Goal: Transaction & Acquisition: Purchase product/service

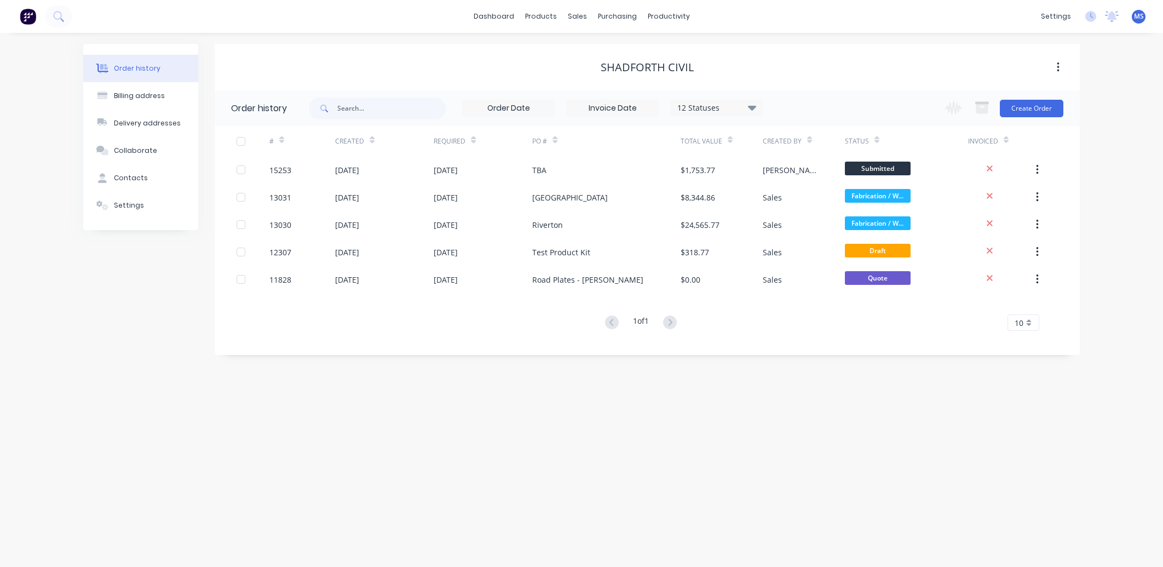
click at [564, 178] on div "TBA" at bounding box center [606, 169] width 148 height 27
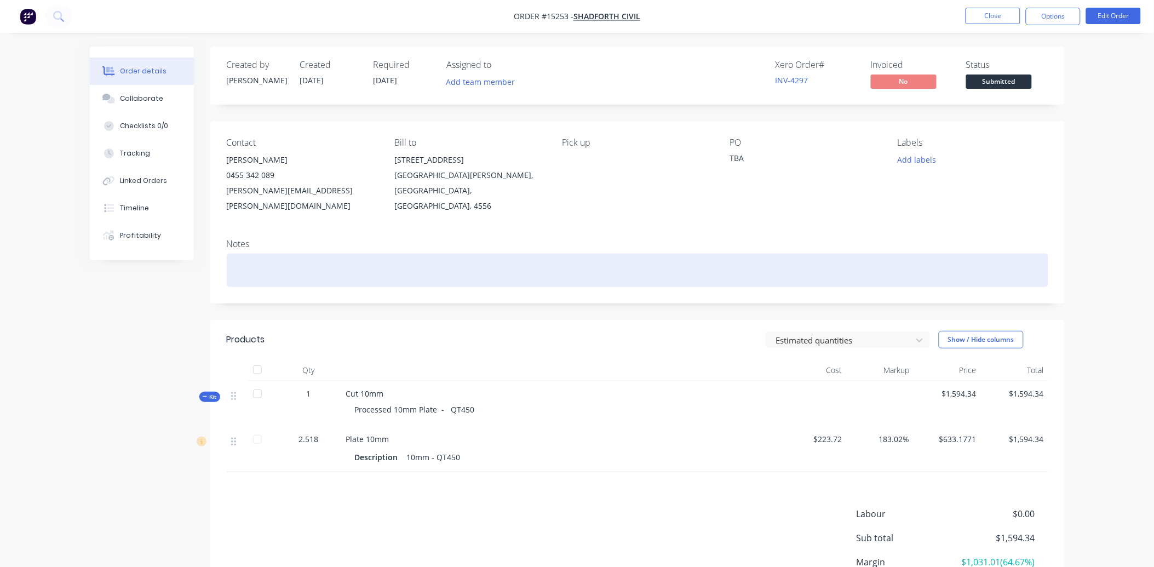
click at [274, 254] on div at bounding box center [638, 270] width 822 height 33
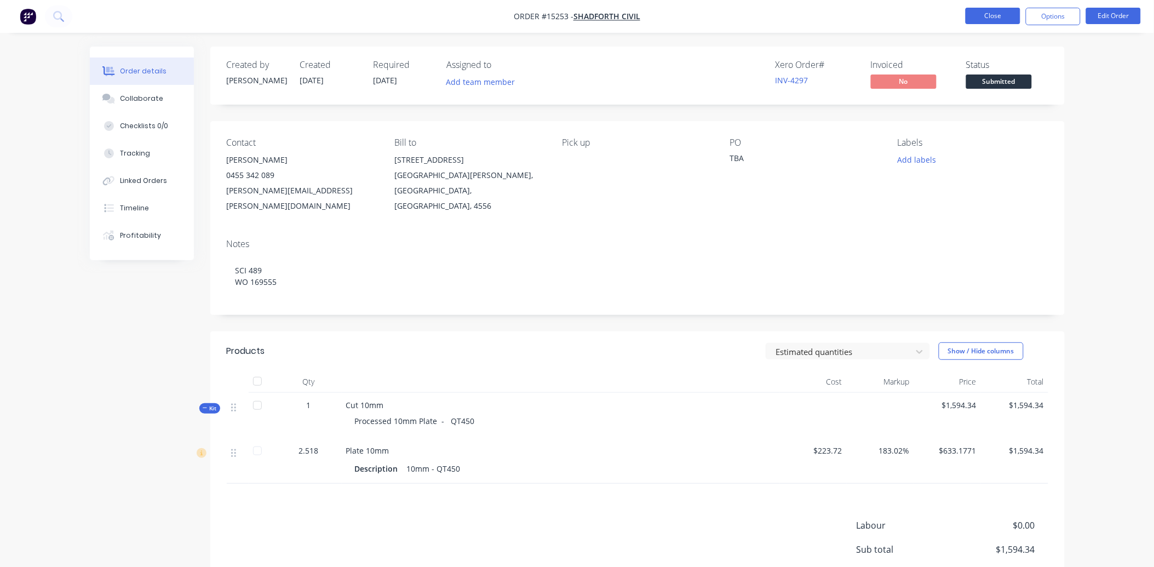
click at [992, 12] on button "Close" at bounding box center [993, 16] width 55 height 16
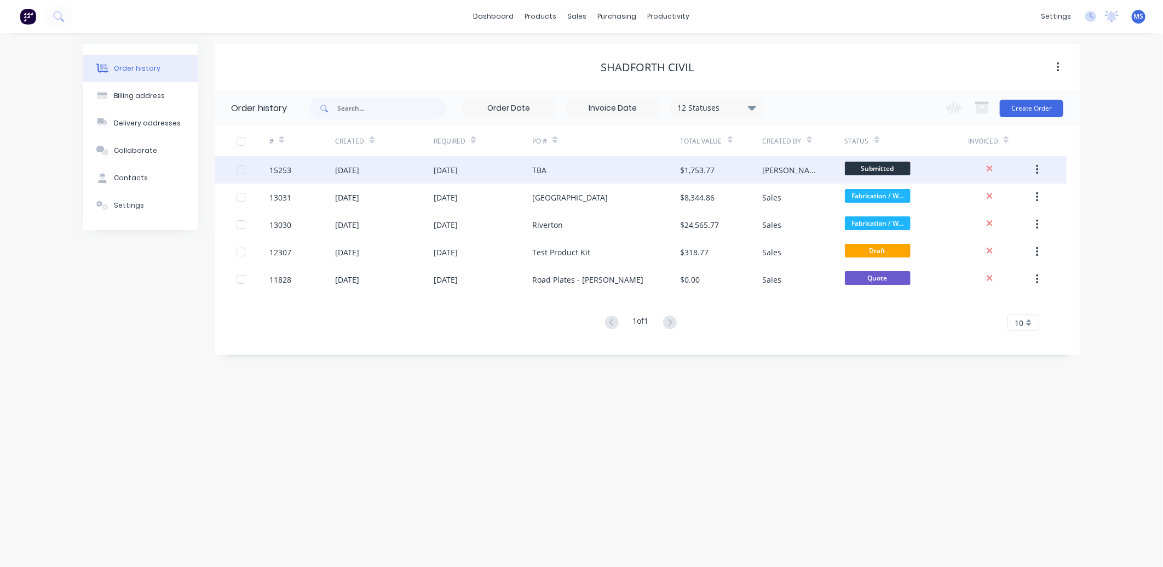
click at [422, 176] on div "[DATE]" at bounding box center [384, 169] width 99 height 27
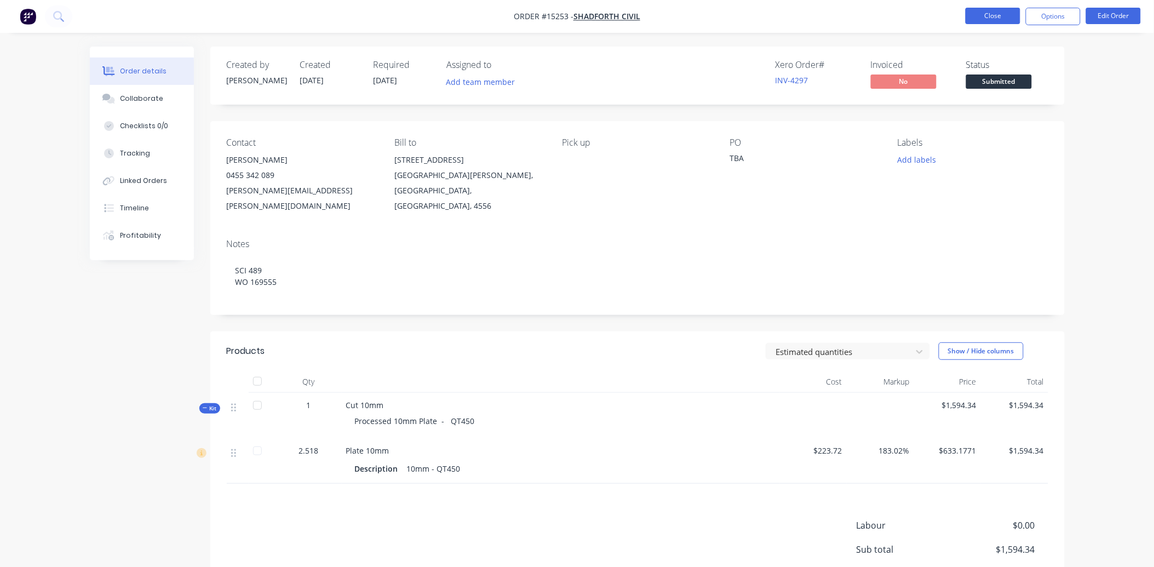
click at [1012, 15] on button "Close" at bounding box center [993, 16] width 55 height 16
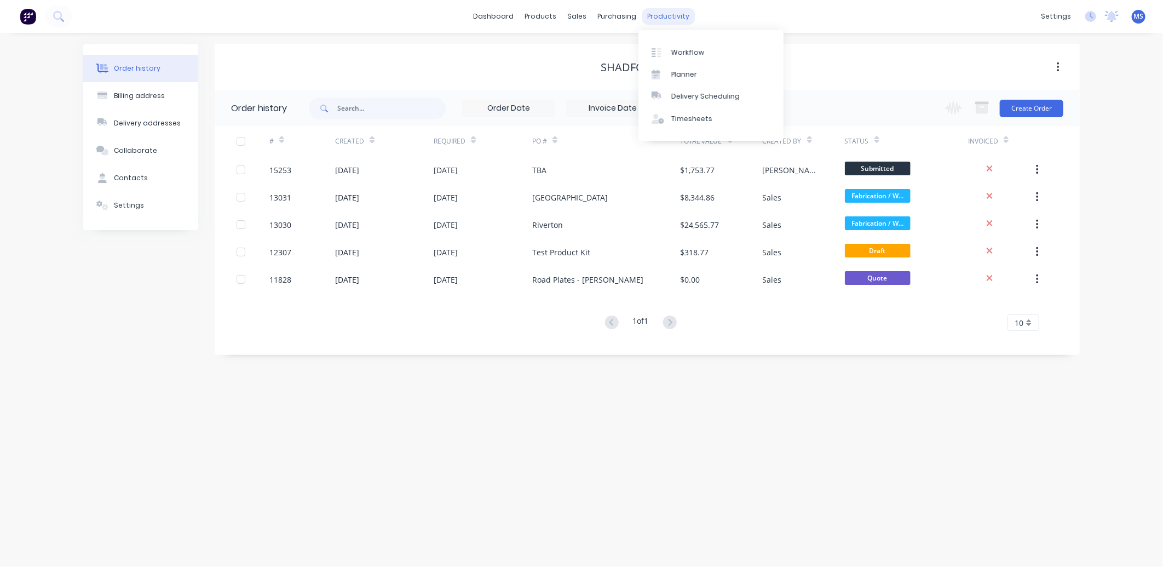
click at [663, 13] on div "productivity" at bounding box center [668, 16] width 53 height 16
click at [702, 53] on link "Workflow" at bounding box center [711, 52] width 145 height 22
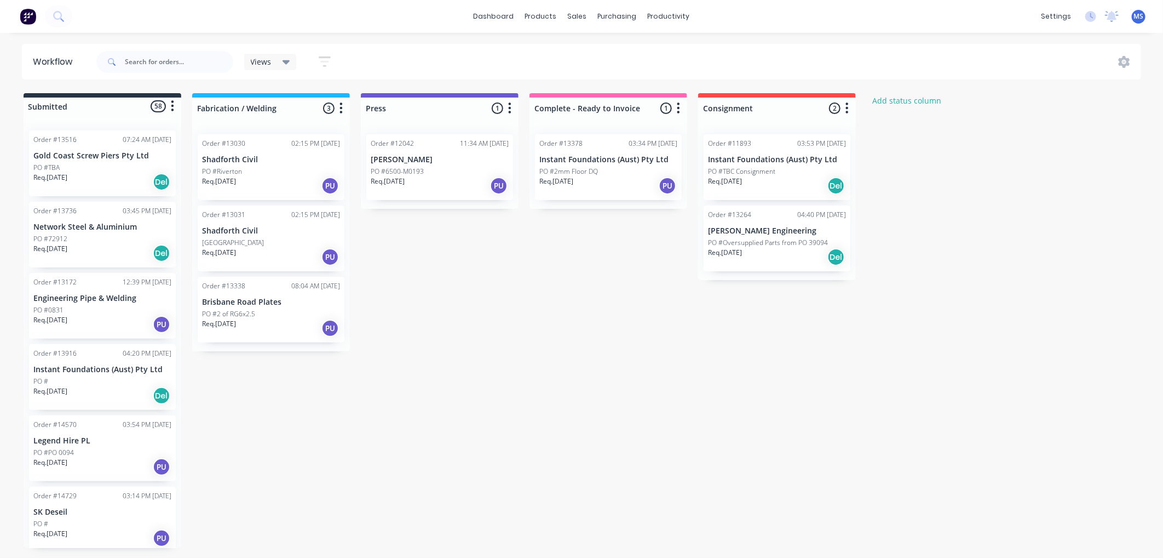
click at [679, 110] on icon "button" at bounding box center [678, 108] width 3 height 14
click at [639, 151] on button "Notifications" at bounding box center [631, 150] width 110 height 18
click at [725, 150] on label at bounding box center [725, 150] width 0 height 0
click at [705, 156] on input "checkbox" at bounding box center [703, 155] width 9 height 10
checkbox input "true"
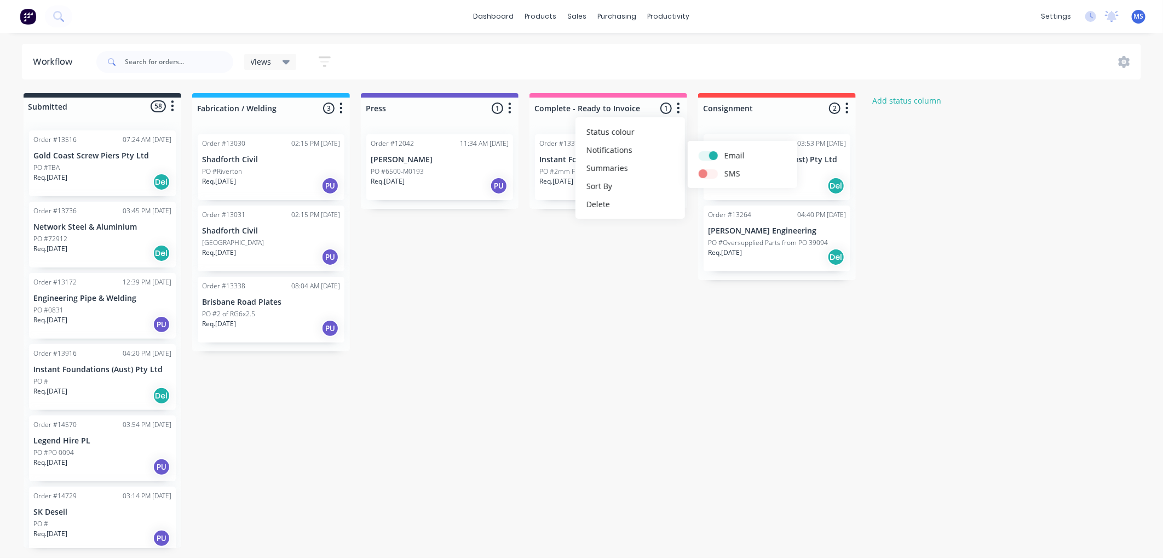
click at [626, 322] on div "Submitted 58 Status colour #273444 hex #273444 Save Cancel Summaries Total orde…" at bounding box center [587, 320] width 1191 height 455
click at [681, 108] on button "button" at bounding box center [678, 108] width 13 height 13
click at [632, 150] on button "Notifications" at bounding box center [631, 150] width 110 height 18
click at [725, 150] on label at bounding box center [725, 150] width 0 height 0
click at [708, 152] on input "checkbox" at bounding box center [703, 155] width 9 height 10
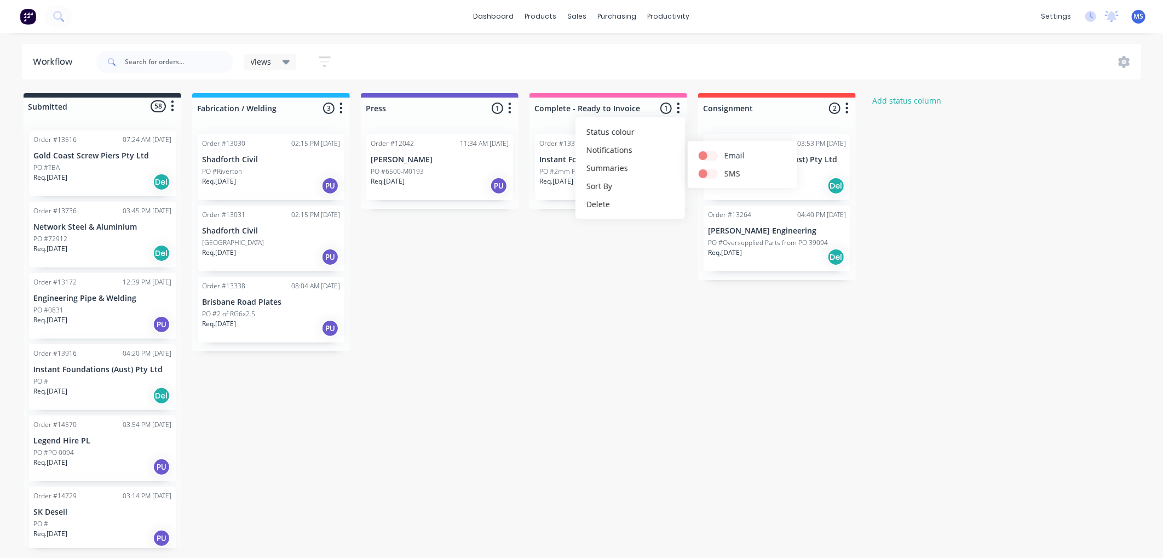
checkbox input "false"
click at [594, 322] on div "Submitted 58 Status colour #273444 hex #273444 Save Cancel Summaries Total orde…" at bounding box center [587, 320] width 1191 height 455
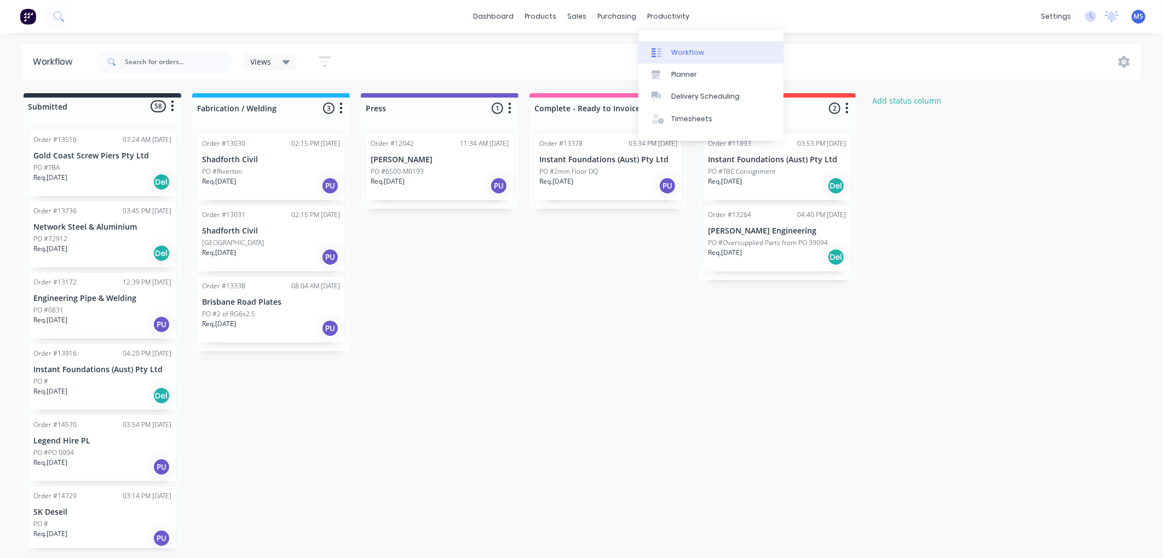
click at [702, 59] on link "Workflow" at bounding box center [711, 52] width 145 height 22
click at [566, 319] on div "Submitted 58 Status colour #273444 hex #273444 Save Cancel Summaries Total orde…" at bounding box center [587, 320] width 1191 height 455
click at [1126, 61] on icon at bounding box center [1124, 62] width 12 height 12
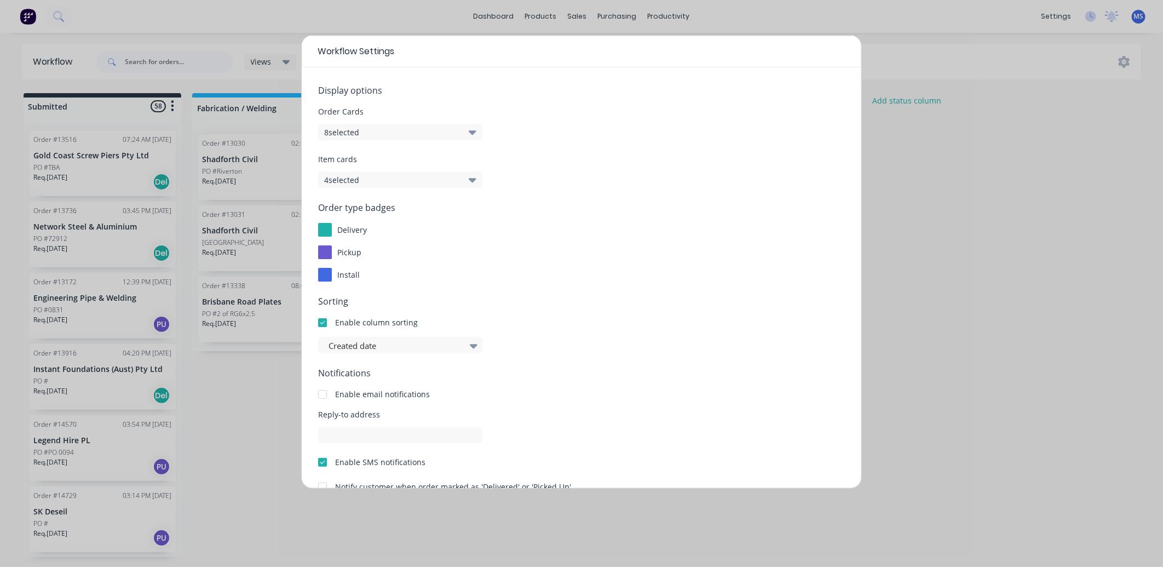
click at [964, 206] on div "Workflow Settings Display options Order Cards 8 selected Item cards 4 selected …" at bounding box center [581, 283] width 1163 height 567
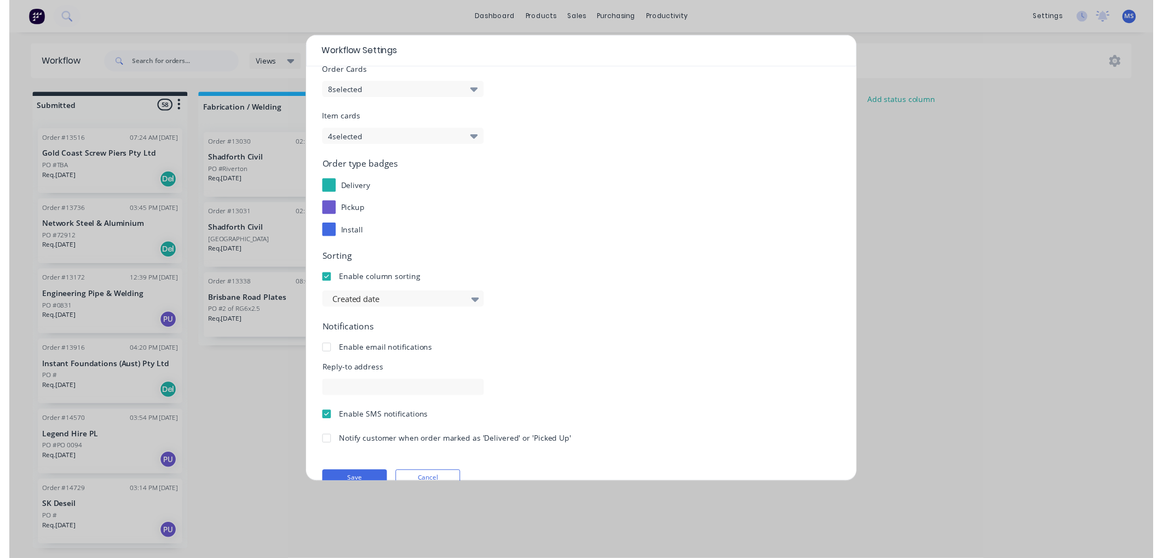
scroll to position [63, 0]
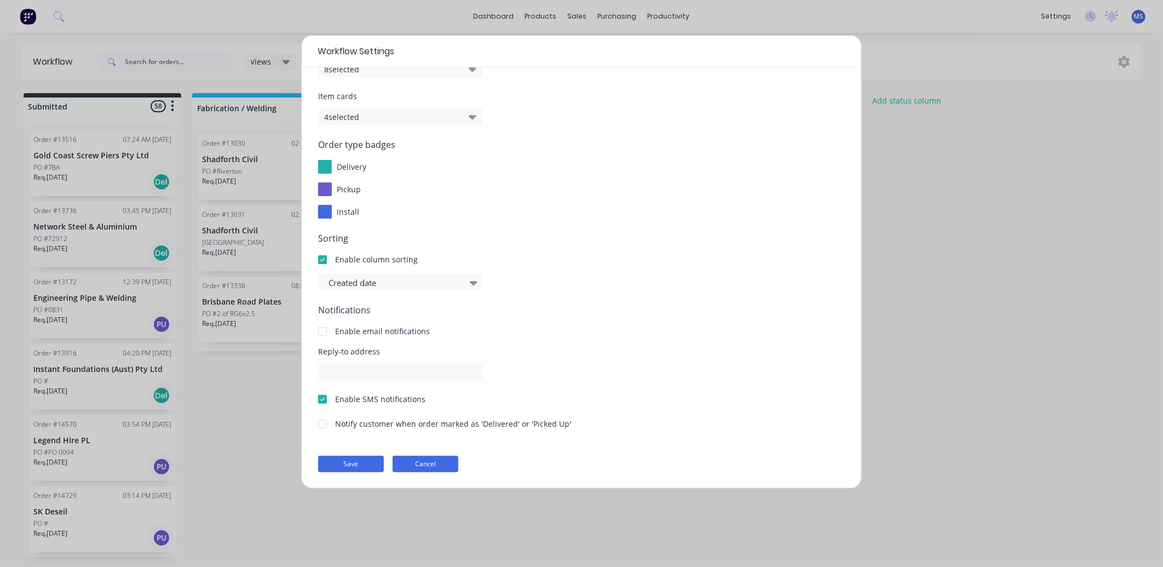
click at [436, 466] on button "Cancel" at bounding box center [426, 464] width 66 height 16
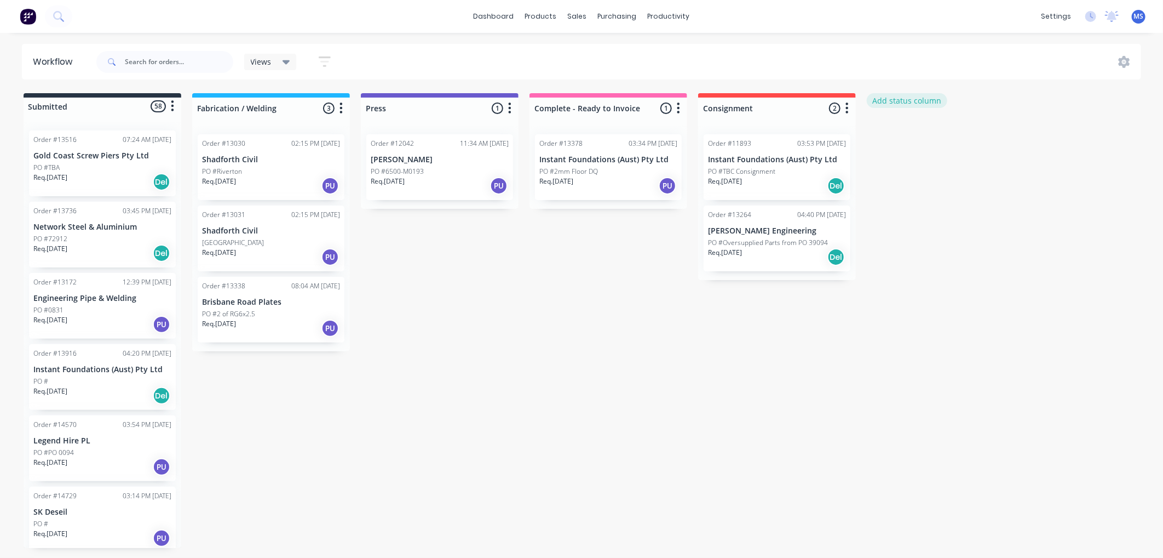
click at [916, 103] on button "Add status column" at bounding box center [907, 100] width 81 height 15
type input "r"
type input "READY FOR COLLECTION"
click at [917, 129] on button "Add" at bounding box center [904, 134] width 60 height 18
click at [1016, 107] on icon "button" at bounding box center [1016, 107] width 3 height 11
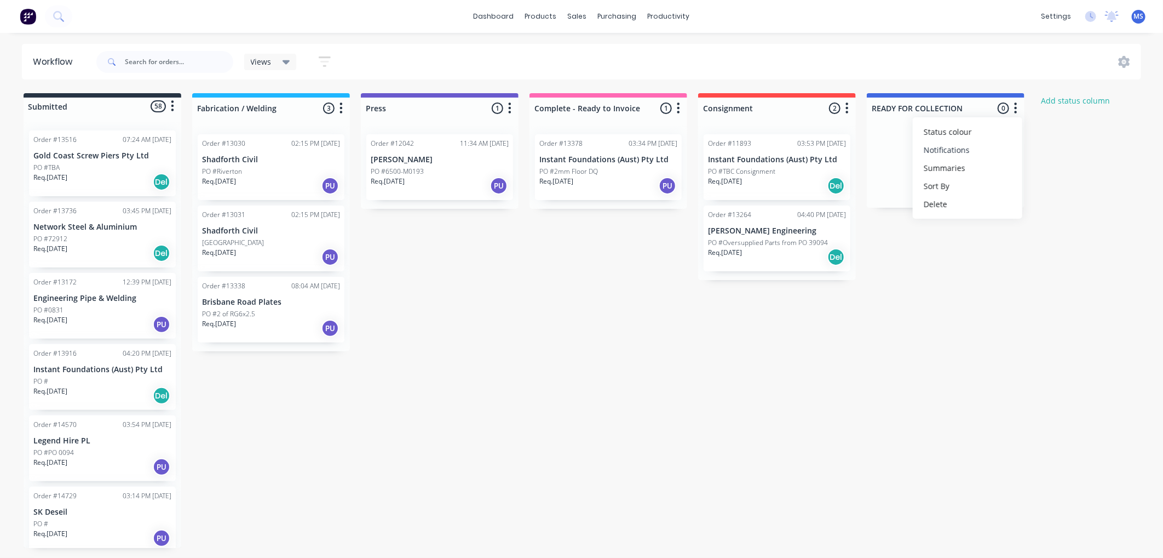
click at [975, 148] on button "Notifications" at bounding box center [968, 150] width 110 height 18
click at [1062, 150] on label at bounding box center [1062, 150] width 0 height 0
click at [1039, 153] on input "checkbox" at bounding box center [1040, 155] width 9 height 10
checkbox input "true"
click at [1047, 245] on div "Submitted 58 Status colour #273444 hex #273444 Save Cancel Summaries Total orde…" at bounding box center [667, 320] width 1350 height 455
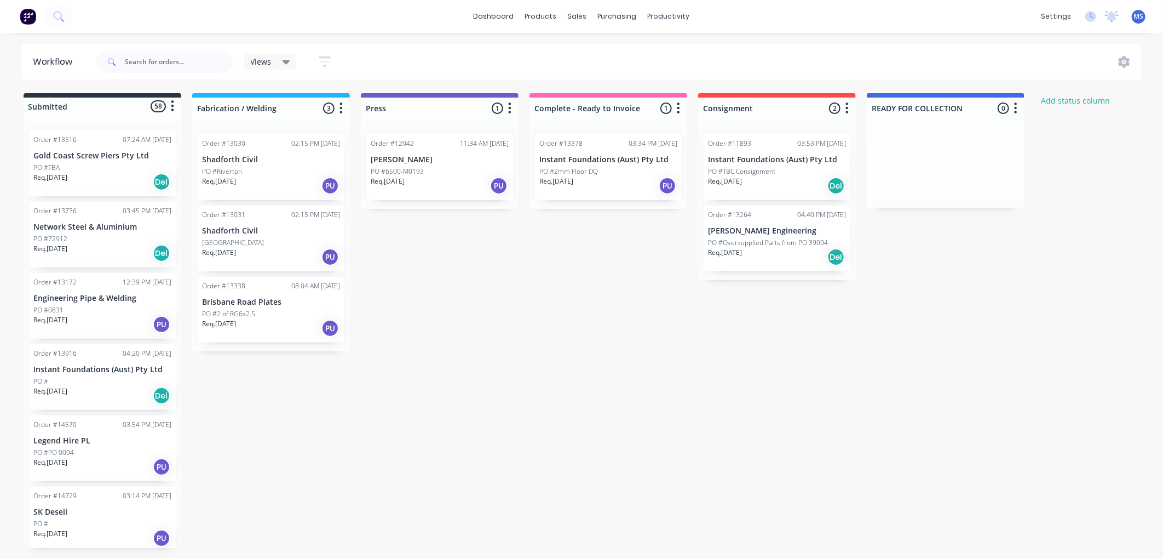
click at [1016, 107] on icon "button" at bounding box center [1016, 107] width 3 height 11
click at [990, 148] on button "Notifications" at bounding box center [968, 150] width 110 height 18
click at [1040, 267] on div "Submitted 58 Status colour #273444 hex #273444 Save Cancel Summaries Total orde…" at bounding box center [667, 320] width 1350 height 455
click at [615, 77] on div "Customers" at bounding box center [615, 75] width 39 height 10
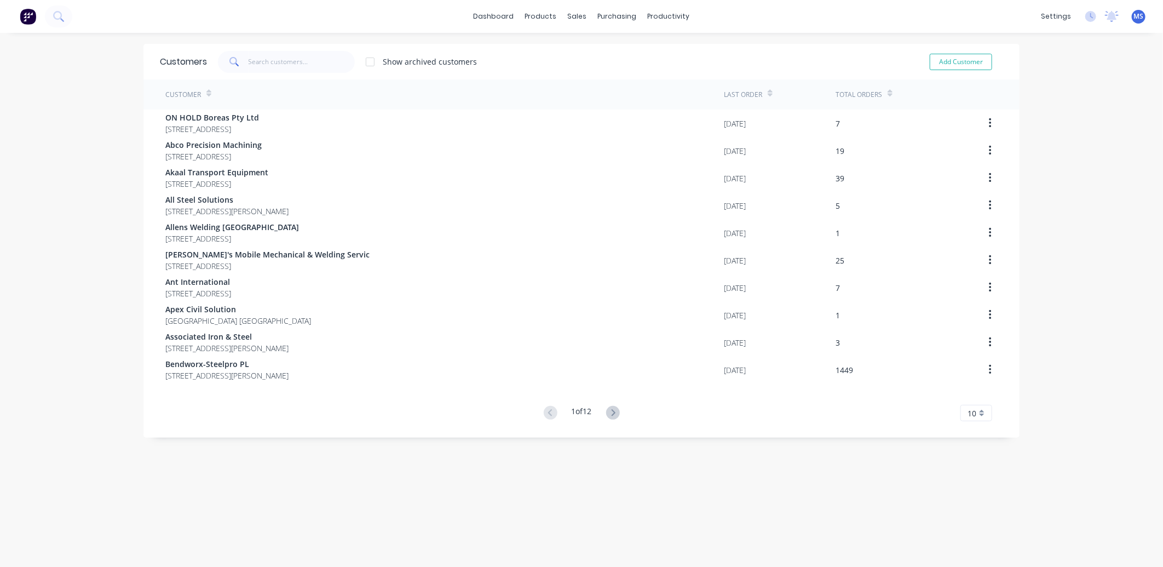
click at [610, 409] on icon at bounding box center [613, 413] width 14 height 14
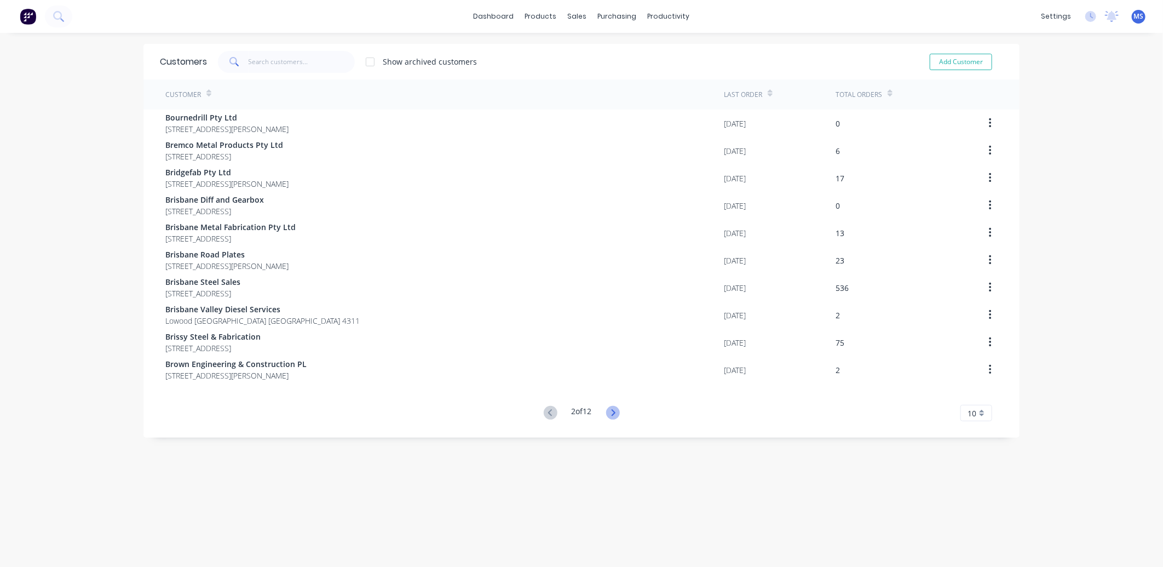
click at [612, 417] on icon at bounding box center [613, 413] width 14 height 14
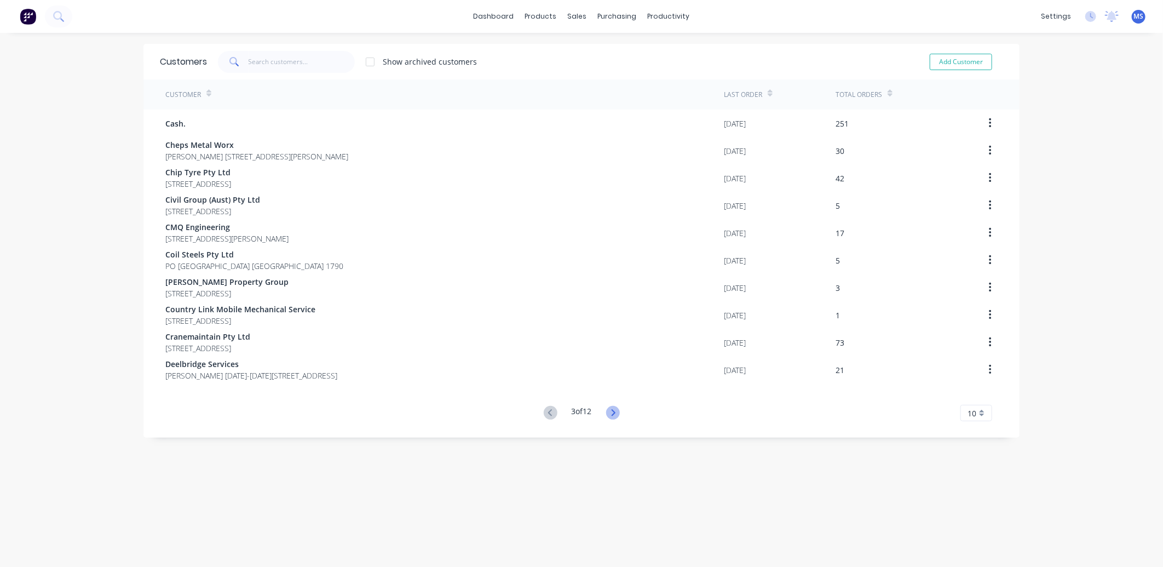
click at [611, 416] on icon at bounding box center [613, 413] width 14 height 14
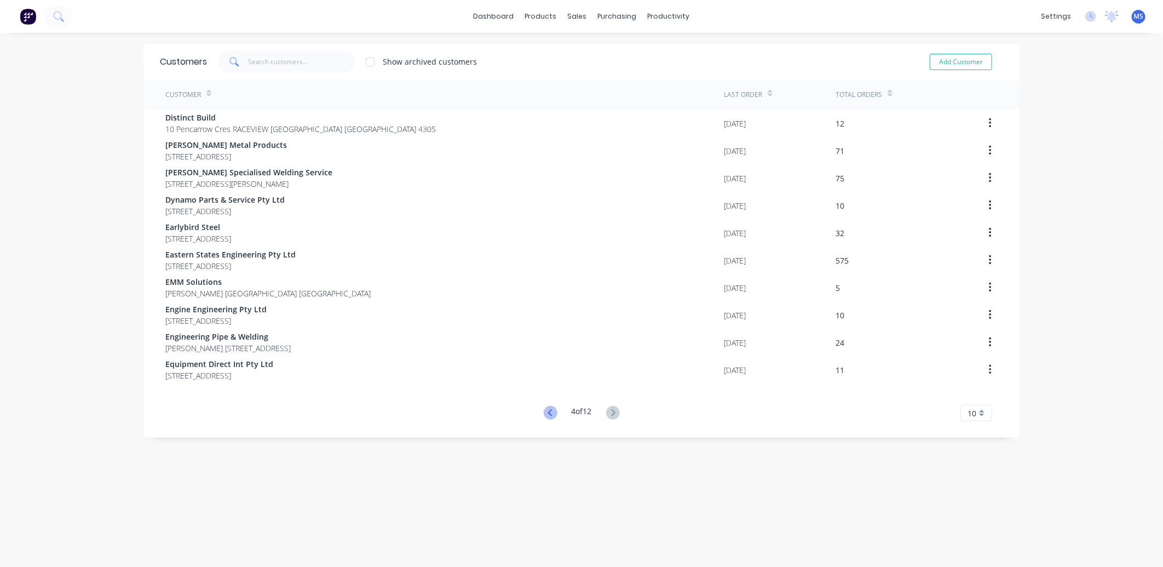
click at [545, 416] on icon at bounding box center [551, 413] width 14 height 14
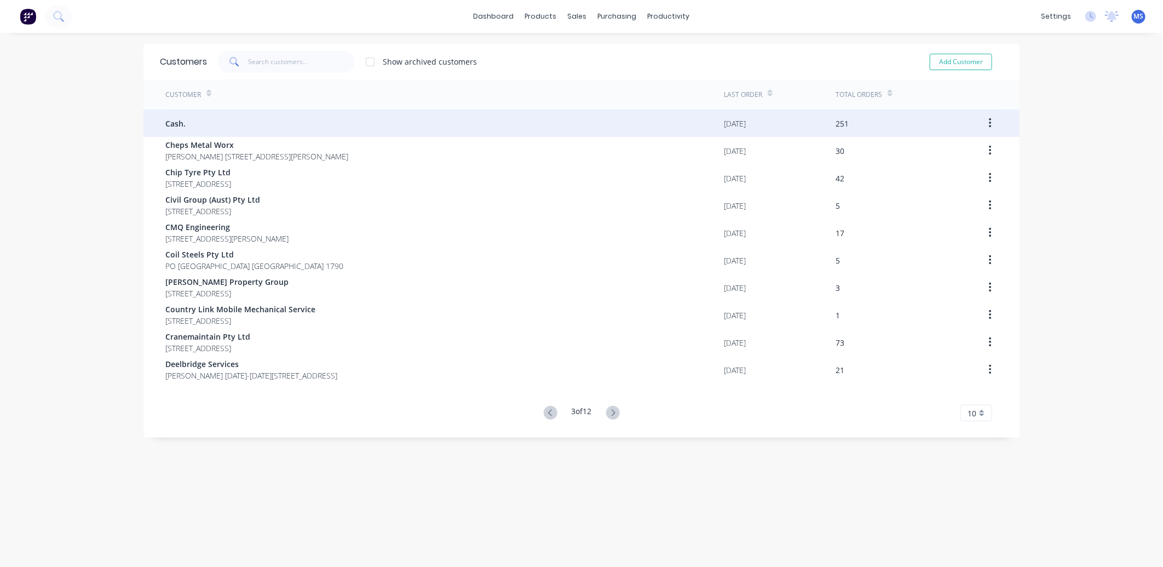
click at [325, 125] on div "Cash." at bounding box center [444, 123] width 559 height 27
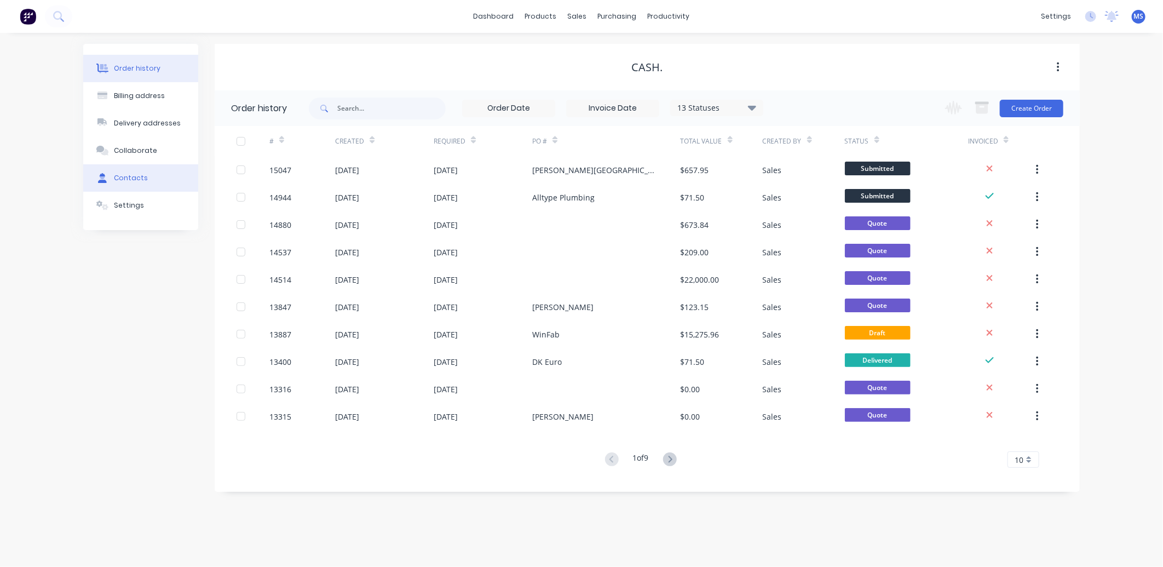
click at [148, 182] on button "Contacts" at bounding box center [140, 177] width 115 height 27
select select "AU"
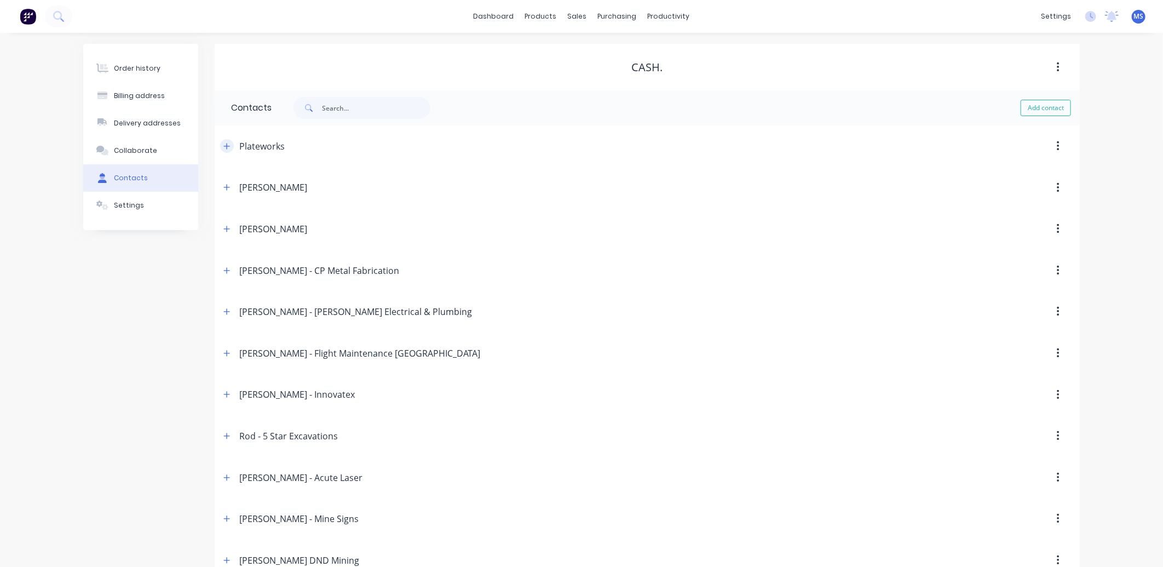
click at [223, 147] on icon "button" at bounding box center [226, 146] width 7 height 8
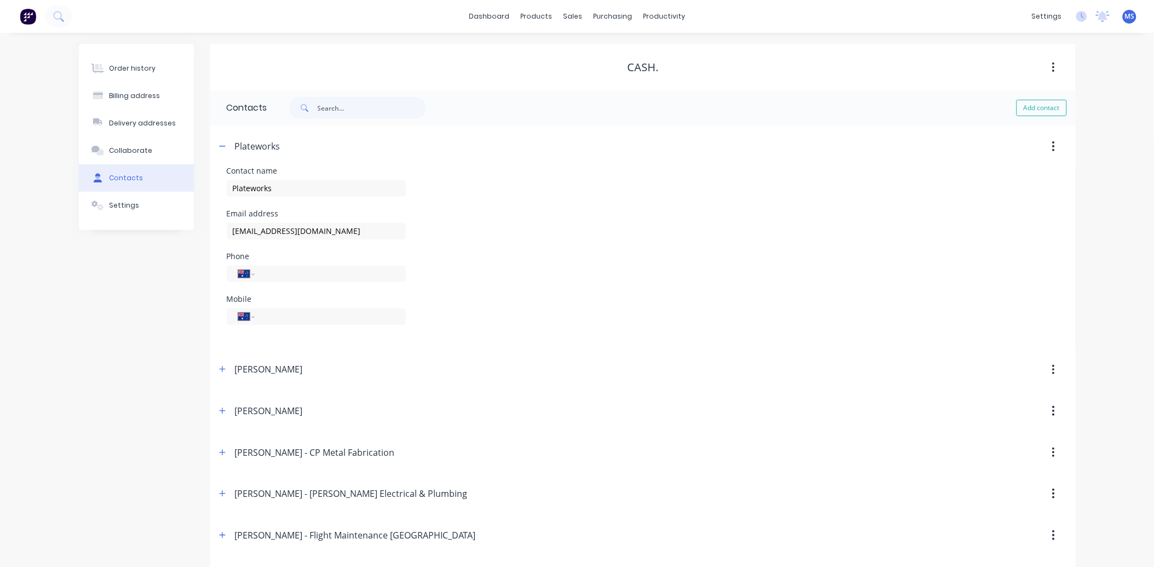
click at [144, 178] on button "Contacts" at bounding box center [136, 177] width 115 height 27
click at [573, 14] on div "sales" at bounding box center [573, 16] width 30 height 16
click at [619, 71] on div "Customers" at bounding box center [610, 75] width 39 height 10
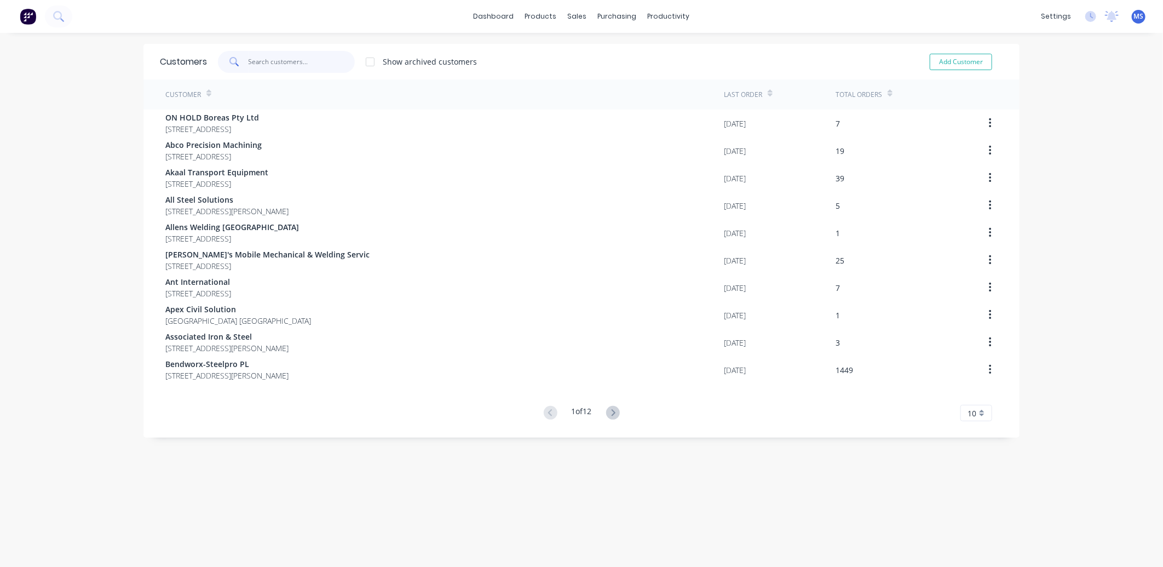
click at [292, 60] on input "text" at bounding box center [302, 62] width 107 height 22
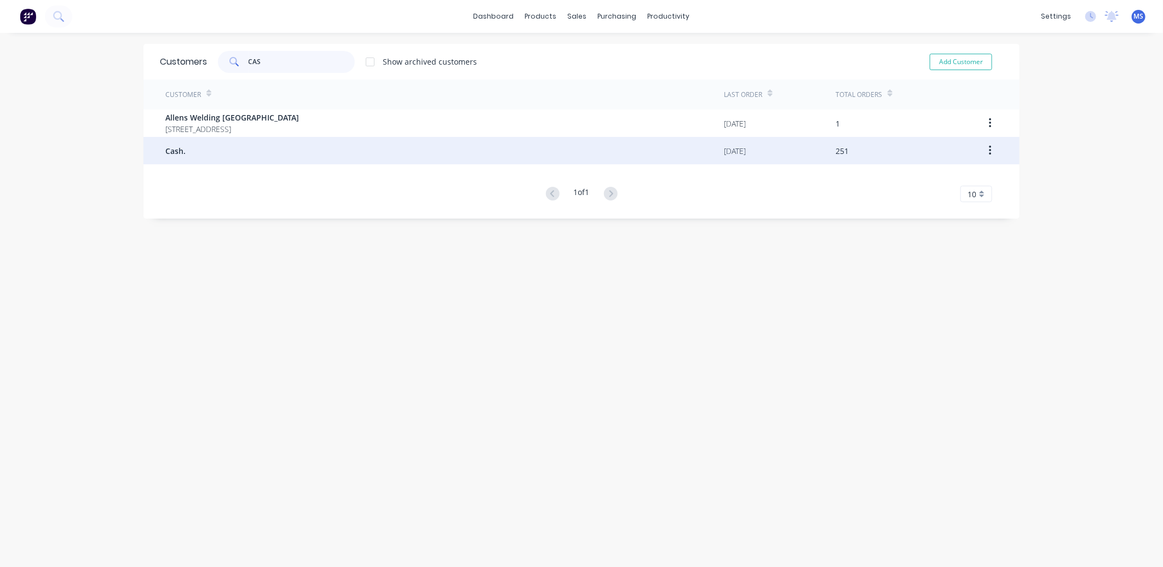
type input "CAS"
click at [252, 145] on div "Cash." at bounding box center [444, 150] width 559 height 27
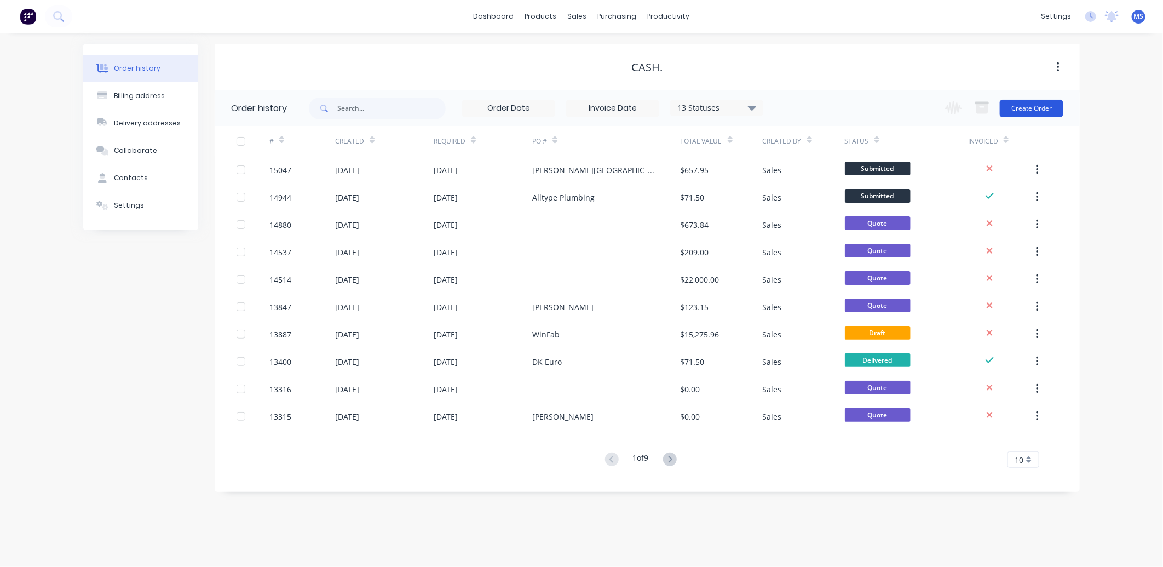
click at [1027, 106] on button "Create Order" at bounding box center [1032, 109] width 64 height 18
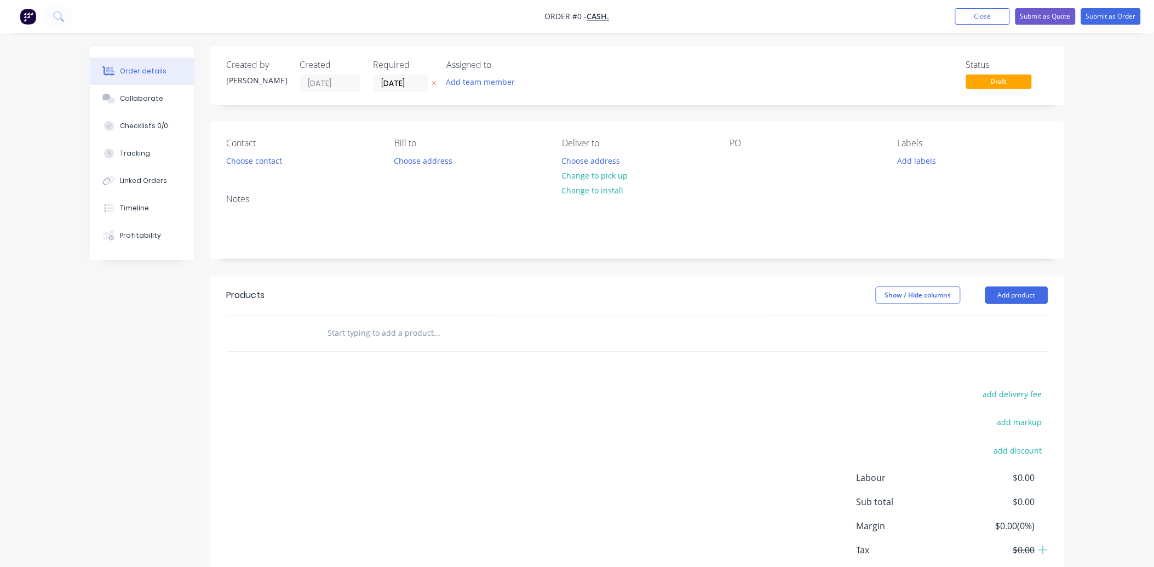
click at [358, 338] on input "text" at bounding box center [437, 333] width 219 height 22
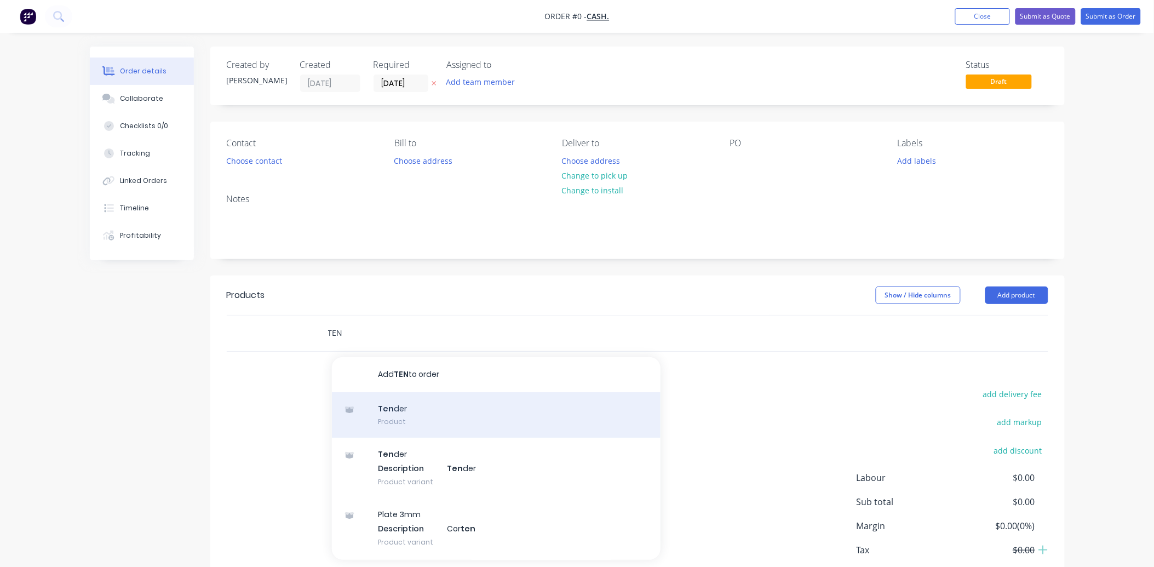
type input "TEN"
click at [385, 417] on div "Ten der Product" at bounding box center [496, 415] width 329 height 46
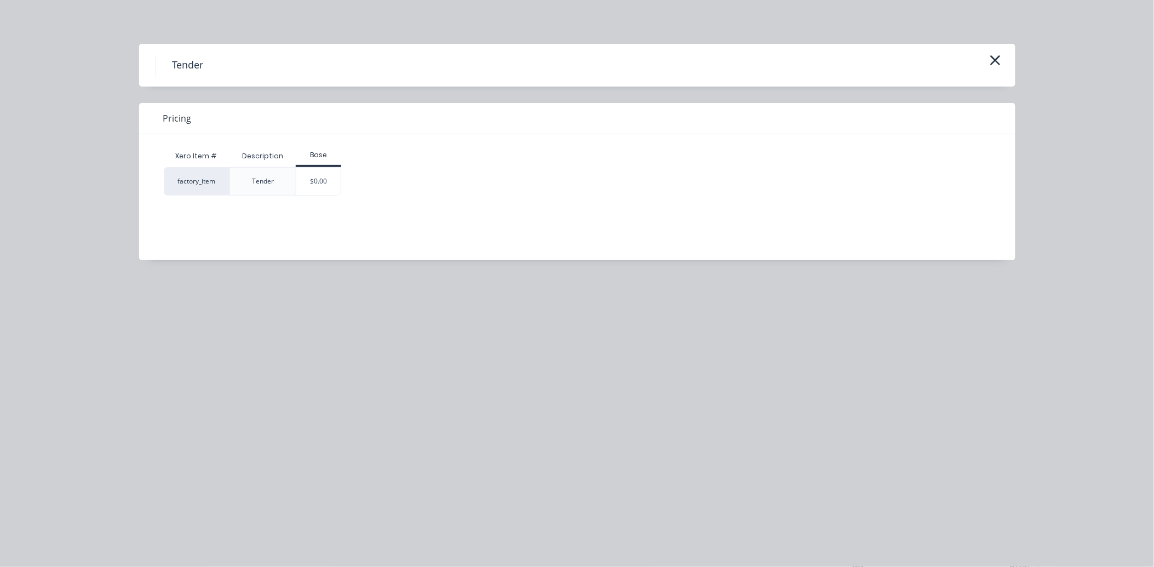
click at [316, 183] on div "$0.00" at bounding box center [318, 181] width 44 height 27
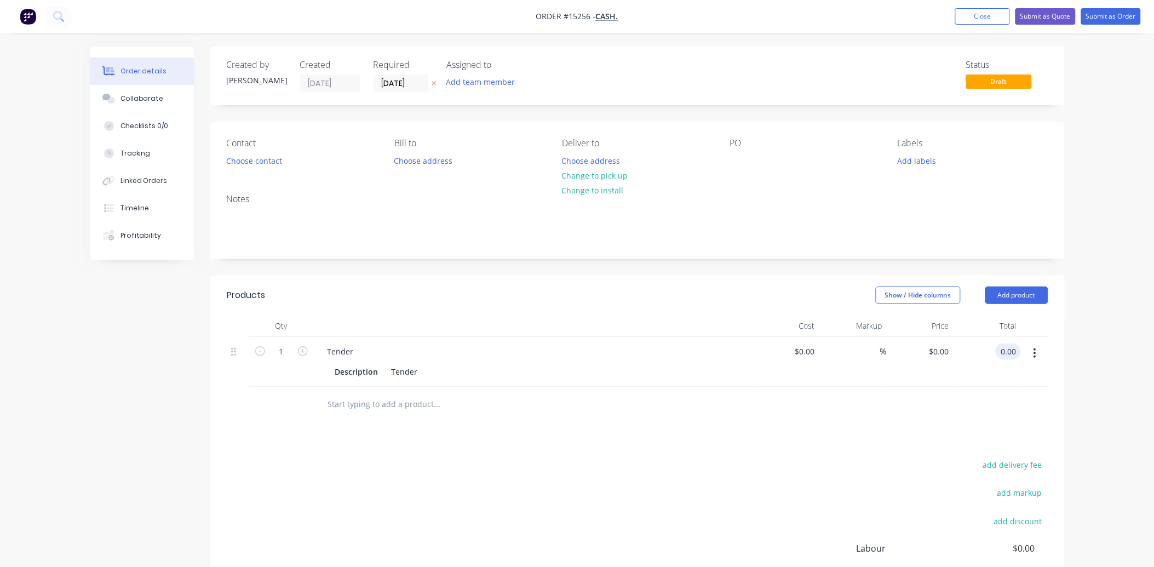
click at [1003, 345] on input "0.00" at bounding box center [1010, 351] width 21 height 16
type input "2"
type input "$2.00"
click at [272, 160] on button "Choose contact" at bounding box center [253, 160] width 67 height 15
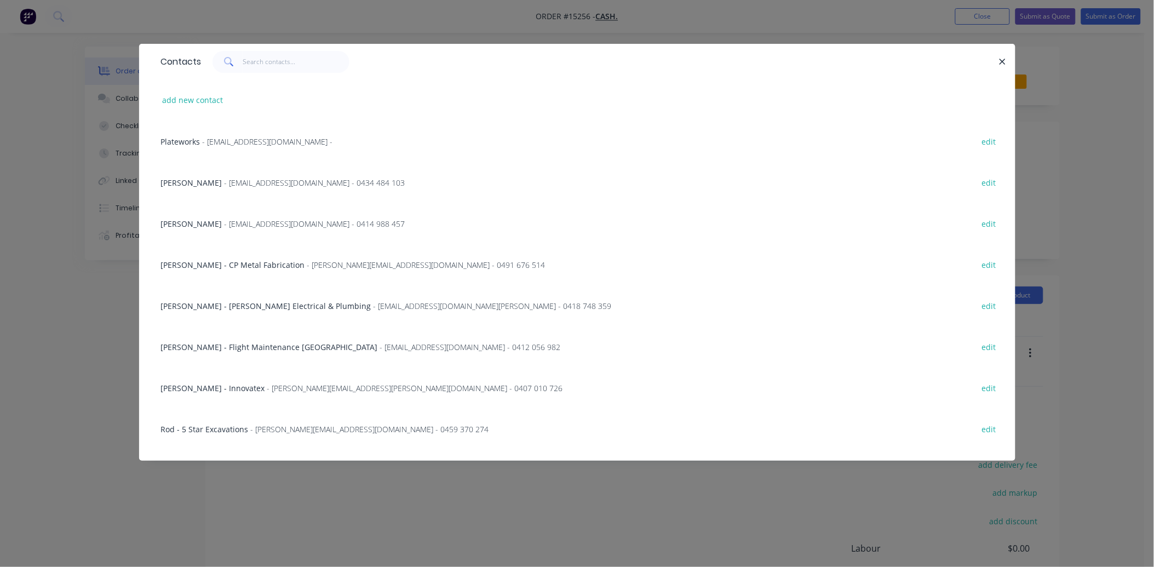
click at [229, 142] on span "- [EMAIL_ADDRESS][DOMAIN_NAME] -" at bounding box center [268, 141] width 130 height 10
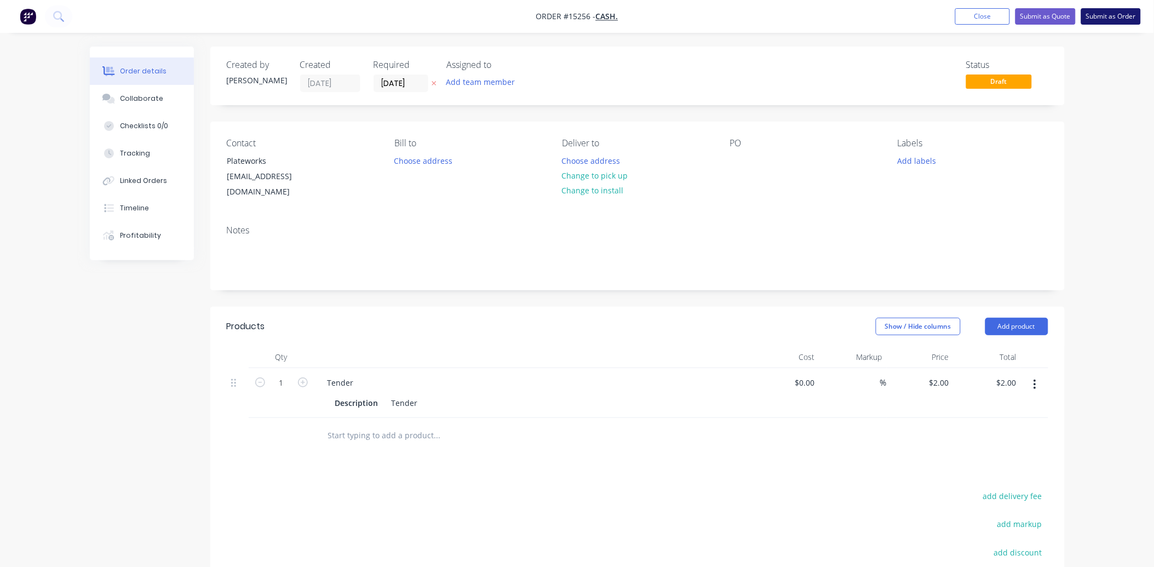
click at [1114, 16] on button "Submit as Order" at bounding box center [1111, 16] width 60 height 16
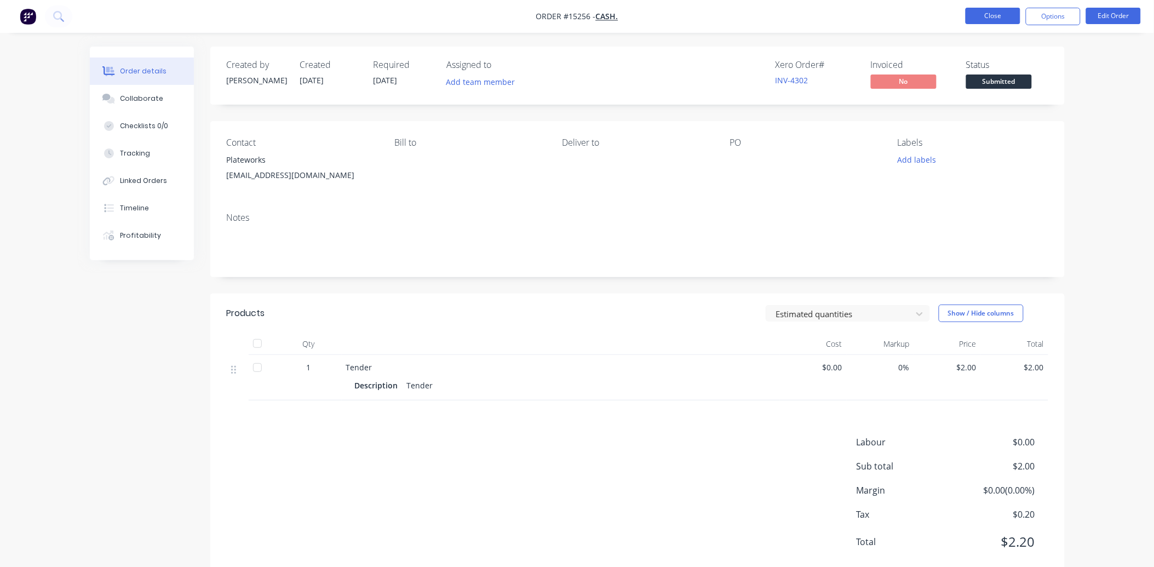
click at [991, 16] on button "Close" at bounding box center [993, 16] width 55 height 16
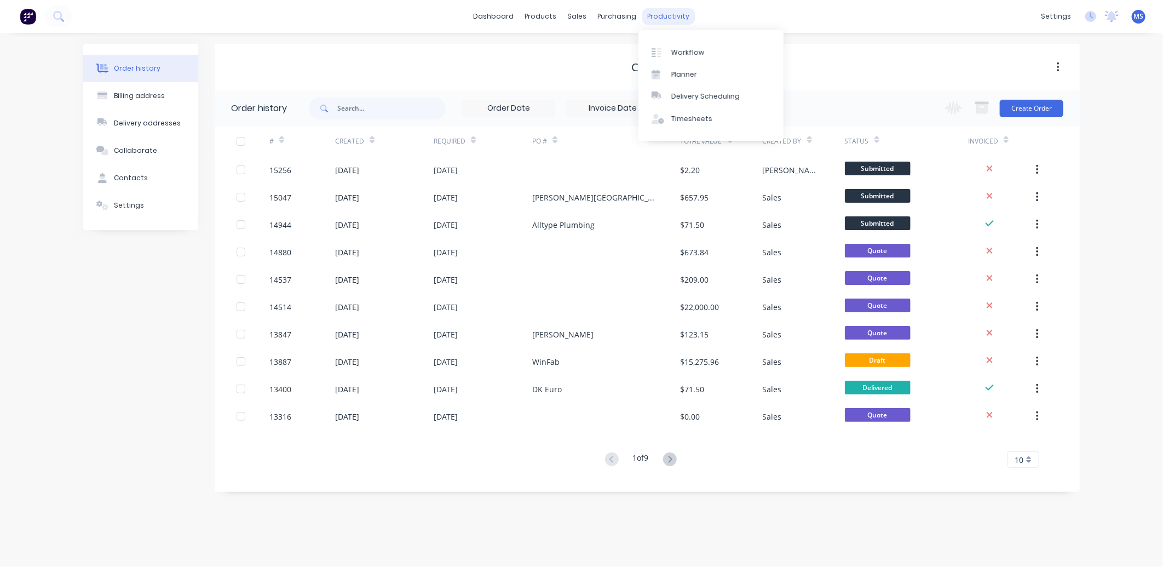
click at [667, 16] on div "productivity" at bounding box center [668, 16] width 53 height 16
click at [697, 55] on div "Workflow" at bounding box center [688, 53] width 33 height 10
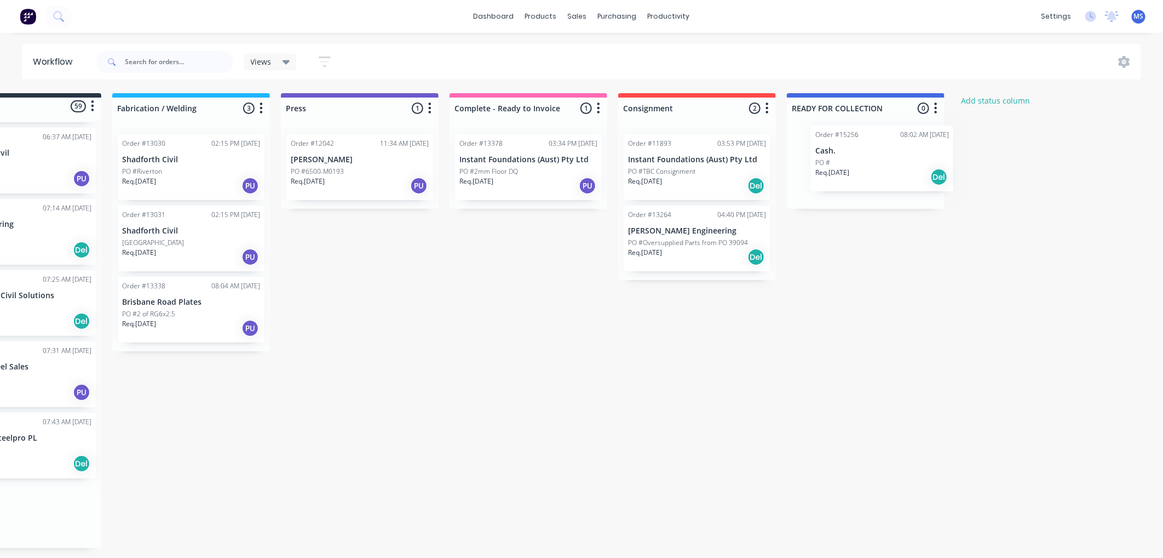
scroll to position [0, 81]
drag, startPoint x: 59, startPoint y: 519, endPoint x: 814, endPoint y: 162, distance: 835.5
click at [814, 162] on div "Submitted 59 Status colour #273444 hex #273444 Save Cancel Summaries Total orde…" at bounding box center [586, 320] width 1350 height 455
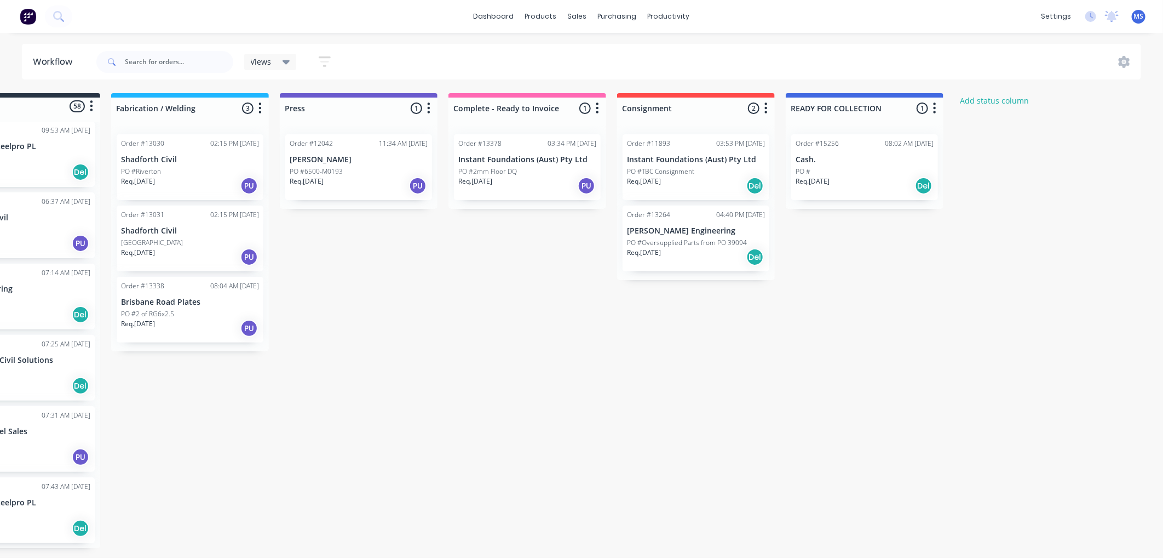
scroll to position [3715, 0]
click at [867, 163] on p "Cash." at bounding box center [865, 159] width 138 height 9
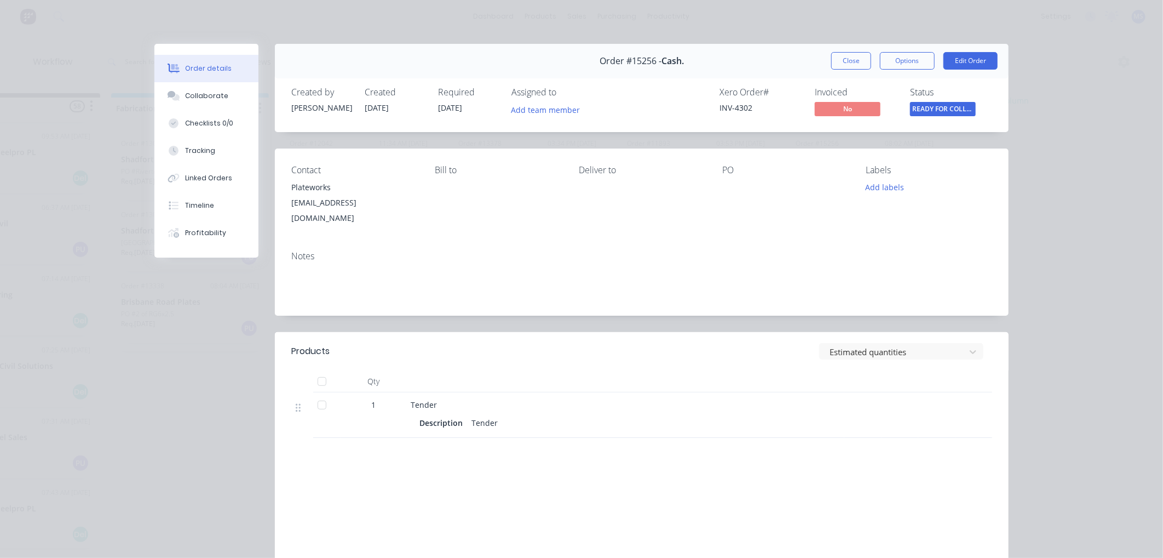
click at [842, 63] on button "Close" at bounding box center [851, 61] width 40 height 18
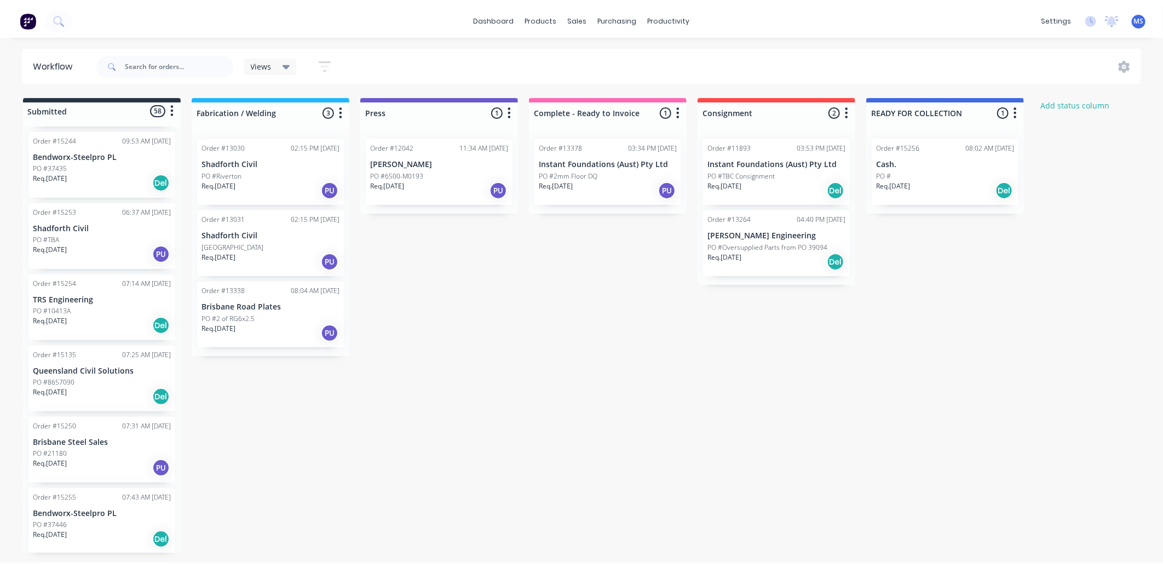
scroll to position [0, 0]
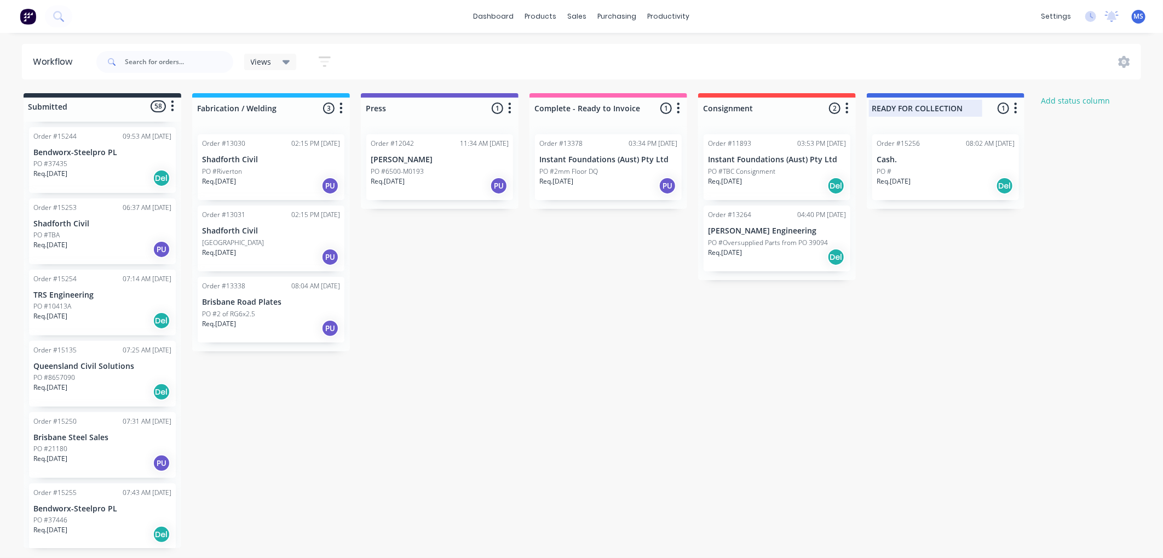
click at [943, 112] on div at bounding box center [946, 107] width 158 height 21
click at [905, 365] on div "Submitted 58 Status colour #273444 hex #273444 Save Cancel Summaries Total orde…" at bounding box center [667, 320] width 1350 height 455
click at [1134, 15] on span "MS" at bounding box center [1139, 17] width 10 height 10
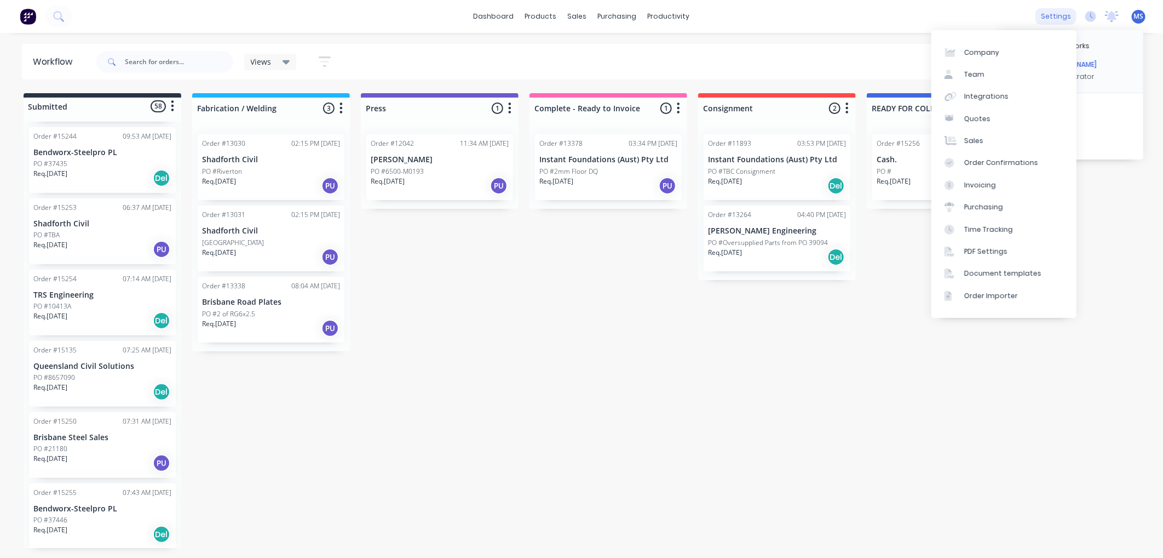
click at [1058, 14] on div "settings" at bounding box center [1056, 16] width 41 height 16
click at [995, 269] on div "Document templates" at bounding box center [1003, 273] width 77 height 10
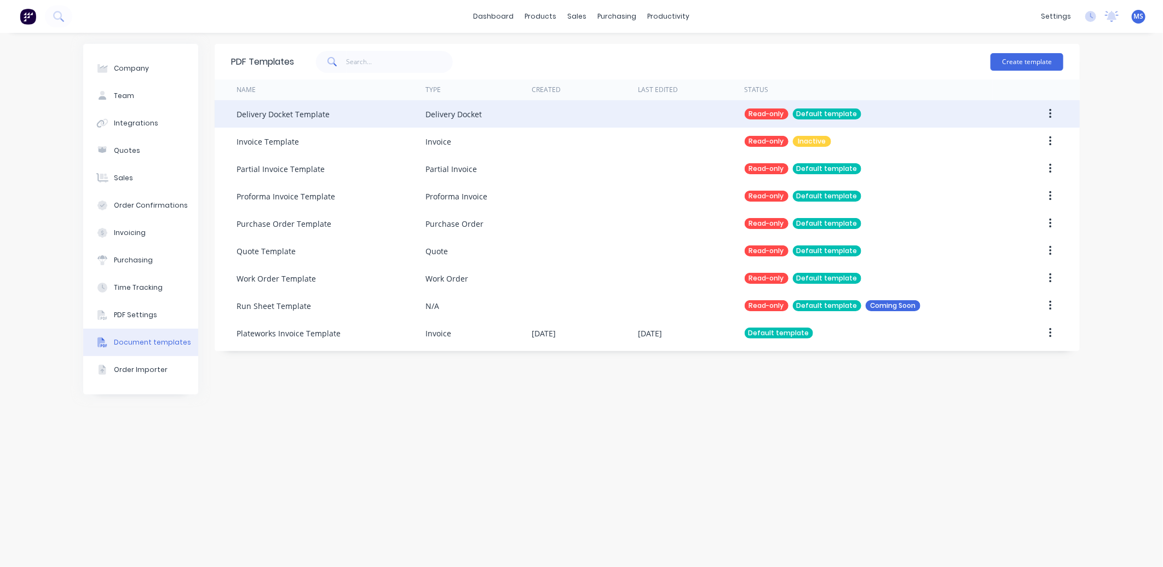
click at [842, 112] on div "Default template" at bounding box center [827, 113] width 68 height 11
click at [1053, 110] on button "button" at bounding box center [1051, 114] width 26 height 20
click at [1054, 112] on button "button" at bounding box center [1051, 114] width 26 height 20
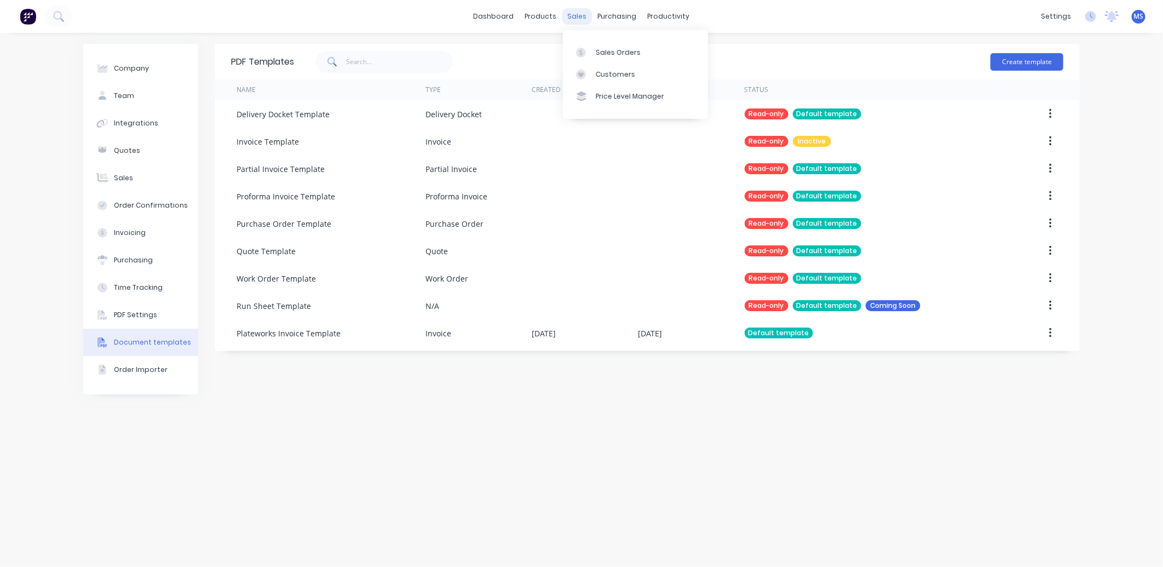
click at [575, 15] on div "sales" at bounding box center [578, 16] width 30 height 16
click at [610, 61] on link "Sales Orders" at bounding box center [635, 52] width 145 height 22
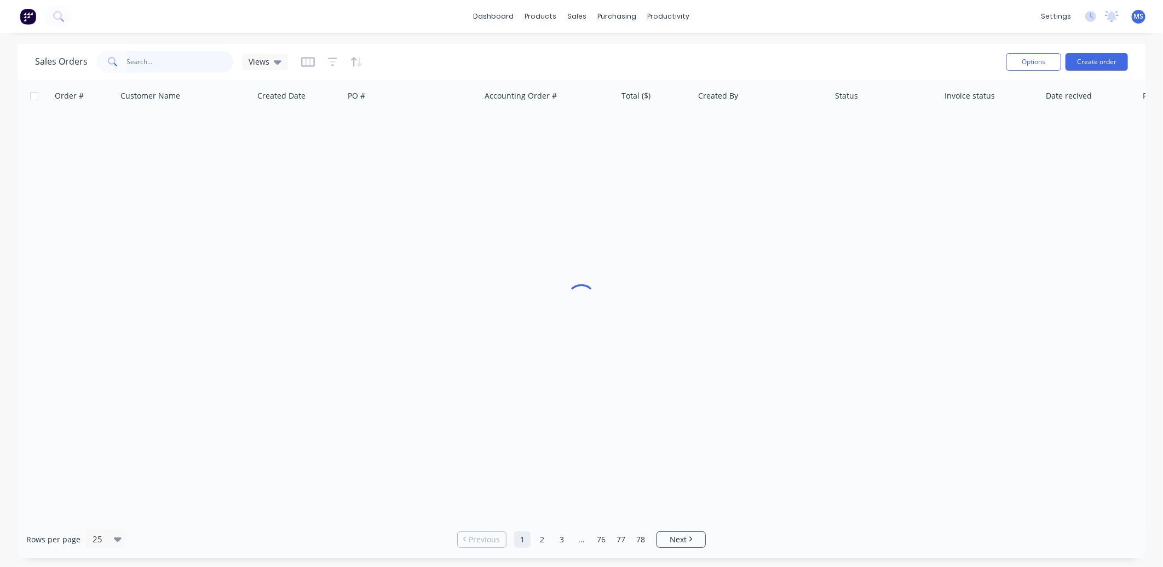
click at [193, 59] on input "text" at bounding box center [180, 62] width 107 height 22
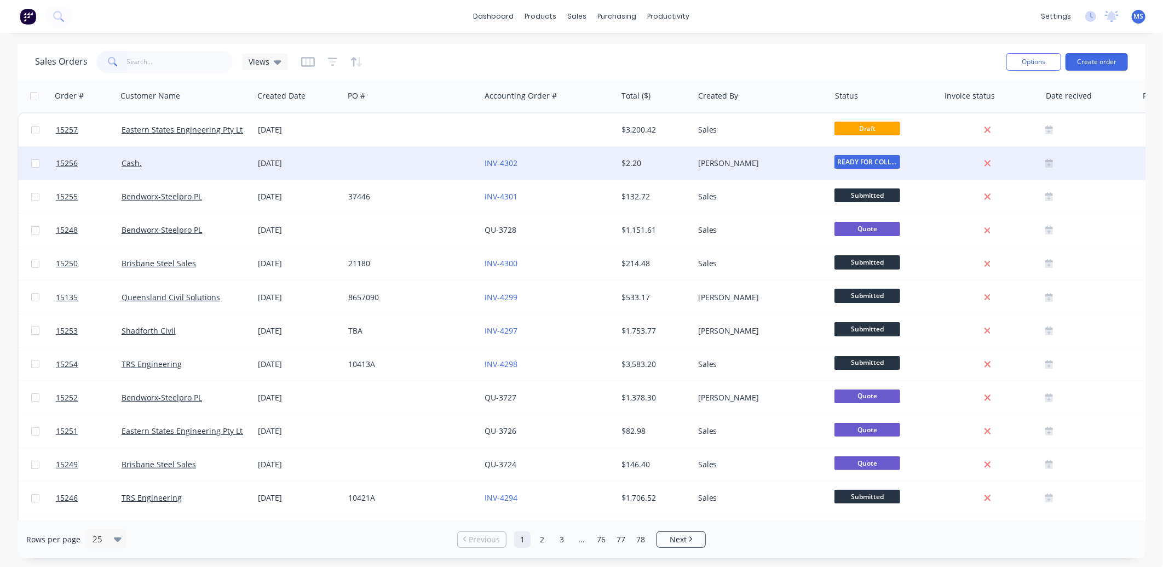
click at [190, 168] on div "Cash." at bounding box center [185, 163] width 136 height 33
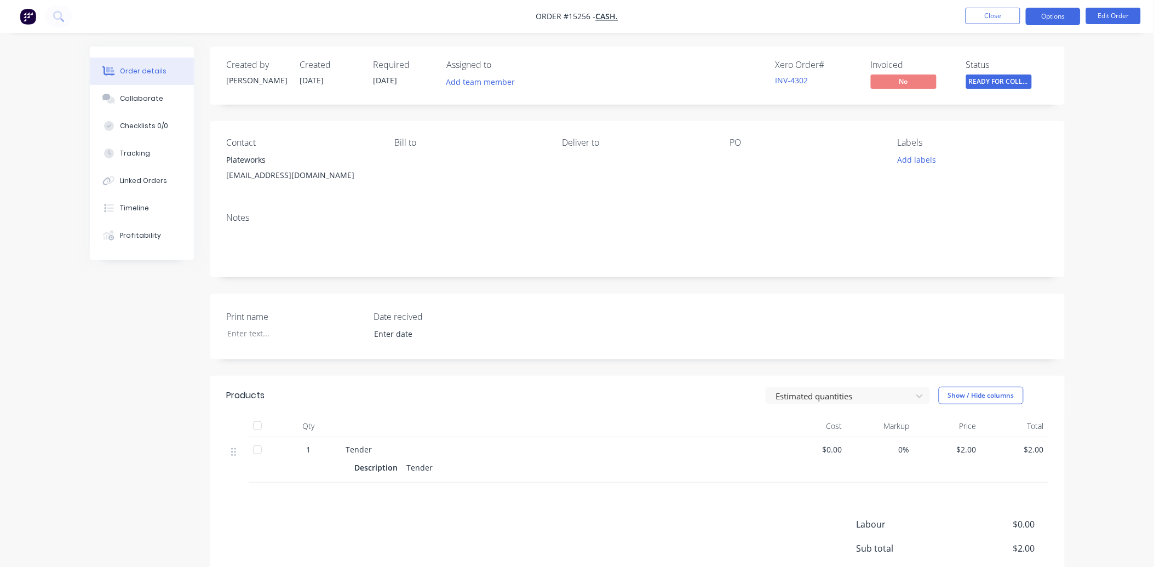
click at [1045, 12] on button "Options" at bounding box center [1053, 17] width 55 height 18
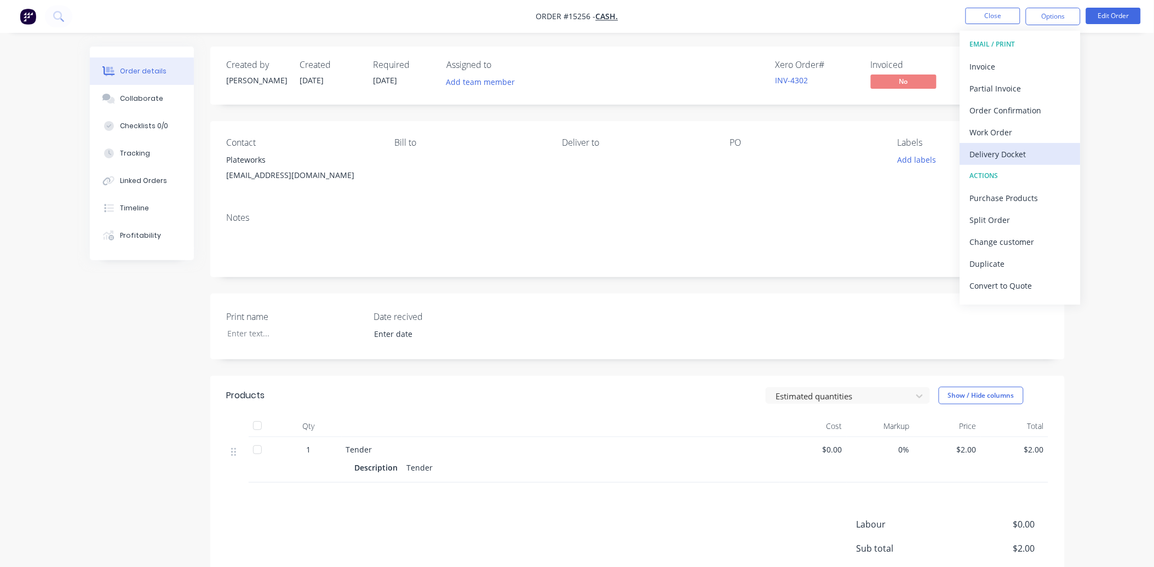
click at [1016, 150] on div "Delivery Docket" at bounding box center [1020, 154] width 101 height 16
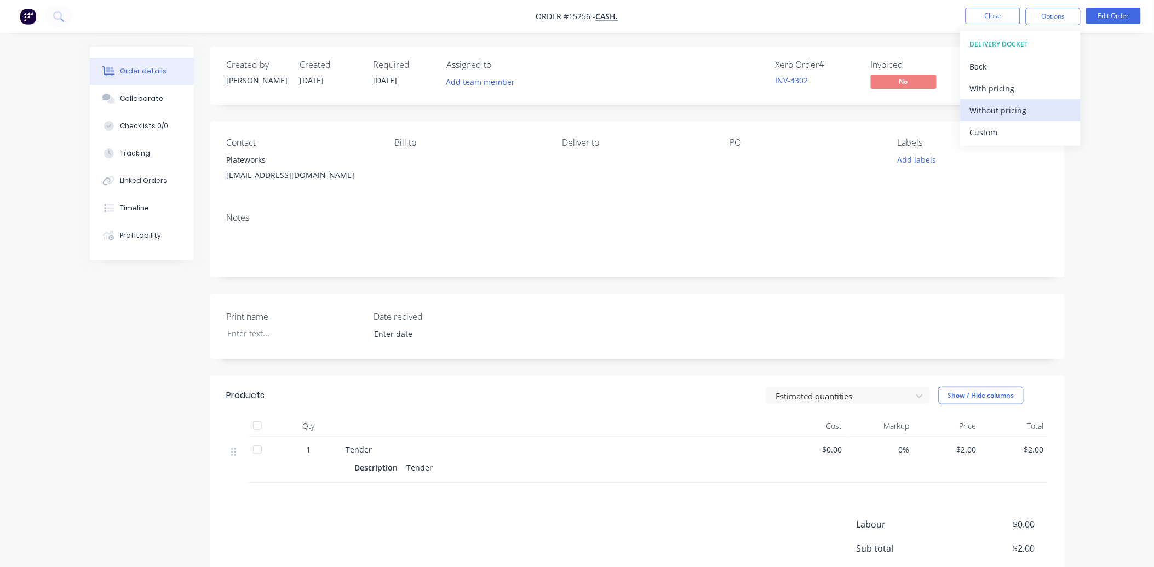
click at [1005, 115] on div "Without pricing" at bounding box center [1020, 110] width 101 height 16
click at [828, 177] on div "PO" at bounding box center [805, 162] width 150 height 50
click at [1001, 19] on button "Close" at bounding box center [993, 16] width 55 height 16
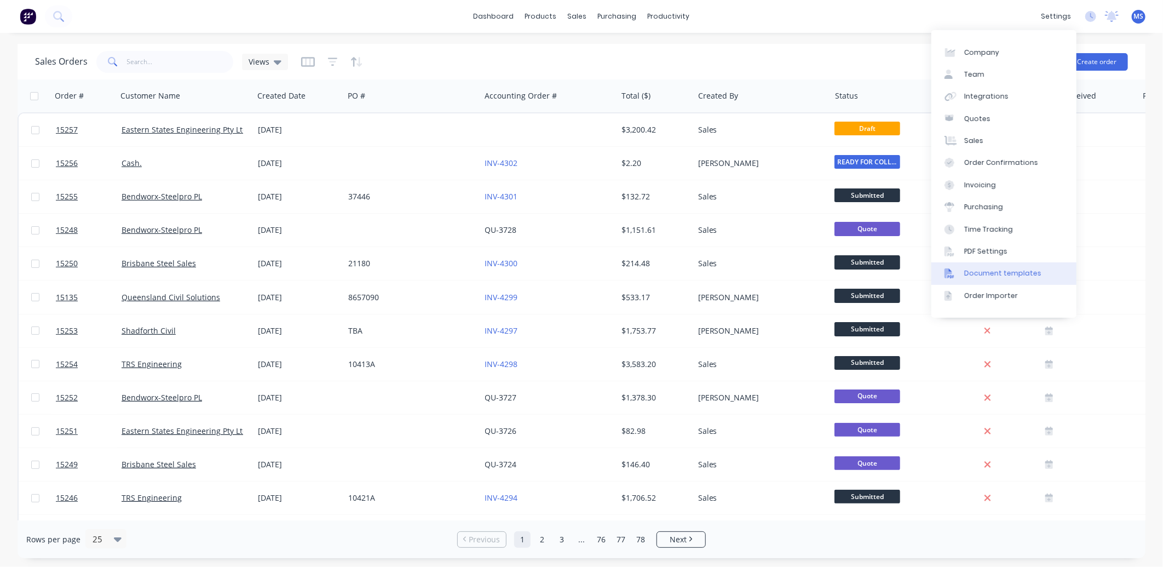
click at [993, 276] on div "Document templates" at bounding box center [1003, 273] width 77 height 10
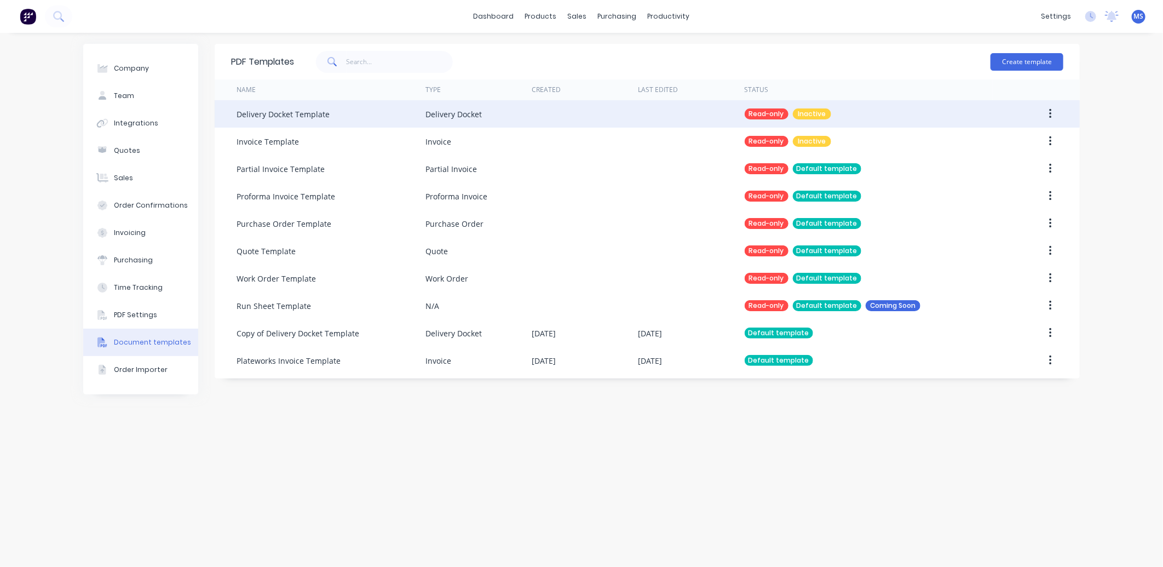
click at [1052, 117] on icon "button" at bounding box center [1050, 114] width 3 height 12
click at [870, 116] on div "Read-only Inactive" at bounding box center [869, 113] width 248 height 27
click at [316, 113] on div "Delivery Docket Template" at bounding box center [283, 114] width 93 height 12
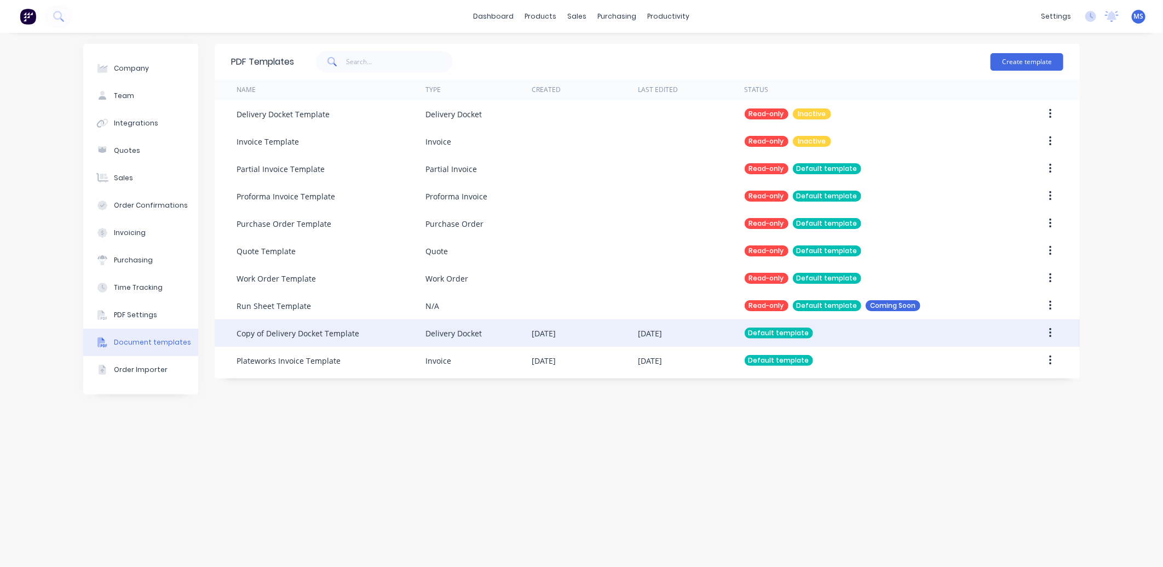
click at [1050, 337] on icon "button" at bounding box center [1050, 333] width 2 height 10
click at [994, 366] on div "Edit" at bounding box center [1011, 362] width 84 height 16
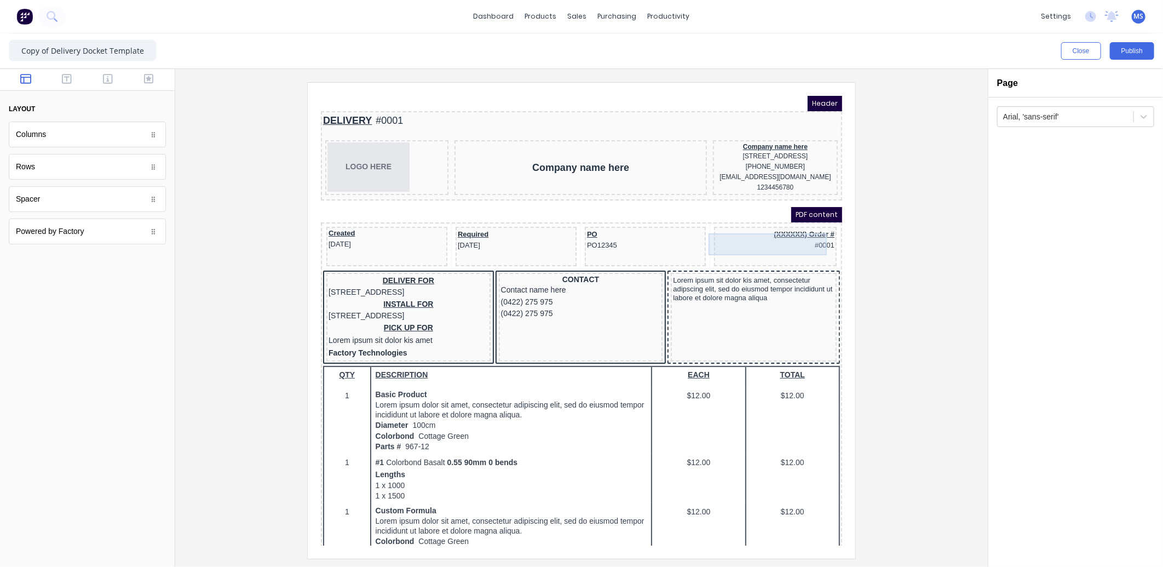
click at [805, 232] on div "(XXXXXX) Order # #0001" at bounding box center [762, 226] width 118 height 22
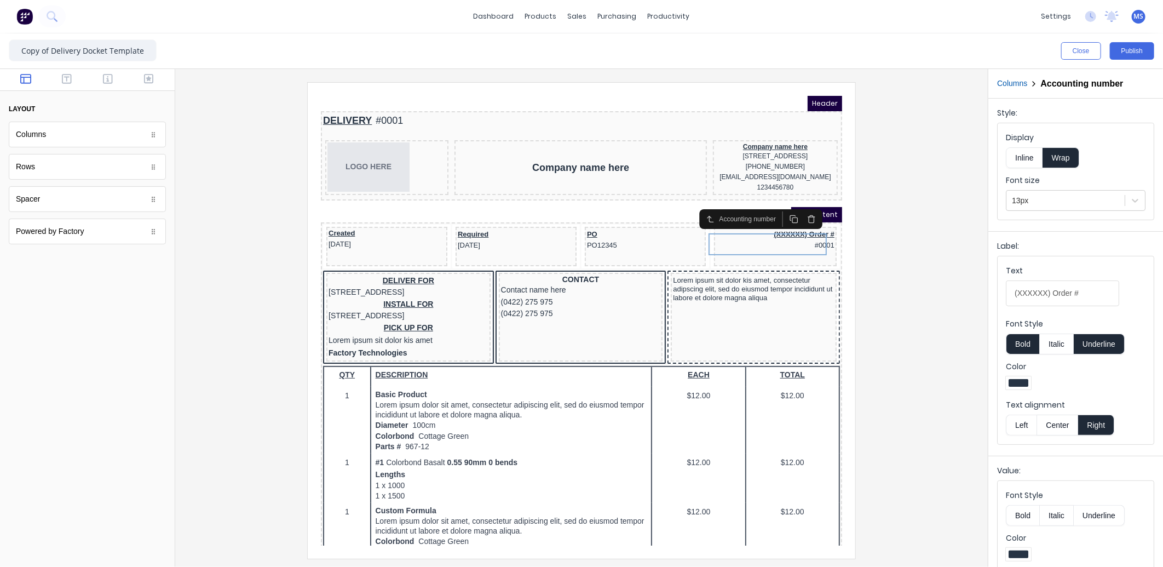
click at [889, 231] on div at bounding box center [581, 320] width 795 height 476
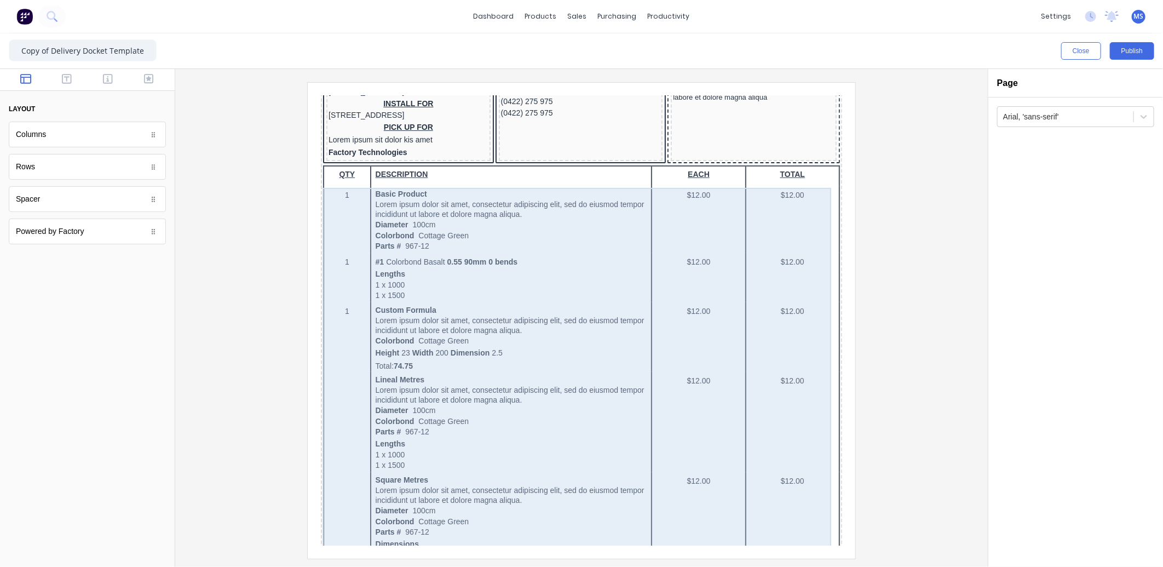
scroll to position [63, 0]
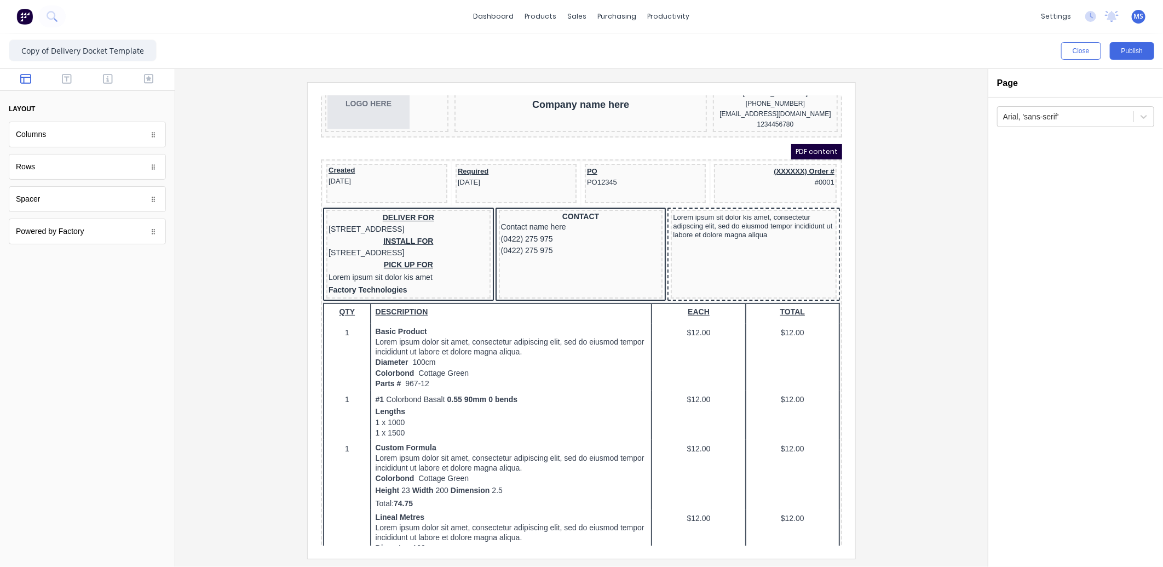
click at [154, 139] on div at bounding box center [153, 134] width 11 height 11
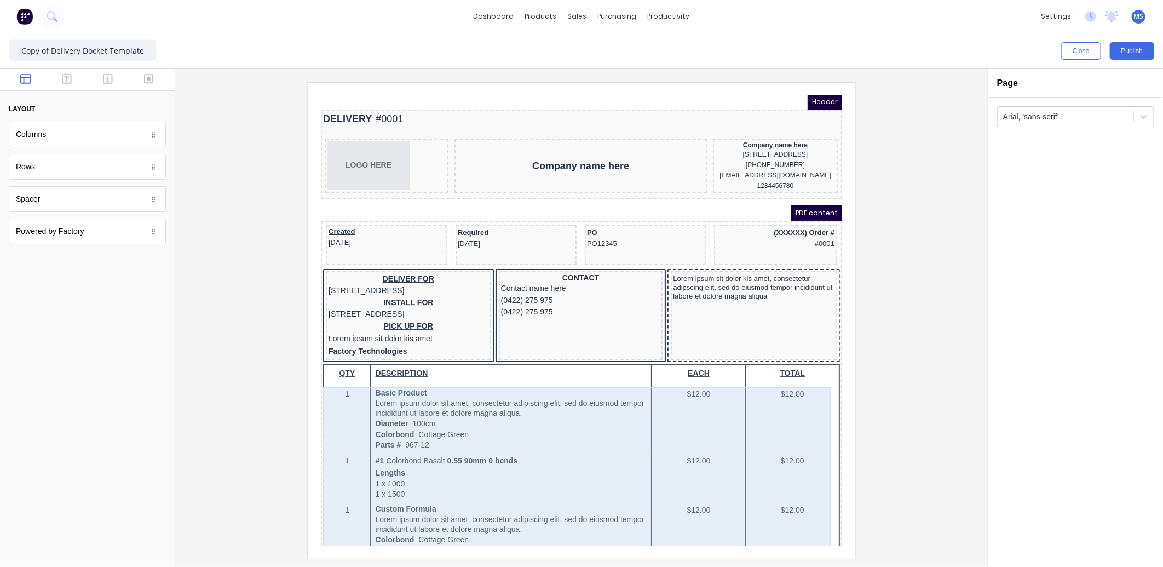
scroll to position [0, 0]
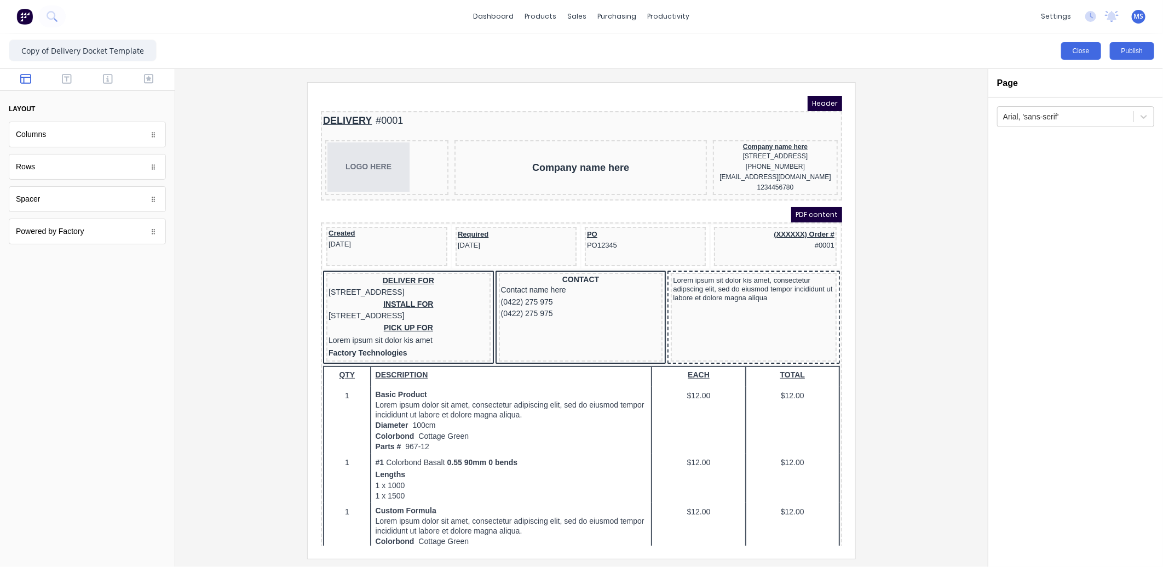
click at [1085, 45] on button "Close" at bounding box center [1081, 51] width 40 height 18
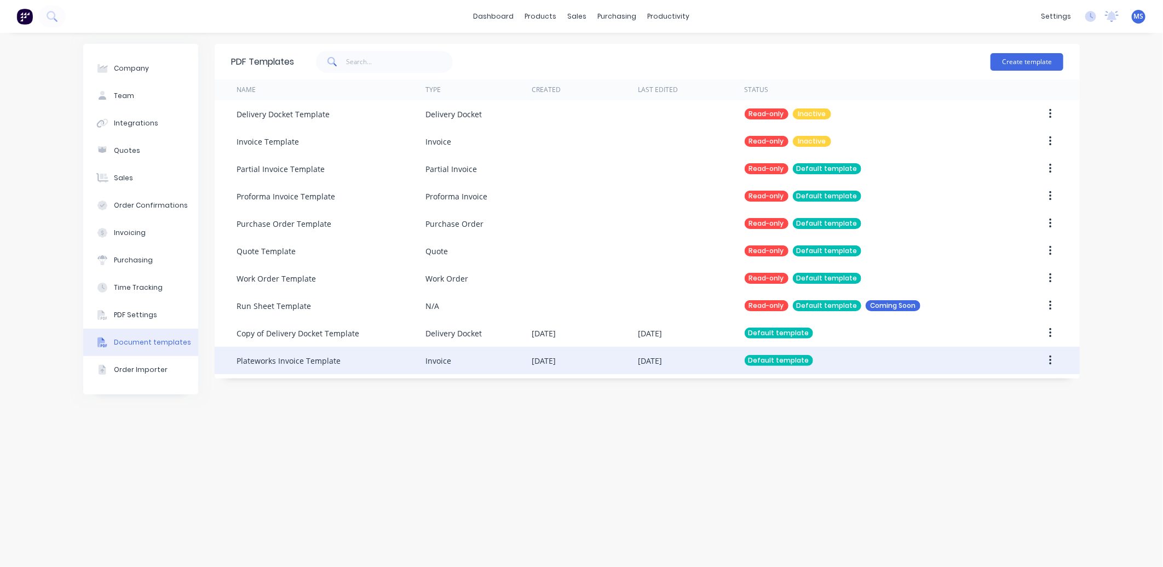
click at [616, 362] on div "[DATE]" at bounding box center [585, 360] width 106 height 27
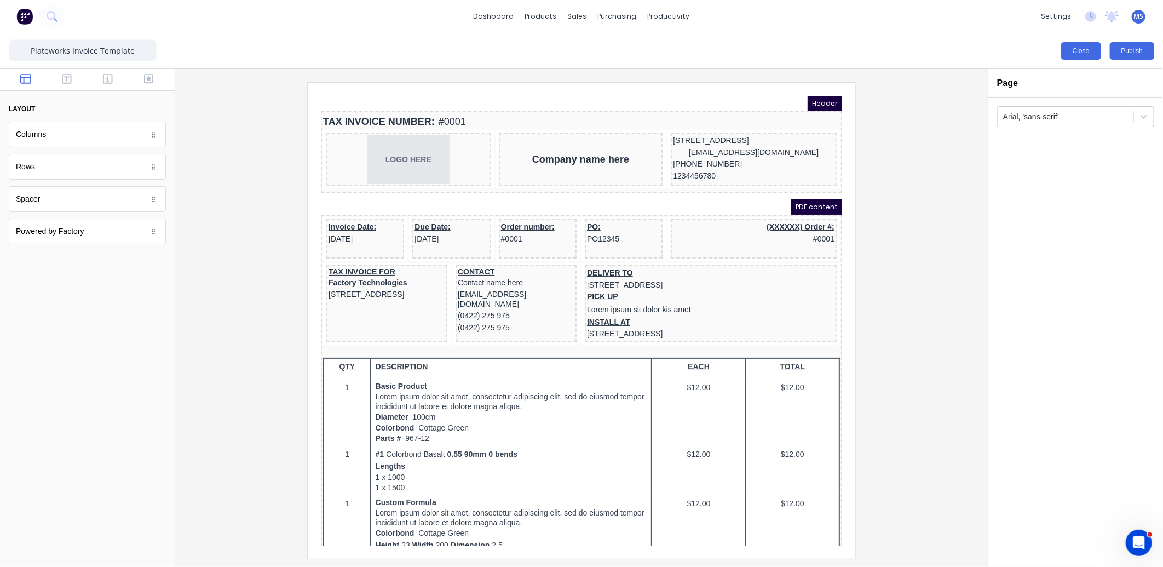
click at [1085, 47] on button "Close" at bounding box center [1081, 51] width 40 height 18
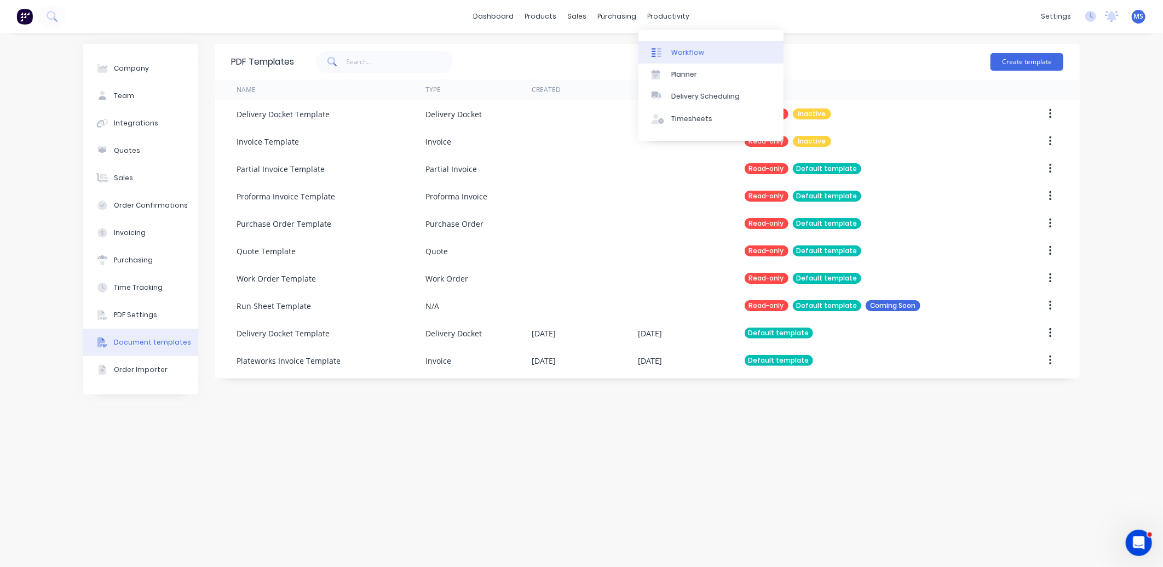
click at [691, 50] on div "Workflow" at bounding box center [688, 53] width 33 height 10
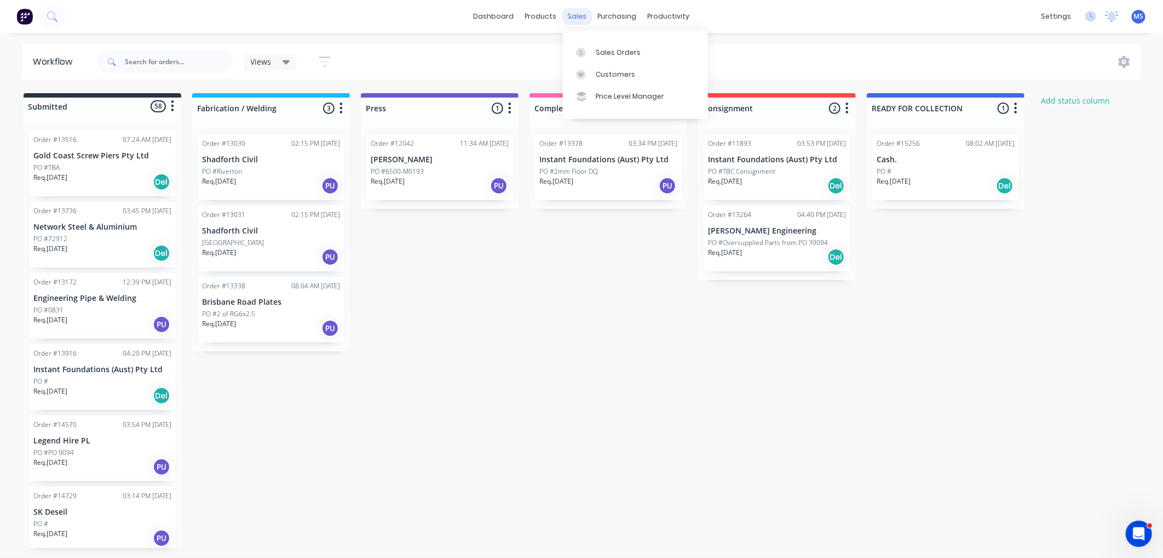
click at [577, 13] on div "sales" at bounding box center [578, 16] width 30 height 16
click at [517, 53] on div "Views Save new view None (Default) edit Show/Hide statuses Show line item cards…" at bounding box center [618, 61] width 1048 height 33
click at [620, 55] on div "Sales Orders" at bounding box center [618, 53] width 45 height 10
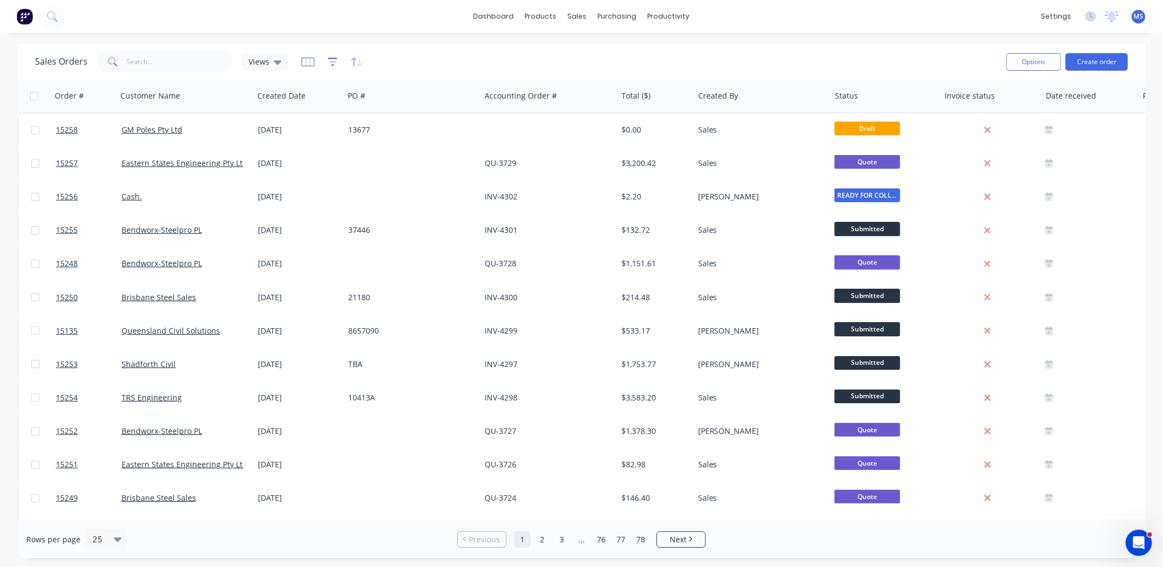
click at [331, 59] on icon "button" at bounding box center [333, 61] width 10 height 11
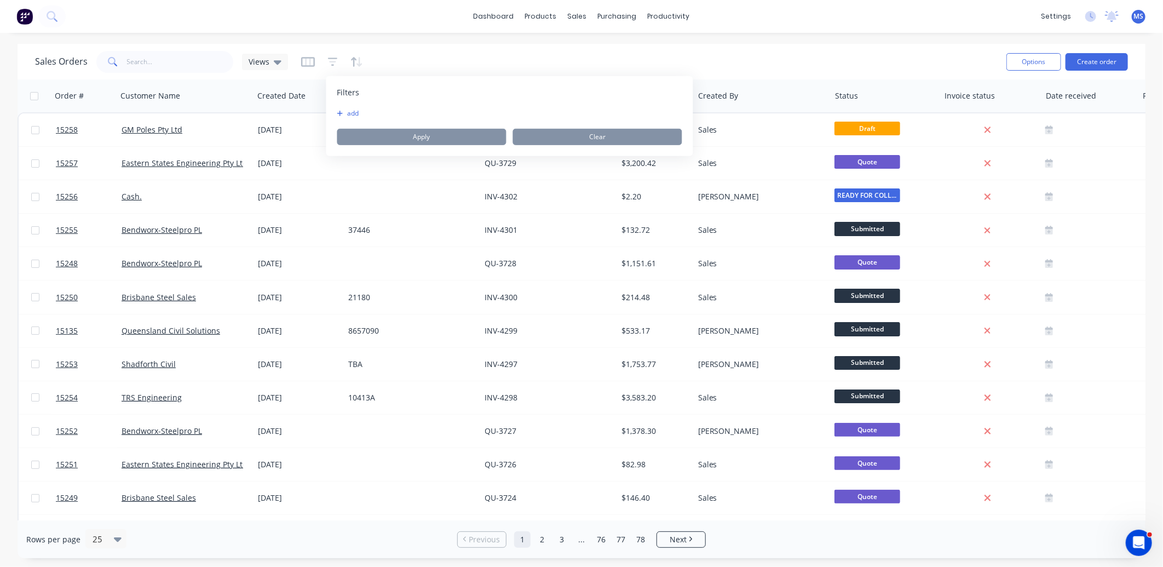
click at [337, 112] on icon "button" at bounding box center [340, 113] width 6 height 7
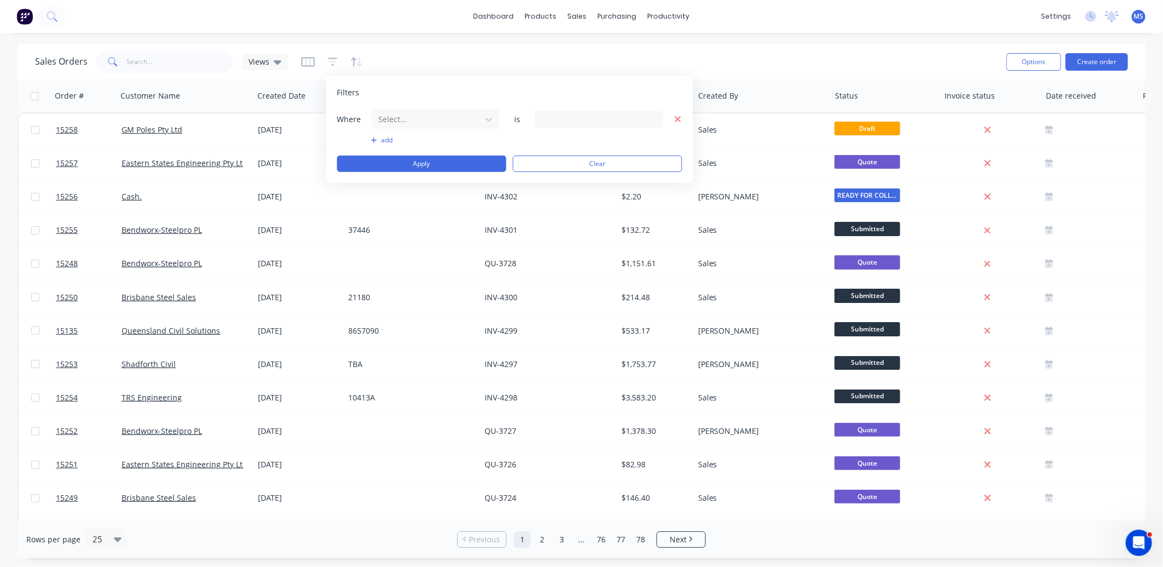
click at [680, 121] on icon "button" at bounding box center [678, 119] width 6 height 6
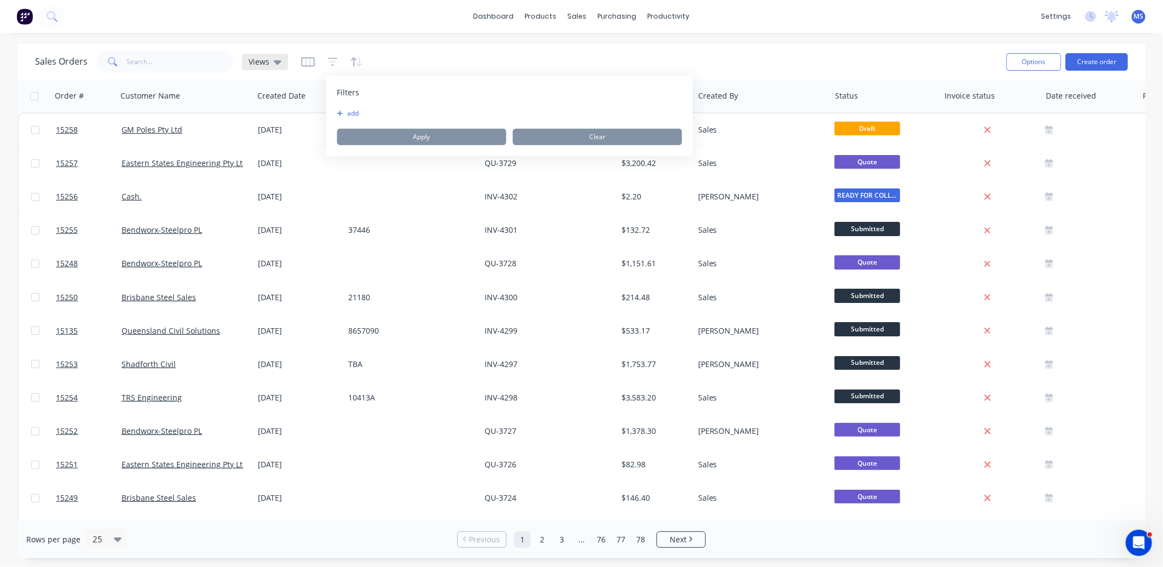
click at [274, 65] on icon at bounding box center [278, 62] width 8 height 12
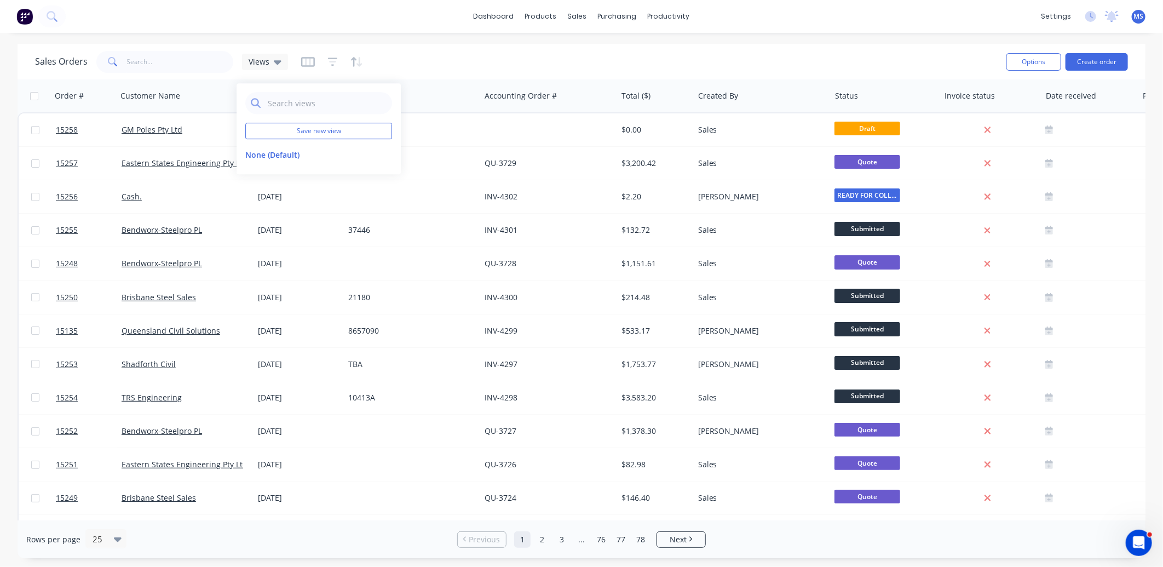
click at [417, 54] on div "Sales Orders Views" at bounding box center [516, 61] width 963 height 27
click at [331, 62] on icon "button" at bounding box center [332, 62] width 7 height 2
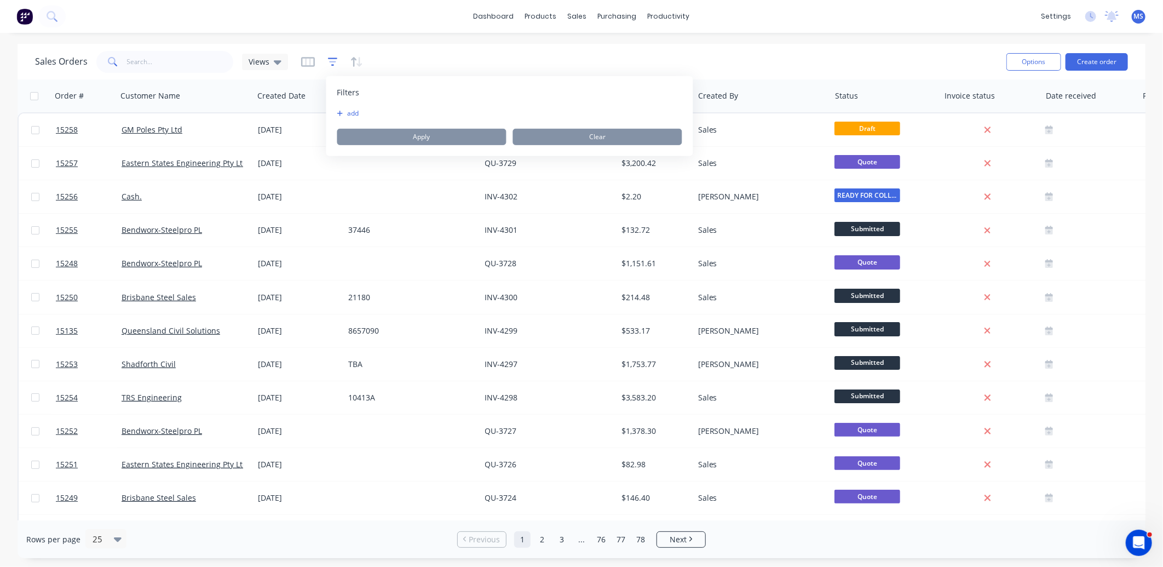
click at [331, 62] on icon "button" at bounding box center [332, 62] width 7 height 2
click at [307, 62] on icon "button" at bounding box center [308, 61] width 14 height 11
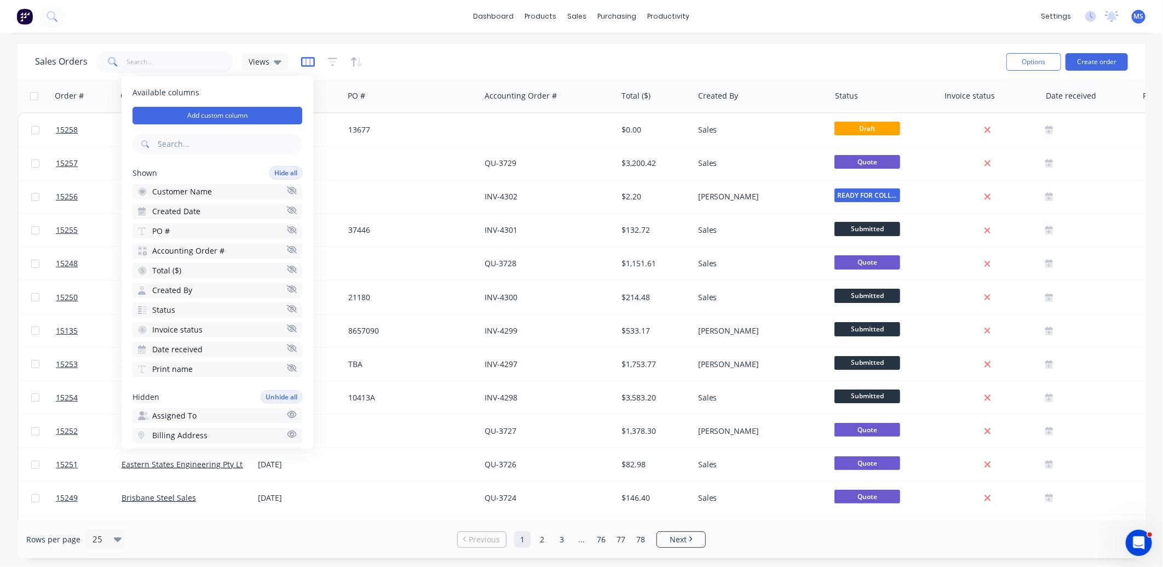
click at [306, 62] on icon "button" at bounding box center [308, 61] width 14 height 11
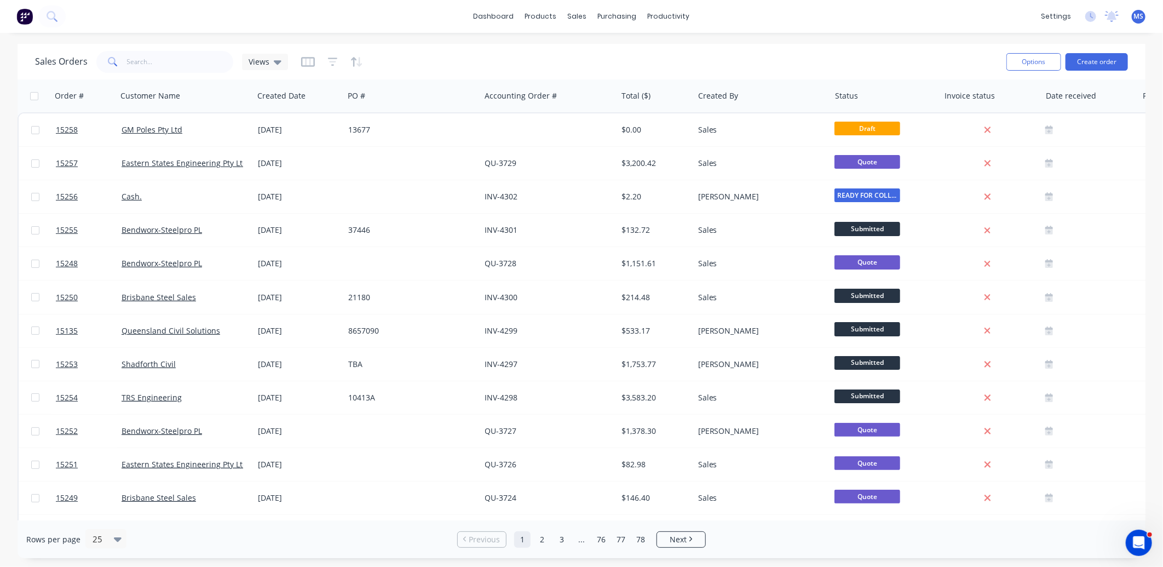
click at [400, 63] on div "Sales Orders Views" at bounding box center [516, 61] width 963 height 27
click at [686, 53] on div "Workflow" at bounding box center [688, 53] width 33 height 10
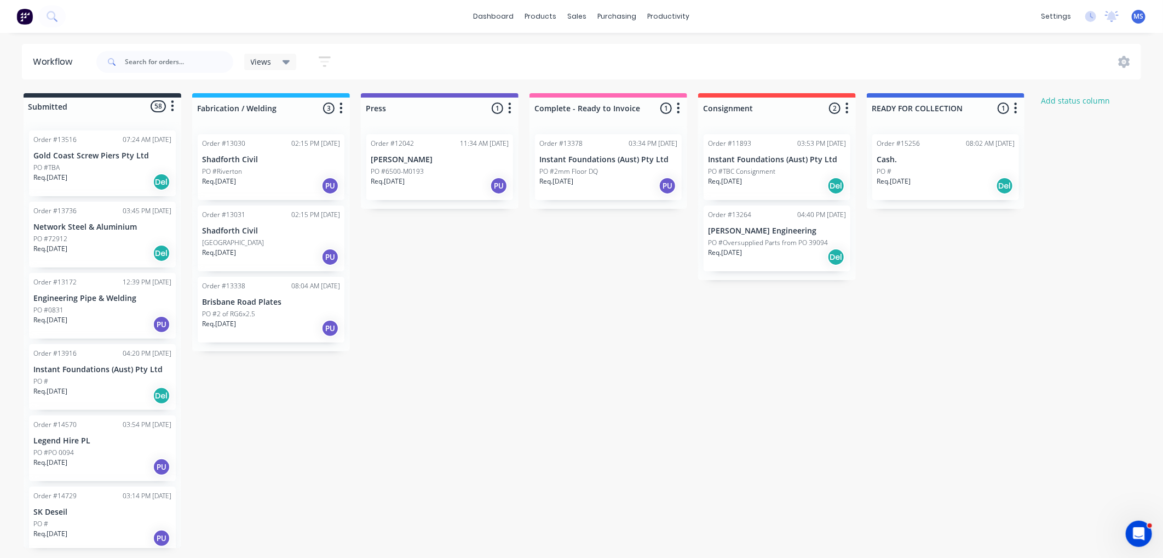
click at [538, 285] on div "Submitted 58 Status colour #273444 hex #273444 Save Cancel Summaries Total orde…" at bounding box center [667, 320] width 1350 height 455
click at [173, 107] on icon "button" at bounding box center [172, 106] width 3 height 14
click at [137, 153] on button "Summaries" at bounding box center [125, 148] width 110 height 18
click at [219, 148] on label at bounding box center [219, 148] width 0 height 0
click at [202, 154] on input "checkbox" at bounding box center [197, 153] width 9 height 10
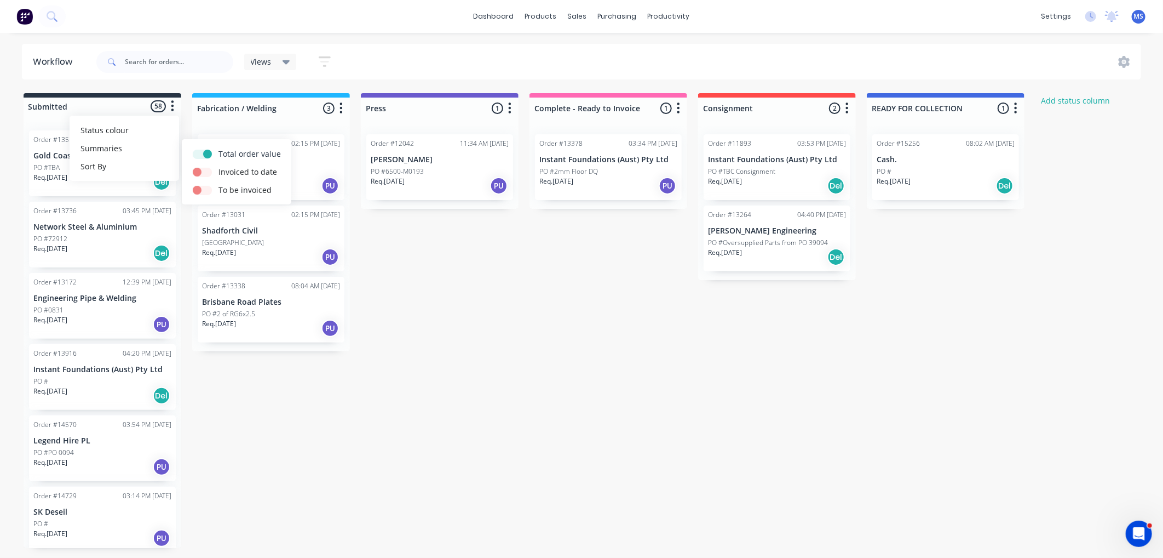
checkbox input "true"
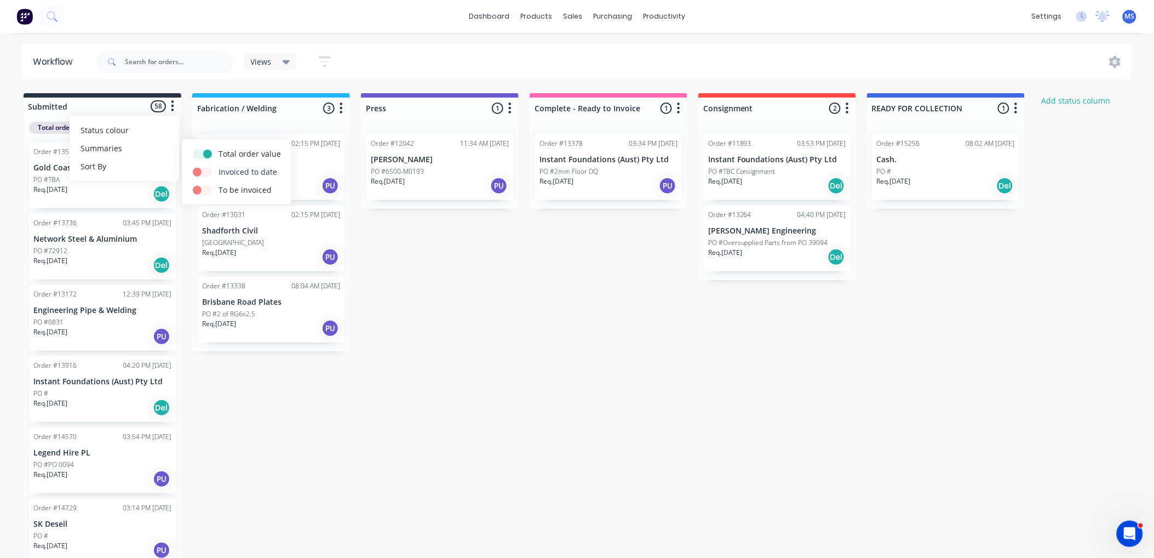
click at [219, 166] on label at bounding box center [219, 166] width 0 height 0
click at [202, 173] on input "checkbox" at bounding box center [197, 171] width 9 height 10
checkbox input "true"
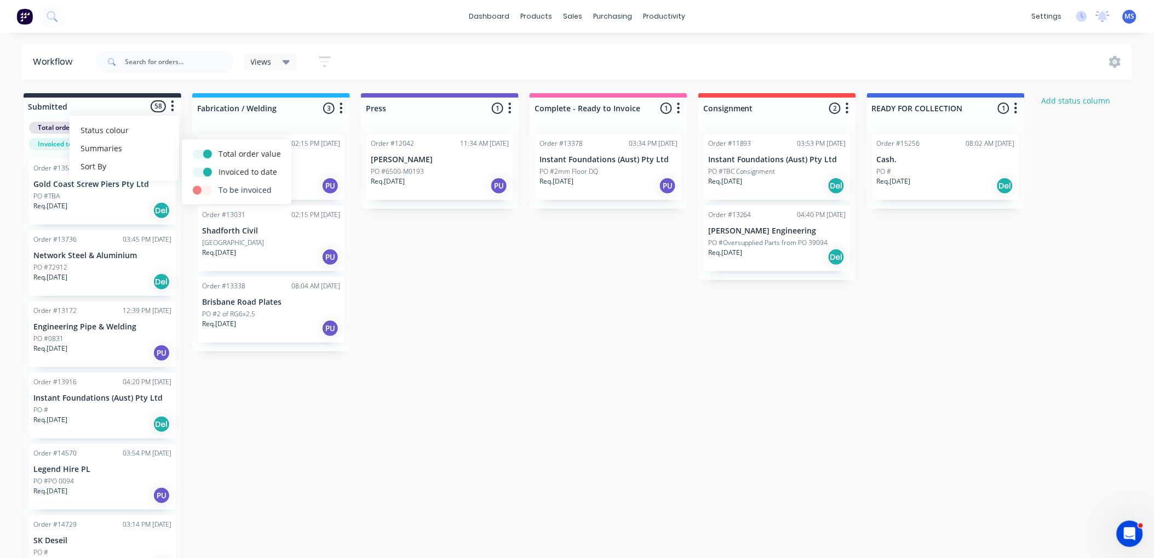
click at [219, 184] on label at bounding box center [219, 184] width 0 height 0
click at [202, 188] on input "checkbox" at bounding box center [197, 189] width 9 height 10
checkbox input "true"
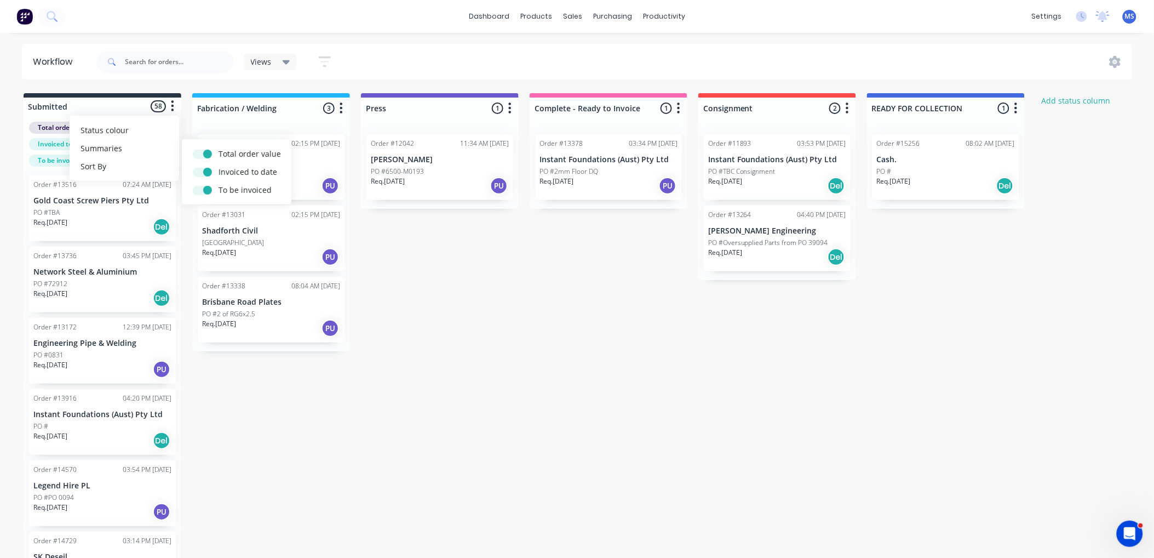
click at [322, 424] on div "Submitted 58 Status colour #273444 hex #273444 Save Cancel Summaries Total orde…" at bounding box center [667, 343] width 1350 height 500
click at [340, 101] on icon "button" at bounding box center [341, 108] width 3 height 14
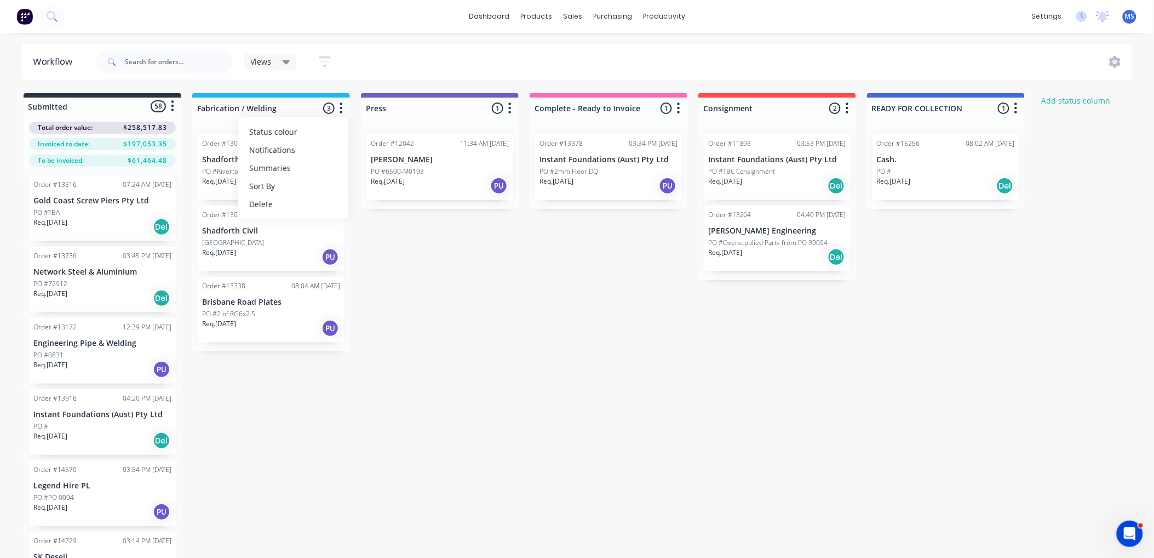
click at [326, 168] on button "Summaries" at bounding box center [293, 168] width 110 height 18
click at [387, 168] on label at bounding box center [387, 168] width 0 height 0
click at [364, 173] on input "checkbox" at bounding box center [366, 173] width 9 height 10
checkbox input "true"
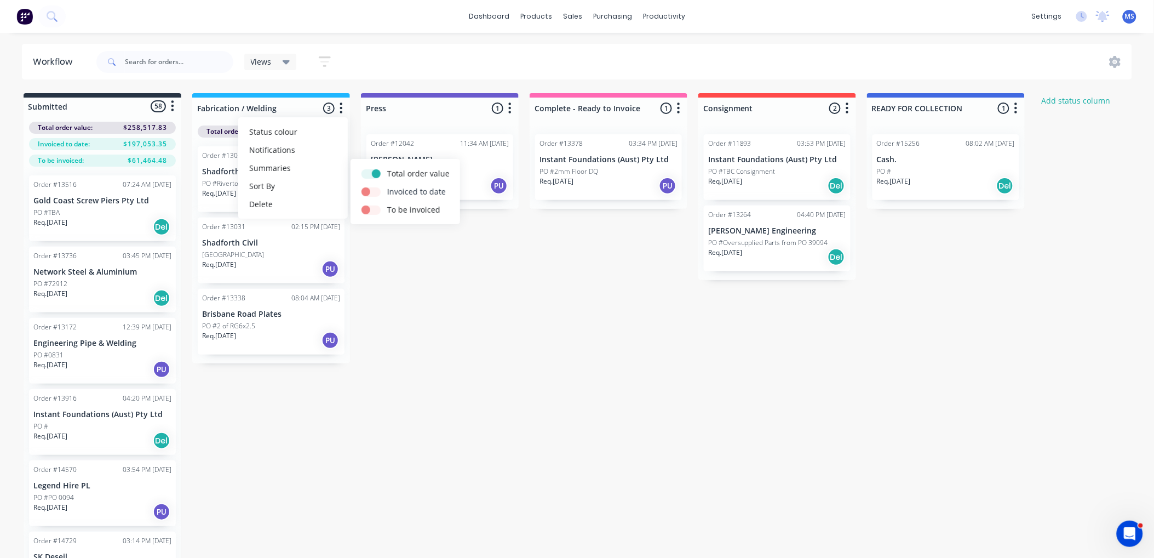
click at [387, 186] on label at bounding box center [387, 186] width 0 height 0
click at [368, 187] on input "checkbox" at bounding box center [366, 191] width 9 height 10
checkbox input "true"
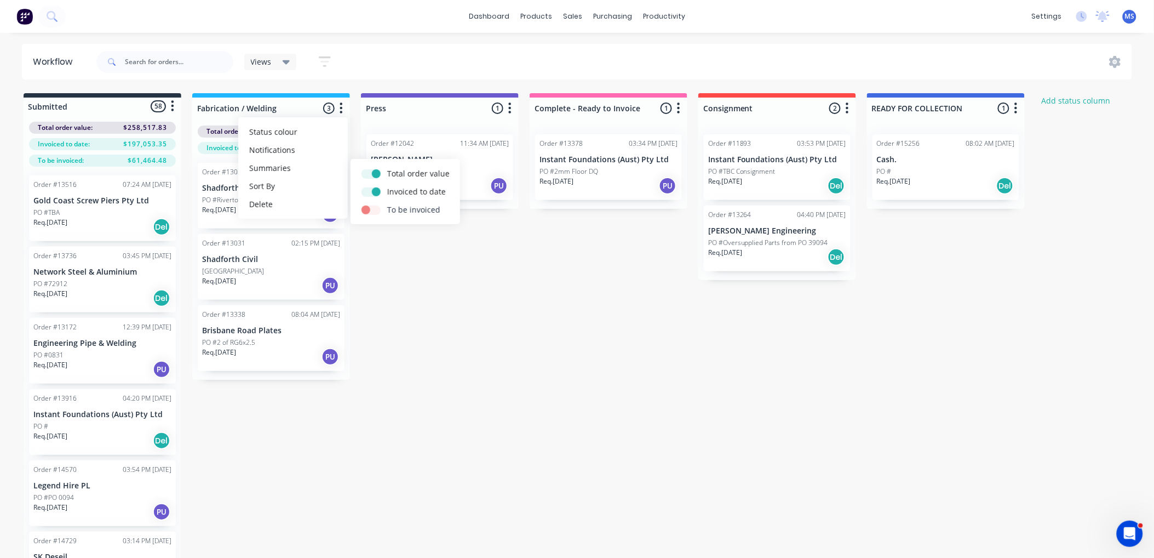
click at [387, 204] on label at bounding box center [387, 204] width 0 height 0
click at [370, 214] on input "checkbox" at bounding box center [366, 209] width 9 height 10
checkbox input "true"
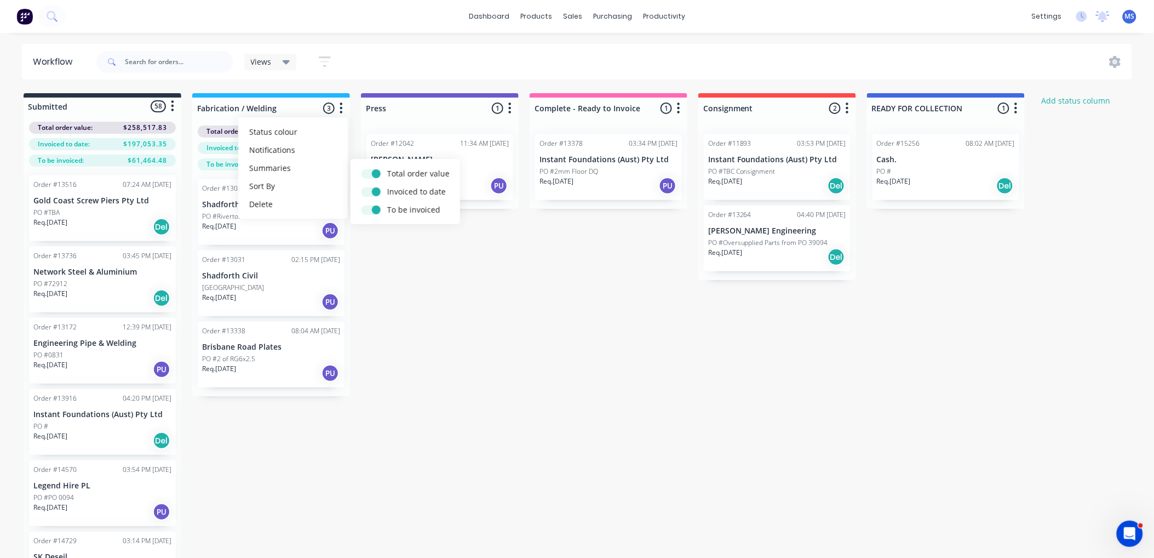
click at [405, 277] on div "Submitted 58 Status colour #273444 hex #273444 Save Cancel Summaries Total orde…" at bounding box center [667, 343] width 1350 height 500
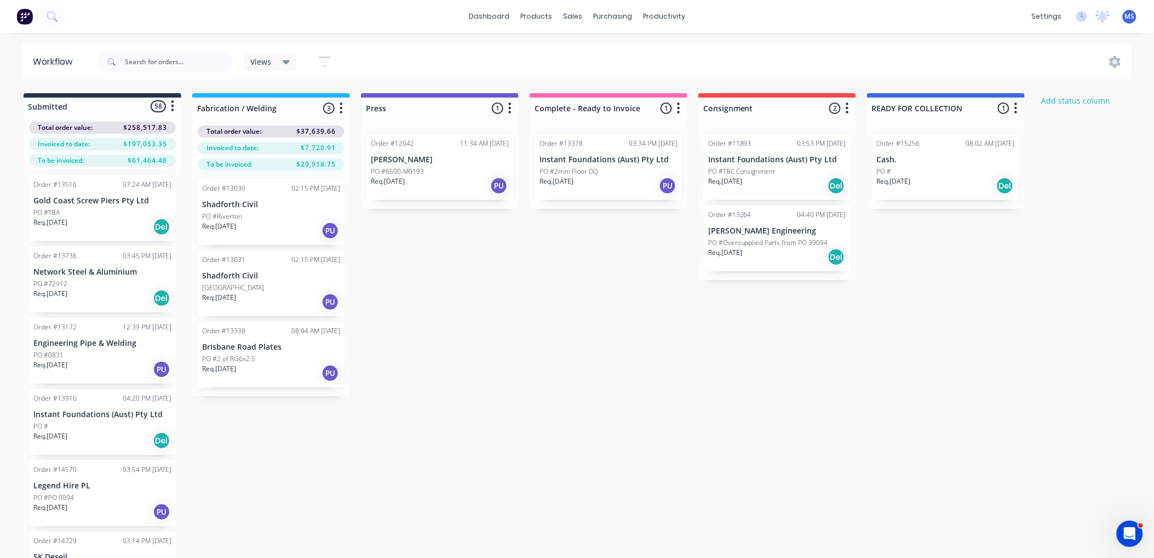
click at [512, 113] on button "button" at bounding box center [509, 108] width 13 height 13
click at [456, 167] on button "Summaries" at bounding box center [462, 168] width 110 height 18
click at [556, 168] on label at bounding box center [556, 168] width 0 height 0
click at [533, 175] on input "checkbox" at bounding box center [534, 173] width 9 height 10
checkbox input "true"
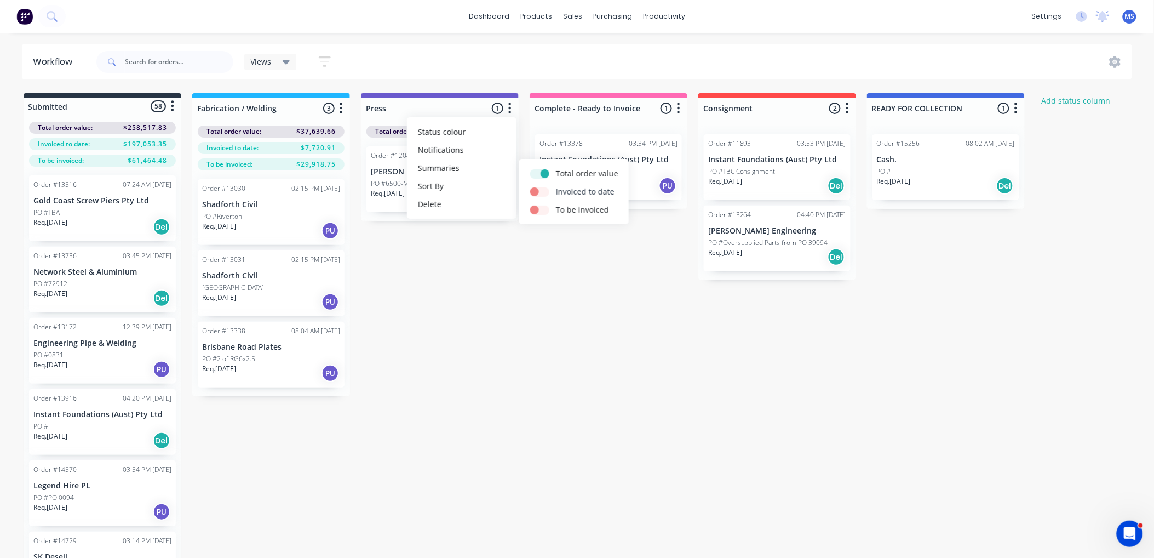
drag, startPoint x: 535, startPoint y: 190, endPoint x: 533, endPoint y: 209, distance: 18.7
click at [556, 186] on label at bounding box center [556, 186] width 0 height 0
click at [535, 191] on input "checkbox" at bounding box center [534, 191] width 9 height 10
checkbox input "true"
click at [556, 204] on label at bounding box center [556, 204] width 0 height 0
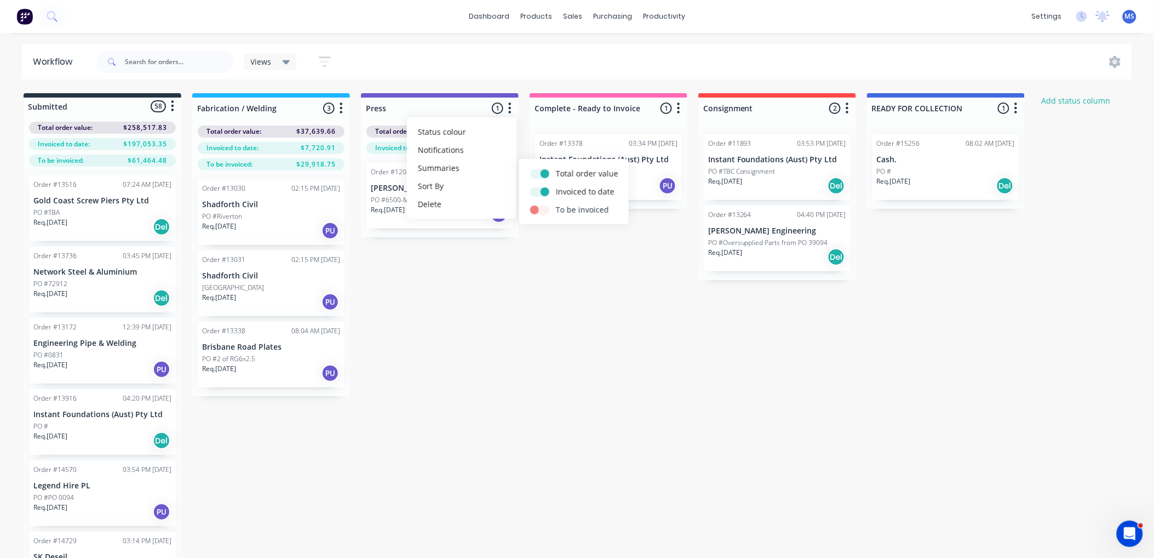
click at [535, 211] on input "checkbox" at bounding box center [534, 209] width 9 height 10
checkbox input "true"
click at [505, 425] on div "Submitted 58 Status colour #273444 hex #273444 Save Cancel Summaries Total orde…" at bounding box center [667, 343] width 1350 height 500
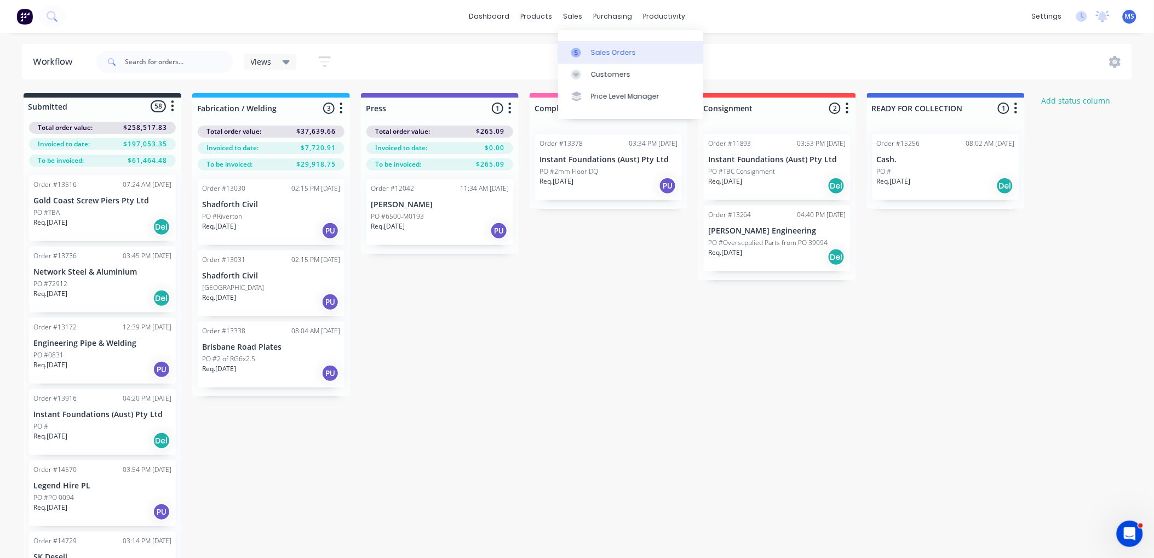
click at [615, 53] on div "Sales Orders" at bounding box center [613, 53] width 45 height 10
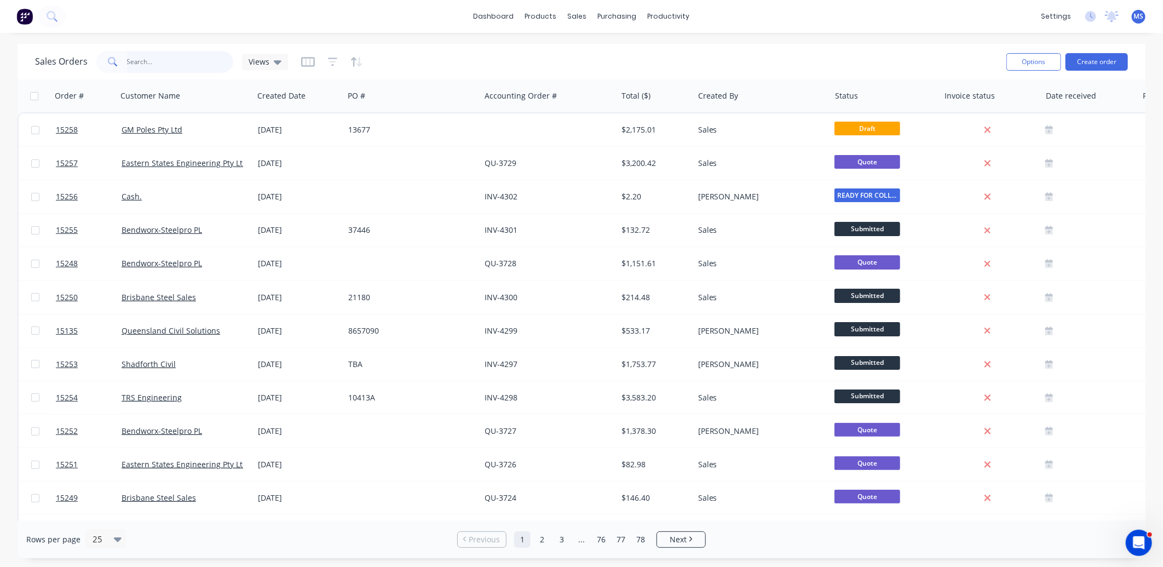
click at [151, 60] on input "text" at bounding box center [180, 62] width 107 height 22
click at [278, 62] on icon at bounding box center [278, 62] width 8 height 4
click at [785, 51] on div "Sales Orders Views" at bounding box center [516, 61] width 963 height 27
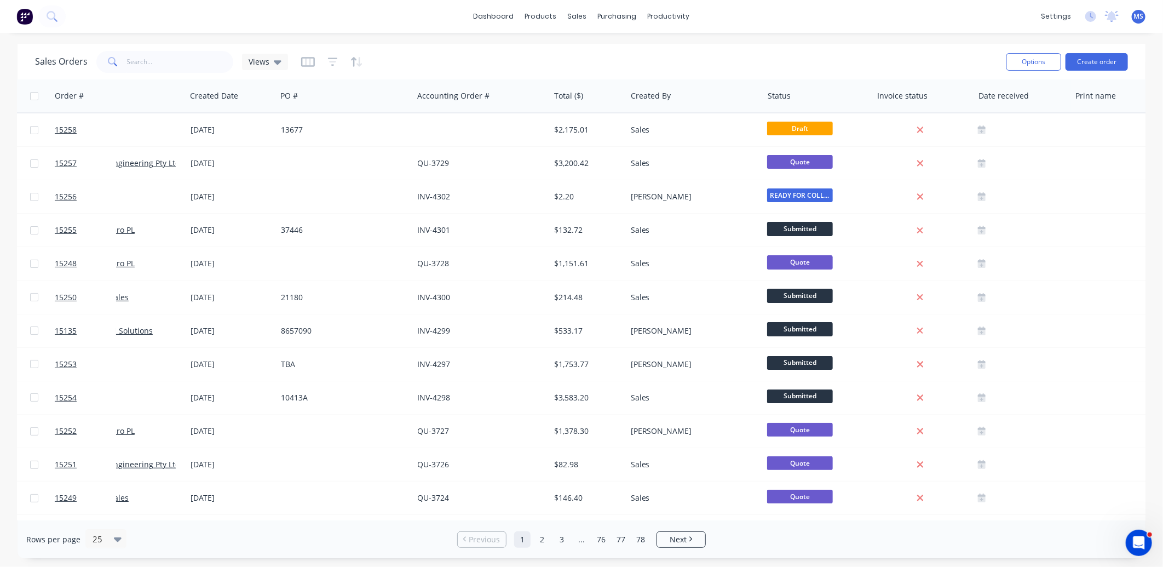
scroll to position [0, 85]
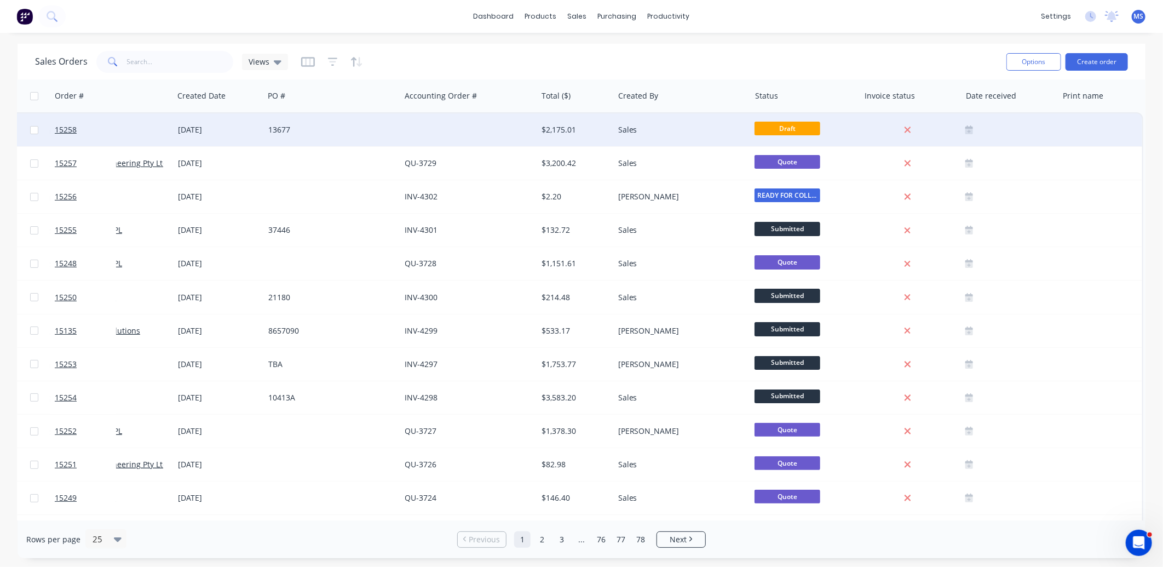
click at [1087, 133] on div at bounding box center [1100, 129] width 85 height 33
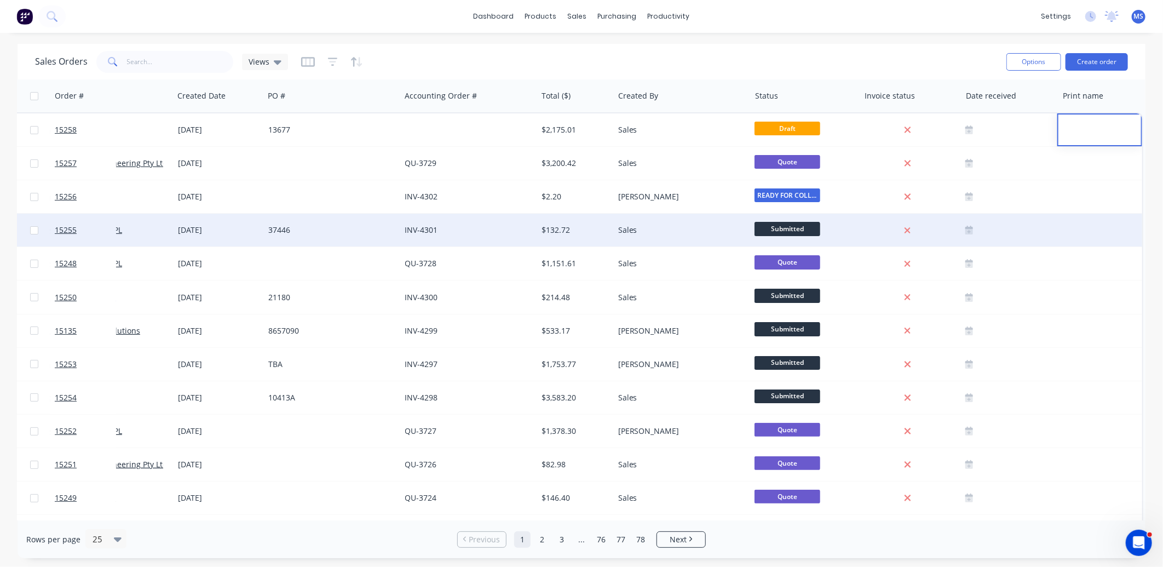
click at [1069, 236] on div at bounding box center [1100, 230] width 85 height 33
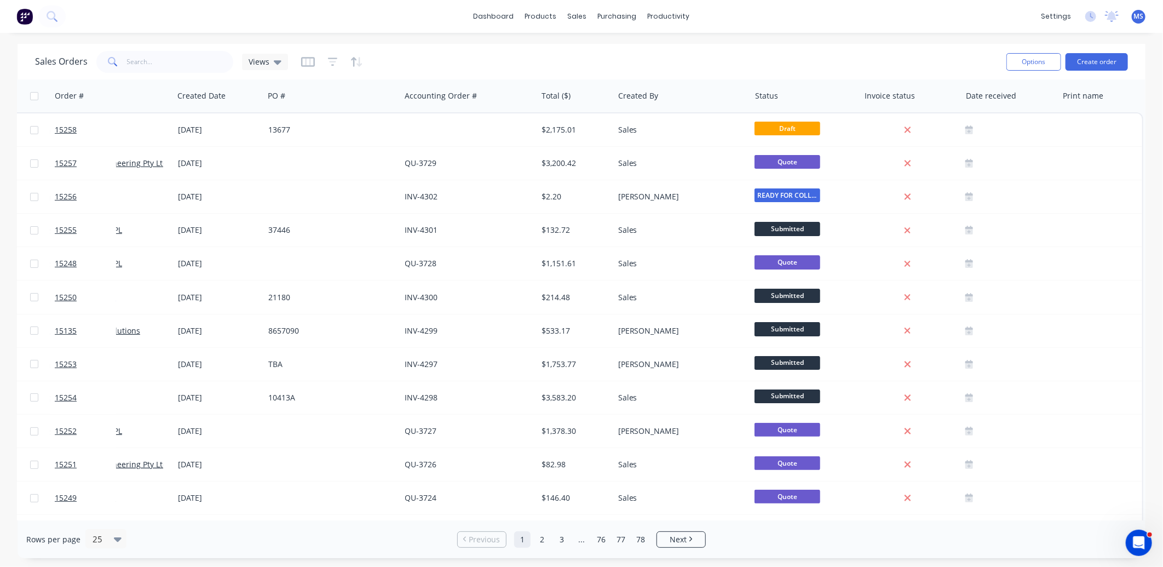
click at [971, 57] on div "Sales Orders Views" at bounding box center [516, 61] width 963 height 27
click at [275, 63] on icon at bounding box center [278, 62] width 8 height 4
click at [412, 51] on div "Sales Orders Views" at bounding box center [516, 61] width 963 height 27
click at [305, 61] on icon "button" at bounding box center [307, 61] width 5 height 7
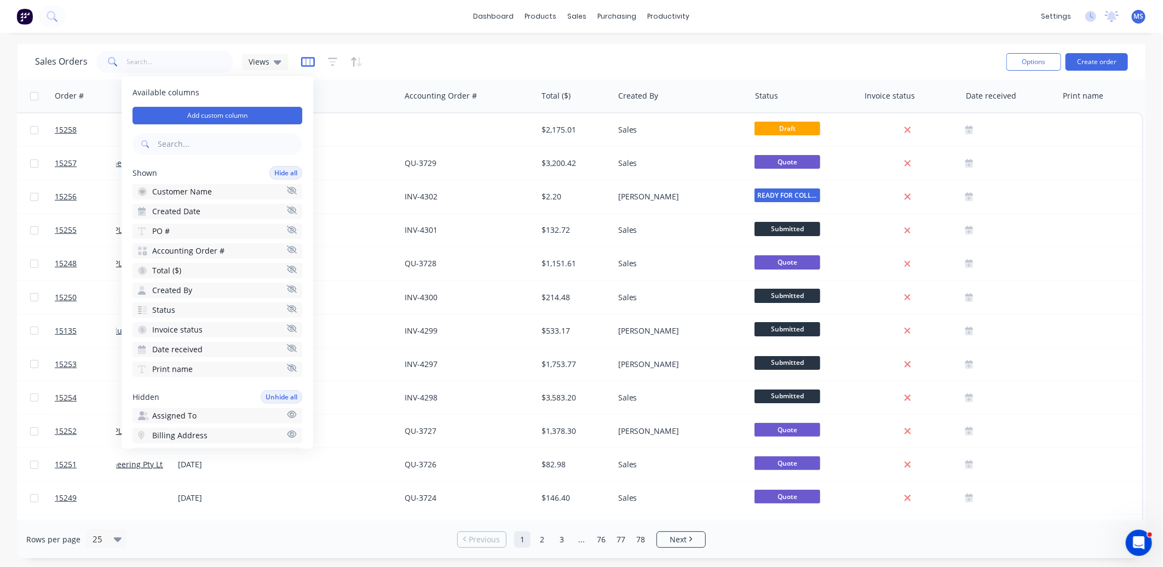
click at [311, 64] on icon "button" at bounding box center [308, 61] width 14 height 11
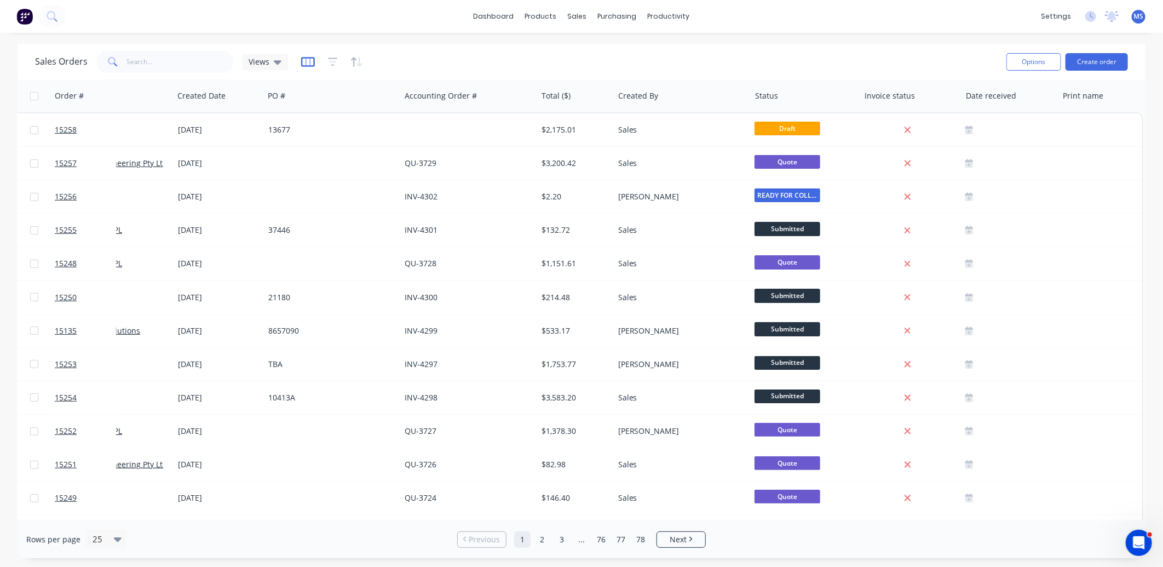
click at [307, 61] on icon "button" at bounding box center [308, 61] width 14 height 11
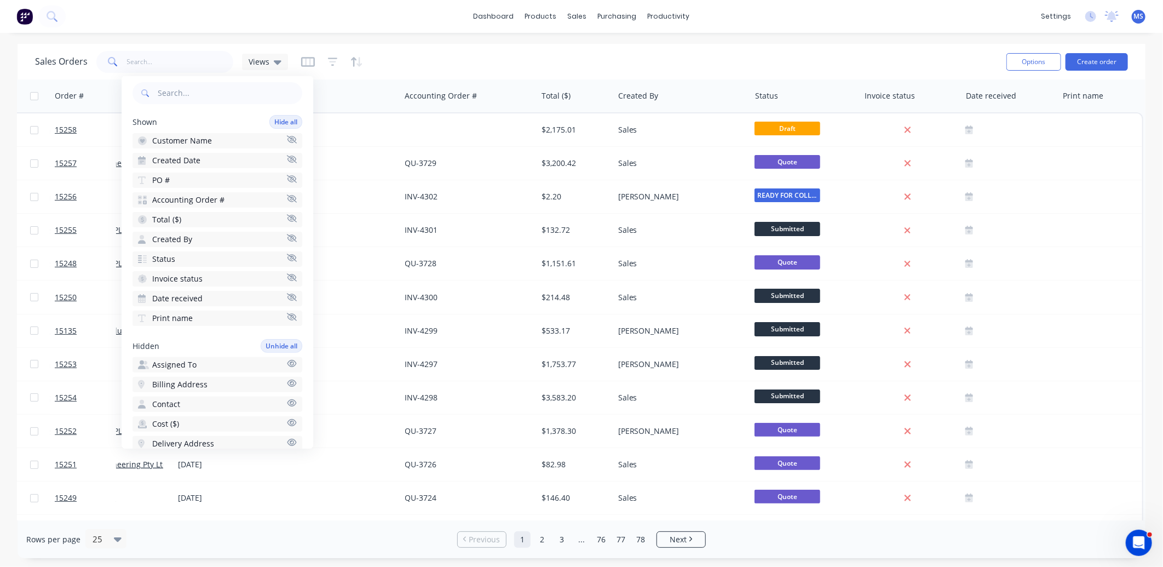
scroll to position [0, 0]
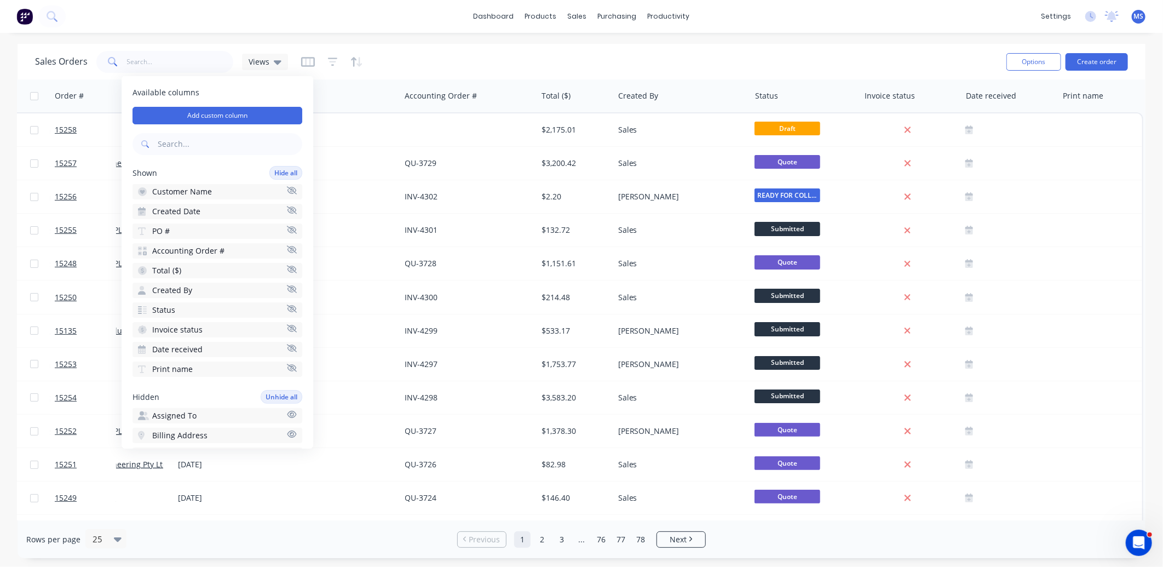
click at [287, 231] on icon "button" at bounding box center [292, 230] width 10 height 8
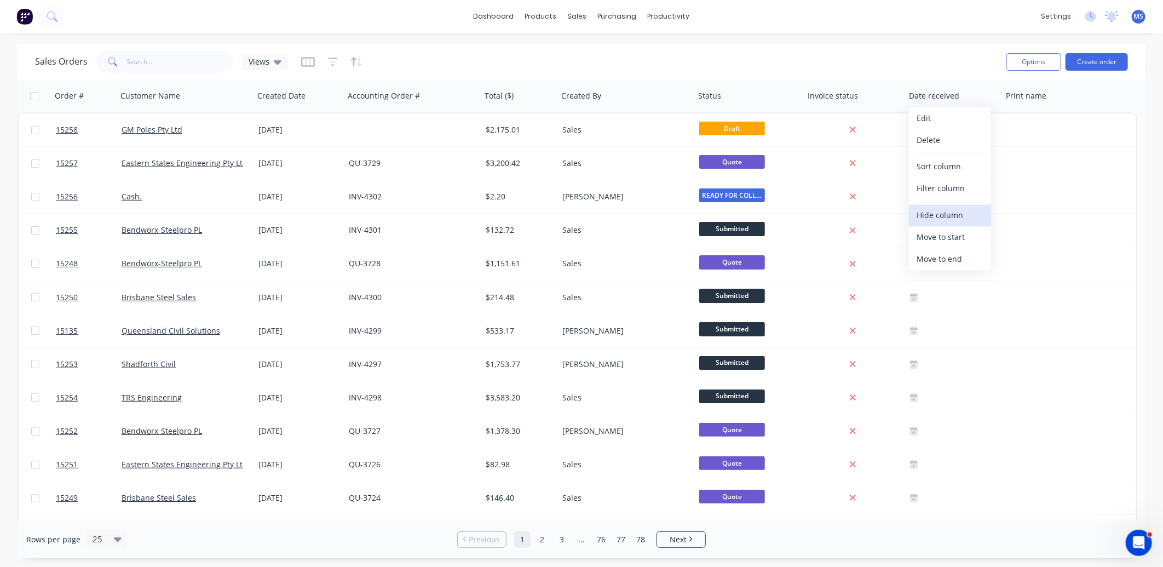
click at [957, 216] on button "Hide column" at bounding box center [950, 216] width 82 height 22
click at [946, 222] on button "Hide column" at bounding box center [950, 216] width 82 height 22
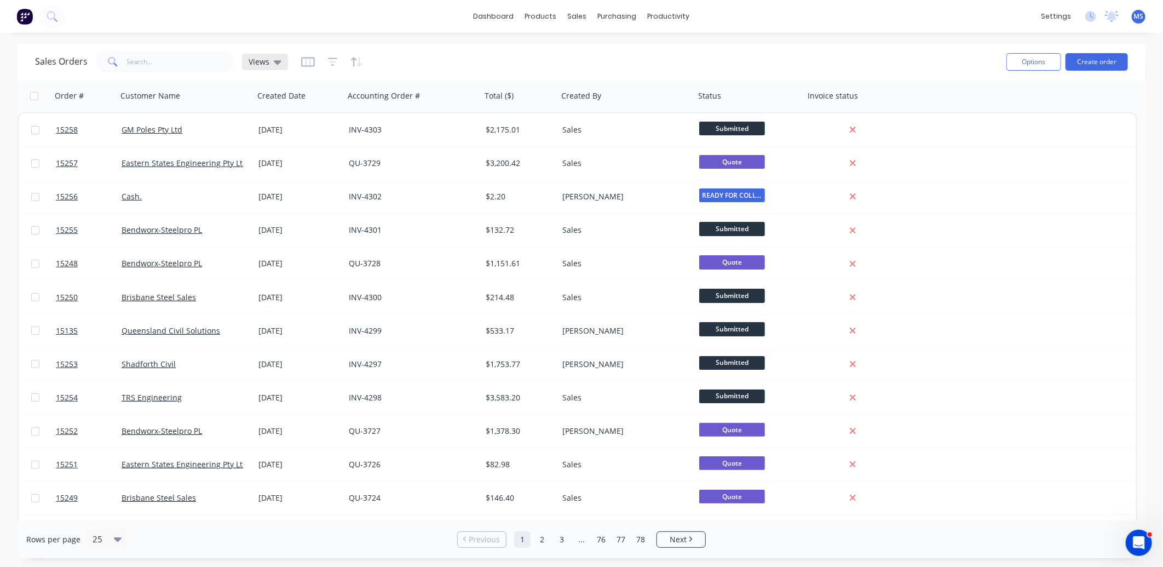
click at [277, 62] on icon at bounding box center [278, 62] width 8 height 4
click at [308, 65] on icon "button" at bounding box center [308, 62] width 14 height 10
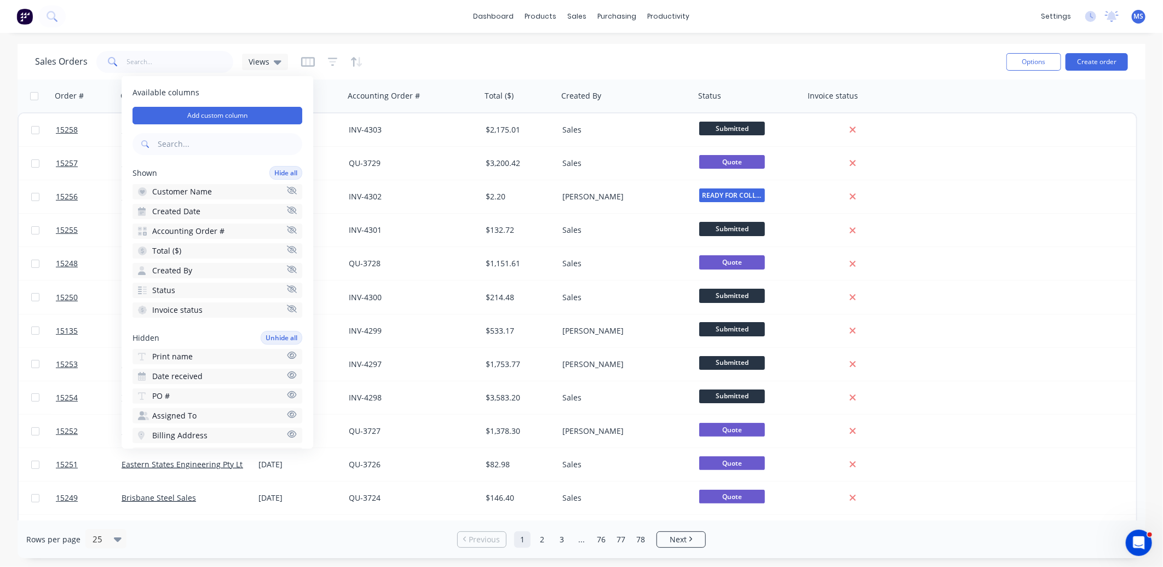
click at [287, 394] on icon "button" at bounding box center [292, 395] width 10 height 8
click at [328, 59] on icon "button" at bounding box center [333, 61] width 10 height 11
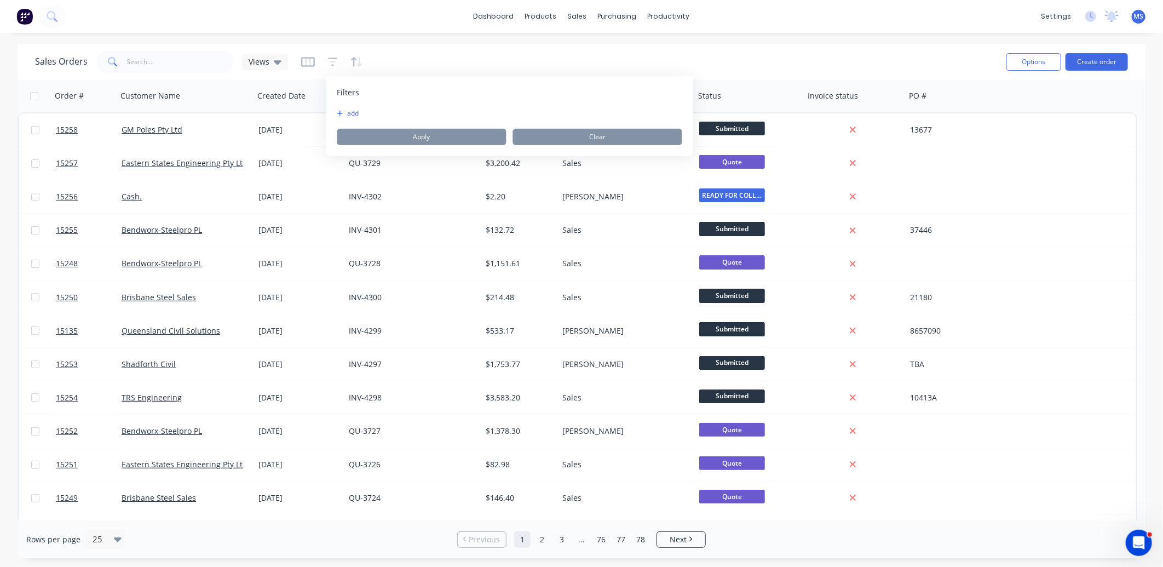
click at [341, 112] on icon "button" at bounding box center [340, 113] width 6 height 7
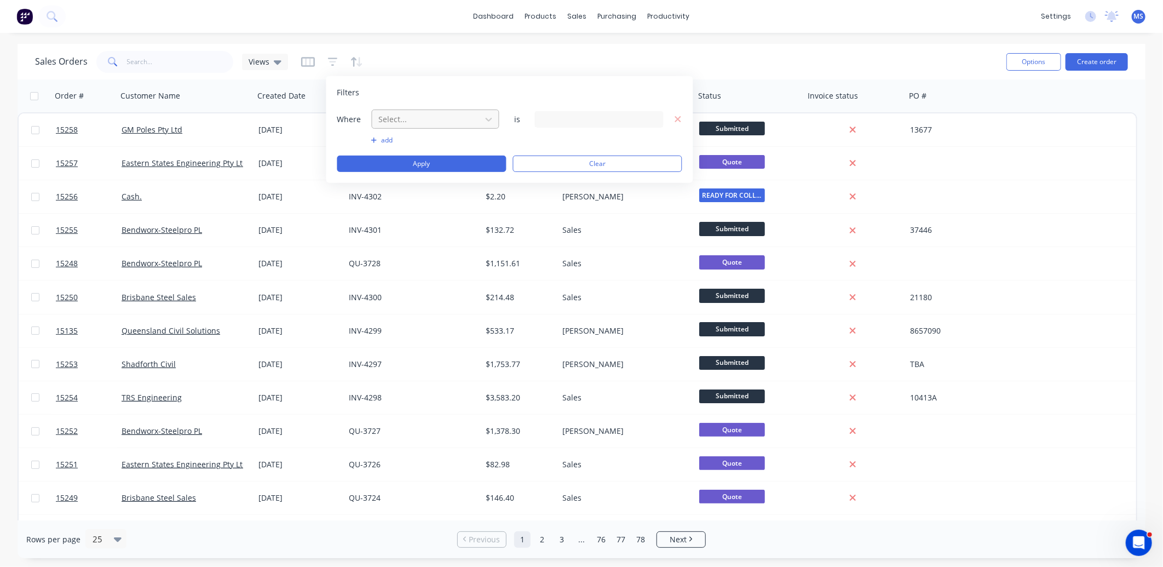
click at [418, 117] on div at bounding box center [427, 119] width 98 height 14
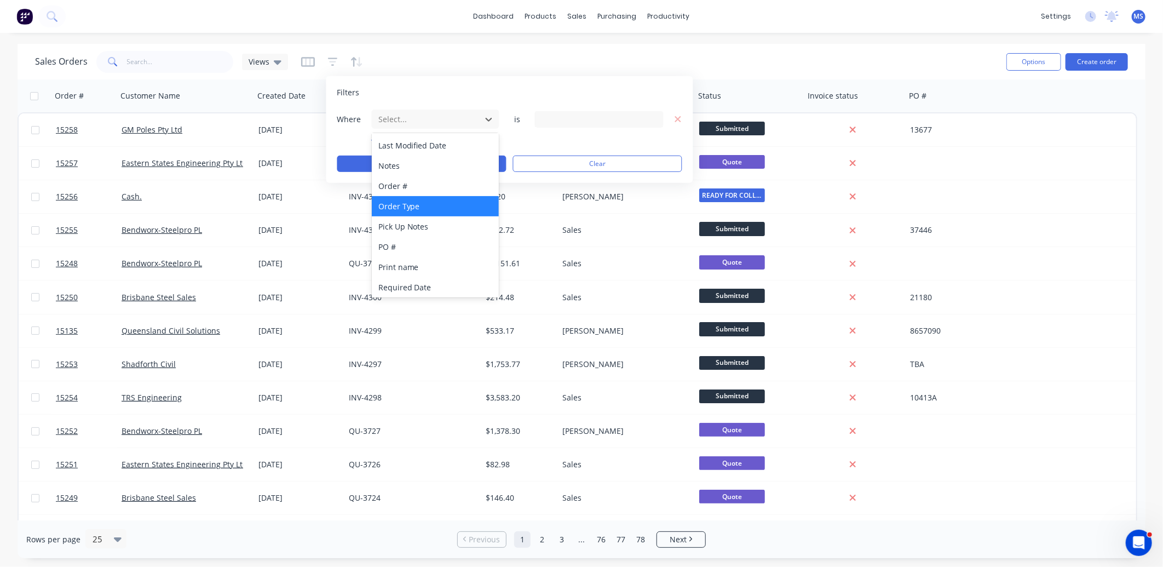
scroll to position [305, 0]
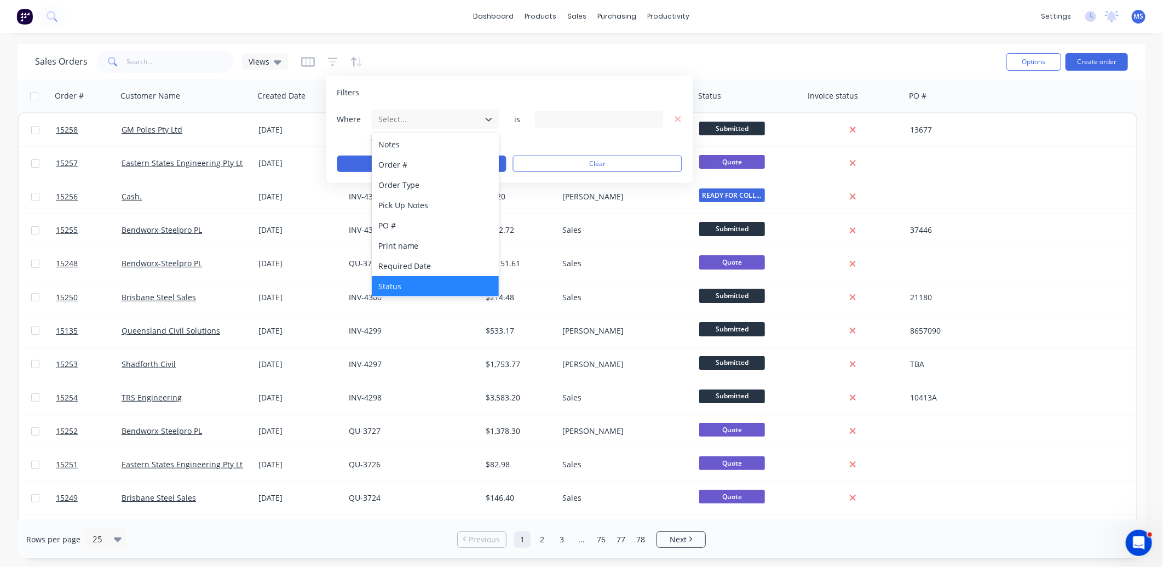
click at [421, 281] on div "Status" at bounding box center [436, 286] width 128 height 20
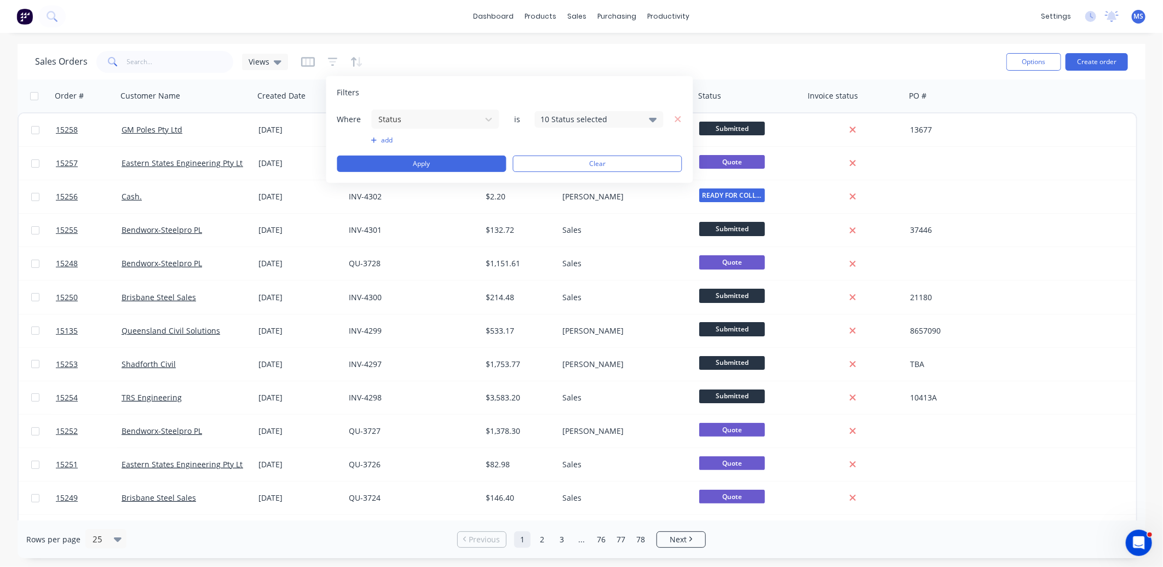
click at [656, 117] on icon at bounding box center [654, 119] width 8 height 12
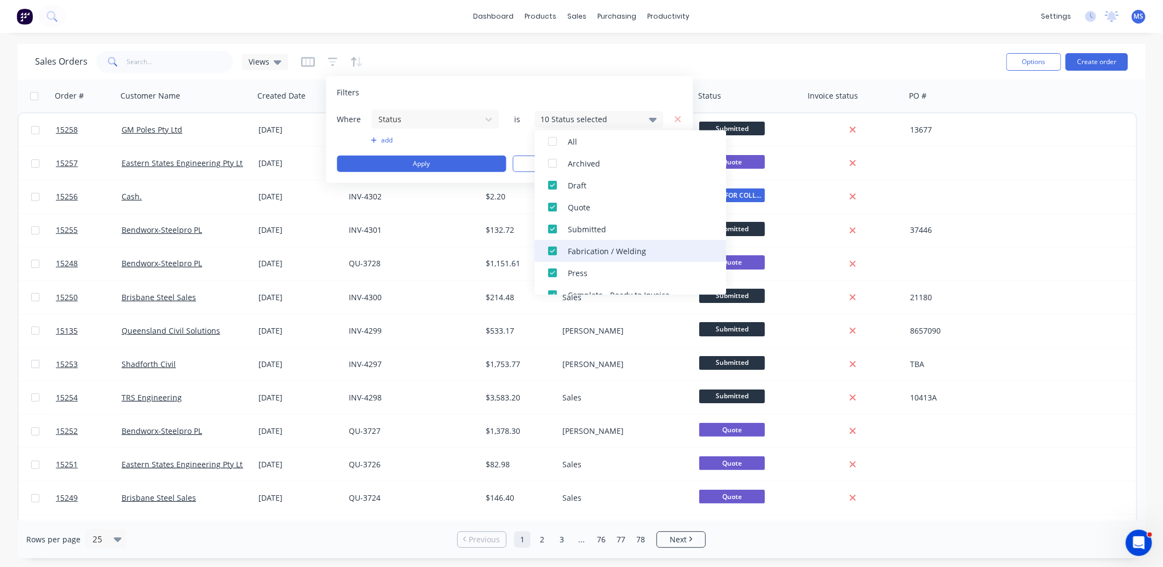
scroll to position [0, 0]
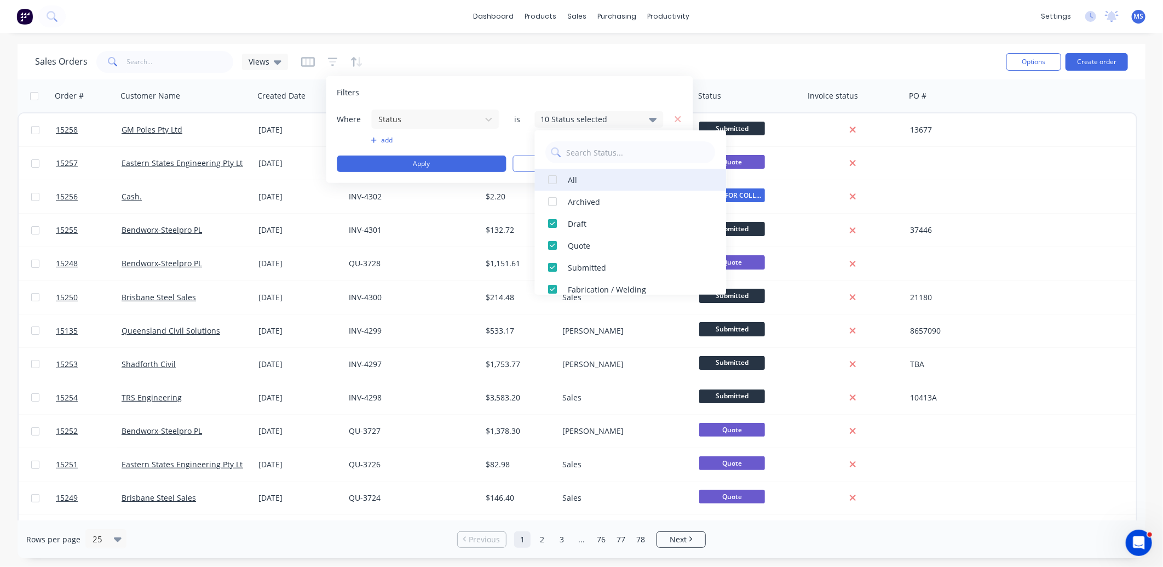
click at [550, 177] on div at bounding box center [553, 180] width 22 height 22
click at [553, 181] on div at bounding box center [553, 180] width 22 height 22
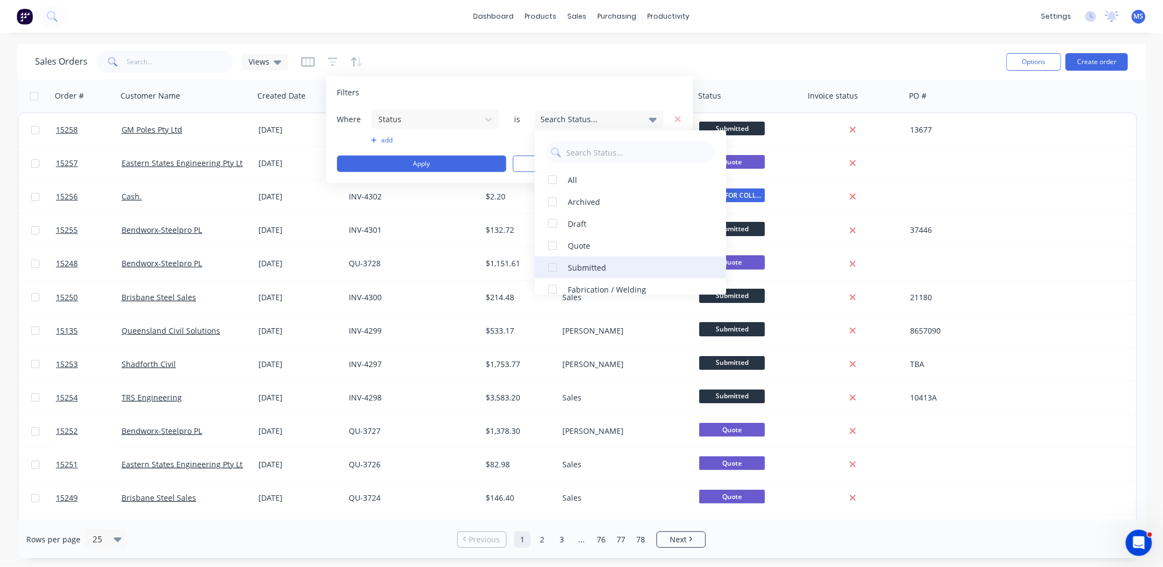
click at [552, 268] on div at bounding box center [553, 267] width 22 height 22
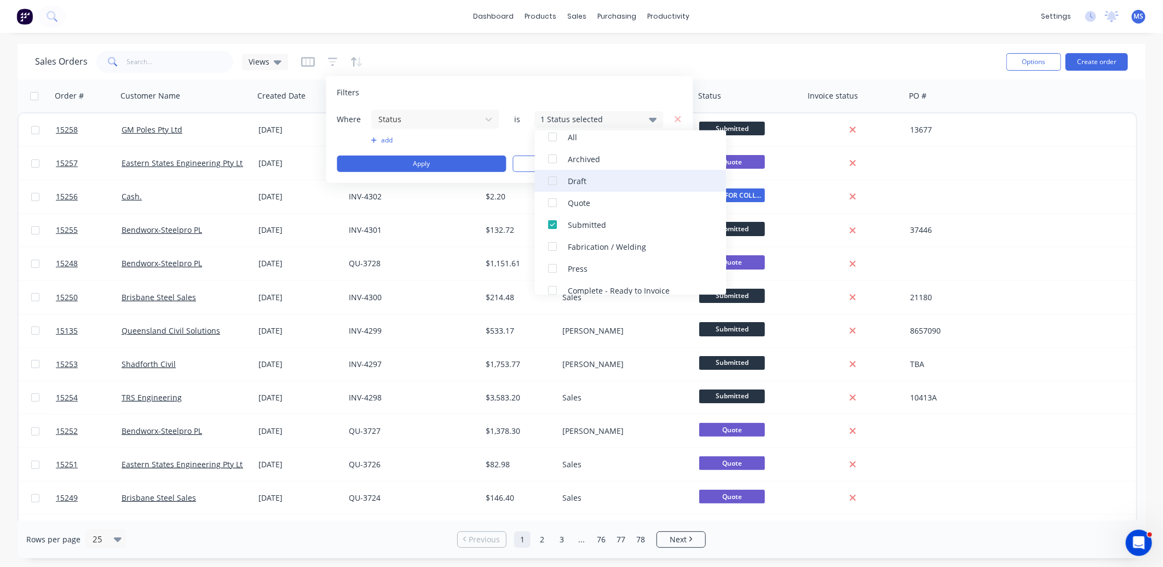
scroll to position [81, 0]
click at [553, 187] on div at bounding box center [553, 187] width 22 height 22
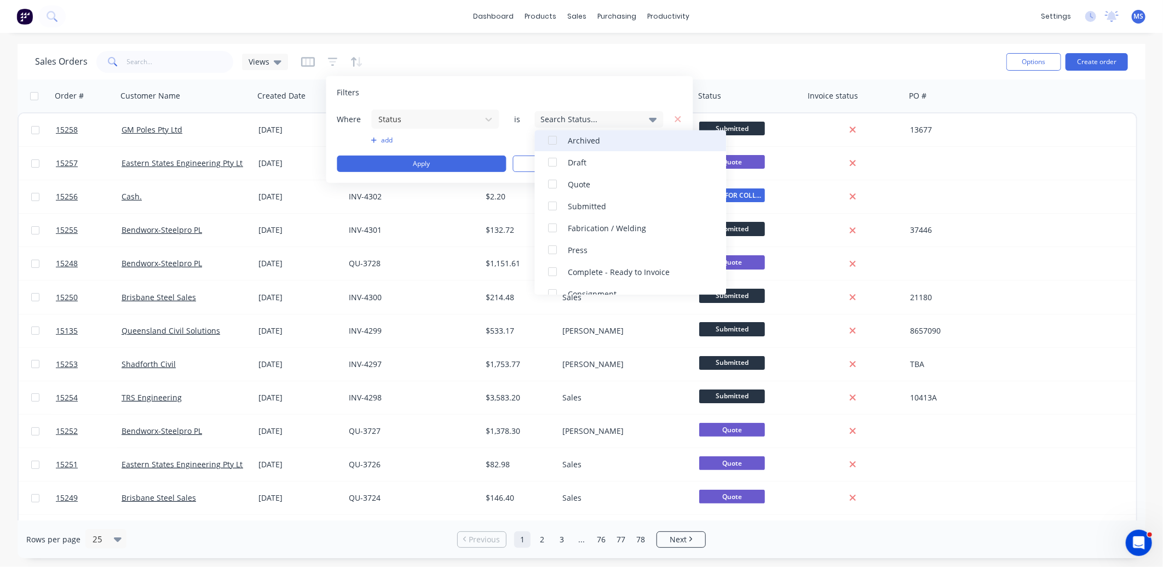
scroll to position [0, 0]
click at [554, 203] on div at bounding box center [553, 202] width 22 height 22
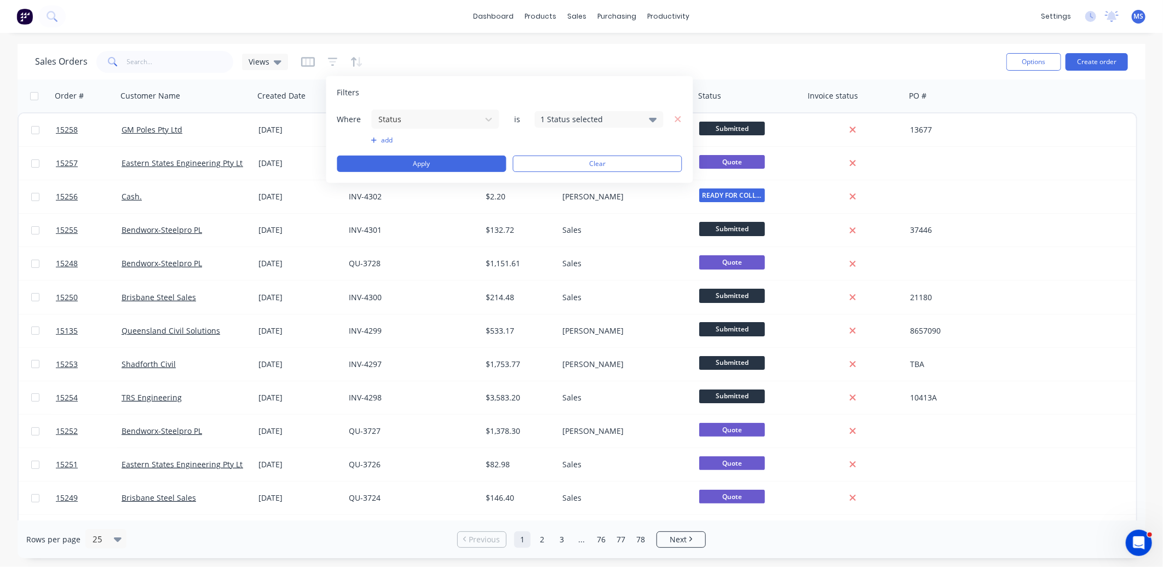
click at [648, 97] on div "Filters" at bounding box center [509, 92] width 345 height 11
click at [453, 163] on button "Apply" at bounding box center [421, 164] width 169 height 16
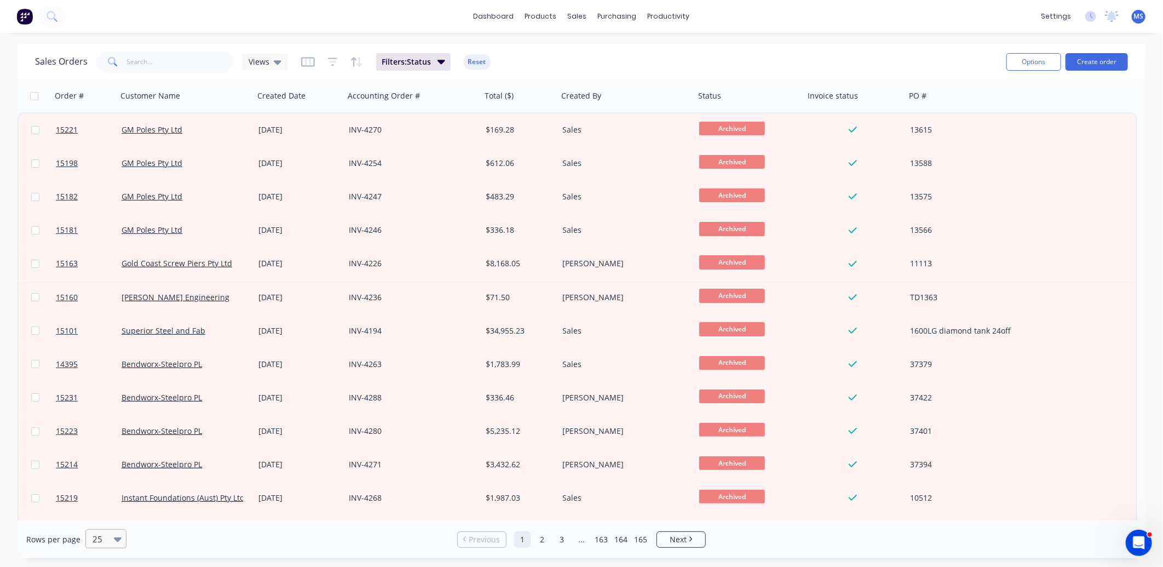
click at [114, 540] on icon at bounding box center [118, 539] width 8 height 12
click at [113, 518] on div "100" at bounding box center [104, 513] width 41 height 20
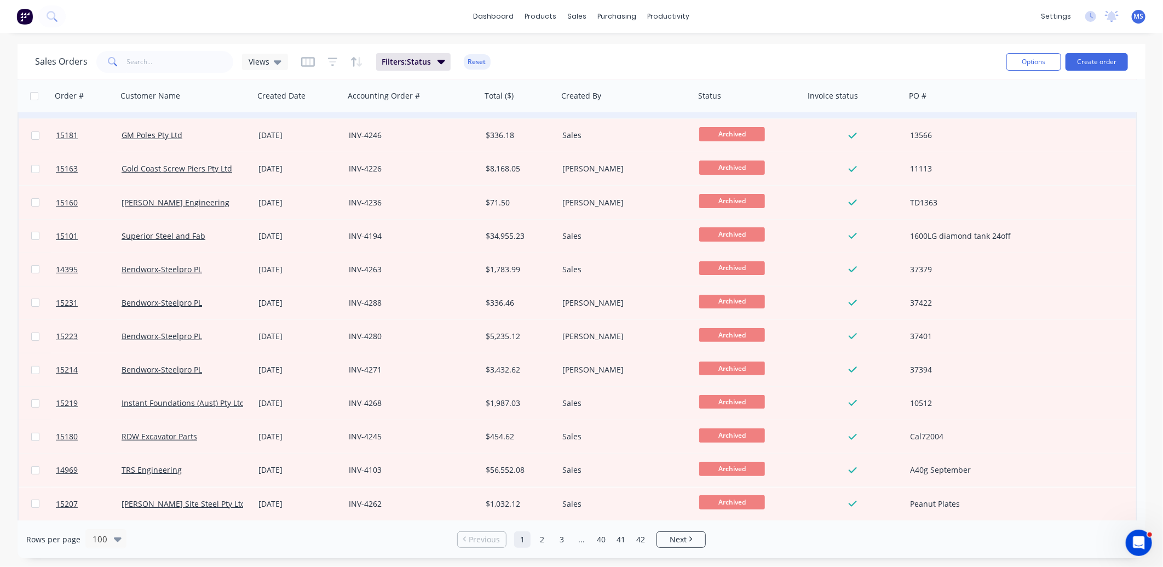
scroll to position [18, 0]
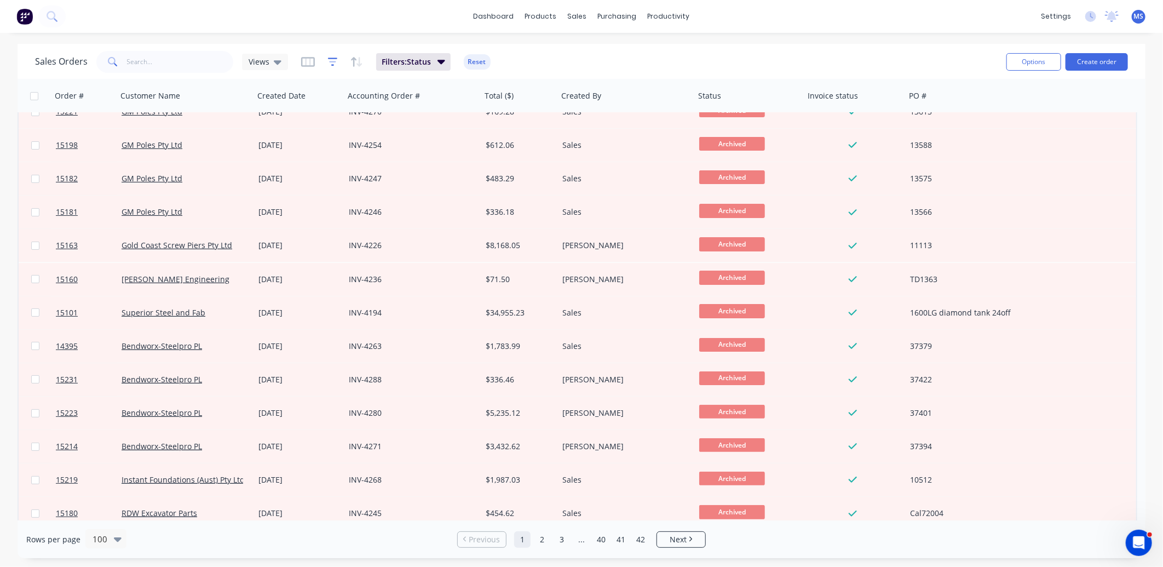
click at [329, 63] on icon "button" at bounding box center [333, 61] width 10 height 11
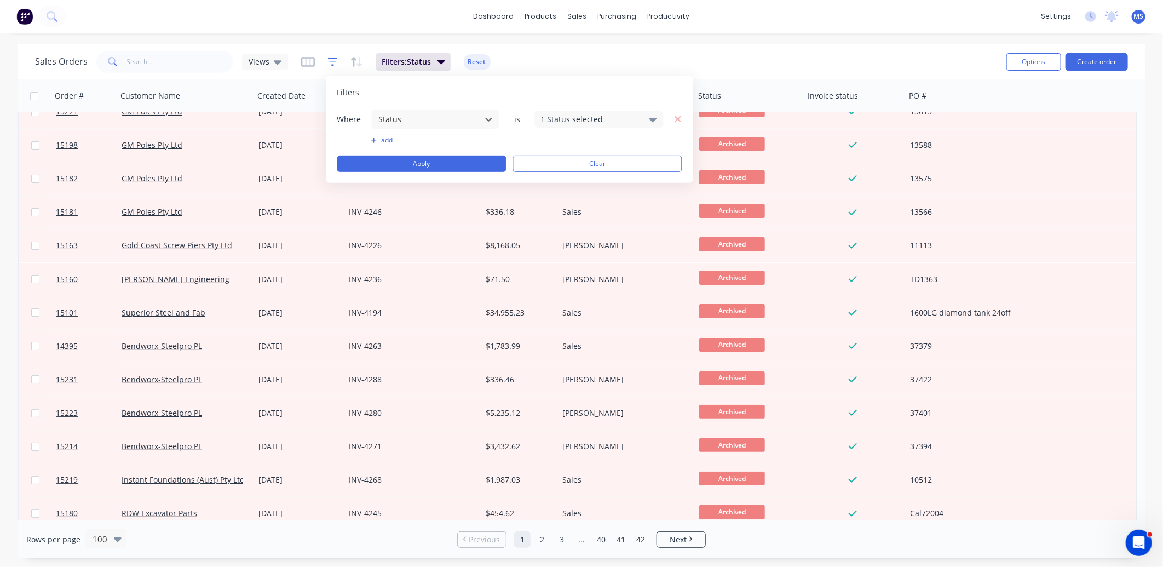
click at [330, 63] on icon "button" at bounding box center [333, 61] width 10 height 11
click at [282, 64] on div "Views" at bounding box center [265, 62] width 46 height 16
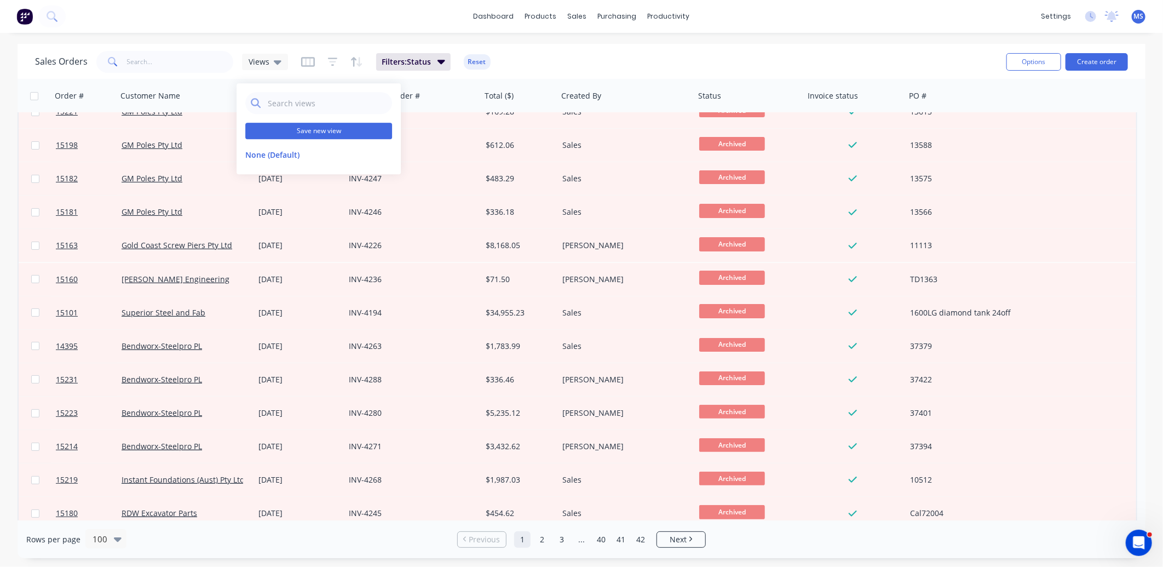
click at [291, 133] on button "Save new view" at bounding box center [318, 131] width 147 height 16
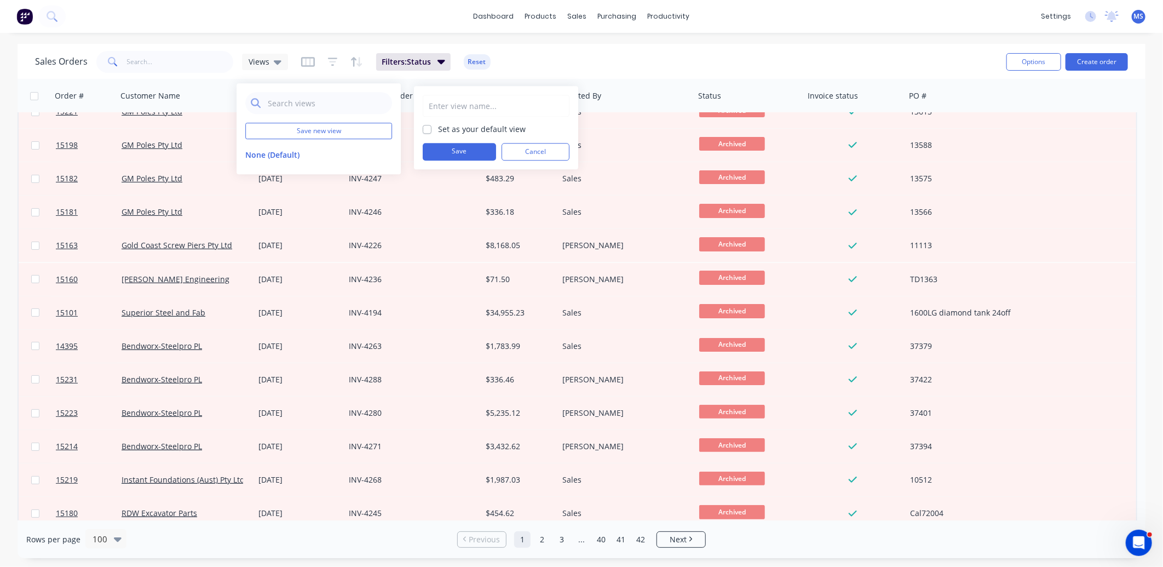
click at [457, 107] on input "text" at bounding box center [496, 105] width 135 height 21
type input "ARCHIVED"
click at [477, 151] on button "Save" at bounding box center [459, 152] width 73 height 18
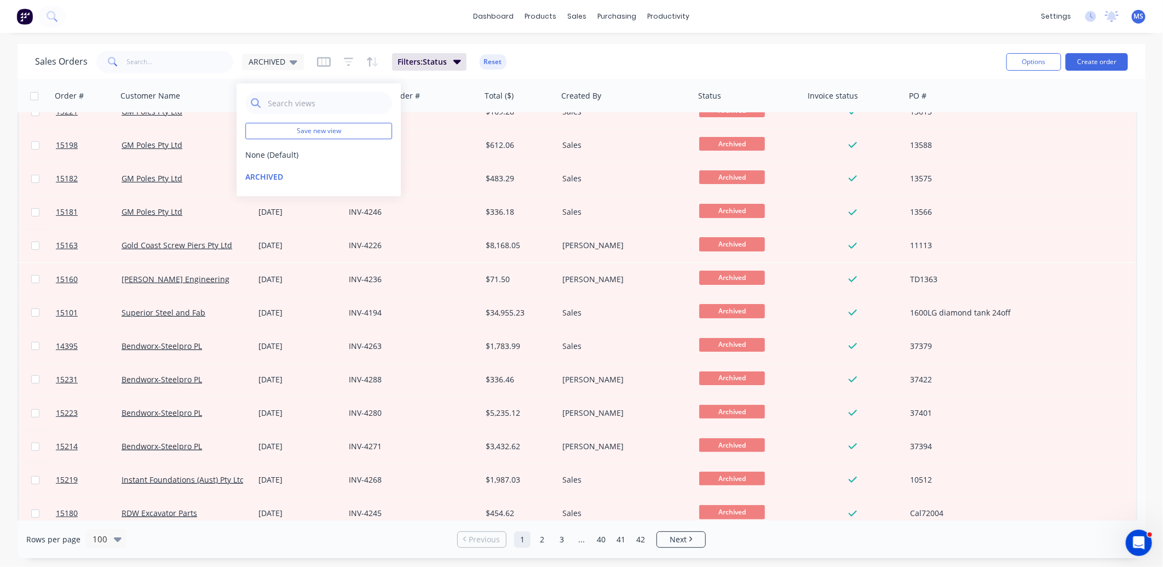
click at [541, 60] on div "Sales Orders ARCHIVED Filters: Status Reset" at bounding box center [516, 61] width 963 height 27
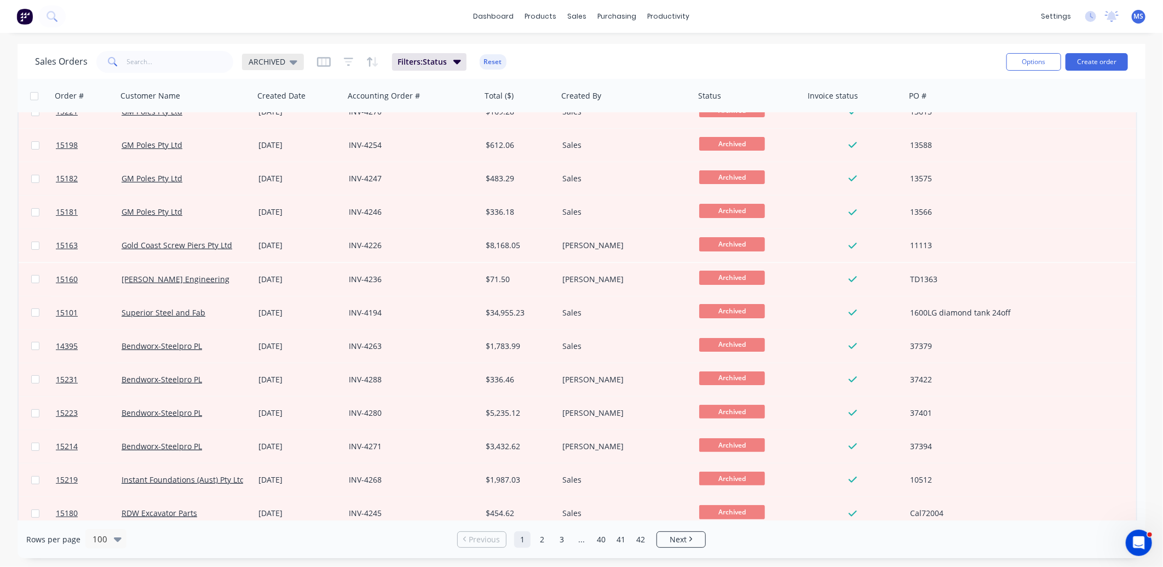
click at [292, 62] on icon at bounding box center [294, 62] width 8 height 4
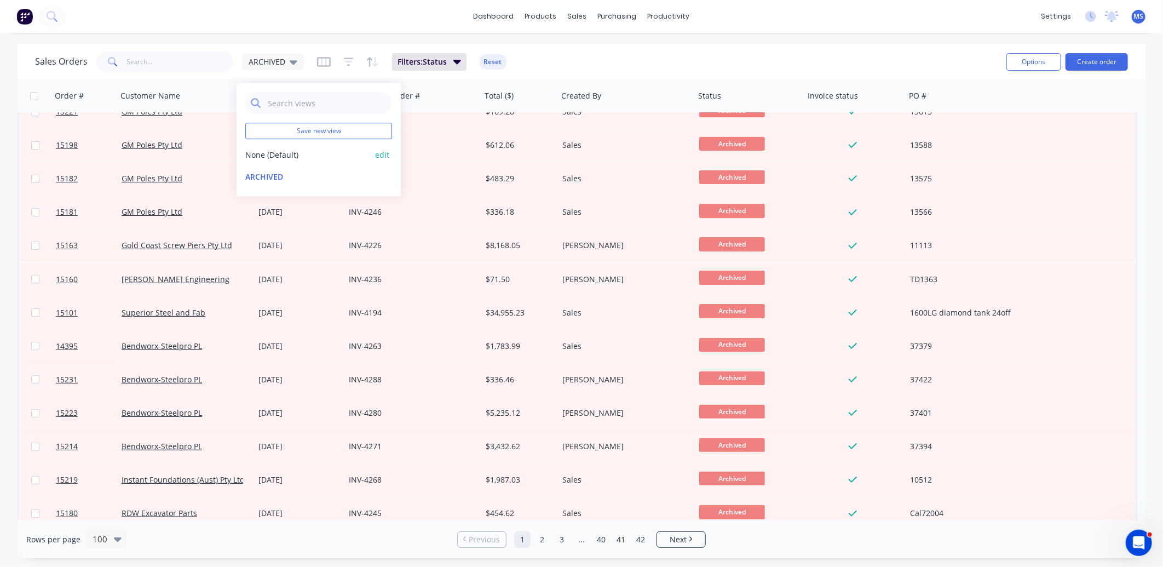
click at [263, 158] on button "None (Default)" at bounding box center [307, 155] width 125 height 12
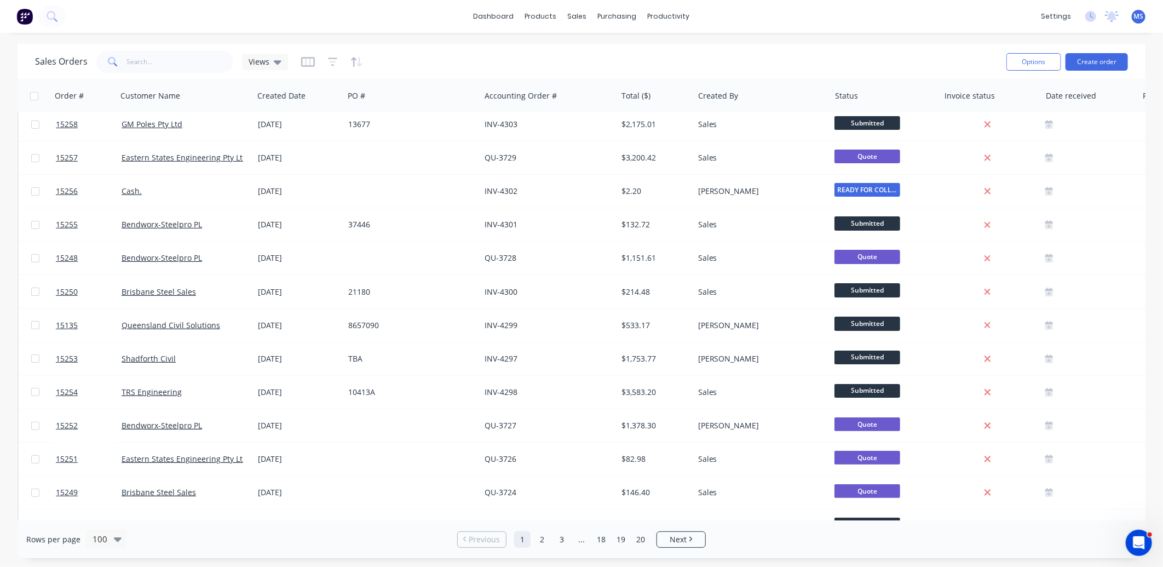
scroll to position [0, 0]
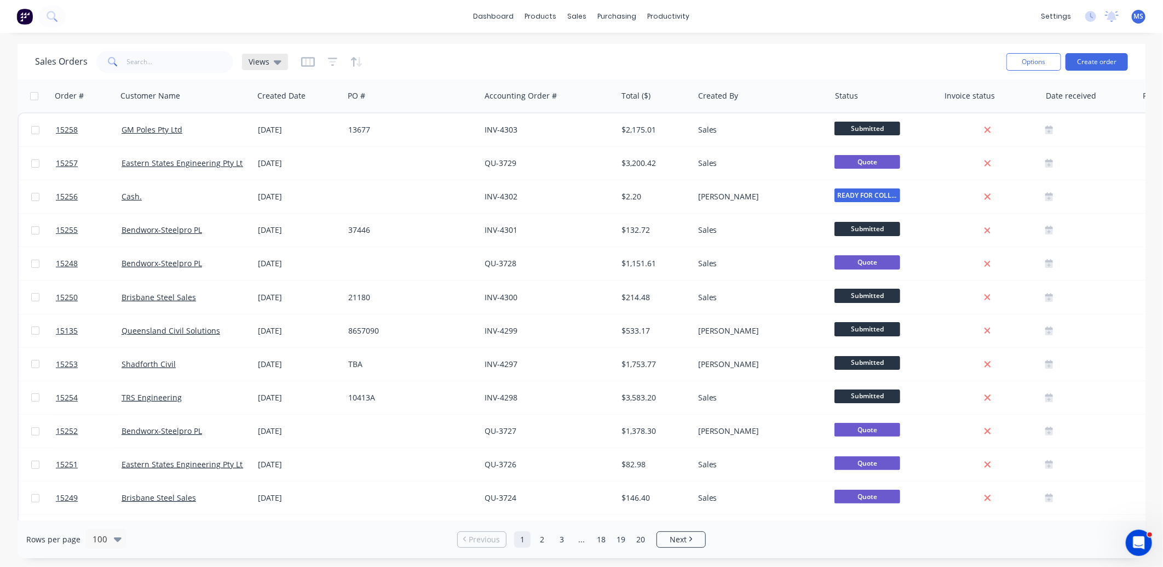
click at [277, 67] on div "Views" at bounding box center [265, 62] width 46 height 16
click at [282, 174] on button "ARCHIVED" at bounding box center [307, 177] width 125 height 12
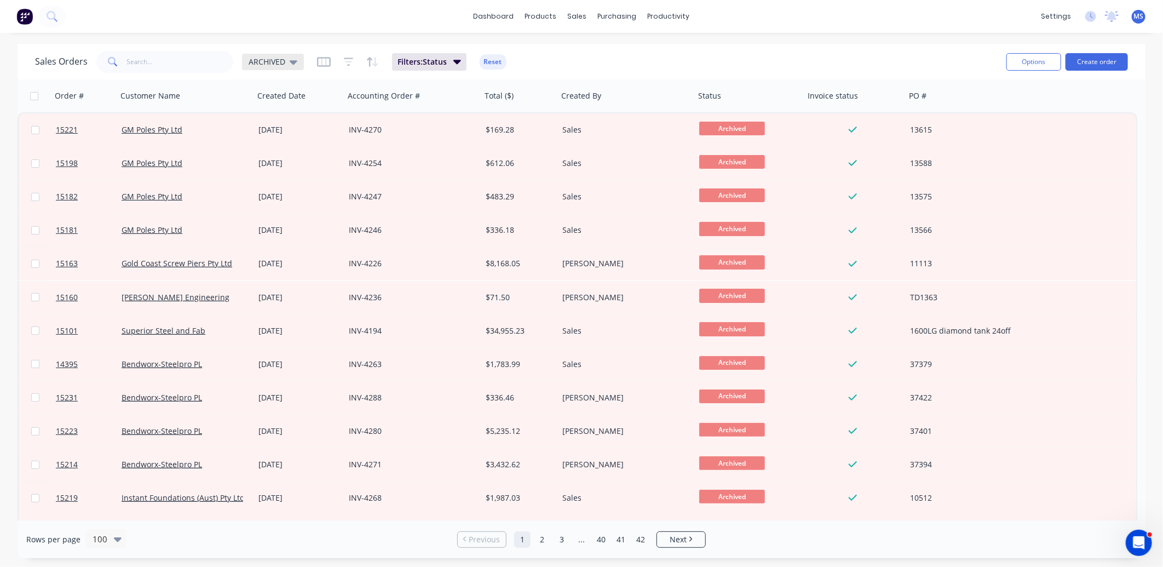
click at [297, 58] on div "ARCHIVED" at bounding box center [273, 62] width 62 height 16
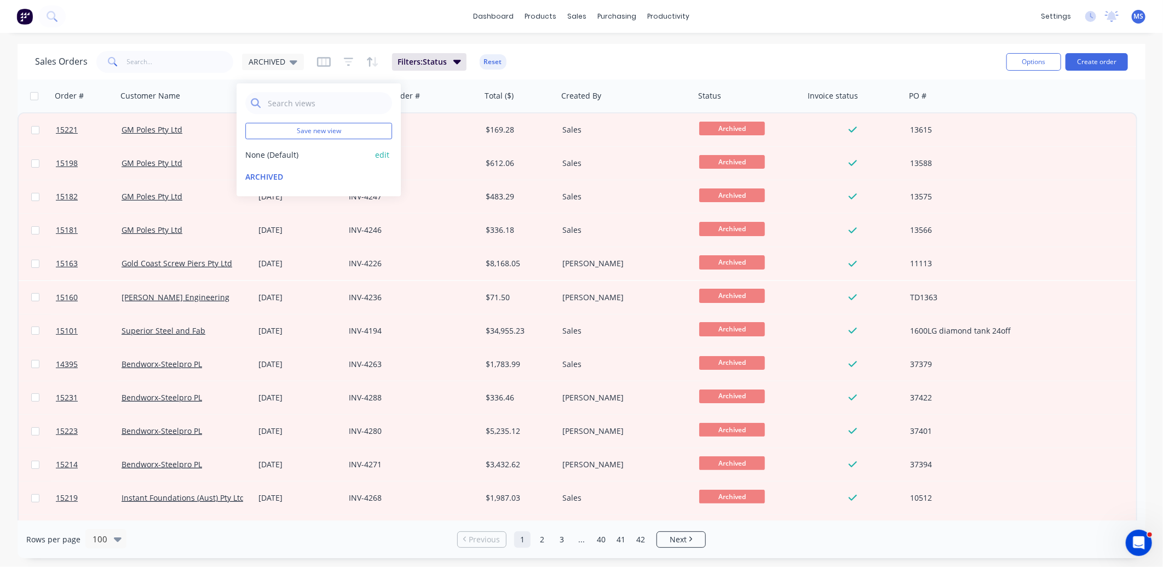
click at [274, 152] on button "None (Default)" at bounding box center [307, 155] width 125 height 12
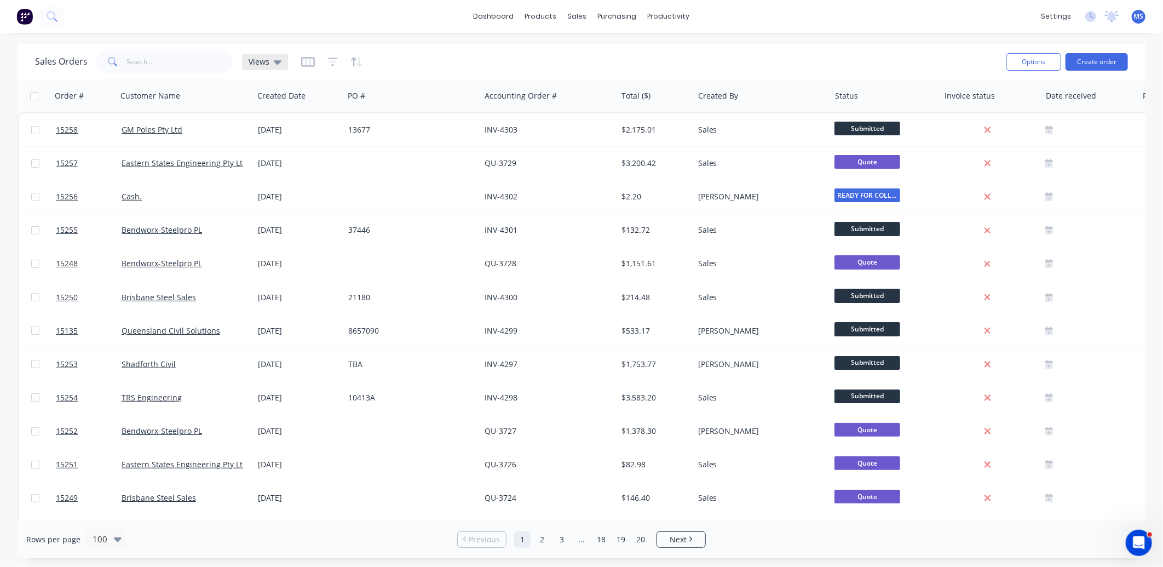
click at [282, 64] on div "Views" at bounding box center [265, 62] width 46 height 16
click at [288, 68] on div "Sales Orders Views" at bounding box center [516, 61] width 963 height 27
click at [944, 58] on div "Sales Orders Views" at bounding box center [516, 61] width 963 height 27
click at [1087, 211] on button "Hide column" at bounding box center [1087, 216] width 82 height 22
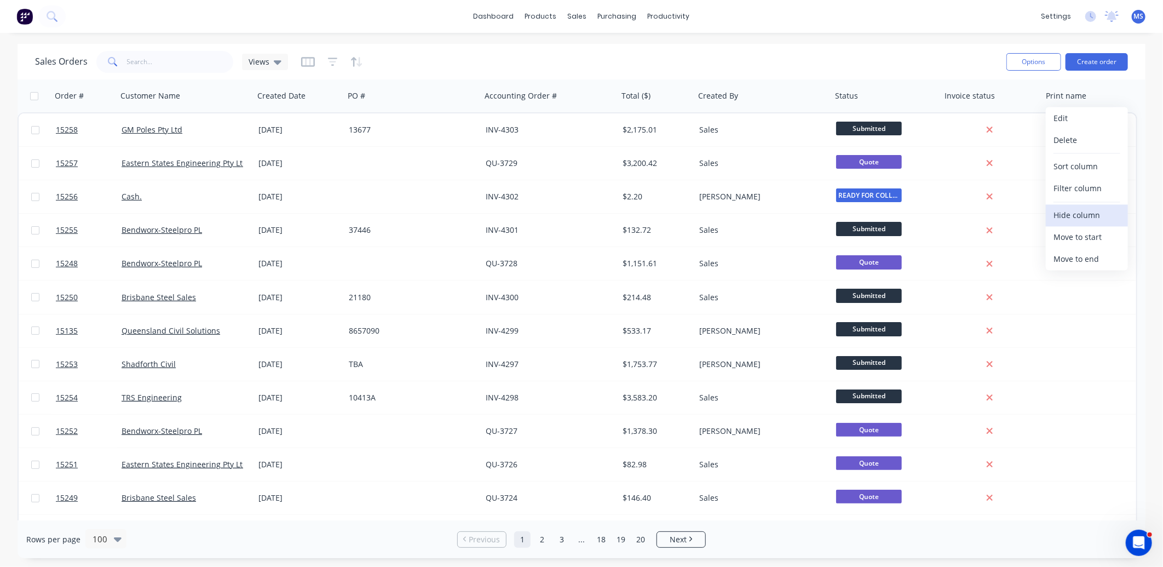
click at [1086, 213] on button "Hide column" at bounding box center [1087, 216] width 82 height 22
click at [330, 61] on icon "button" at bounding box center [333, 61] width 10 height 11
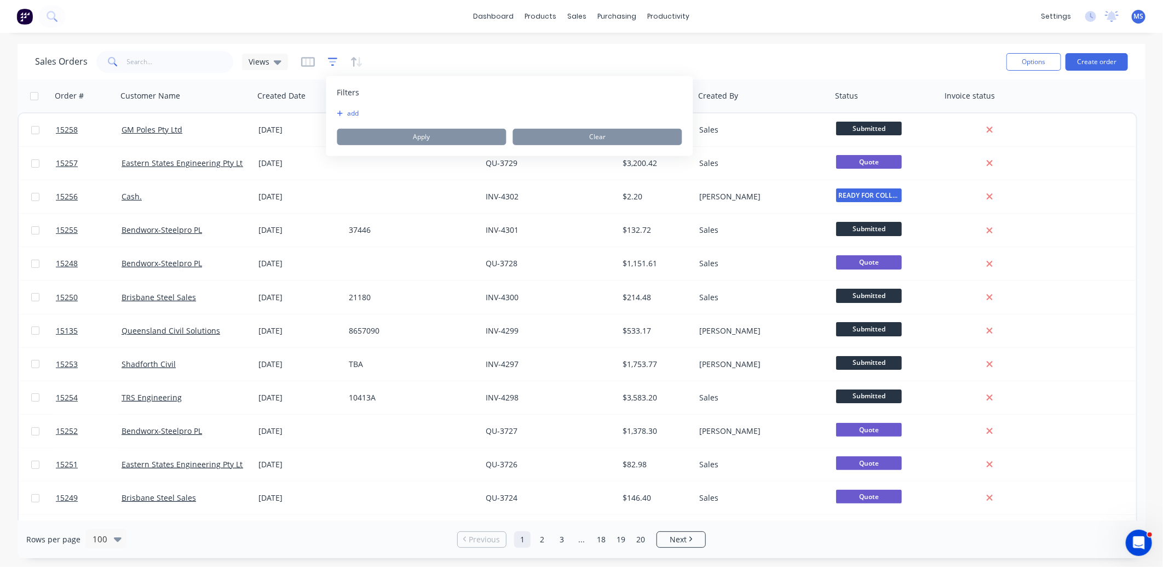
click at [331, 62] on icon "button" at bounding box center [332, 62] width 7 height 2
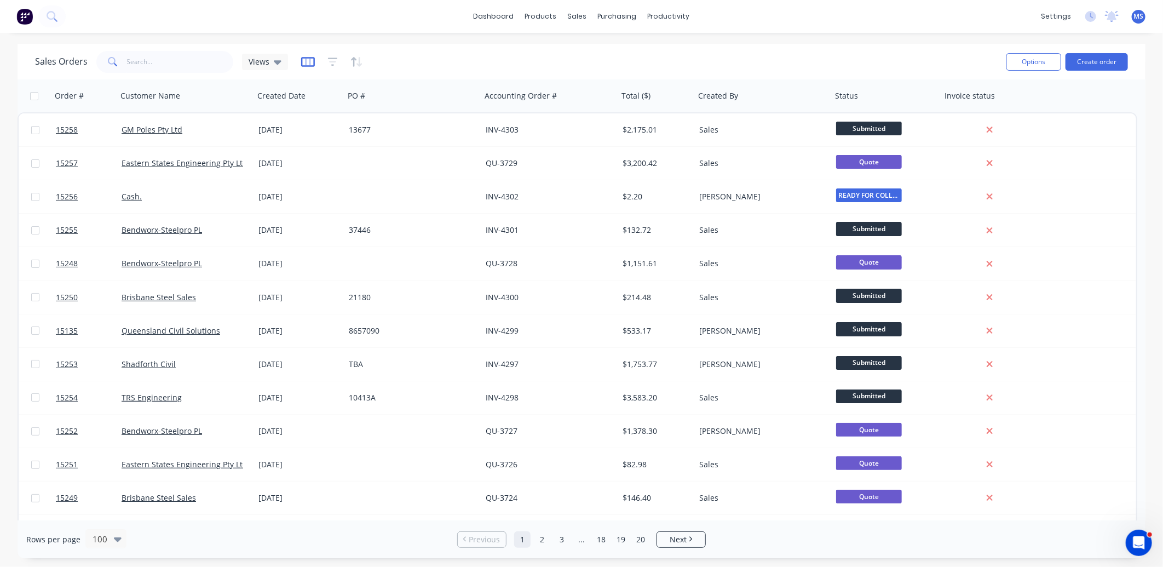
click at [311, 64] on icon "button" at bounding box center [308, 61] width 14 height 11
click at [401, 53] on div "Sales Orders Views" at bounding box center [516, 61] width 963 height 27
click at [329, 62] on icon "button" at bounding box center [332, 62] width 7 height 2
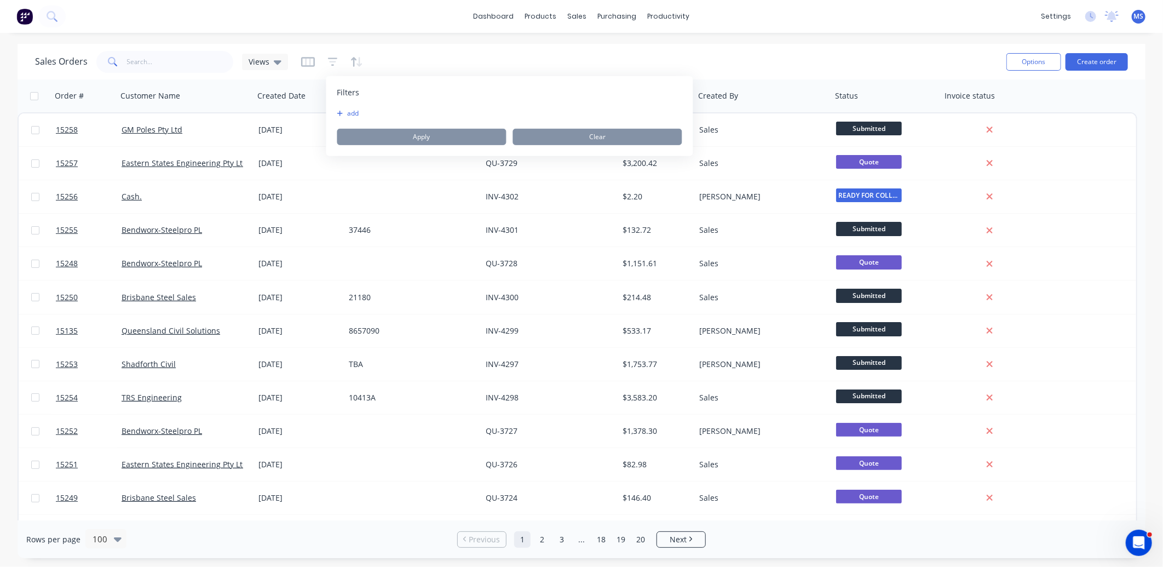
click at [336, 108] on div "Filters add Apply Clear" at bounding box center [509, 116] width 367 height 80
click at [338, 111] on icon "button" at bounding box center [340, 113] width 6 height 7
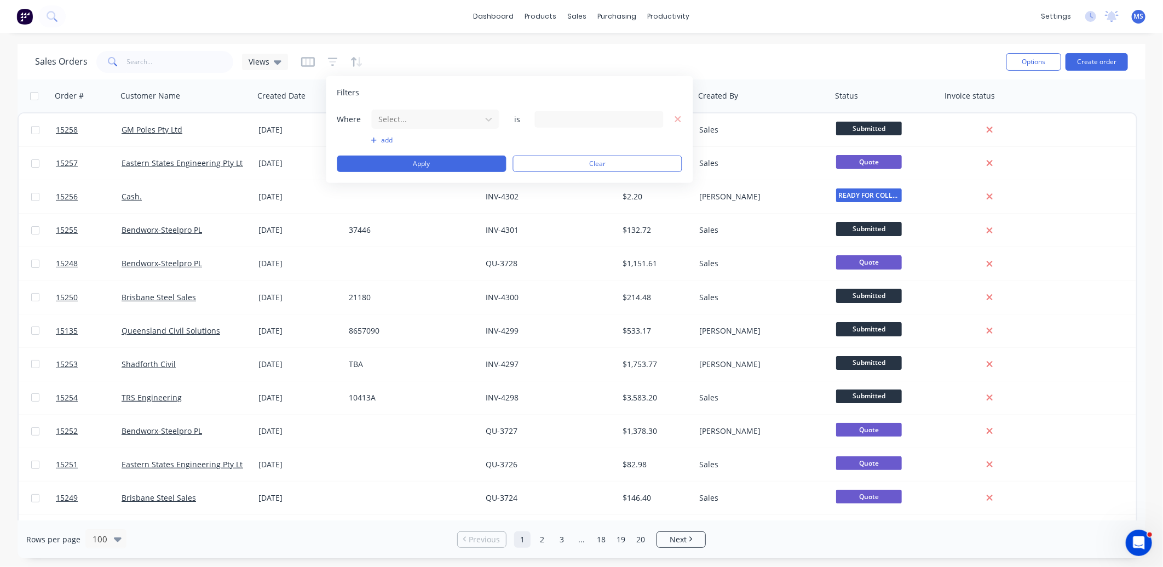
click at [372, 136] on button "add" at bounding box center [435, 140] width 129 height 9
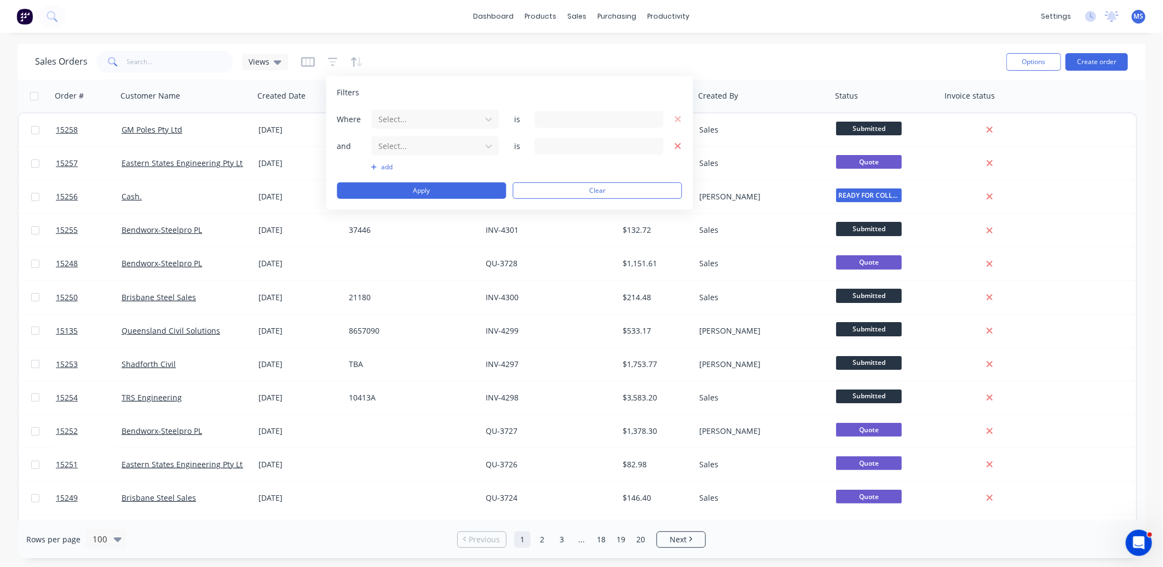
click at [680, 150] on icon "button" at bounding box center [678, 146] width 8 height 10
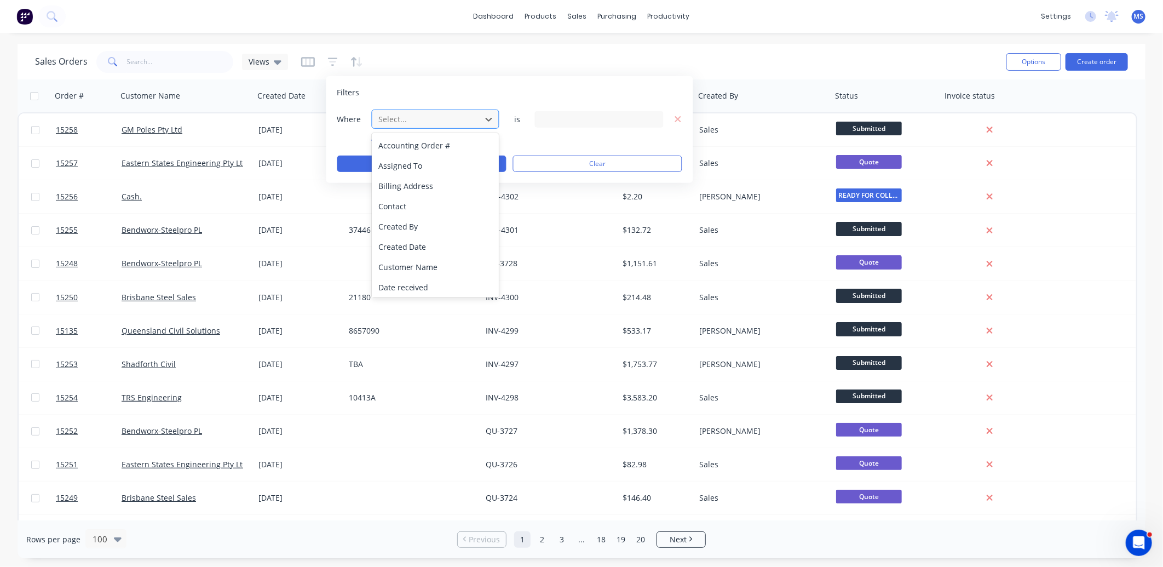
click at [444, 121] on div at bounding box center [427, 119] width 98 height 14
click at [433, 282] on div "Status" at bounding box center [436, 286] width 128 height 20
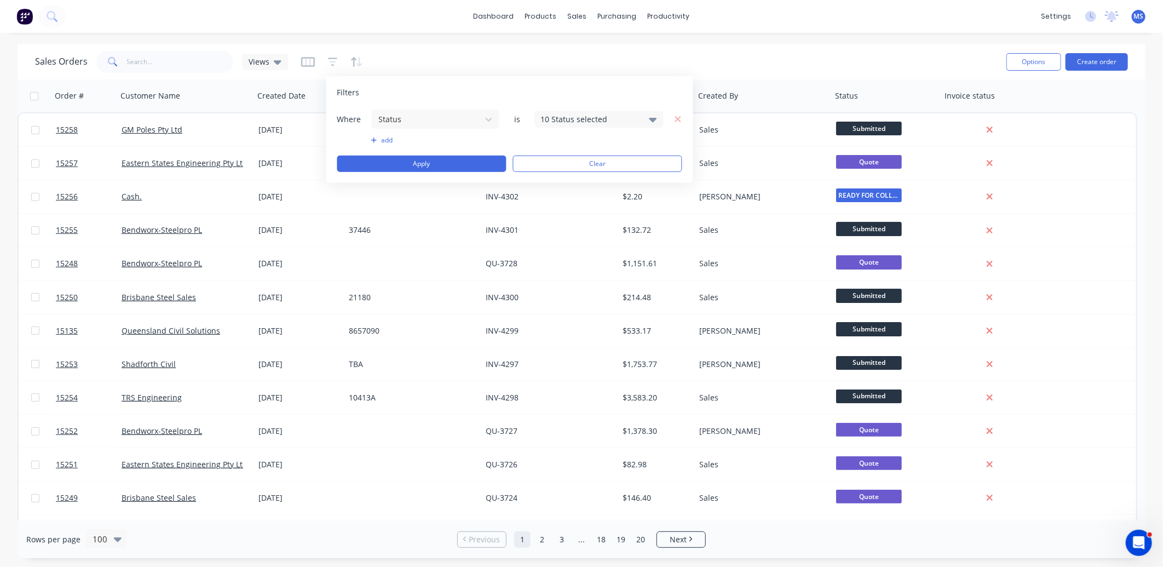
click at [597, 118] on div "10 Status selected" at bounding box center [590, 119] width 99 height 12
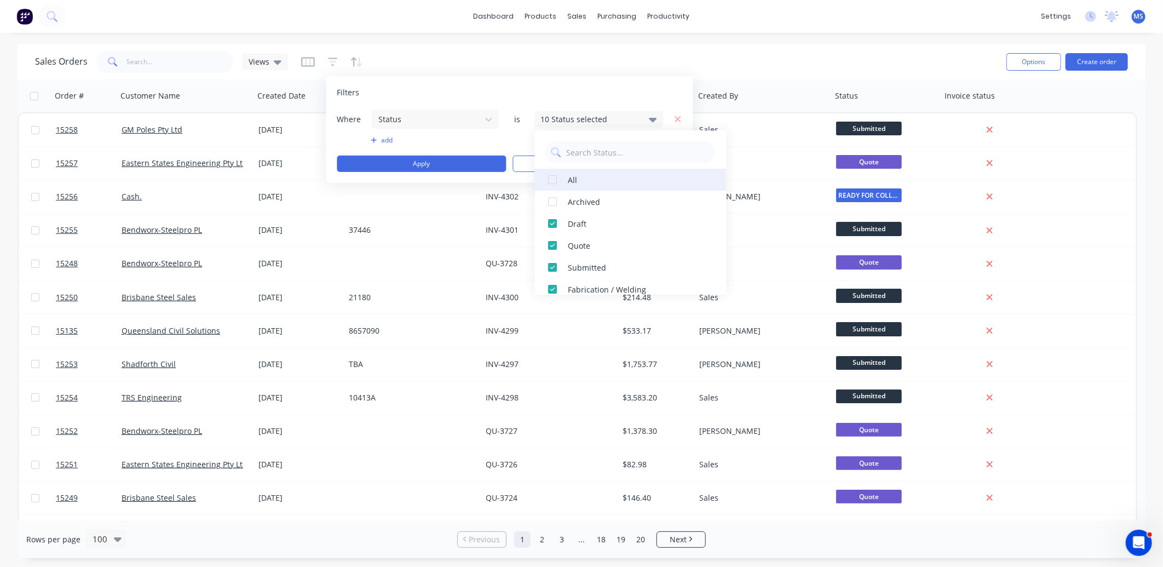
click at [552, 180] on div at bounding box center [553, 180] width 22 height 22
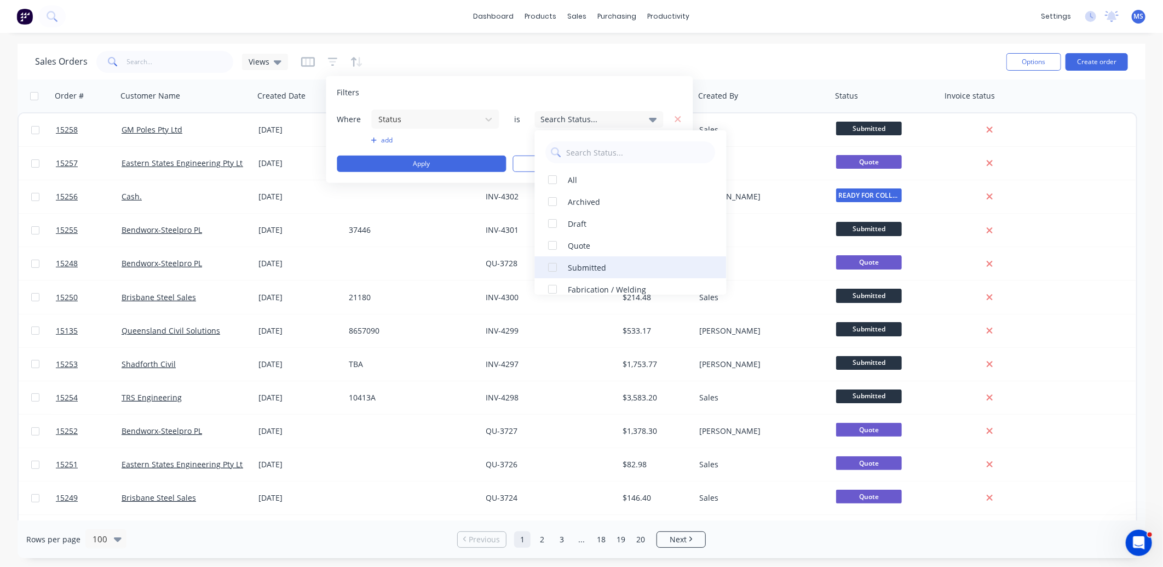
click at [551, 267] on div at bounding box center [553, 267] width 22 height 22
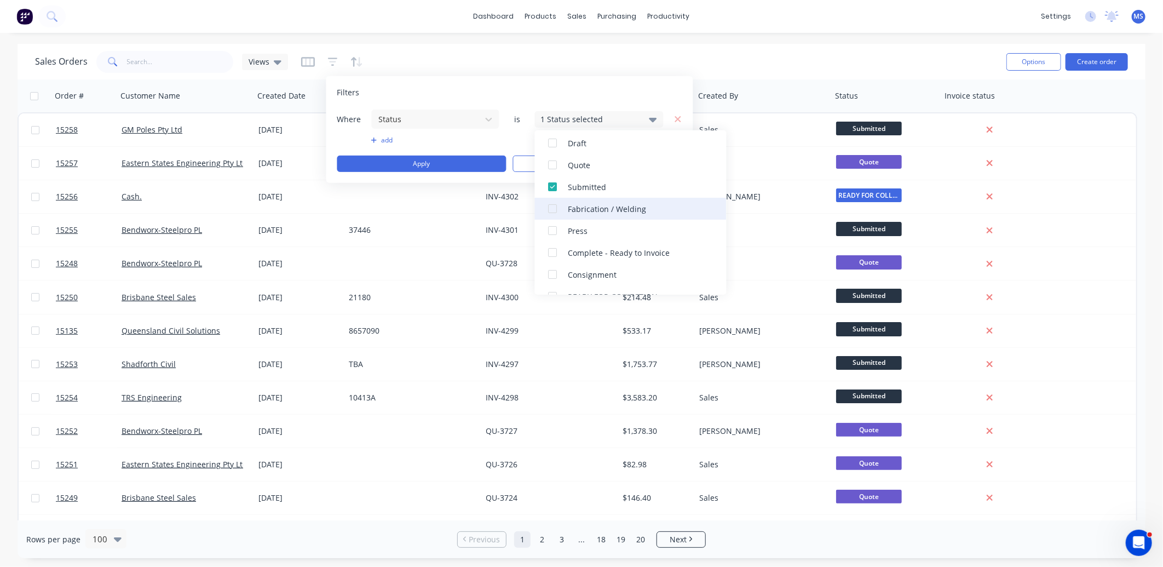
click at [552, 209] on div at bounding box center [553, 209] width 22 height 22
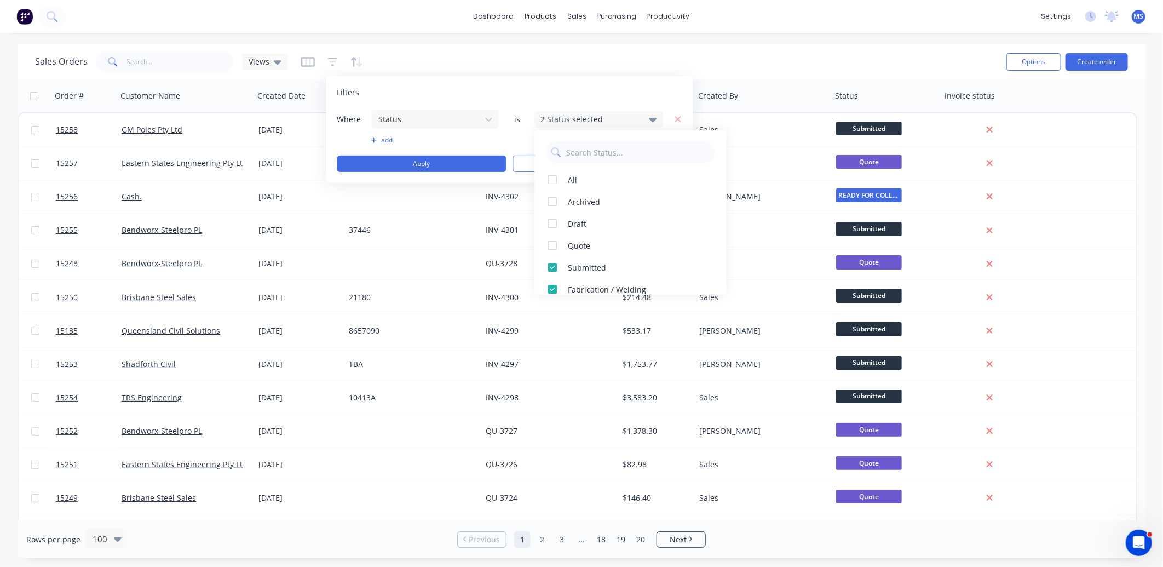
click at [662, 90] on div "Filters" at bounding box center [509, 92] width 345 height 11
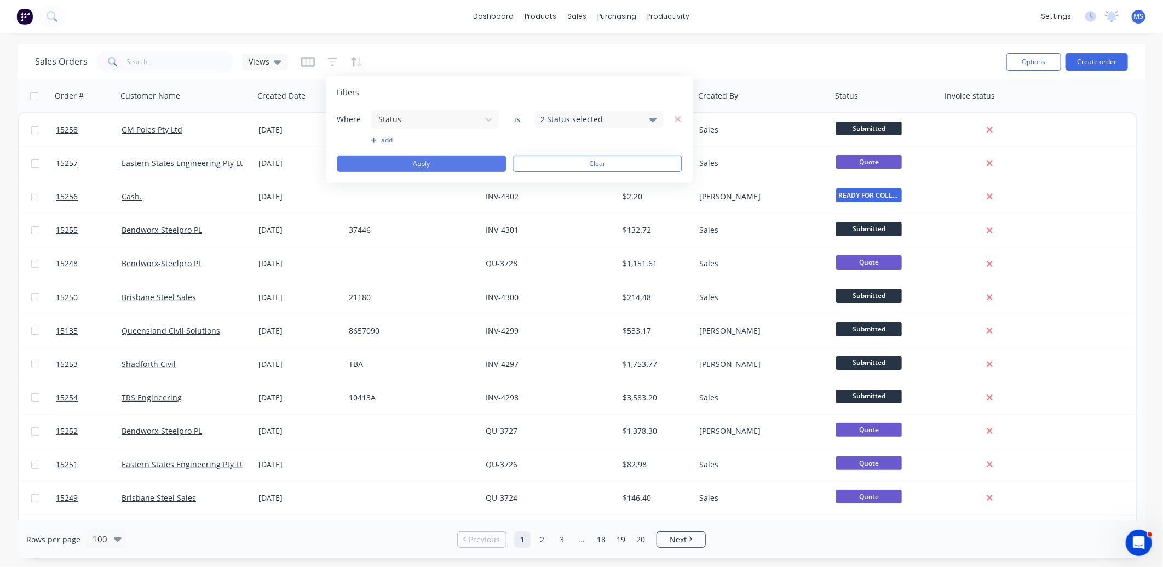
click at [469, 160] on button "Apply" at bounding box center [421, 164] width 169 height 16
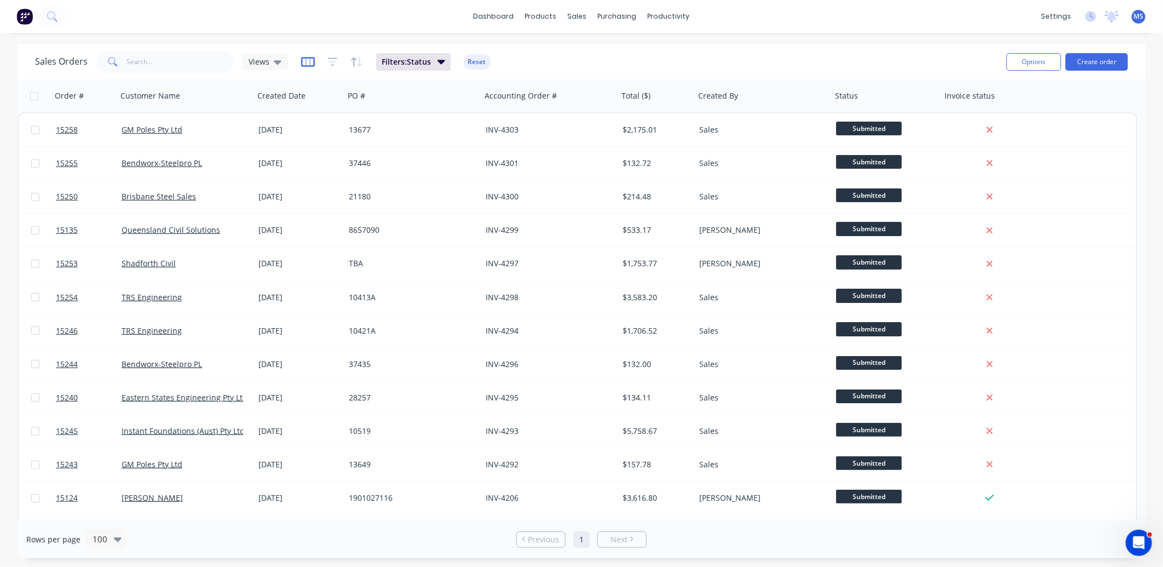
click at [305, 61] on icon "button" at bounding box center [307, 61] width 5 height 7
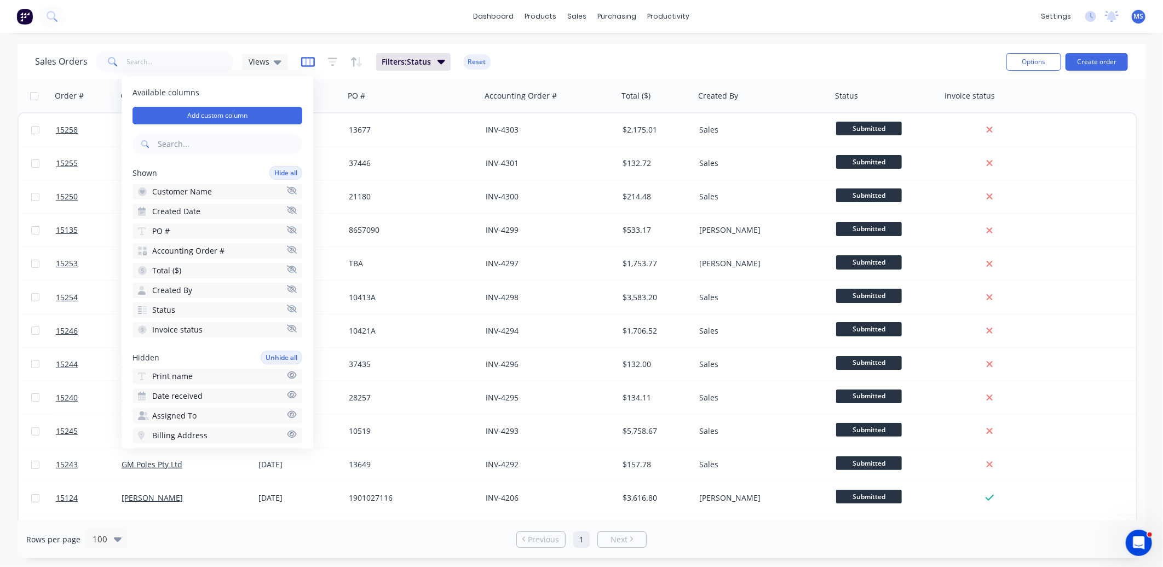
click at [305, 61] on icon "button" at bounding box center [307, 61] width 5 height 7
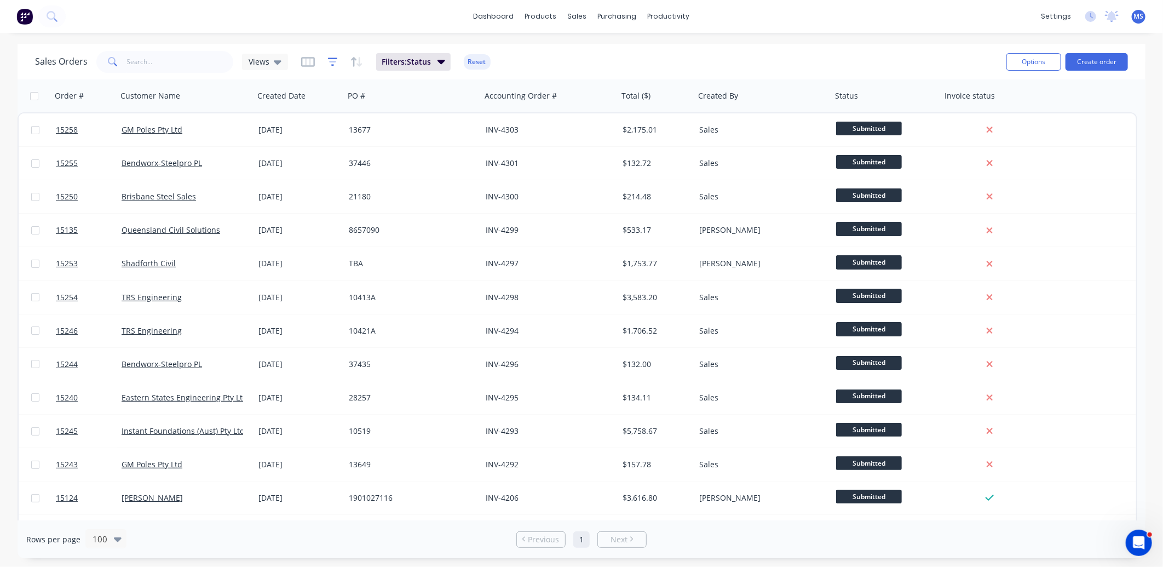
click at [333, 61] on icon "button" at bounding box center [333, 61] width 10 height 11
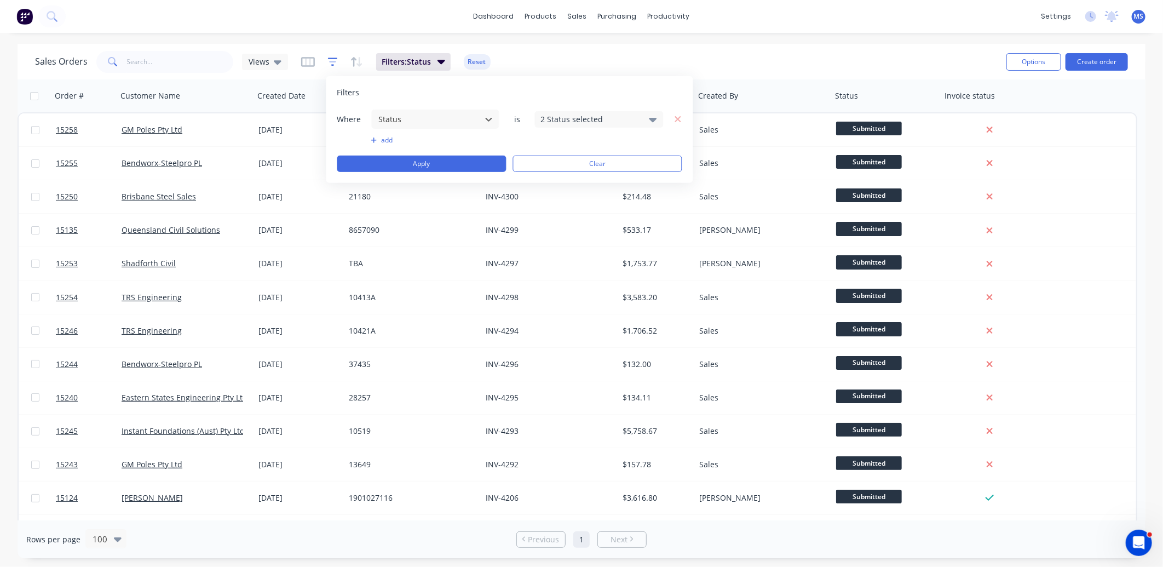
click at [332, 61] on icon "button" at bounding box center [333, 61] width 10 height 11
click at [315, 60] on div "Filters: Status Reset" at bounding box center [396, 62] width 190 height 18
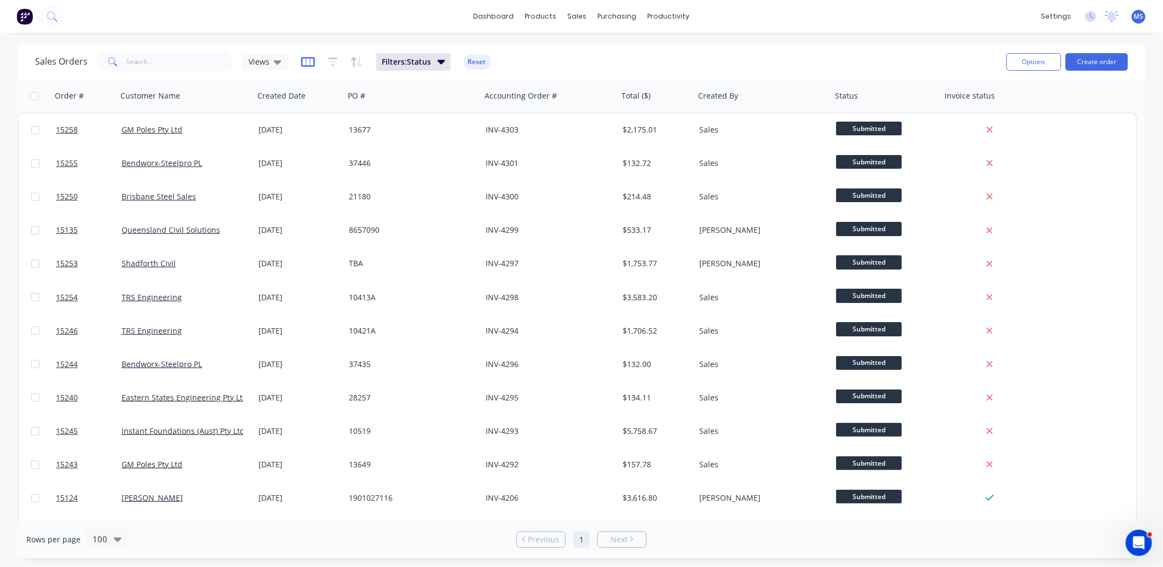
click at [305, 60] on icon "button" at bounding box center [307, 61] width 5 height 7
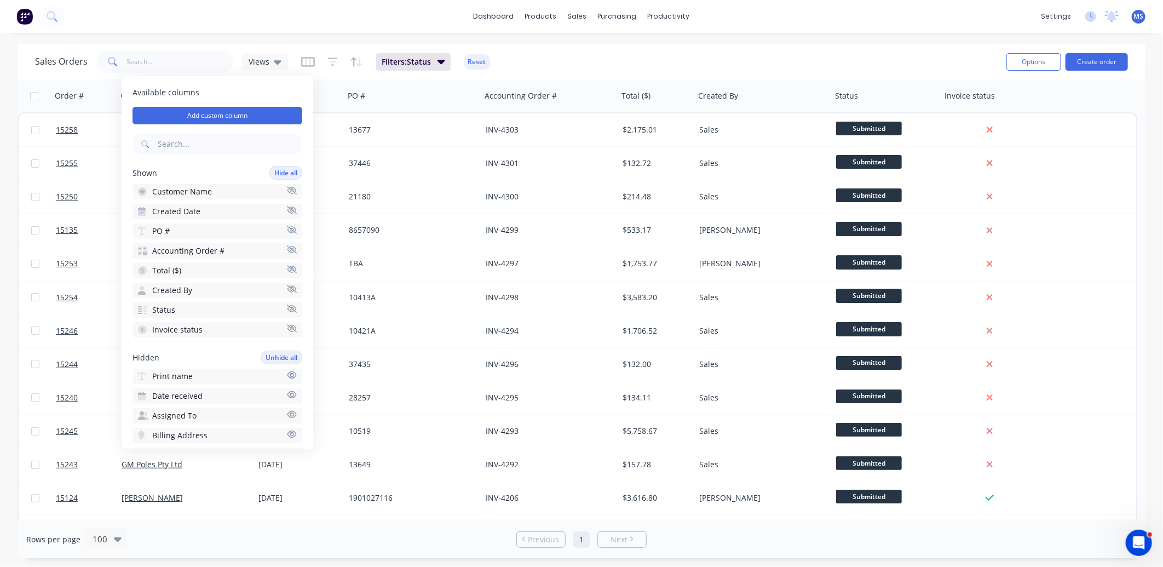
click at [287, 268] on icon "button" at bounding box center [292, 269] width 10 height 8
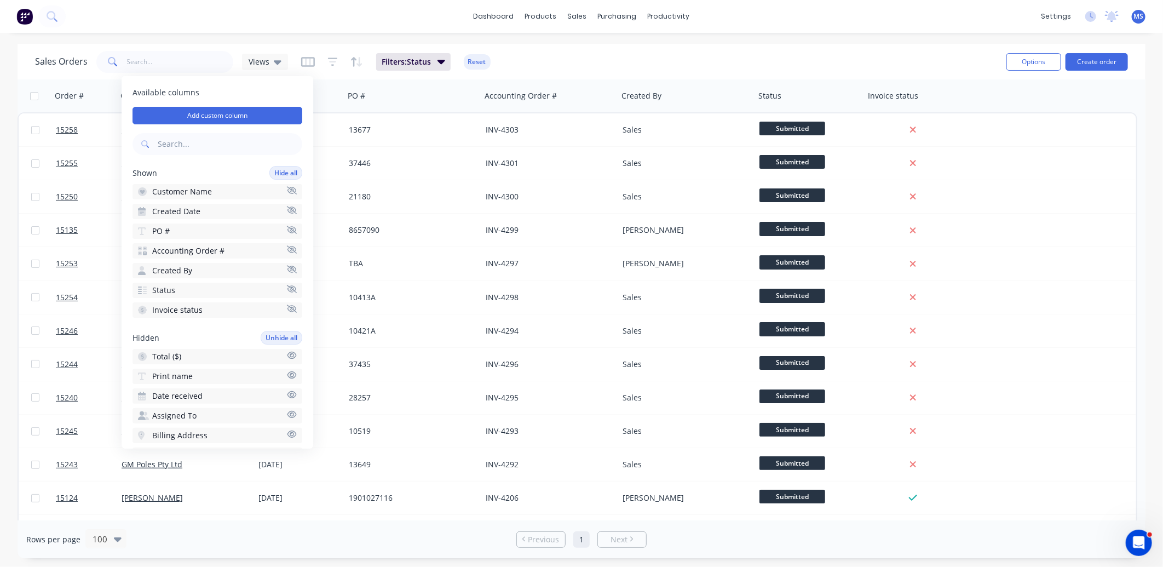
click at [237, 29] on div "dashboard products sales purchasing productivity dashboard products Product Cat…" at bounding box center [581, 16] width 1163 height 33
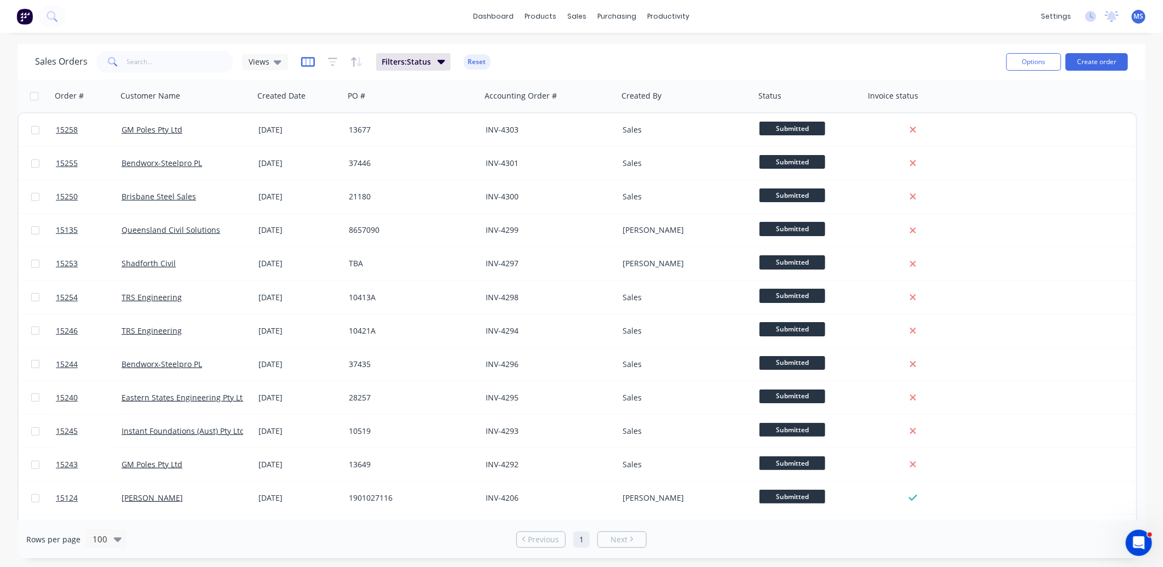
click at [310, 61] on icon "button" at bounding box center [308, 61] width 14 height 11
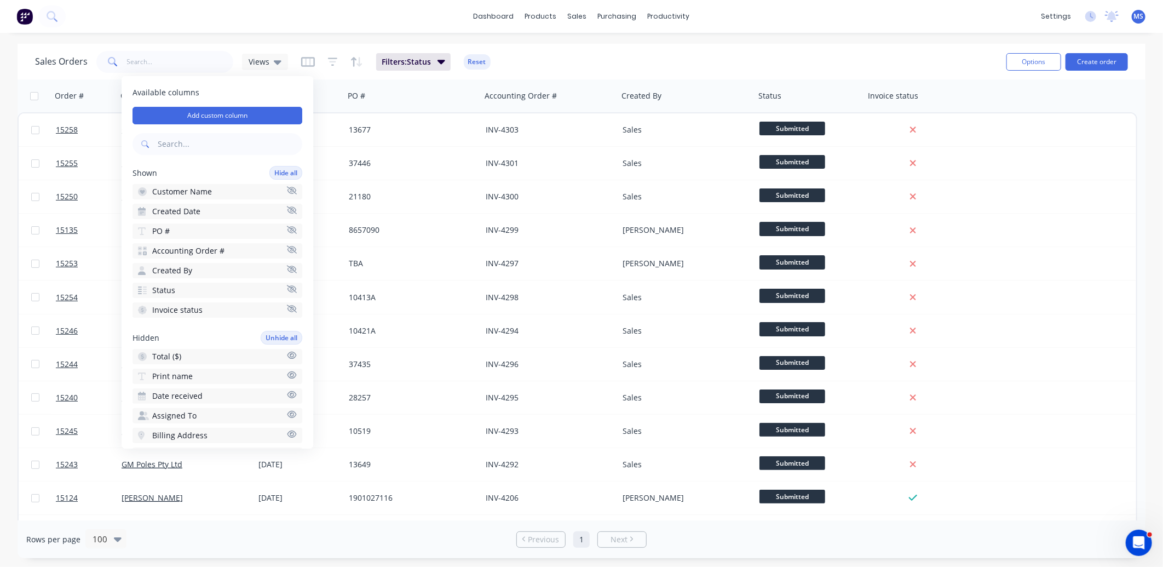
click at [287, 246] on icon "button" at bounding box center [292, 249] width 10 height 8
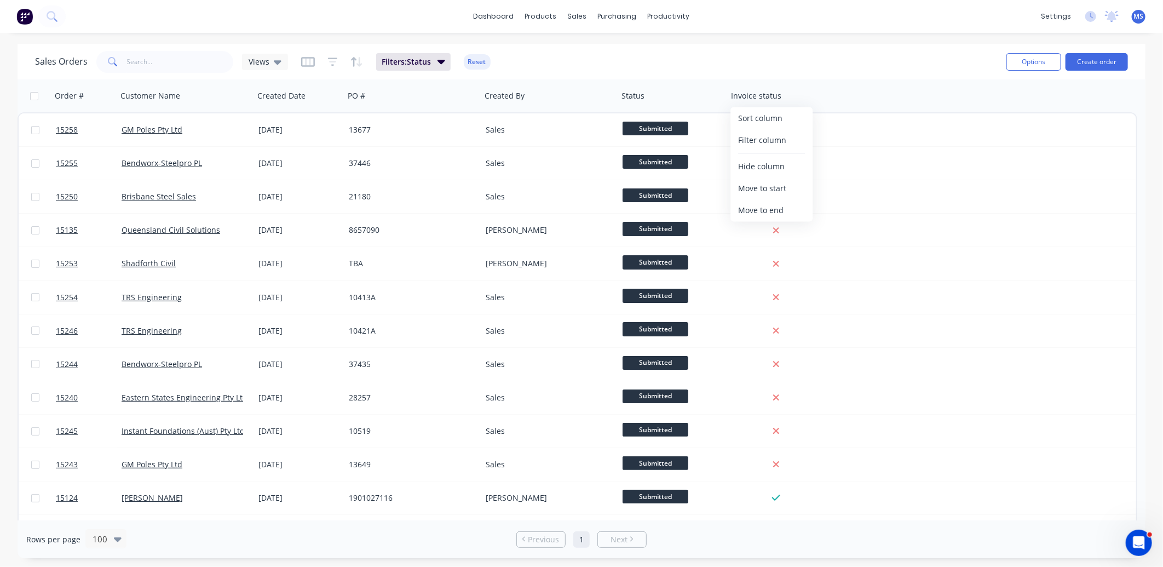
click at [749, 58] on div "Sales Orders Views Filters: Status Reset" at bounding box center [516, 61] width 963 height 27
click at [278, 63] on icon at bounding box center [278, 62] width 8 height 12
click at [279, 63] on icon at bounding box center [278, 62] width 8 height 12
click at [300, 101] on input "text" at bounding box center [327, 103] width 119 height 22
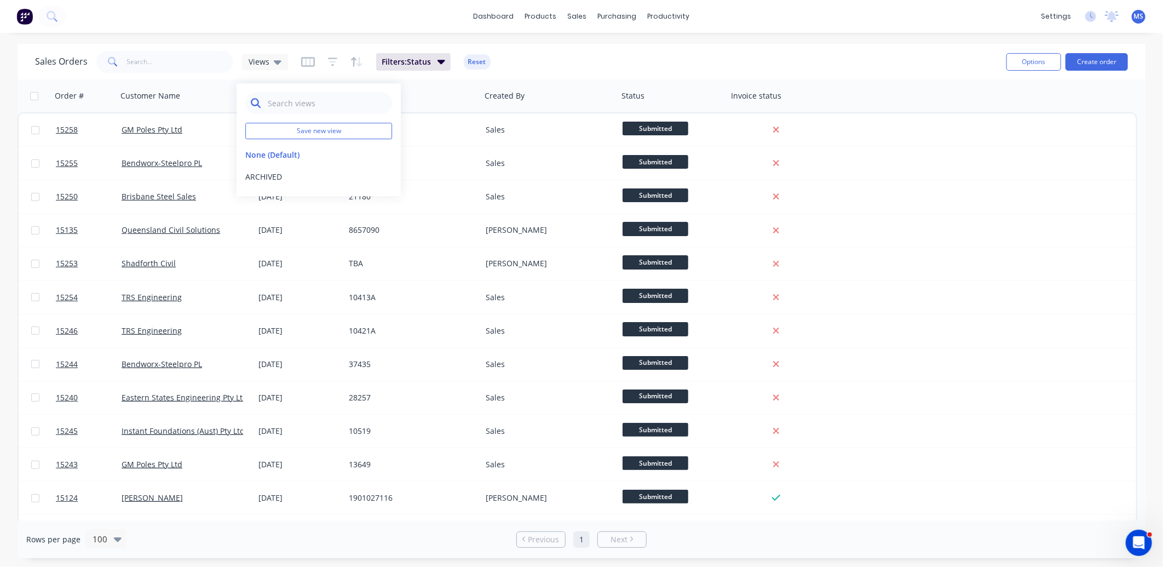
type input "j"
type input "o"
type input "Open Jobs"
click at [315, 128] on button "Save new view" at bounding box center [318, 131] width 147 height 16
click at [438, 129] on label "Set as your default view" at bounding box center [482, 129] width 88 height 12
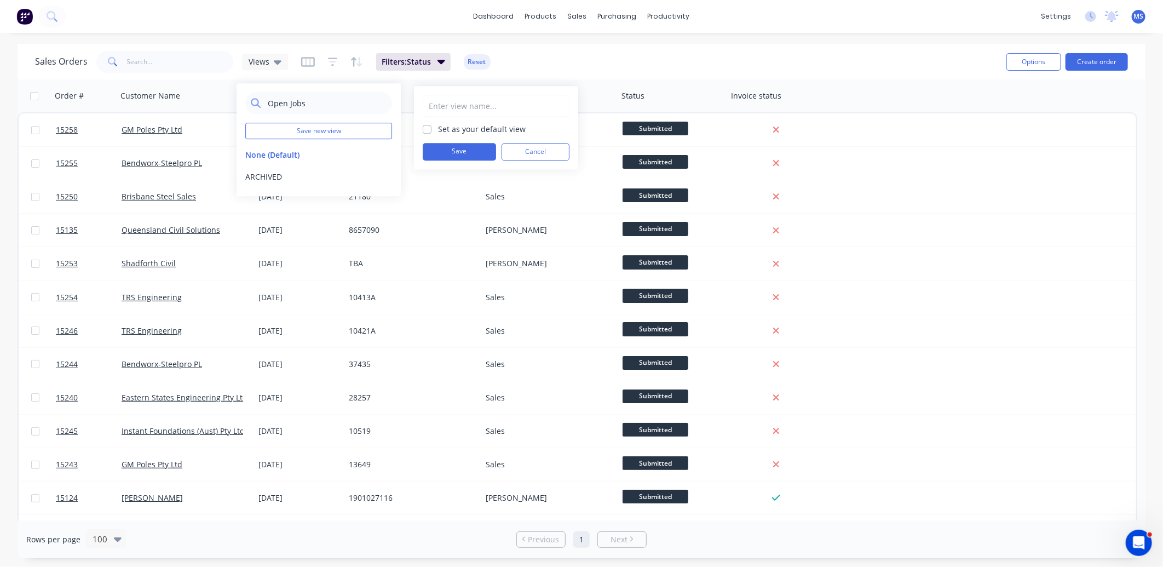
click at [428, 129] on input "Set as your default view" at bounding box center [427, 128] width 9 height 10
checkbox input "true"
click at [467, 153] on button "Save" at bounding box center [459, 152] width 73 height 18
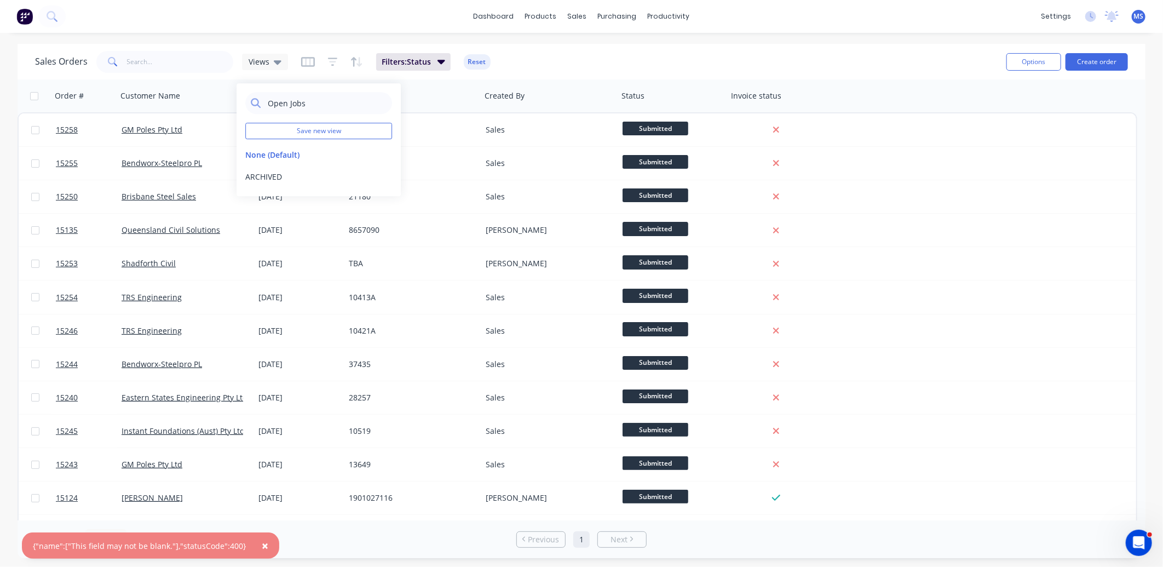
click at [262, 547] on span "×" at bounding box center [265, 545] width 7 height 15
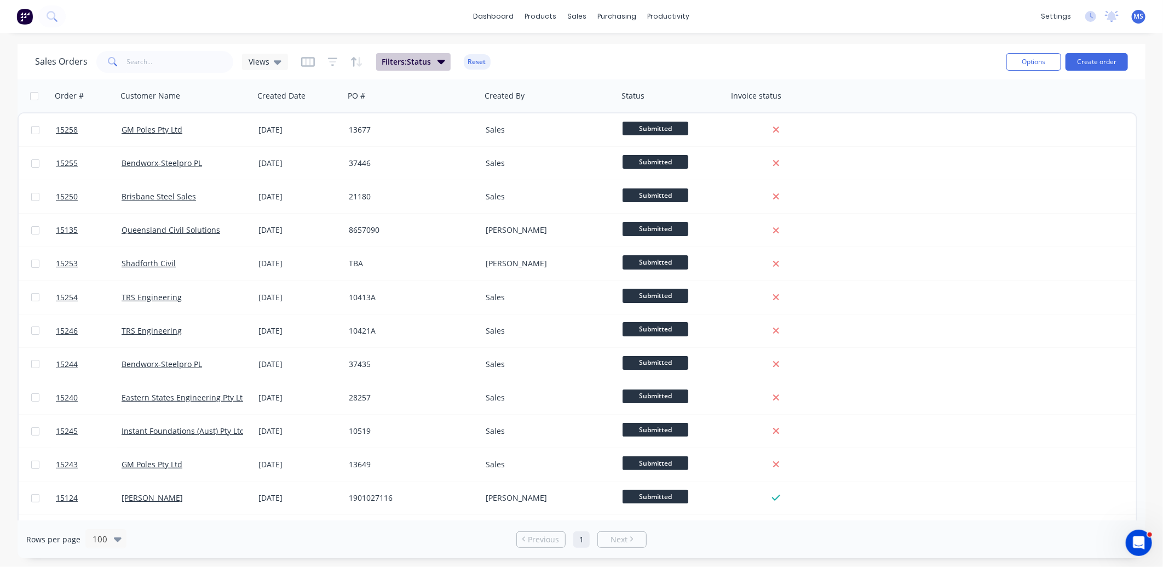
click at [435, 55] on button "Filters: Status" at bounding box center [413, 62] width 74 height 18
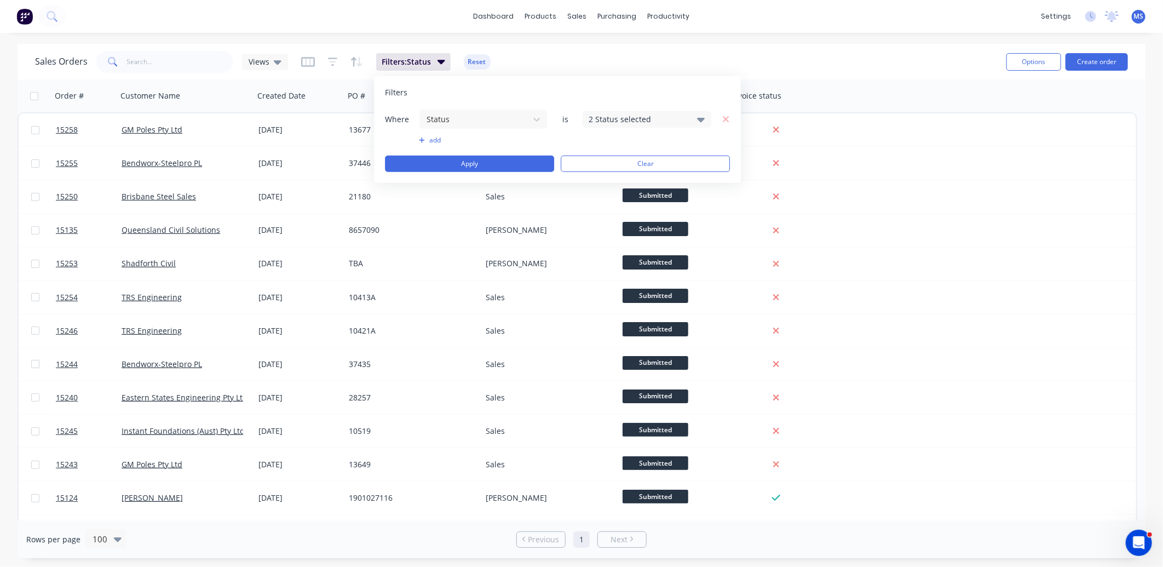
click at [700, 116] on icon at bounding box center [702, 119] width 8 height 12
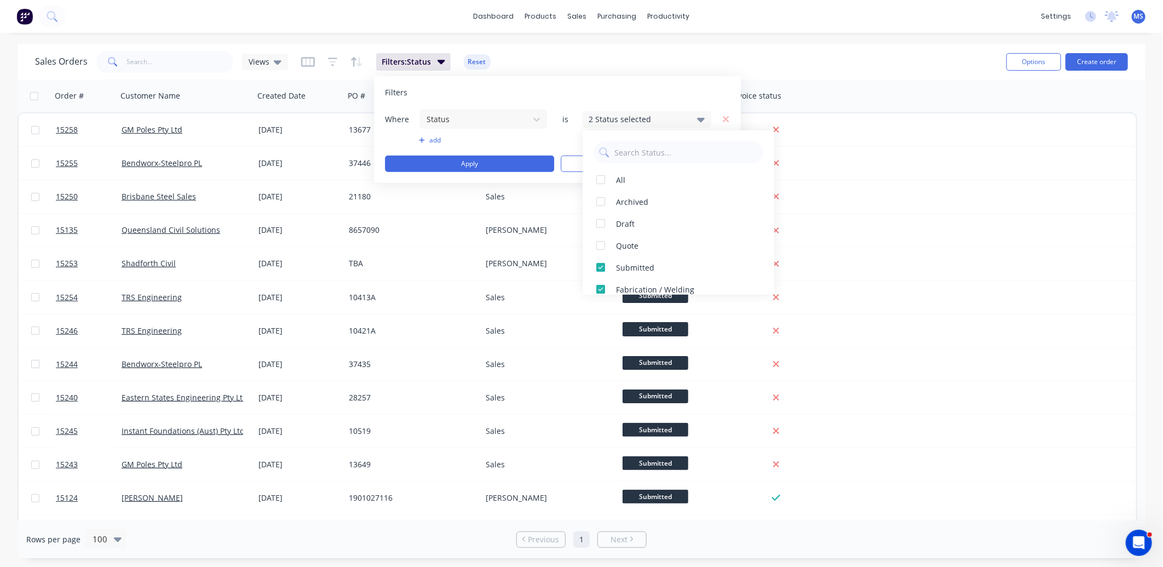
click at [700, 116] on icon at bounding box center [702, 119] width 8 height 12
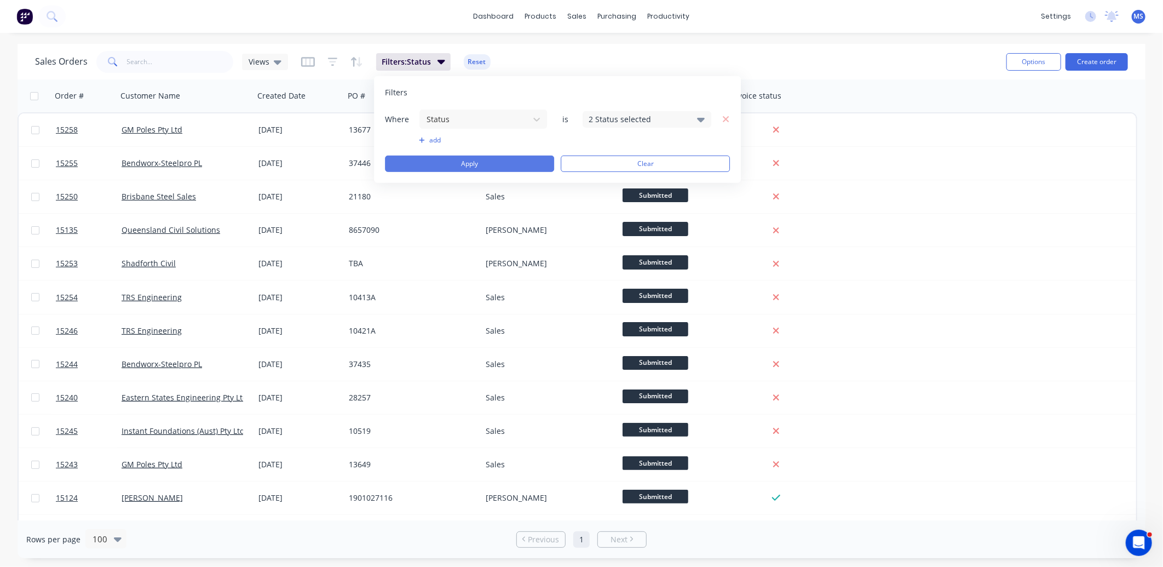
click at [509, 162] on button "Apply" at bounding box center [469, 164] width 169 height 16
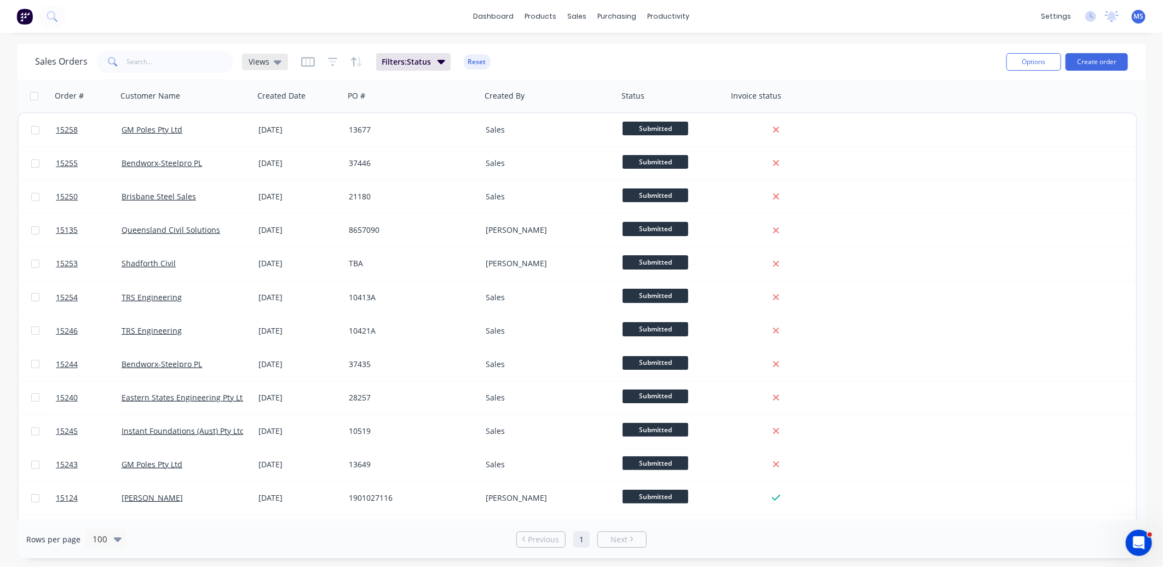
click at [283, 62] on div "Views" at bounding box center [265, 62] width 46 height 16
click at [305, 59] on icon "button" at bounding box center [307, 61] width 5 height 7
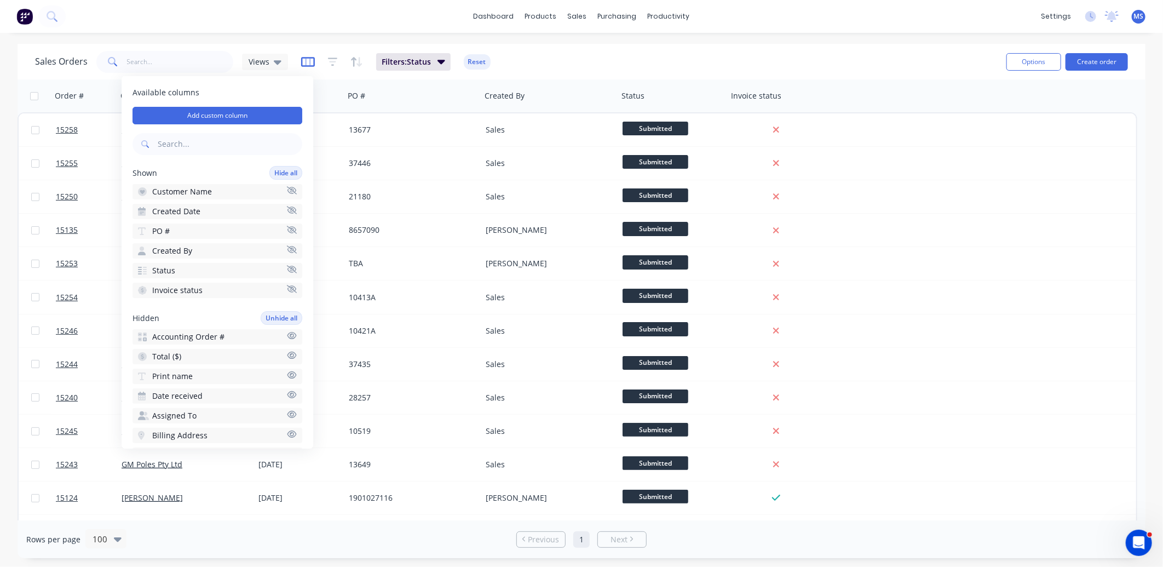
click at [305, 59] on icon "button" at bounding box center [308, 61] width 14 height 11
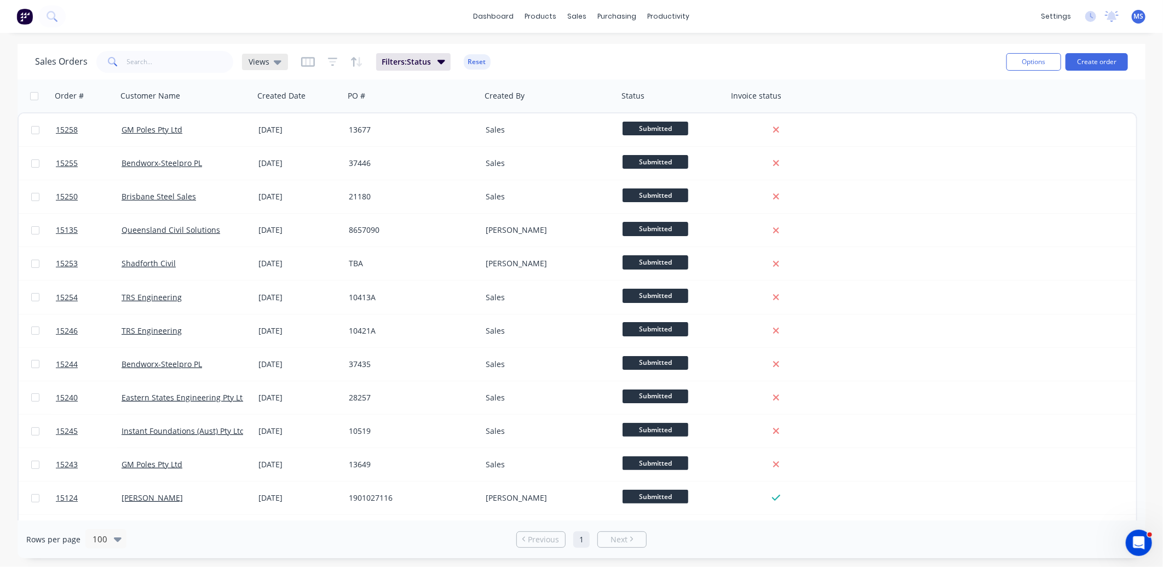
click at [278, 59] on icon at bounding box center [278, 62] width 8 height 12
click at [328, 64] on icon "button" at bounding box center [333, 61] width 10 height 11
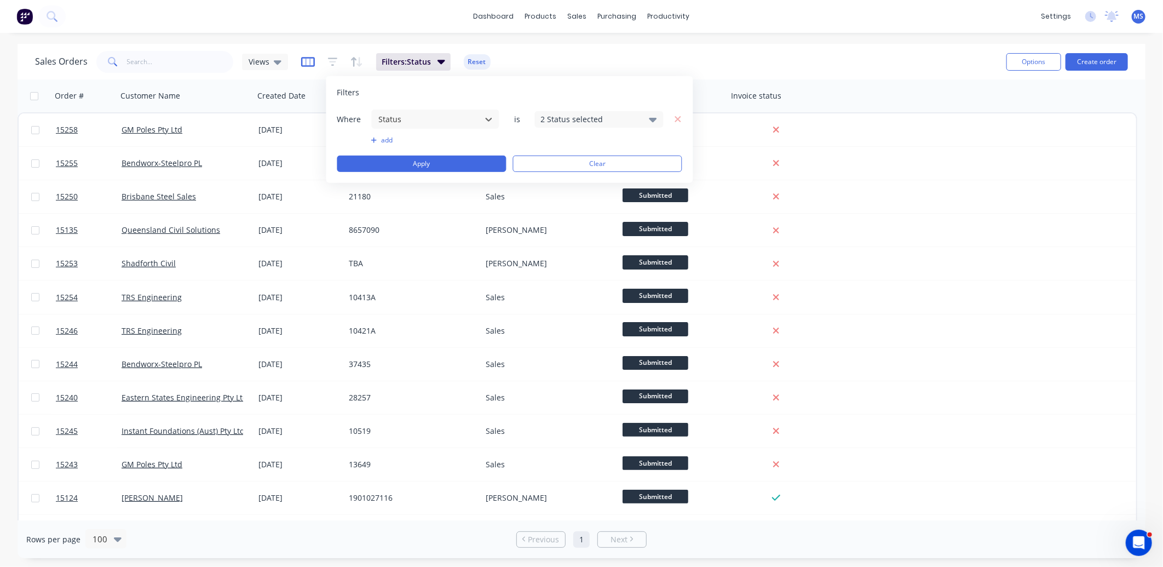
click at [306, 63] on icon "button" at bounding box center [308, 61] width 14 height 11
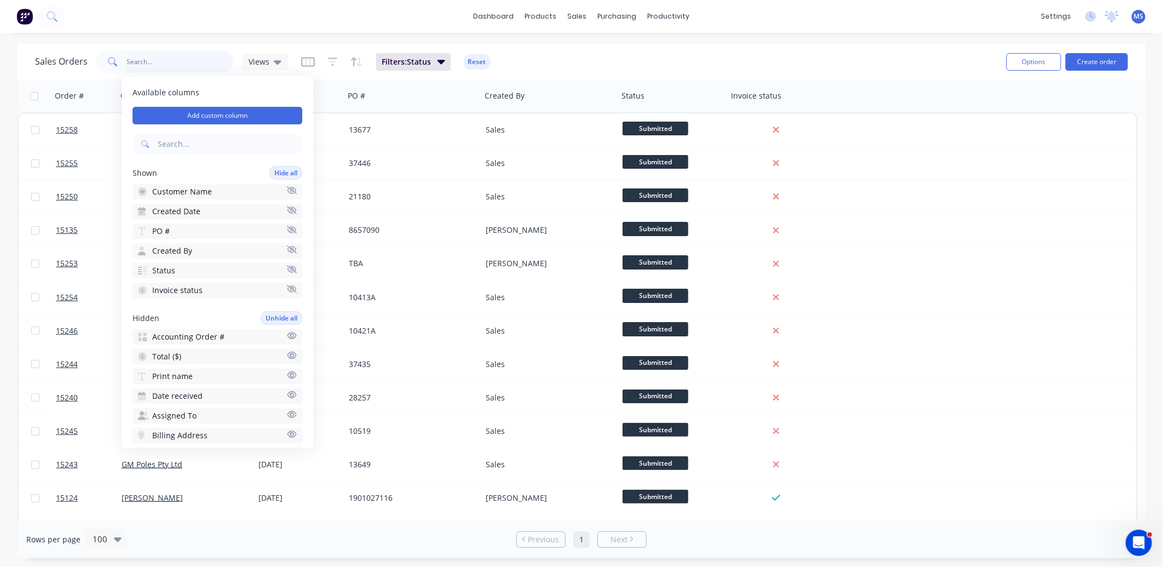
click at [225, 55] on input "text" at bounding box center [180, 62] width 107 height 22
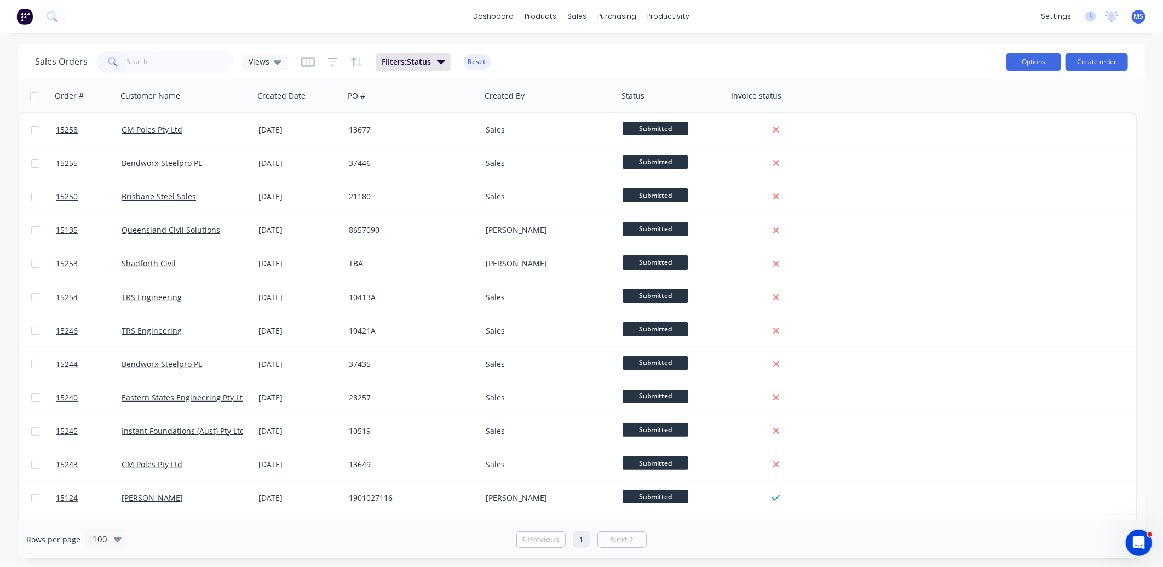
click at [1019, 63] on button "Options" at bounding box center [1034, 62] width 55 height 18
click at [974, 136] on div "Export" at bounding box center [1001, 133] width 101 height 16
click at [301, 62] on icon "button" at bounding box center [308, 62] width 14 height 10
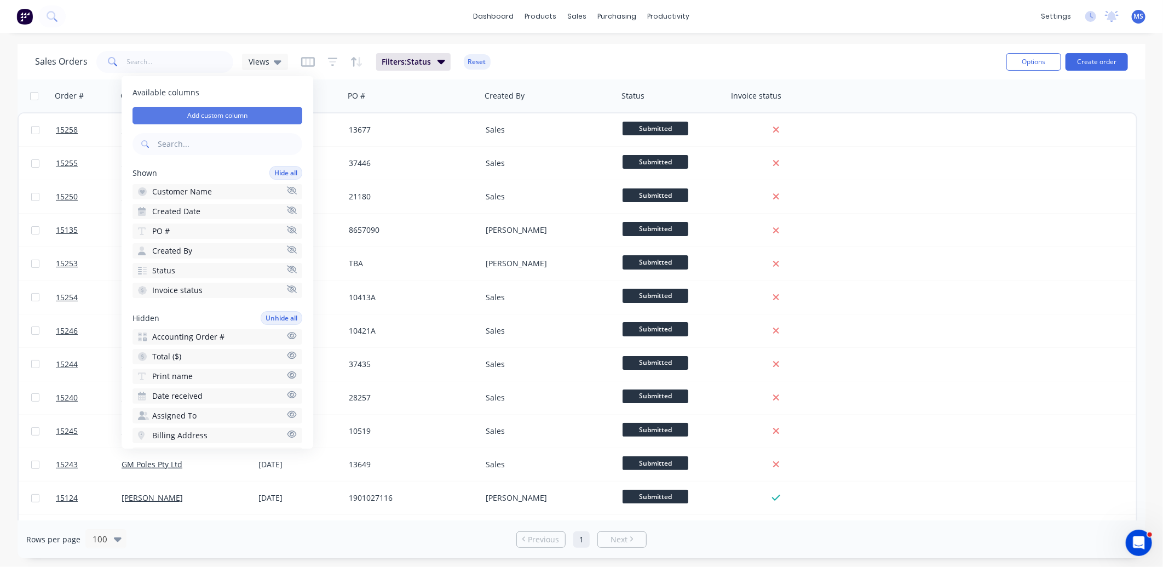
click at [275, 117] on button "Add custom column" at bounding box center [218, 116] width 170 height 18
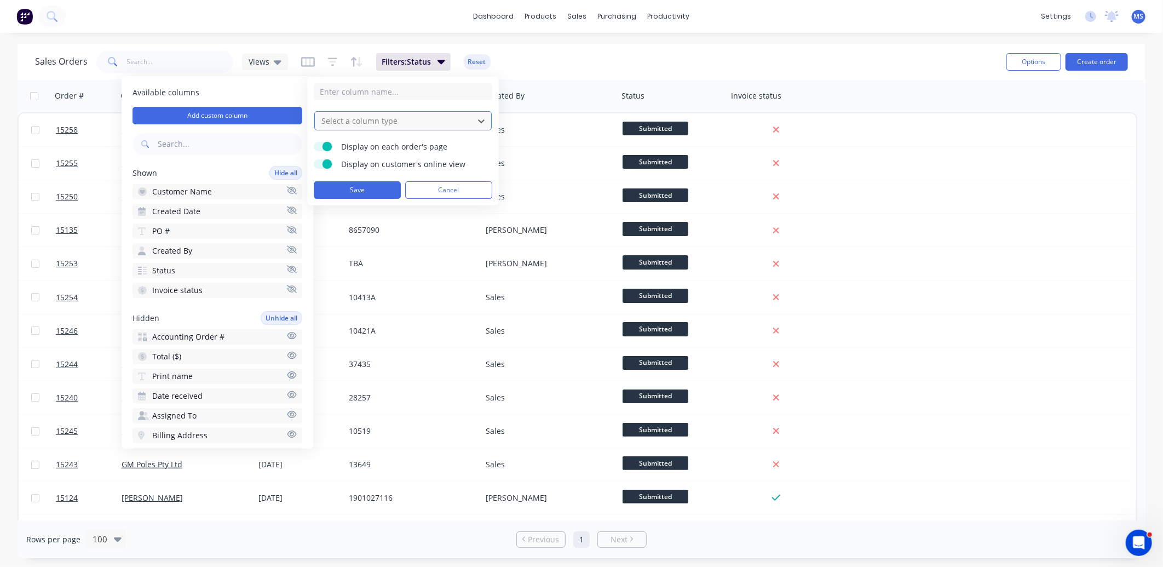
click at [484, 116] on icon at bounding box center [481, 121] width 11 height 11
click at [588, 65] on div "Sales Orders Views Filters: Status Reset" at bounding box center [516, 61] width 963 height 27
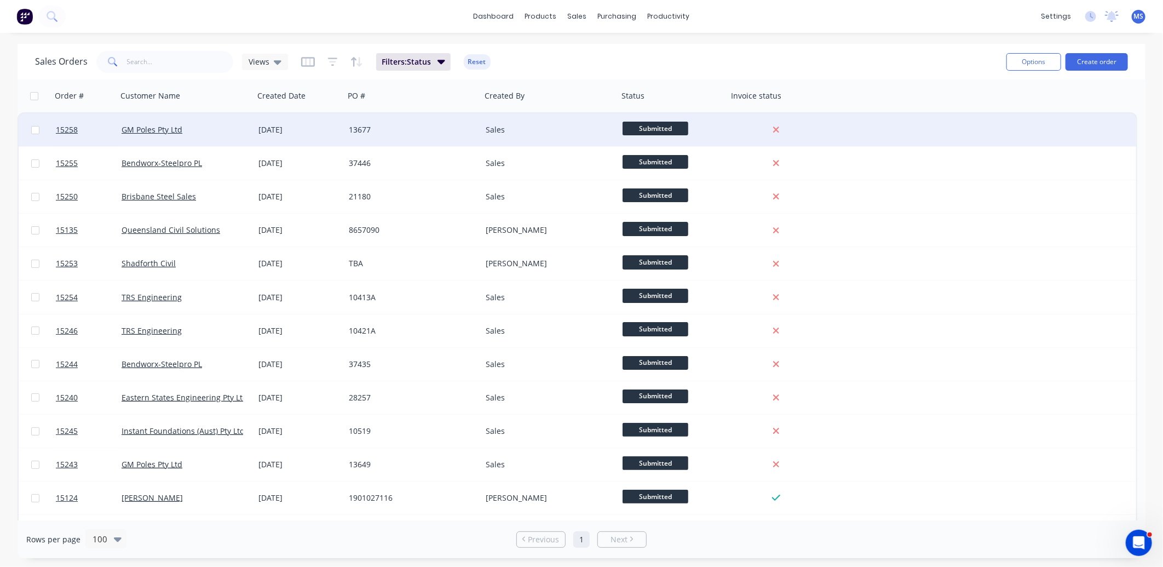
click at [243, 136] on div "GM Poles Pty Ltd" at bounding box center [185, 129] width 137 height 33
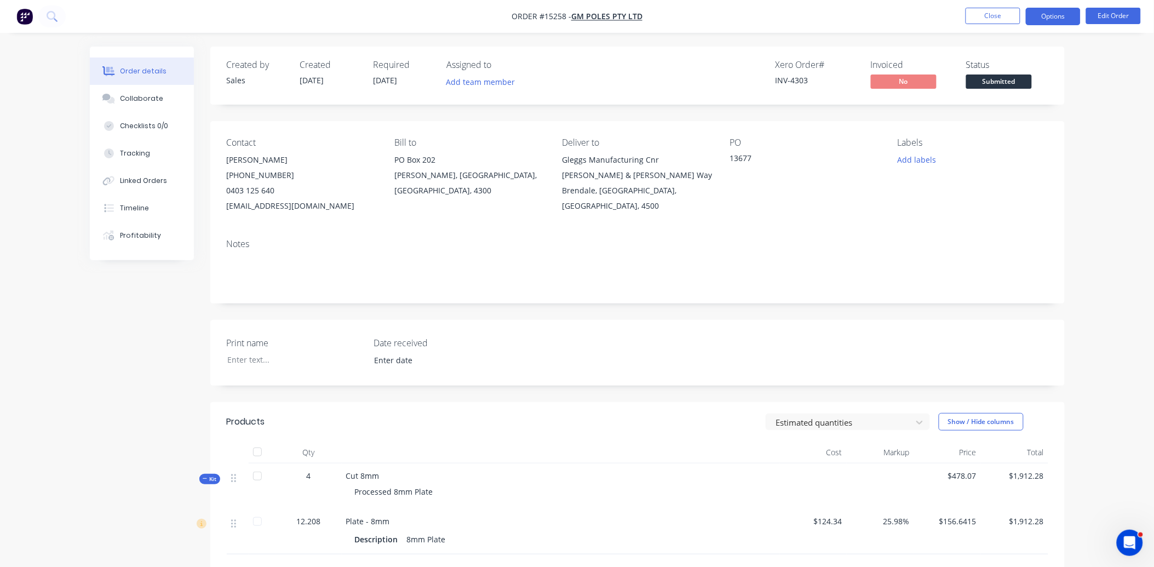
click at [1045, 20] on button "Options" at bounding box center [1053, 17] width 55 height 18
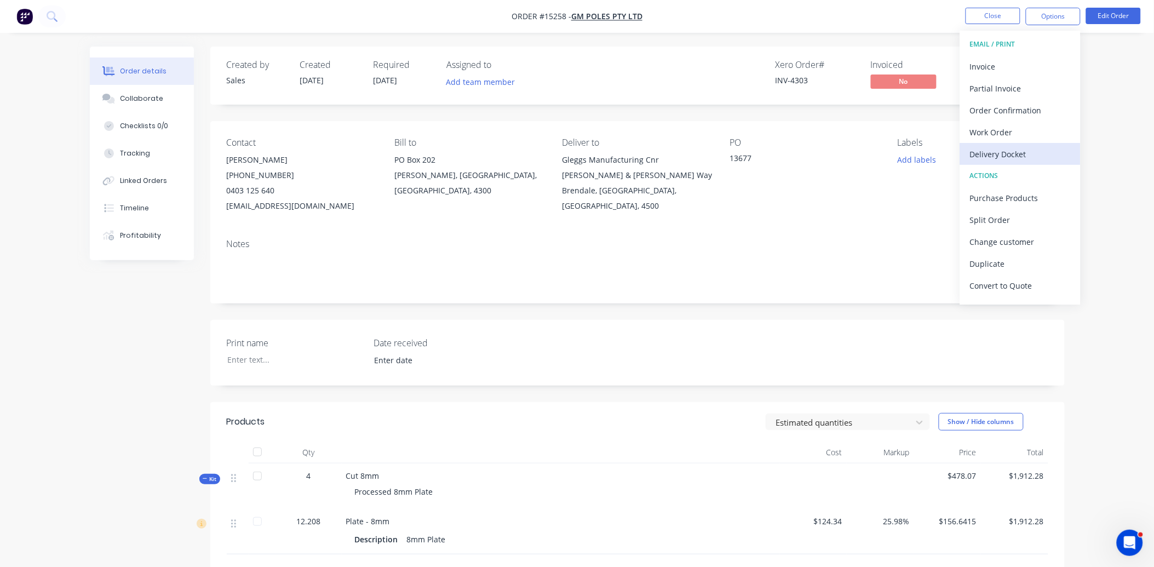
click at [1014, 150] on div "Delivery Docket" at bounding box center [1020, 154] width 101 height 16
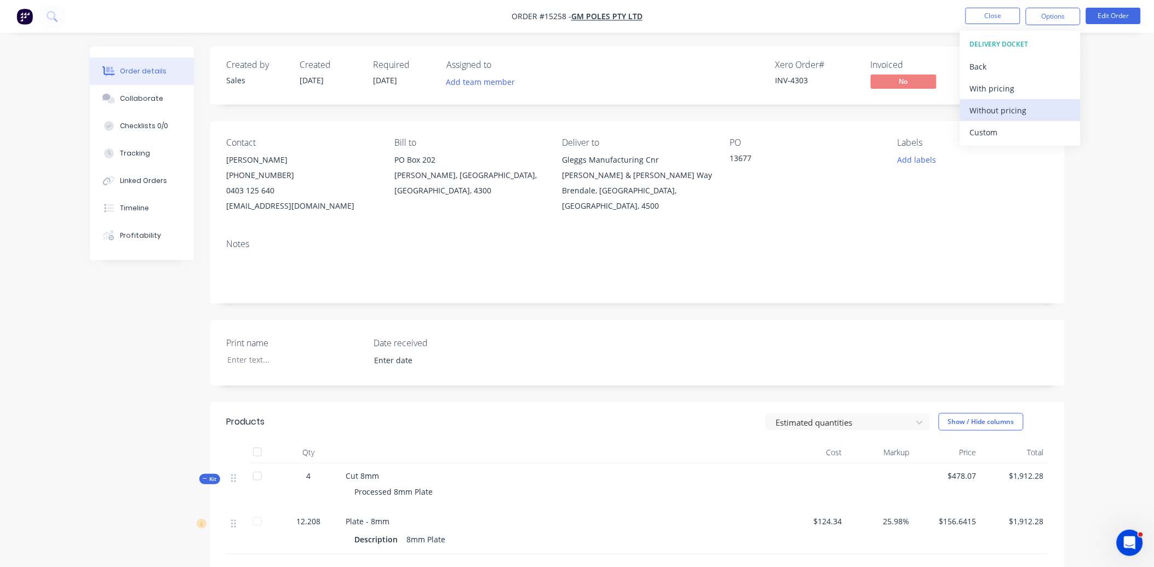
click at [1015, 112] on div "Without pricing" at bounding box center [1020, 110] width 101 height 16
click at [816, 214] on div "PO 13677" at bounding box center [805, 175] width 150 height 76
click at [1002, 14] on button "Close" at bounding box center [993, 16] width 55 height 16
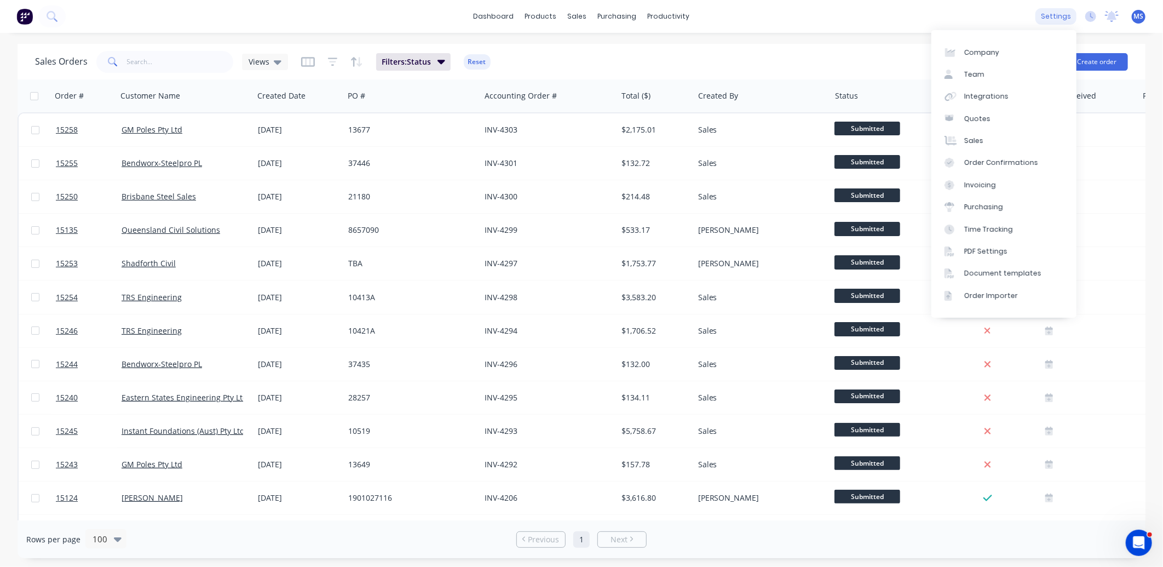
click at [1059, 14] on div "settings" at bounding box center [1056, 16] width 41 height 16
click at [1008, 271] on div "Document templates" at bounding box center [1003, 273] width 77 height 10
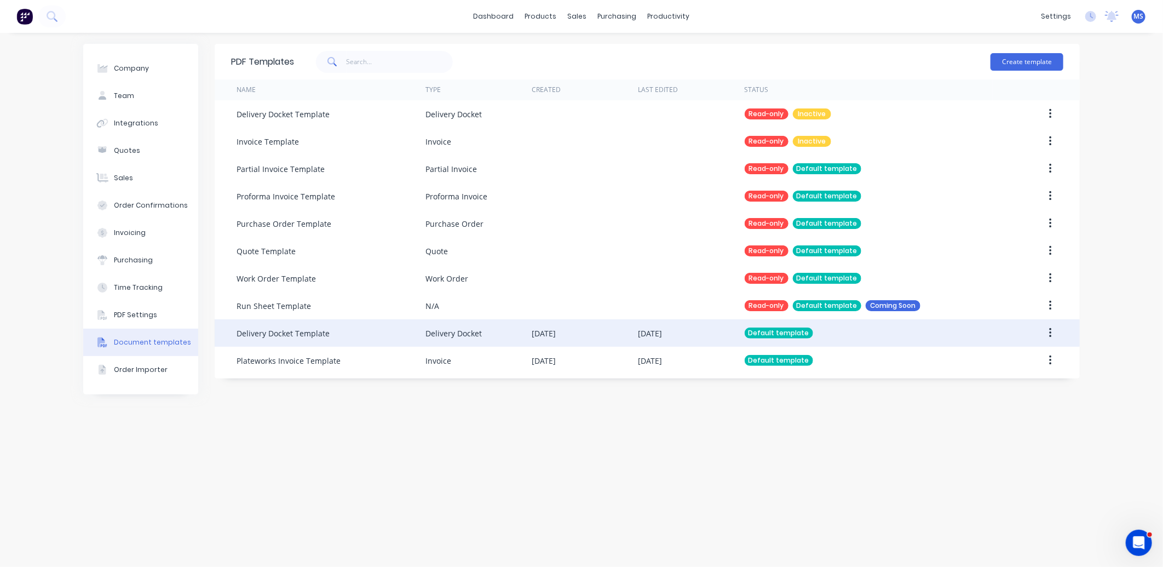
click at [310, 337] on div "Delivery Docket Template" at bounding box center [283, 334] width 93 height 12
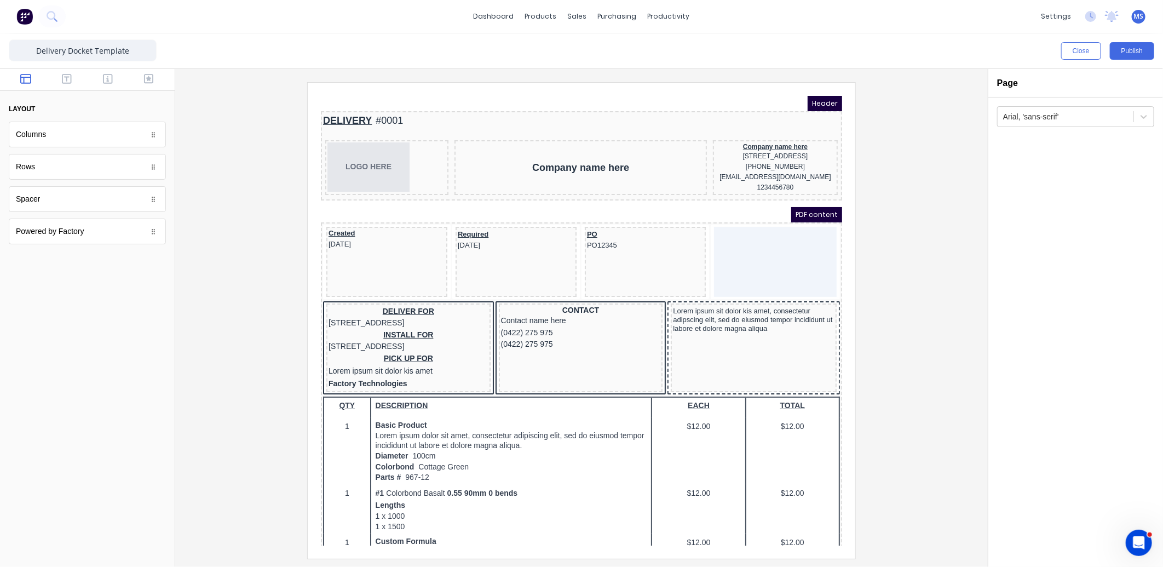
click at [269, 335] on div at bounding box center [581, 320] width 795 height 476
click at [1074, 47] on button "Close" at bounding box center [1081, 51] width 40 height 18
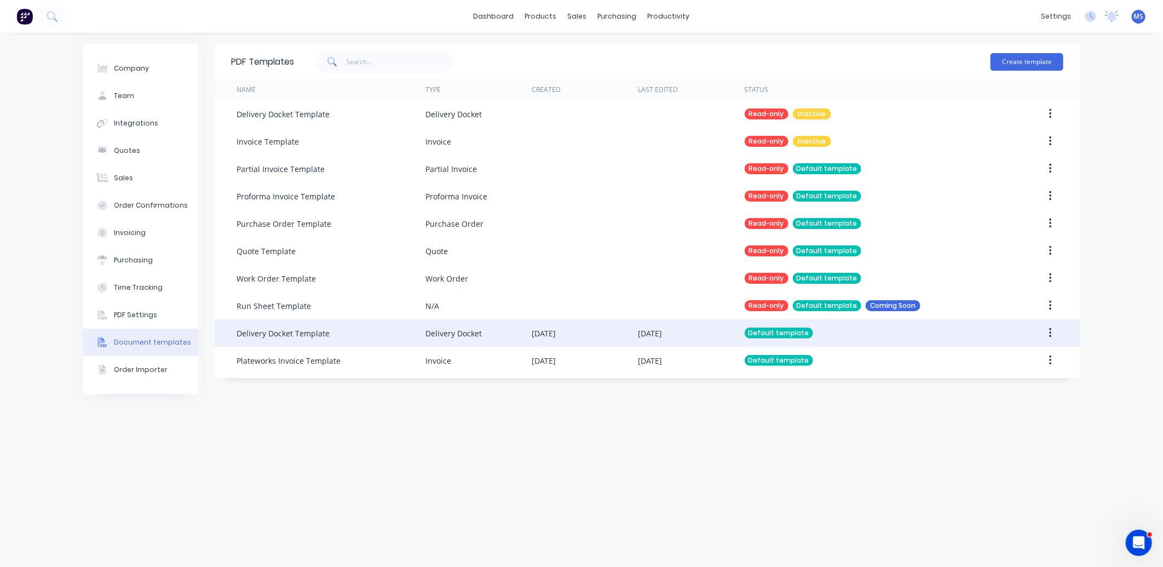
click at [1053, 331] on button "button" at bounding box center [1051, 333] width 26 height 20
click at [1009, 363] on div "Edit" at bounding box center [1011, 362] width 84 height 16
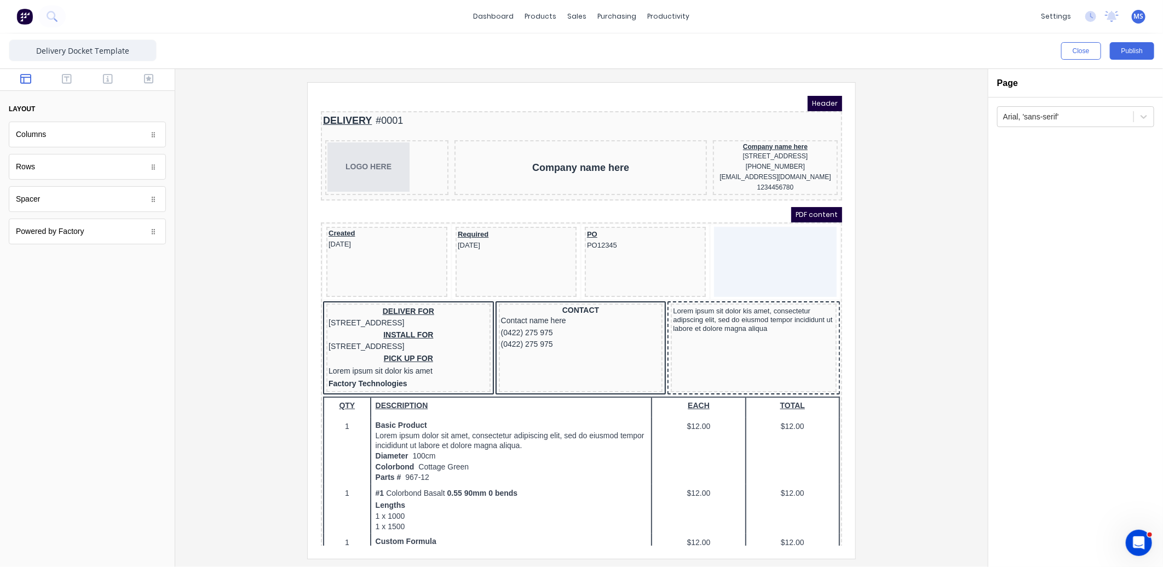
click at [274, 334] on div at bounding box center [581, 320] width 795 height 476
click at [67, 78] on icon "button" at bounding box center [67, 79] width 10 height 10
click at [25, 77] on icon "button" at bounding box center [25, 79] width 11 height 10
click at [103, 80] on icon "button" at bounding box center [108, 78] width 10 height 11
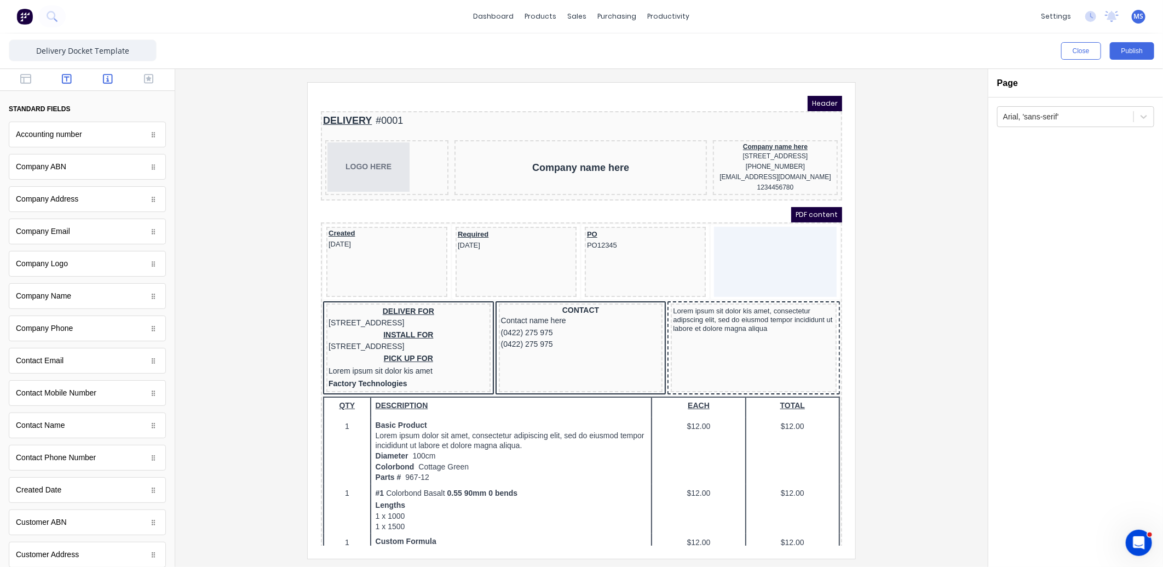
click at [62, 78] on icon "button" at bounding box center [67, 78] width 10 height 11
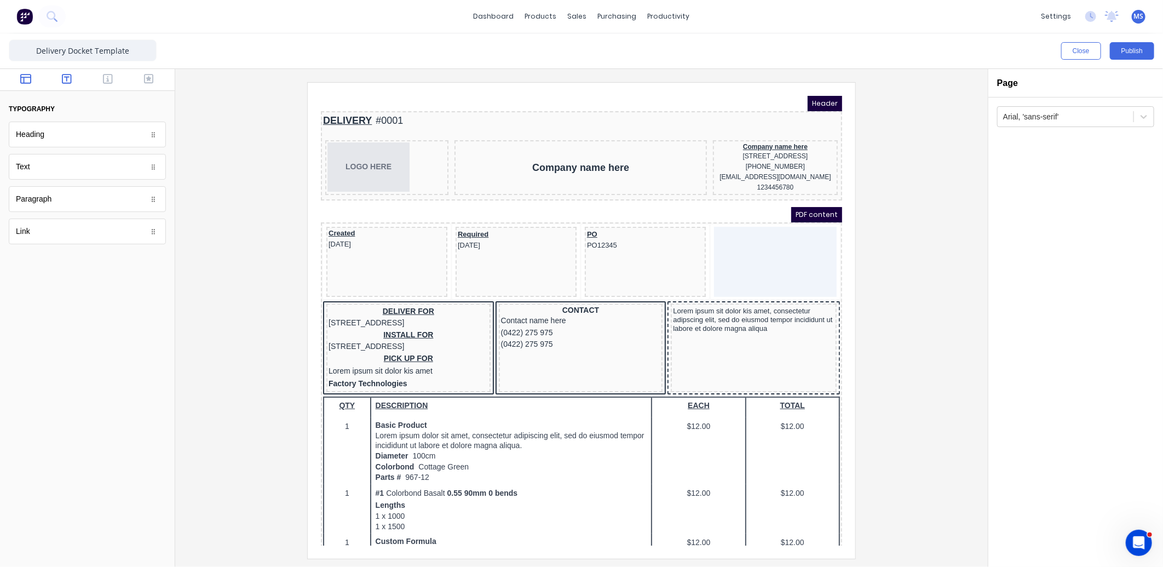
click at [28, 78] on icon "button" at bounding box center [25, 78] width 11 height 11
click at [1086, 48] on button "Close" at bounding box center [1081, 51] width 40 height 18
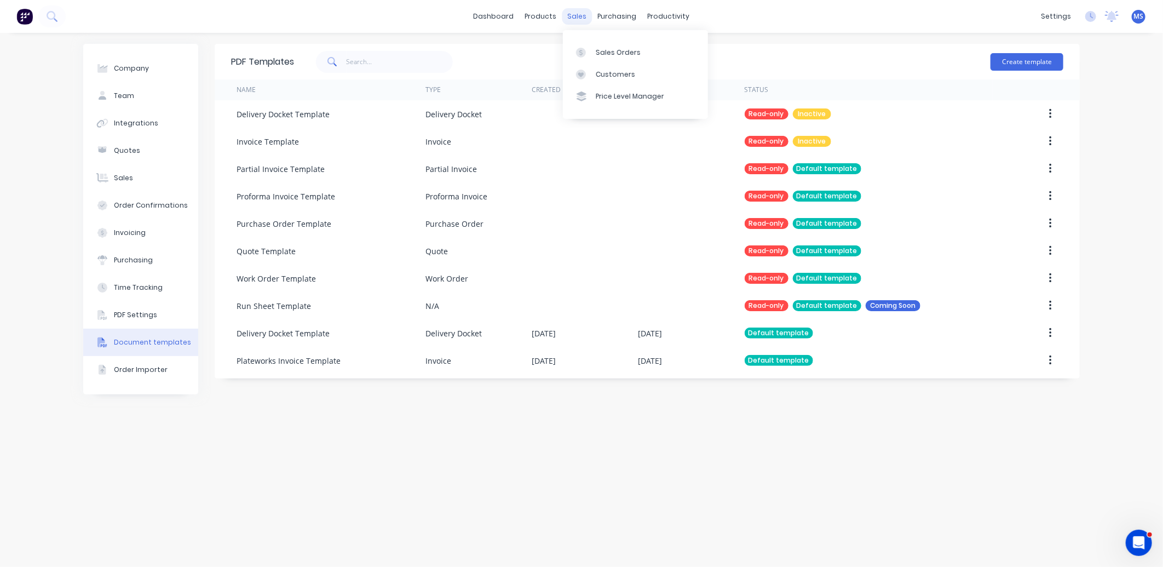
click at [576, 13] on div "sales" at bounding box center [578, 16] width 30 height 16
click at [600, 49] on div "Sales Orders" at bounding box center [618, 53] width 45 height 10
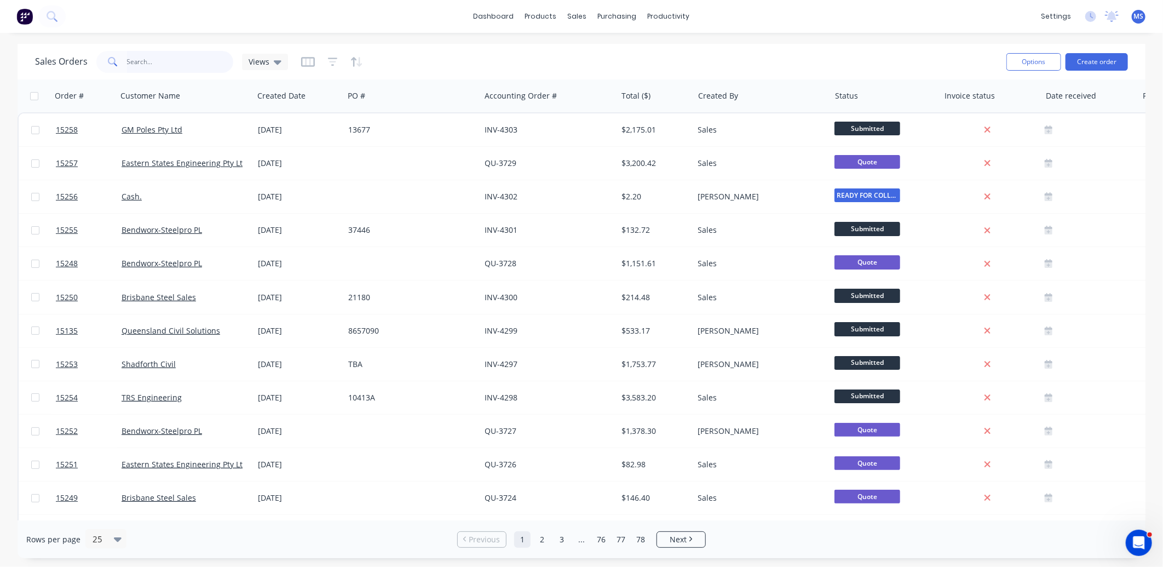
click at [155, 59] on input "text" at bounding box center [180, 62] width 107 height 22
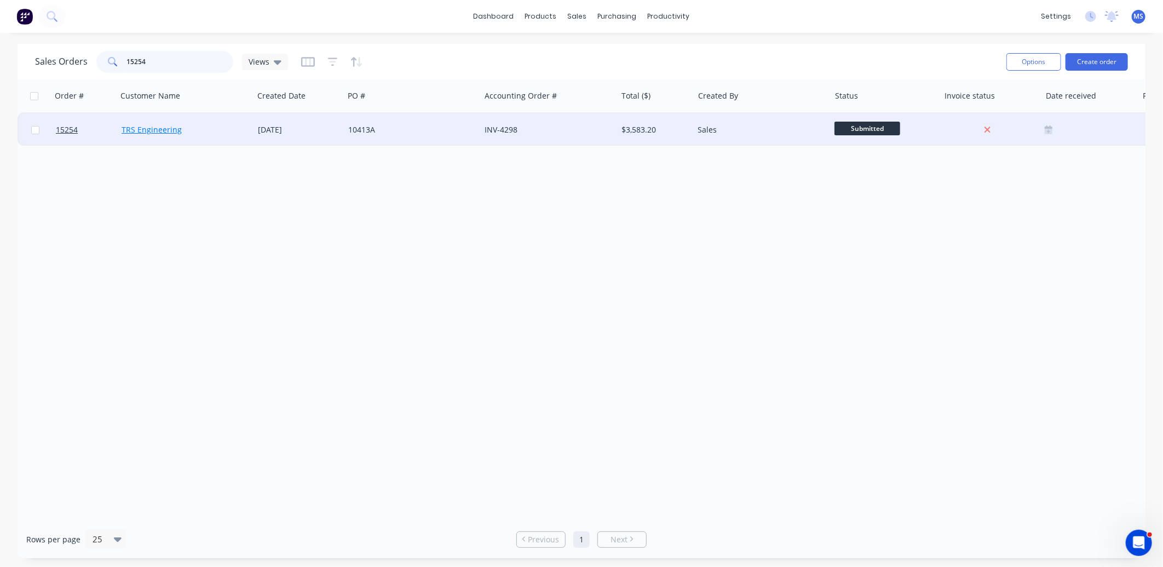
type input "15254"
click at [156, 134] on link "TRS Engineering" at bounding box center [152, 129] width 60 height 10
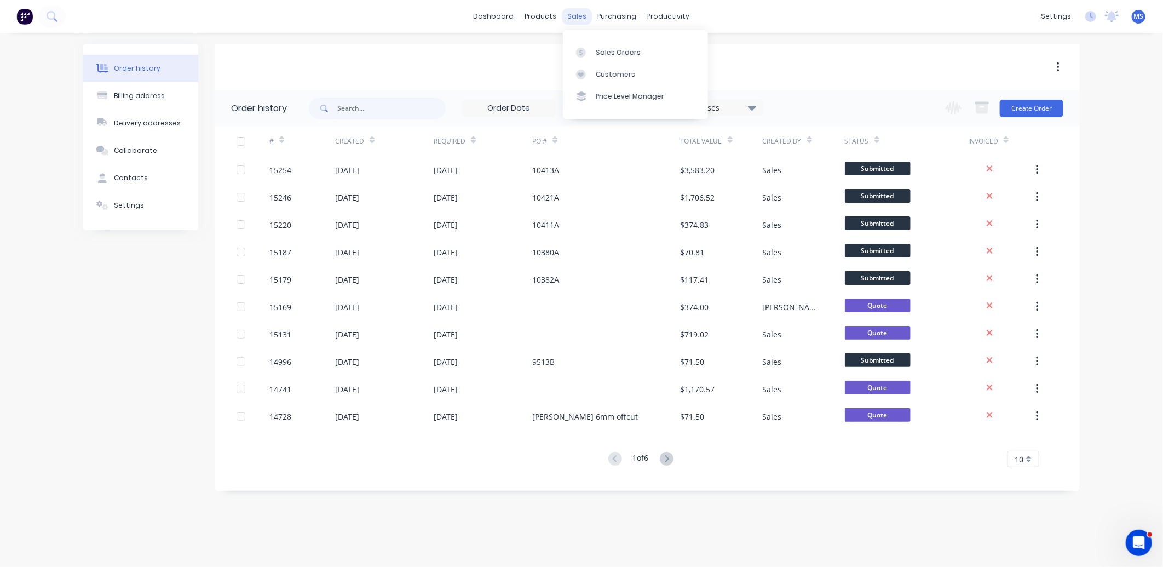
click at [578, 14] on div "sales" at bounding box center [578, 16] width 30 height 16
click at [582, 18] on div "sales" at bounding box center [578, 16] width 30 height 16
click at [619, 51] on div "Sales Orders" at bounding box center [618, 53] width 45 height 10
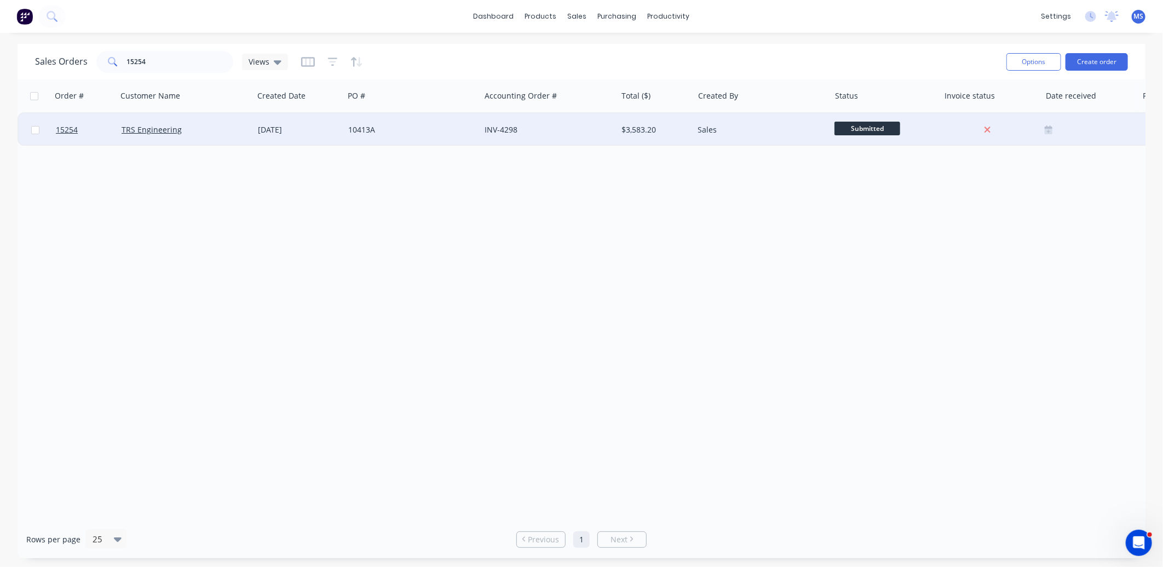
click at [282, 134] on div "[DATE]" at bounding box center [299, 129] width 82 height 11
click at [67, 129] on span "15254" at bounding box center [67, 129] width 22 height 11
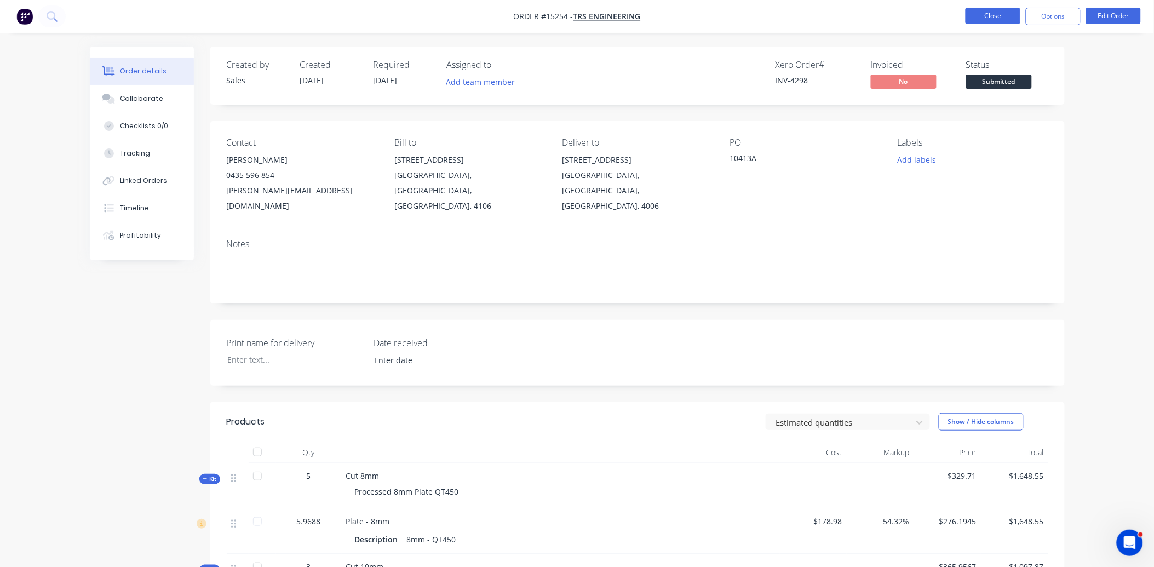
click at [993, 19] on button "Close" at bounding box center [993, 16] width 55 height 16
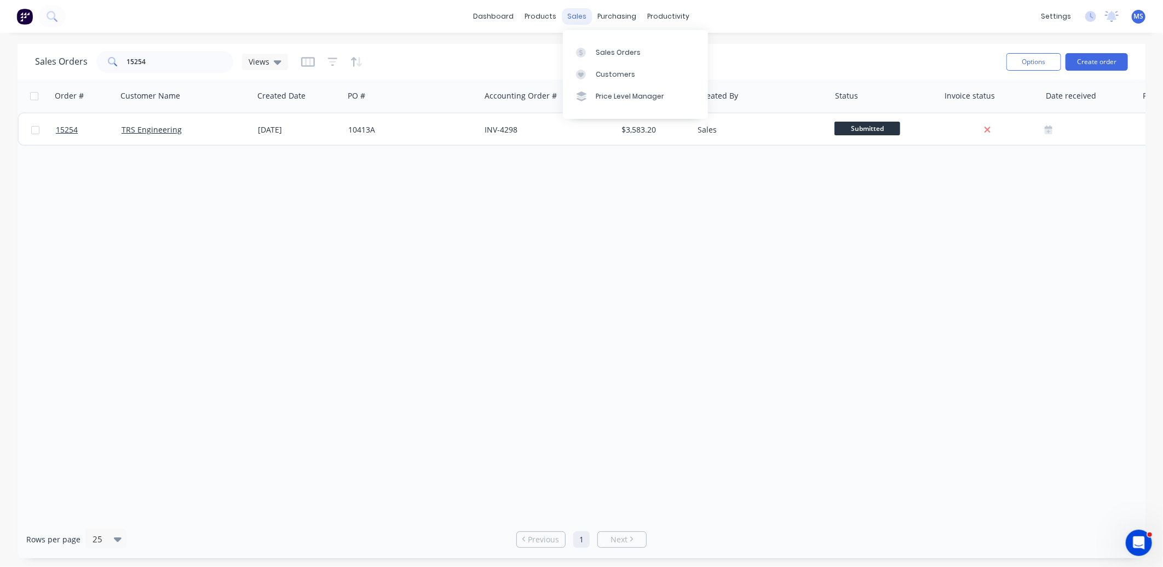
click at [572, 18] on div "sales" at bounding box center [578, 16] width 30 height 16
click at [619, 70] on div "Customers" at bounding box center [615, 75] width 39 height 10
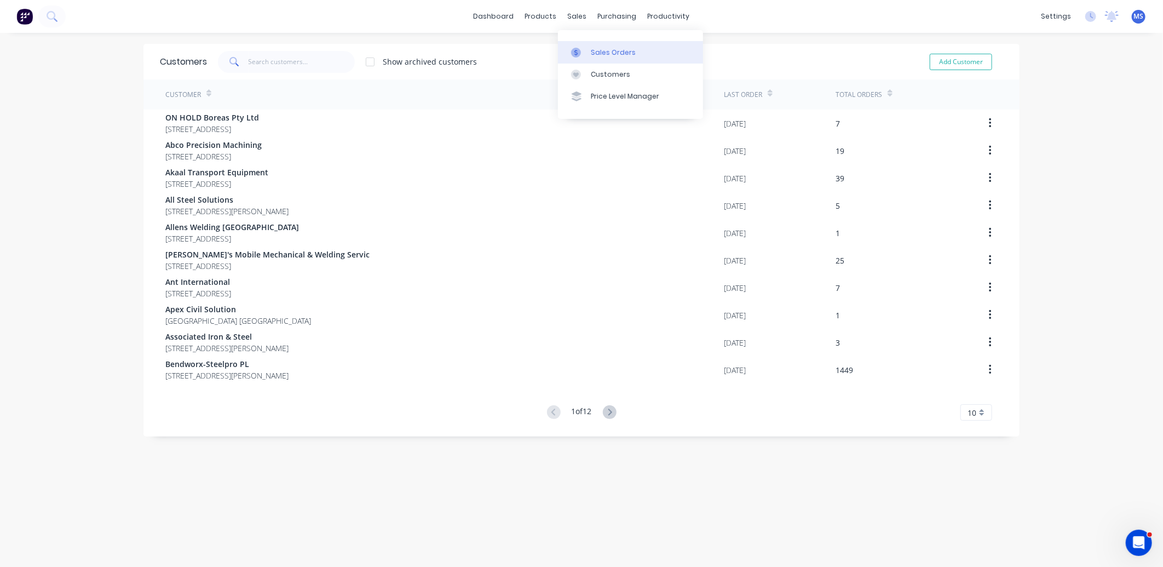
click at [619, 51] on div "Sales Orders" at bounding box center [613, 53] width 45 height 10
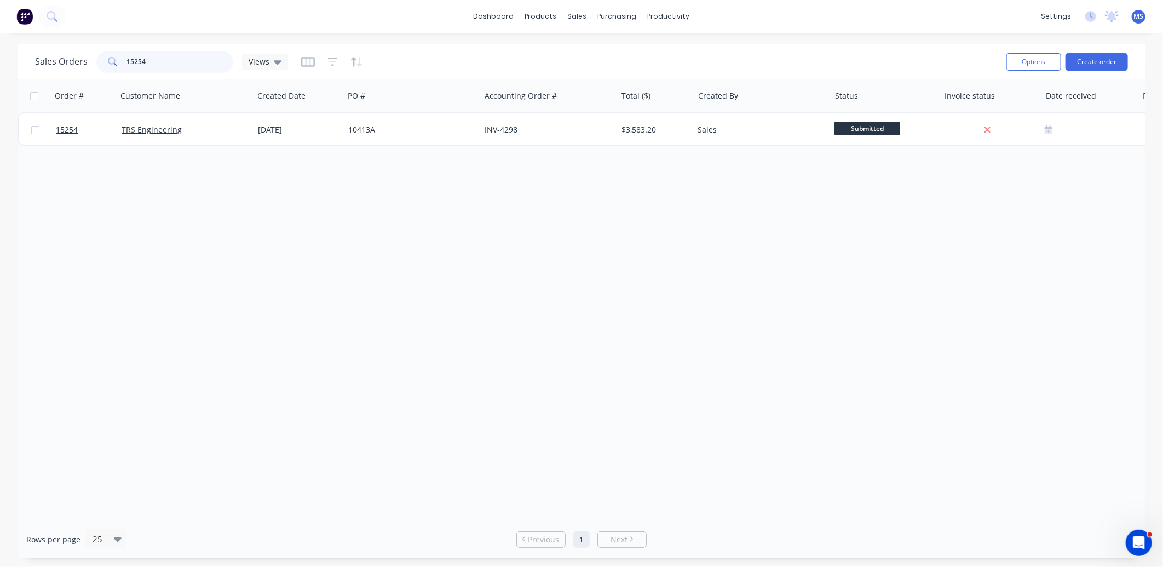
drag, startPoint x: 162, startPoint y: 59, endPoint x: 110, endPoint y: 64, distance: 52.9
click at [111, 64] on div "15254" at bounding box center [164, 62] width 137 height 22
click at [342, 349] on div "Order # Customer Name Created Date PO # Accounting Order # Total ($) Created By…" at bounding box center [582, 299] width 1128 height 441
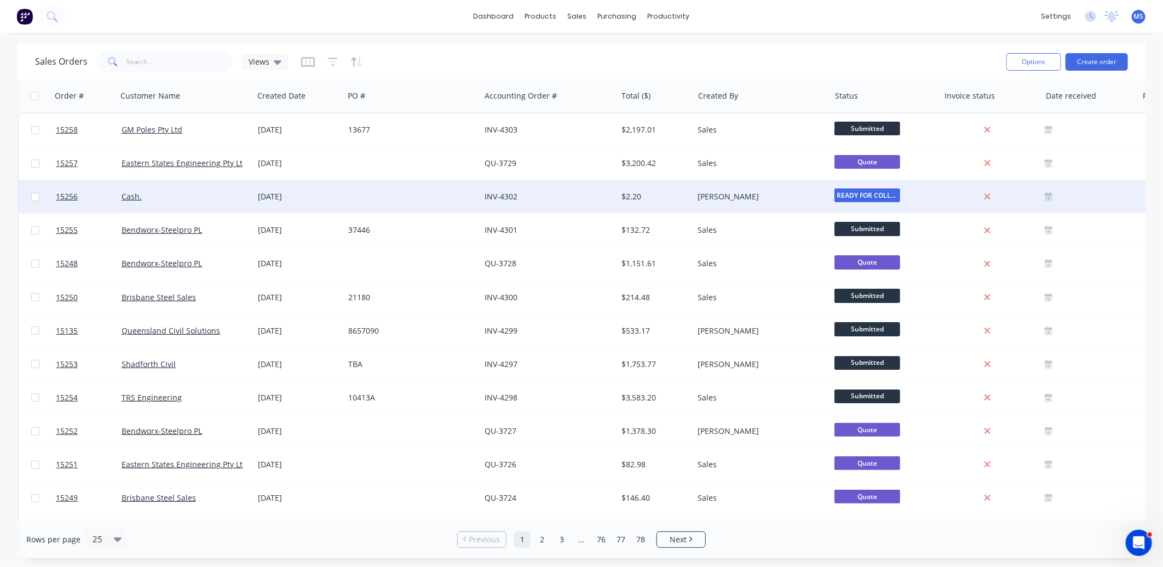
click at [211, 198] on div "Cash." at bounding box center [183, 196] width 122 height 11
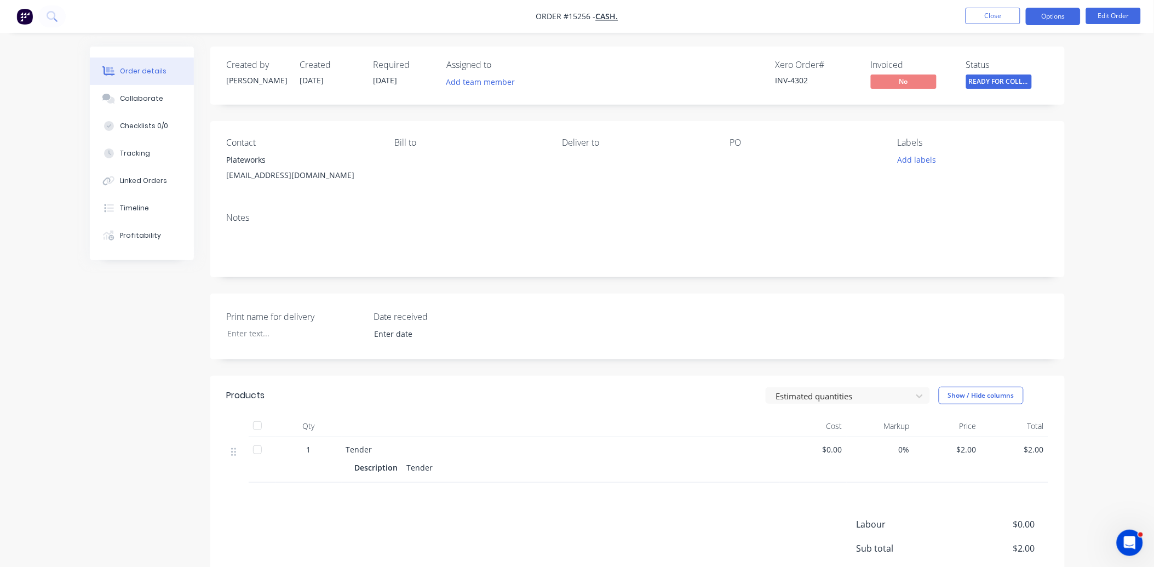
click at [1052, 22] on button "Options" at bounding box center [1053, 17] width 55 height 18
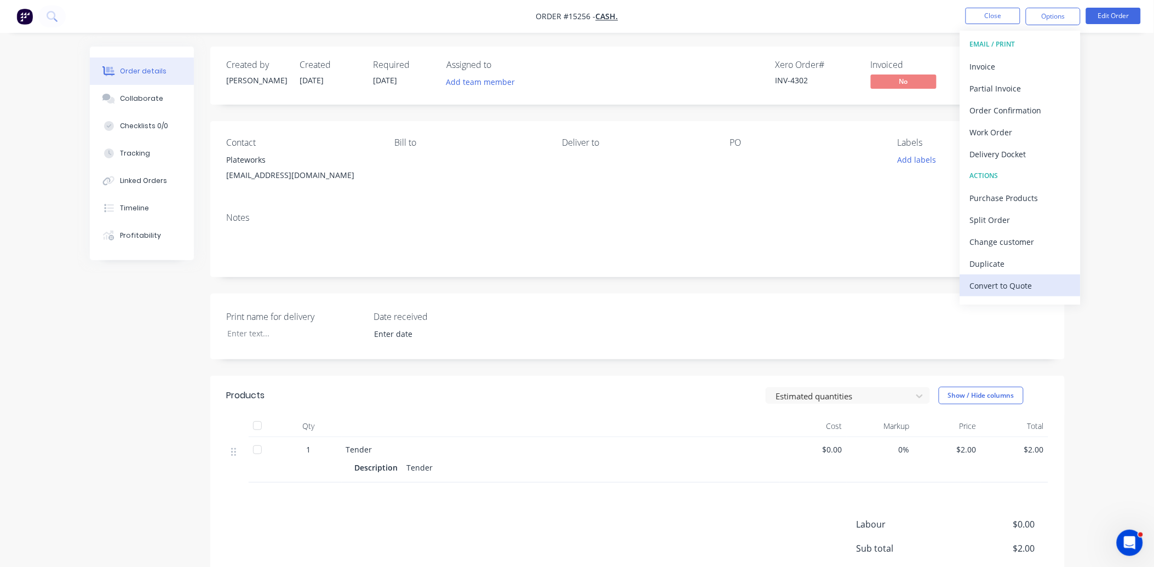
click at [1024, 284] on div "Convert to Quote" at bounding box center [1020, 286] width 101 height 16
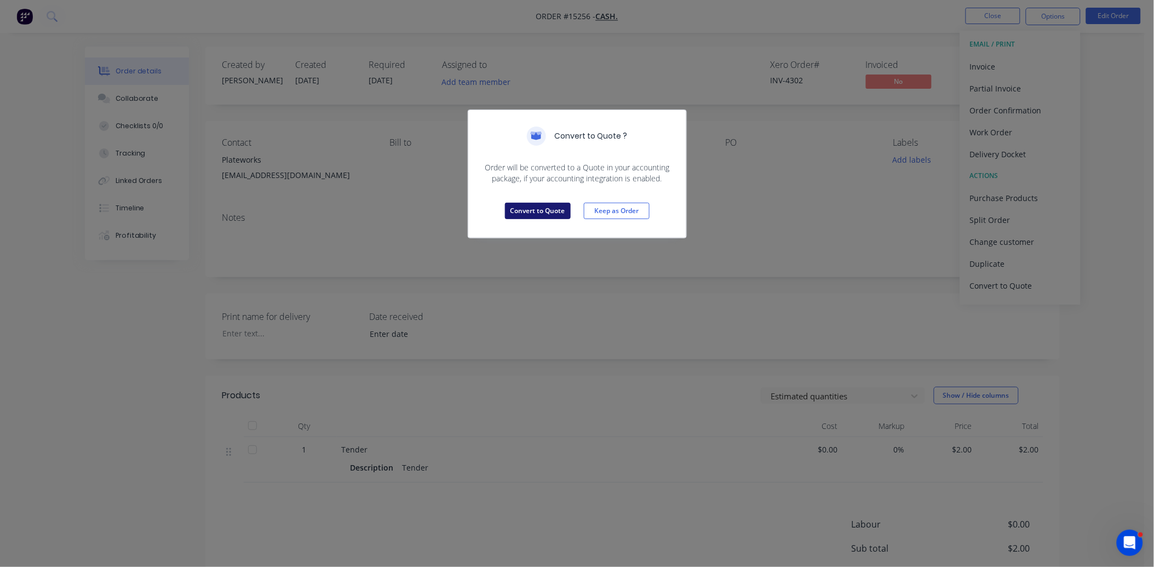
click at [549, 214] on button "Convert to Quote" at bounding box center [538, 211] width 66 height 16
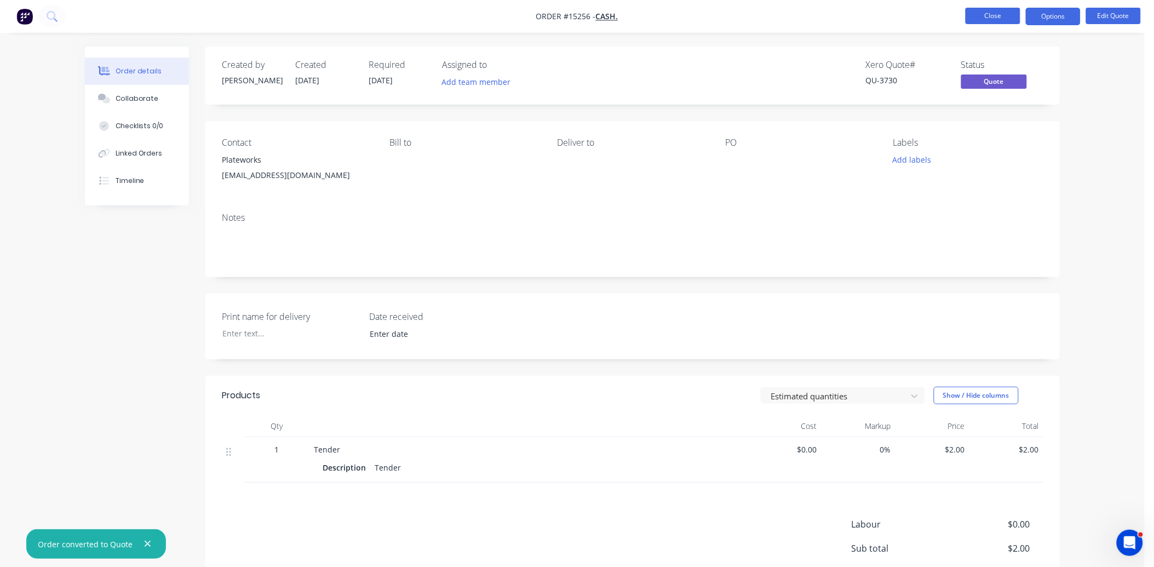
click at [1013, 22] on button "Close" at bounding box center [993, 16] width 55 height 16
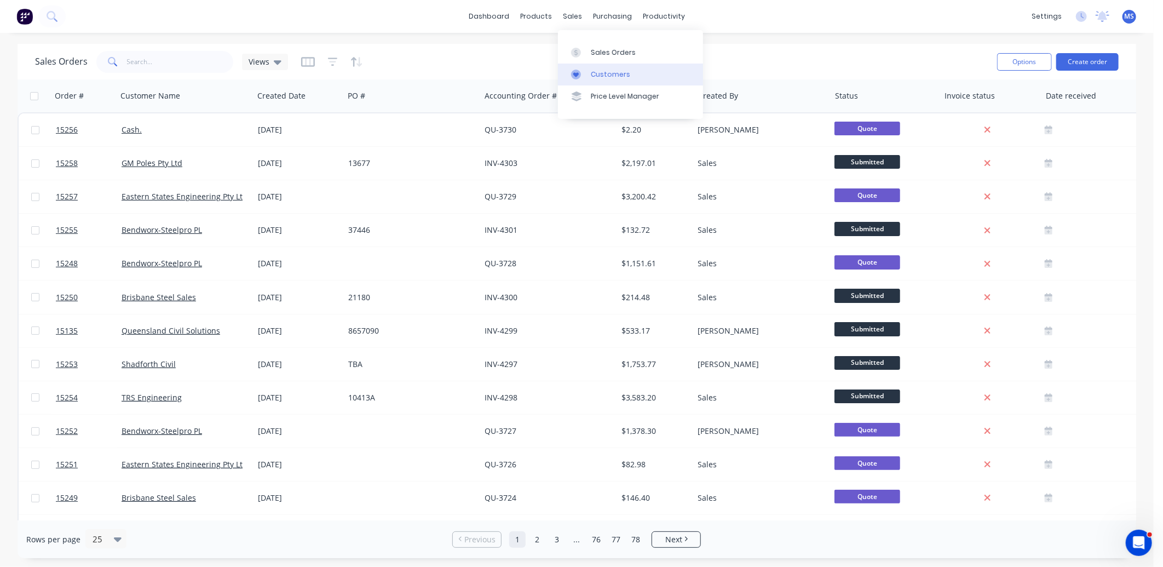
click at [619, 73] on div "Customers" at bounding box center [610, 75] width 39 height 10
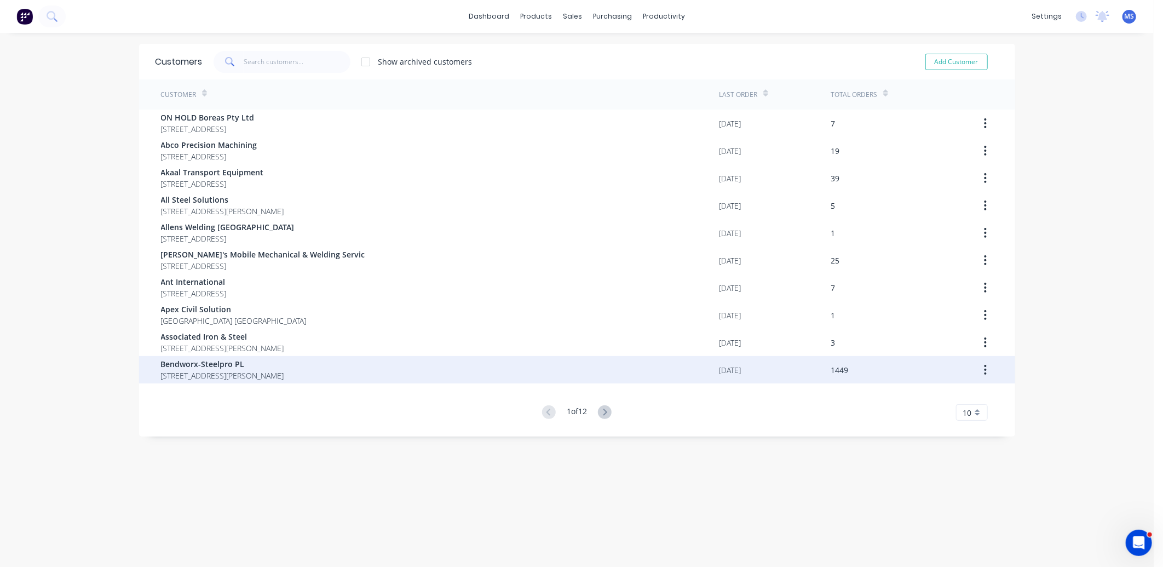
click at [411, 375] on div "Bendworx-Steelpro PL PO Box 277 Carole Park Queensland Australia 4076" at bounding box center [440, 369] width 559 height 27
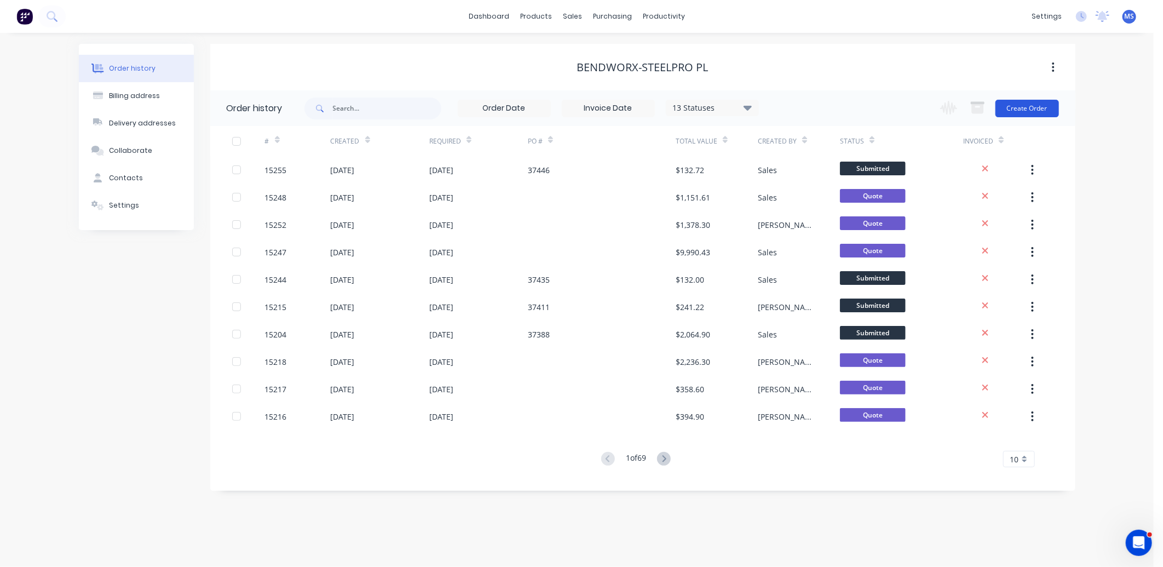
click at [1042, 111] on button "Create Order" at bounding box center [1028, 109] width 64 height 18
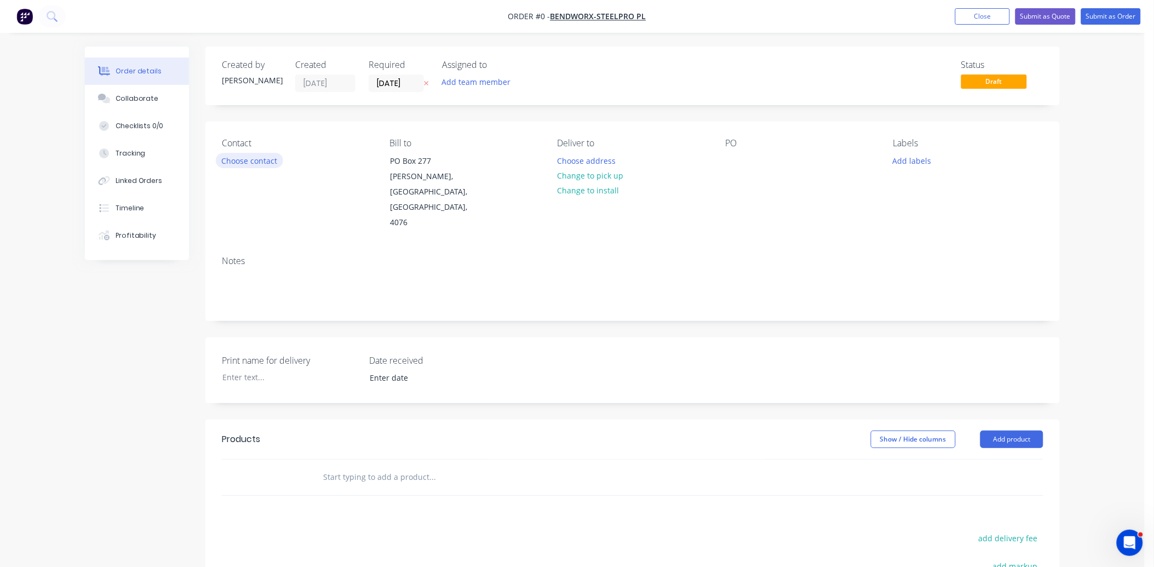
click at [265, 162] on button "Choose contact" at bounding box center [249, 160] width 67 height 15
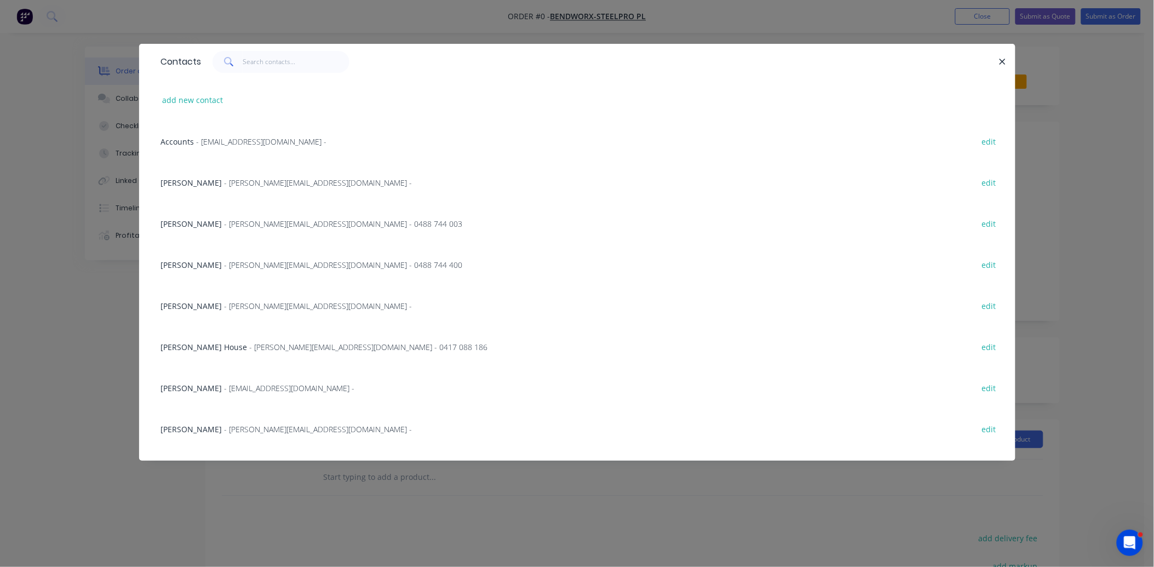
click at [261, 177] on span "- MarkR@bendworx.com.au -" at bounding box center [319, 182] width 188 height 10
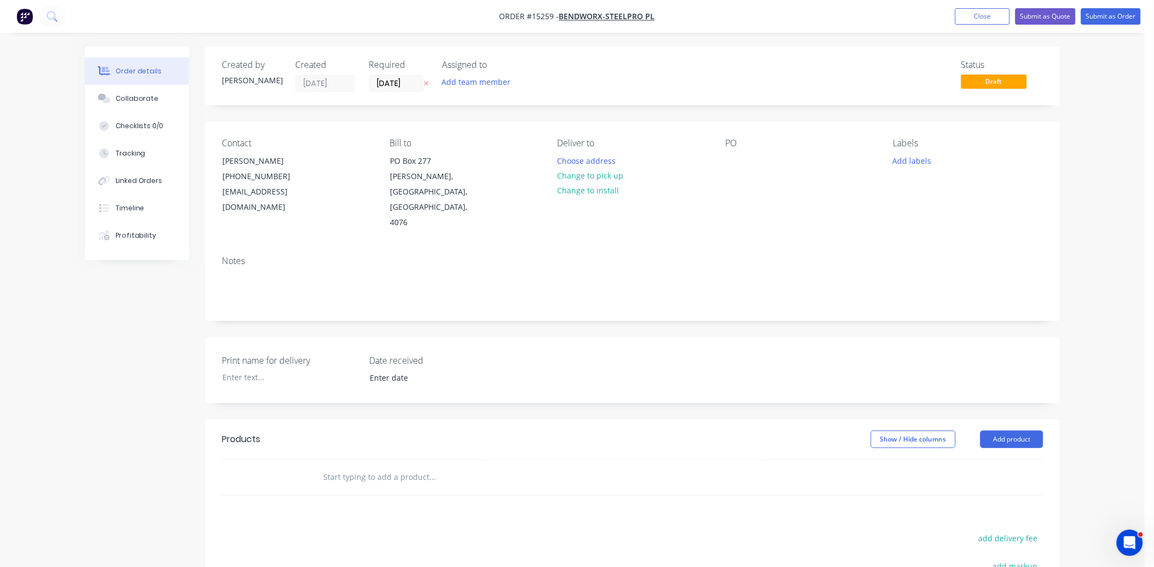
click at [360, 466] on input "text" at bounding box center [432, 477] width 219 height 22
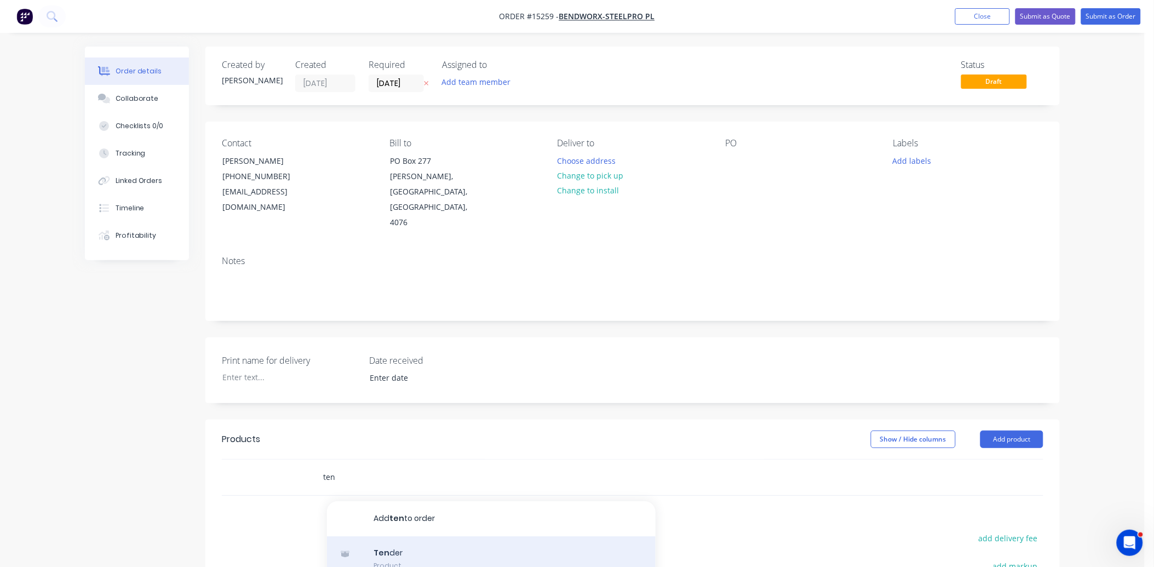
type input "ten"
click at [401, 536] on div "Ten der Product" at bounding box center [491, 559] width 329 height 46
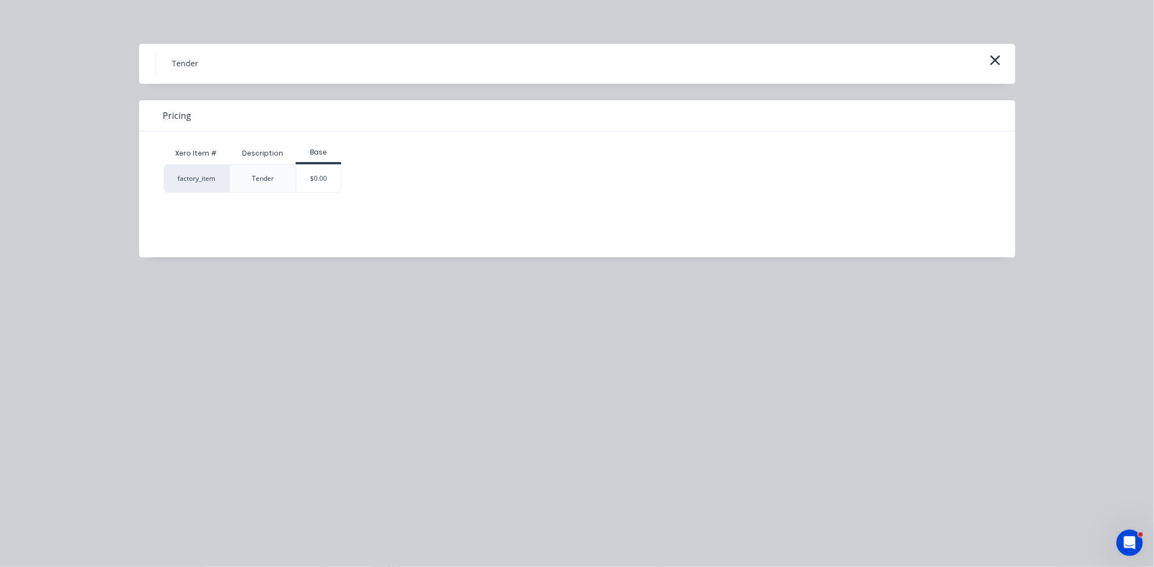
click at [320, 173] on div "$0.00" at bounding box center [318, 178] width 44 height 27
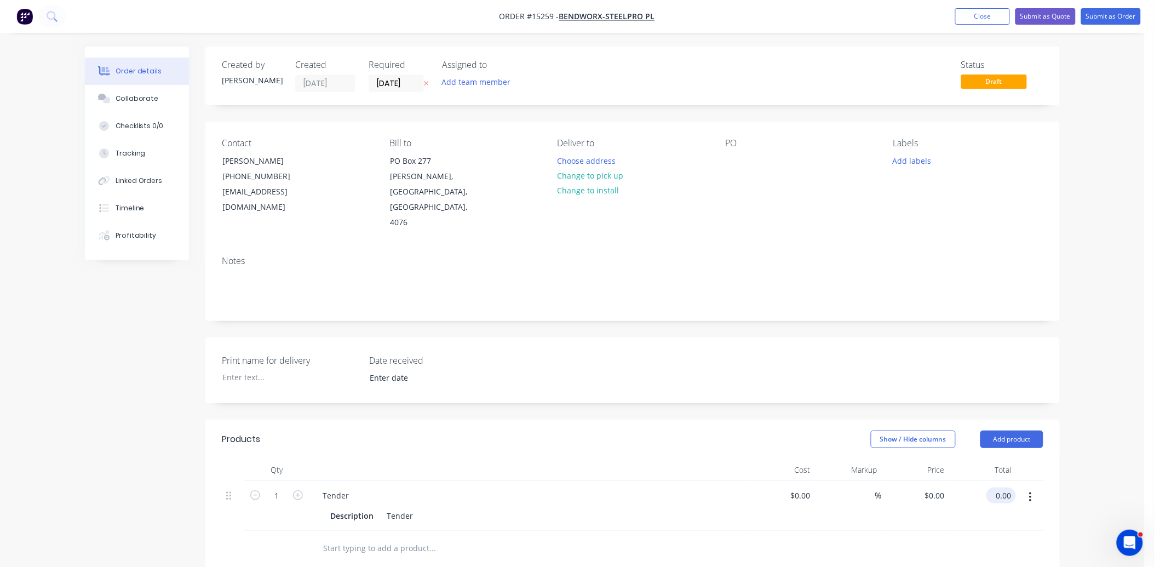
click at [1013, 487] on input "0.00" at bounding box center [1003, 495] width 25 height 16
type input "205"
type input "$205.00"
click at [1036, 487] on button "button" at bounding box center [1031, 497] width 26 height 20
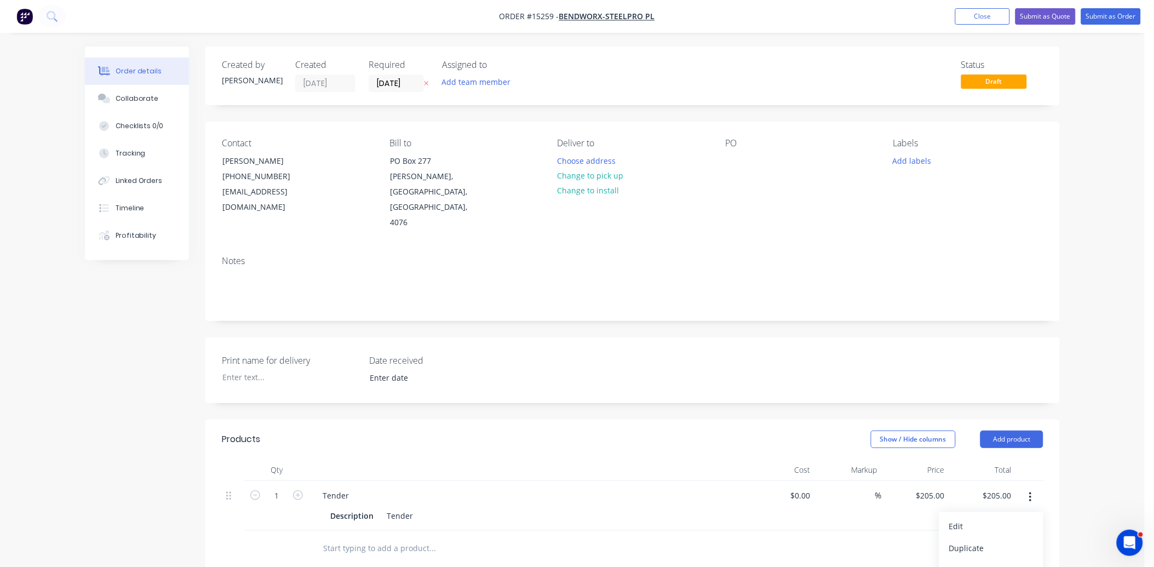
click at [1017, 431] on button "Add product" at bounding box center [1011, 440] width 63 height 18
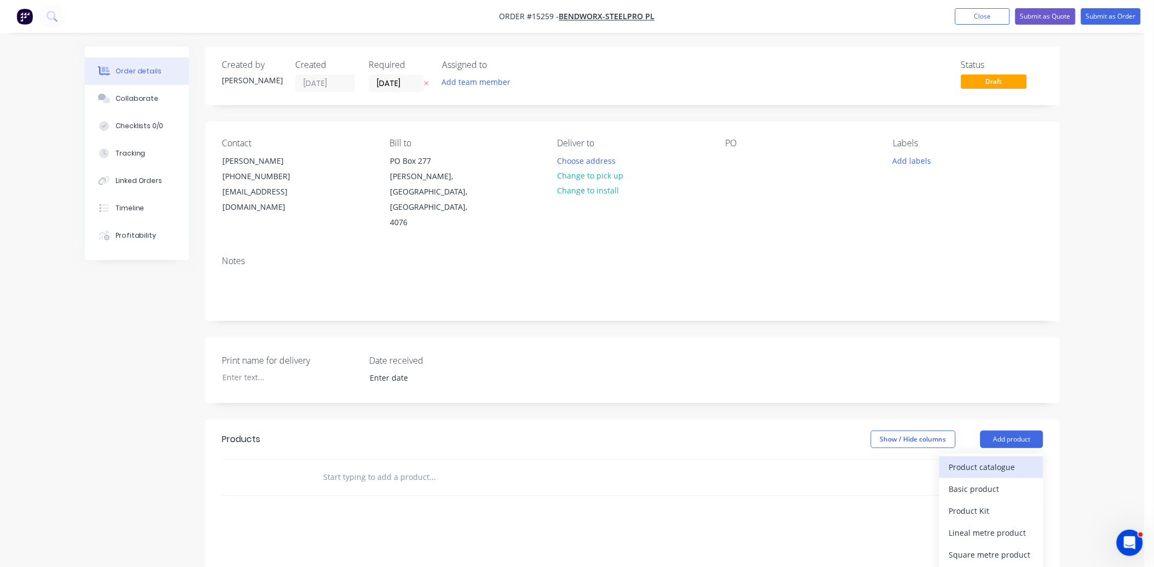
click at [993, 459] on div "Product catalogue" at bounding box center [991, 467] width 84 height 16
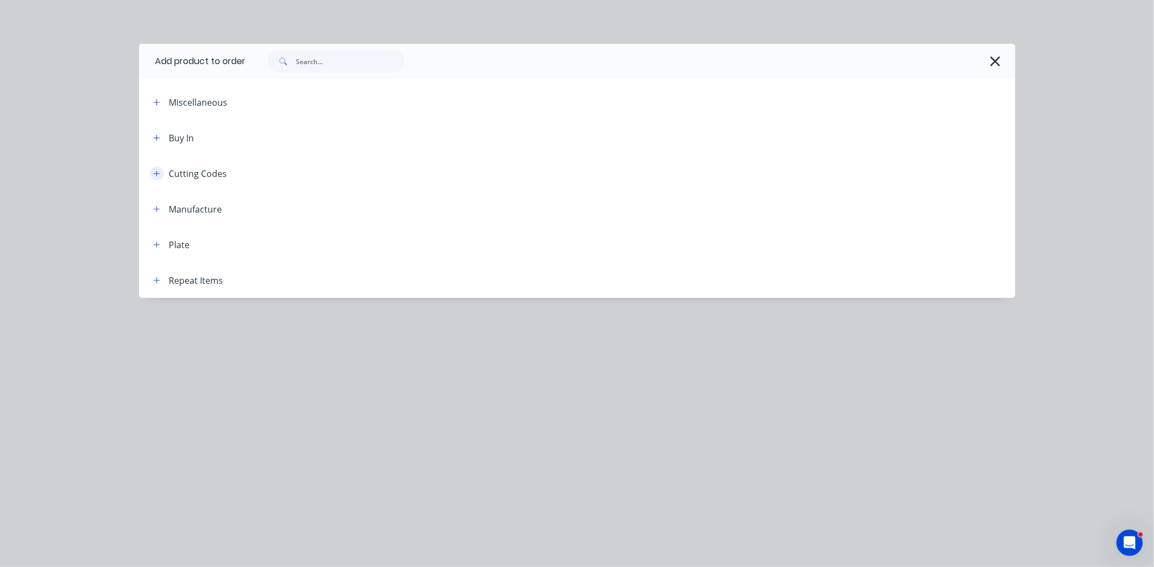
click at [160, 170] on button "button" at bounding box center [157, 174] width 14 height 14
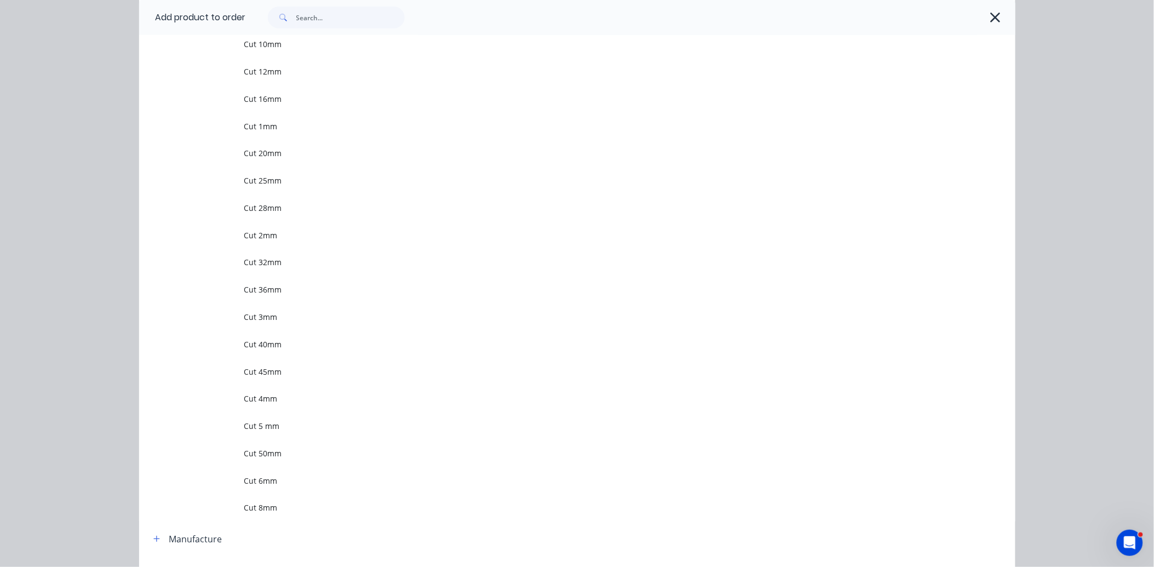
scroll to position [297, 0]
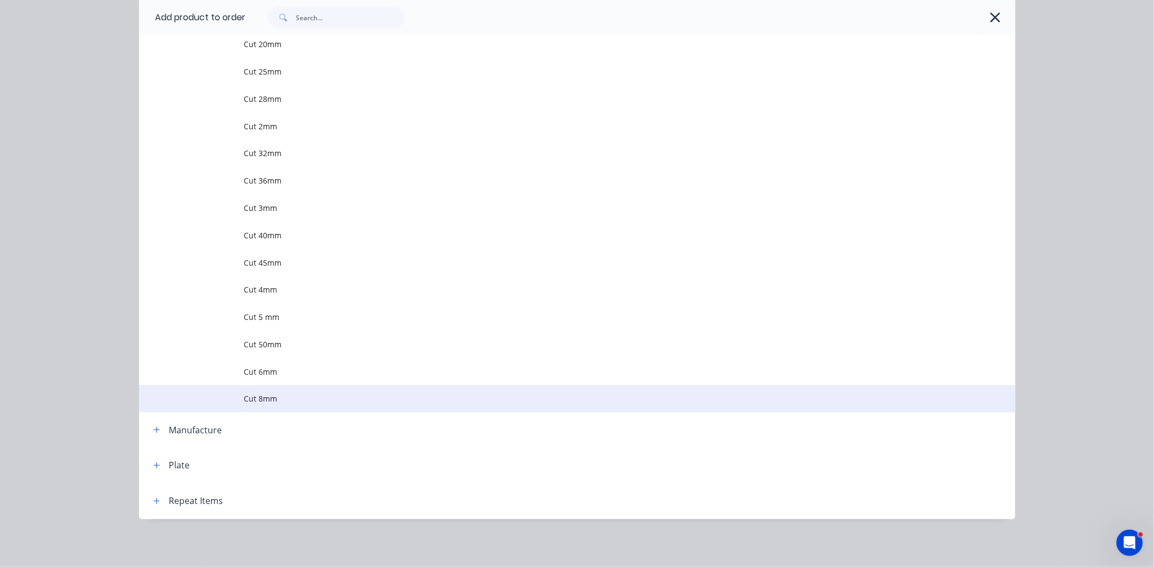
click at [267, 397] on span "Cut 8mm" at bounding box center [552, 399] width 617 height 12
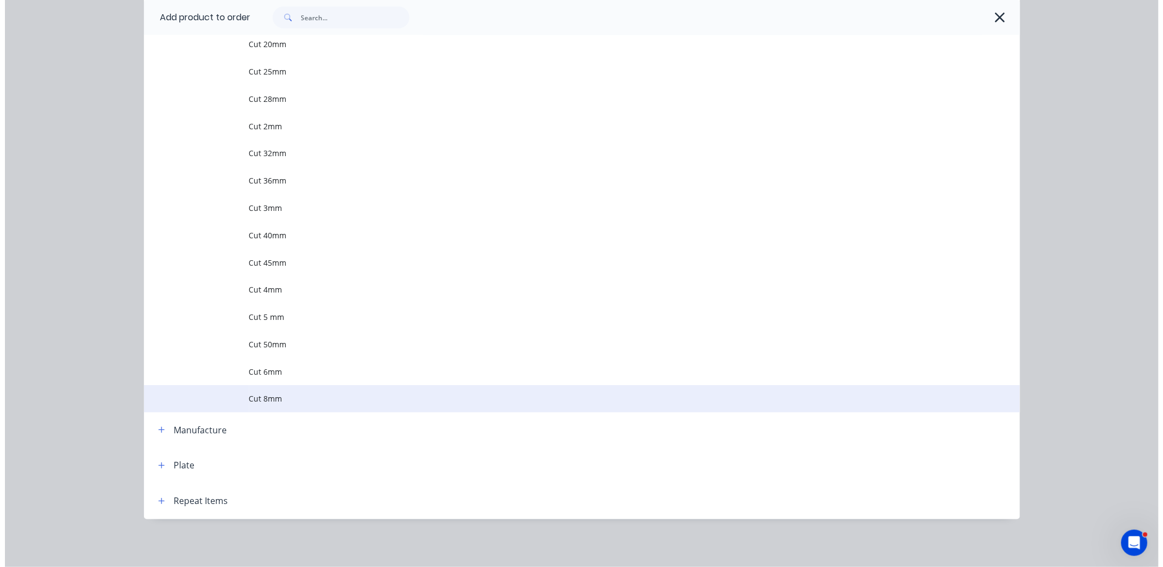
scroll to position [0, 0]
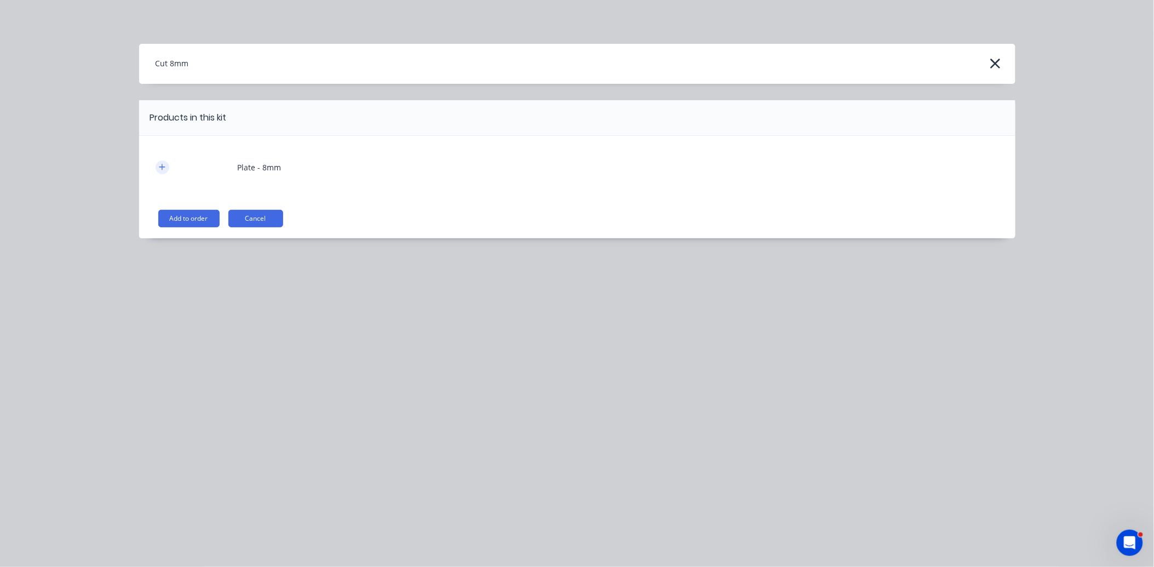
click at [163, 162] on button "button" at bounding box center [163, 167] width 14 height 14
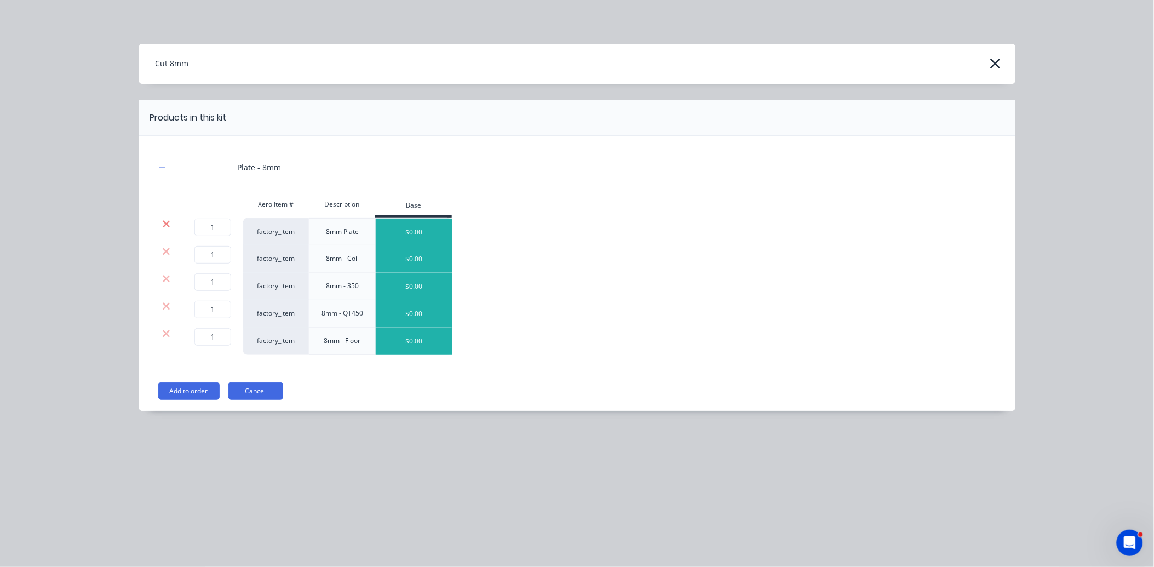
click at [167, 228] on icon at bounding box center [166, 224] width 8 height 11
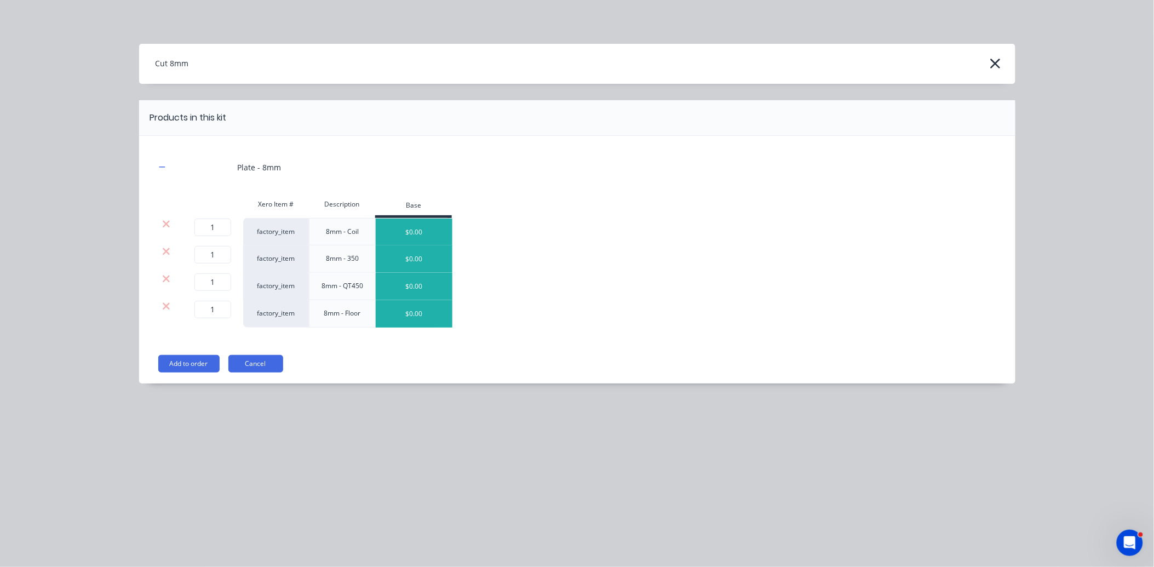
click at [167, 226] on icon at bounding box center [166, 224] width 8 height 11
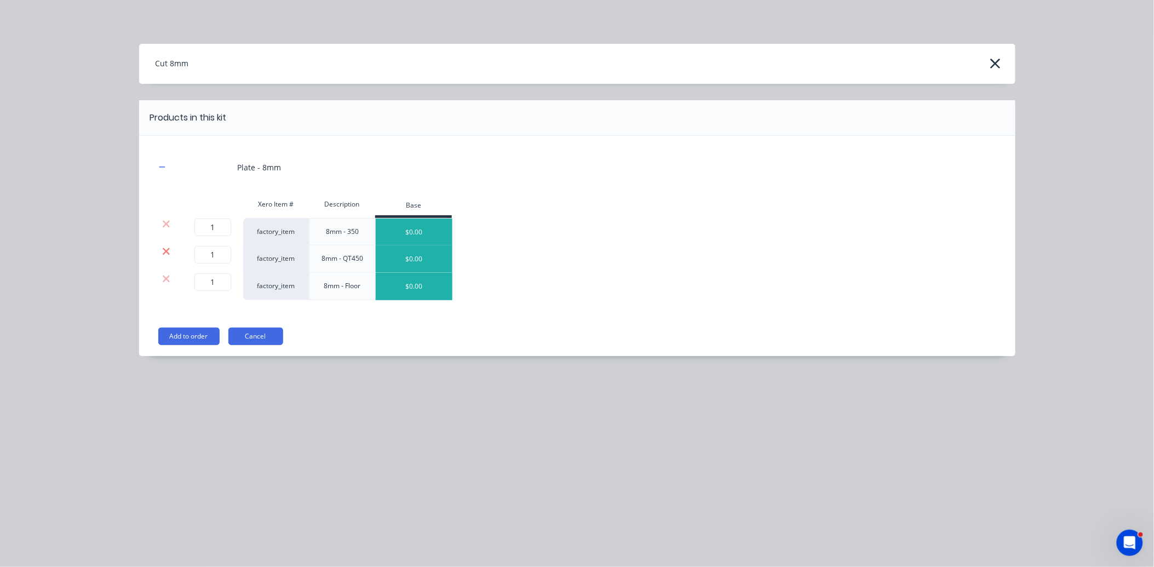
click at [165, 249] on icon at bounding box center [166, 251] width 8 height 11
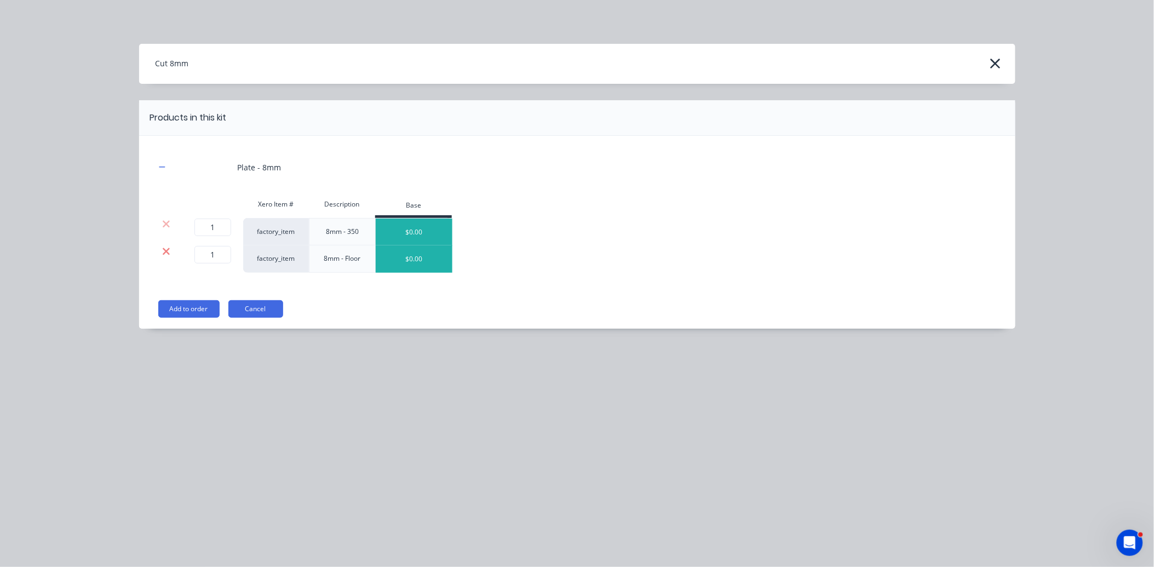
click at [165, 254] on icon at bounding box center [166, 251] width 8 height 11
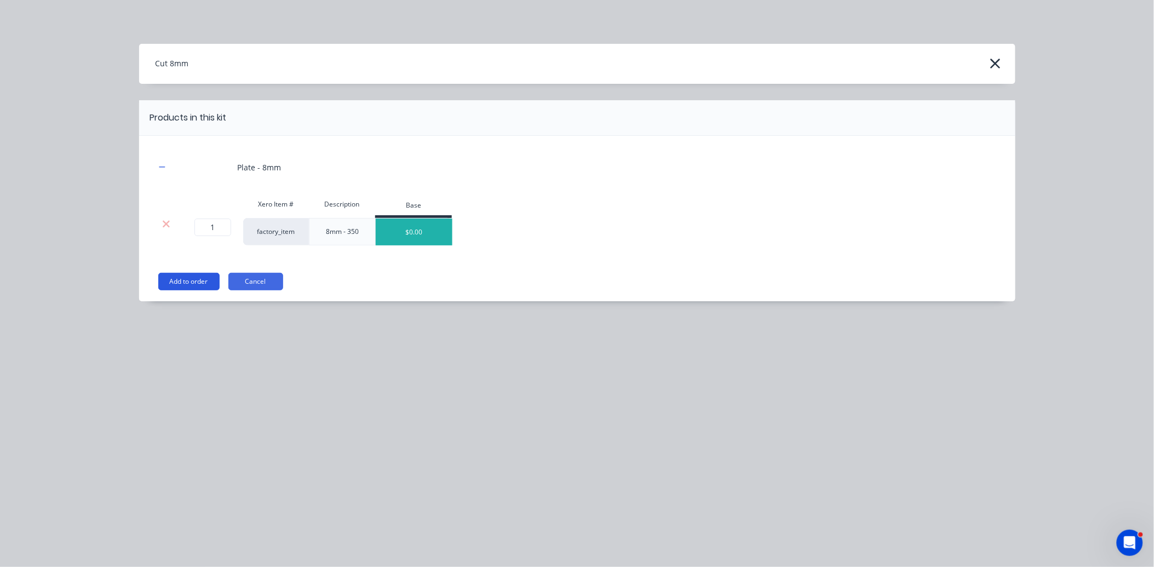
click at [185, 281] on button "Add to order" at bounding box center [188, 282] width 61 height 18
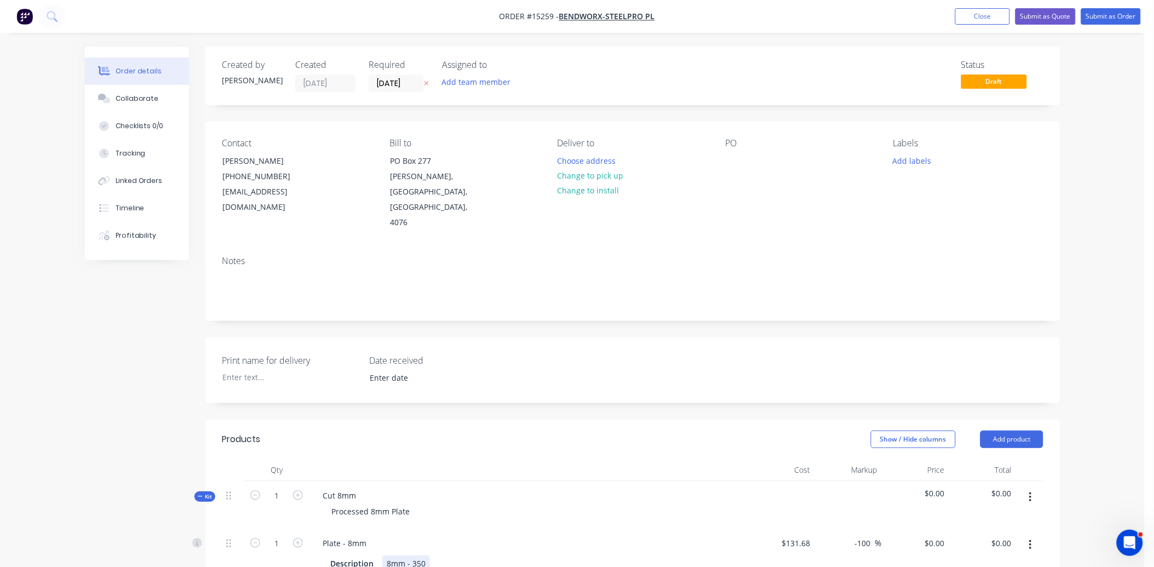
click at [423, 555] on div "8mm - 350" at bounding box center [406, 563] width 48 height 16
drag, startPoint x: 404, startPoint y: 533, endPoint x: 451, endPoint y: 538, distance: 46.8
click at [451, 555] on div "Description 8mm - 350" at bounding box center [526, 563] width 401 height 16
copy div "- 350"
click at [411, 503] on div "Processed 8mm Plate" at bounding box center [371, 511] width 96 height 16
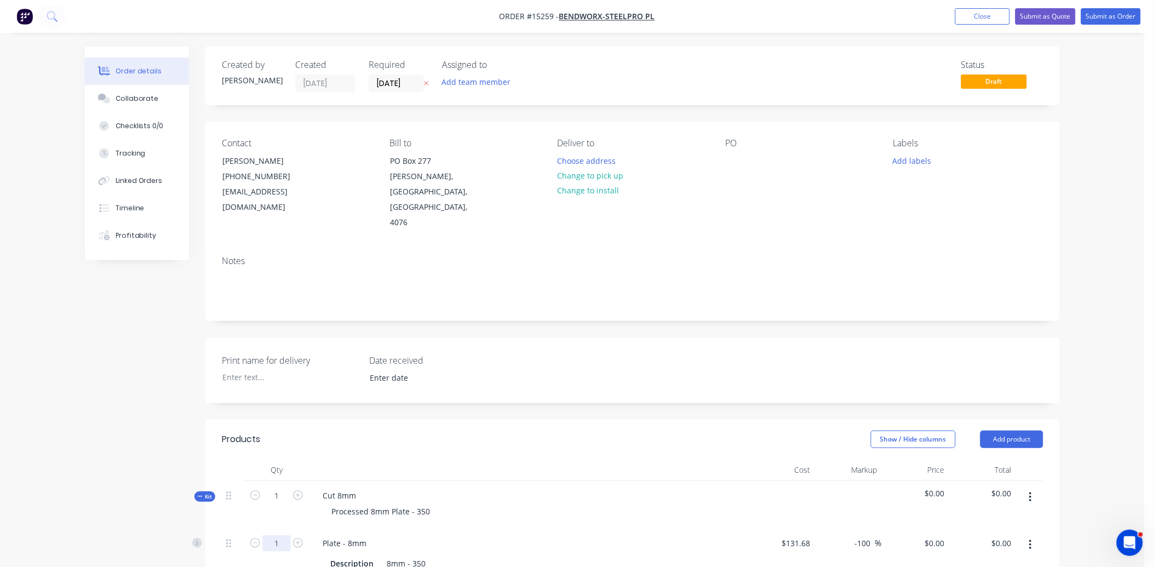
click at [286, 535] on input "1" at bounding box center [276, 543] width 28 height 16
type input "1.44"
click at [435, 555] on div "Description 8mm - 350" at bounding box center [526, 563] width 401 height 16
click at [392, 556] on div "8mm - 350 1 @ 871mm x 930mm" at bounding box center [426, 574] width 88 height 39
click at [408, 557] on div "8mm - 350 1 @ 871mm x 930mm" at bounding box center [428, 574] width 92 height 39
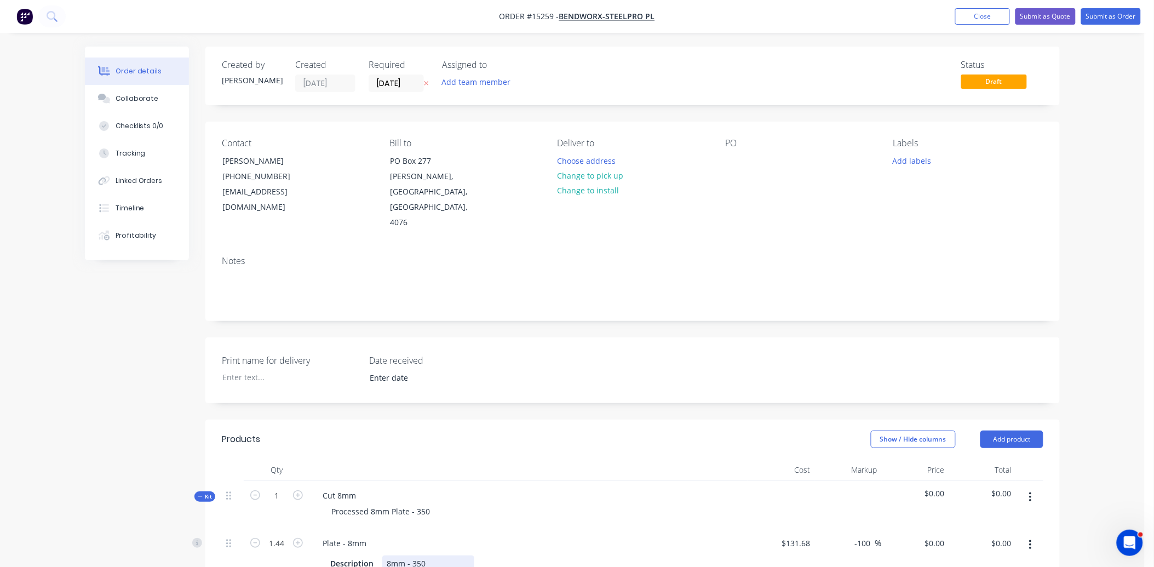
click at [404, 556] on div "8mm - 350 1 @ 871mm x 930mm" at bounding box center [428, 574] width 92 height 39
click at [993, 535] on div "0.00 $0.00" at bounding box center [1001, 543] width 30 height 16
type input "205.81"
type input "8.54"
type input "$142.9236"
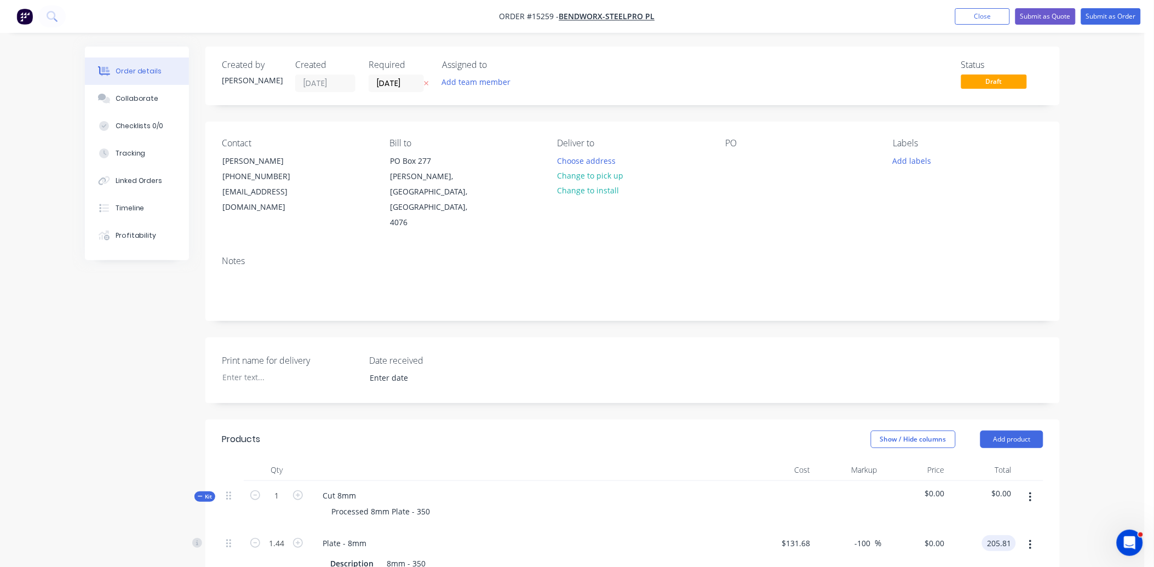
type input "$205.81"
click at [1049, 20] on button "Submit as Quote" at bounding box center [1045, 16] width 60 height 16
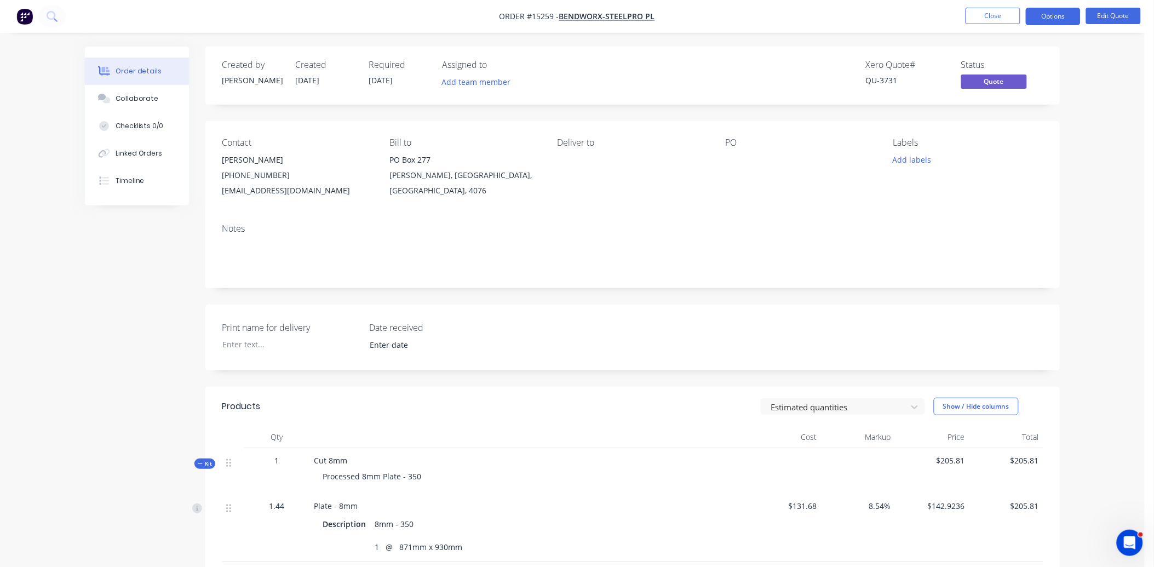
click at [383, 81] on span "[DATE]" at bounding box center [381, 80] width 24 height 10
click at [1125, 14] on button "Edit Quote" at bounding box center [1113, 16] width 55 height 16
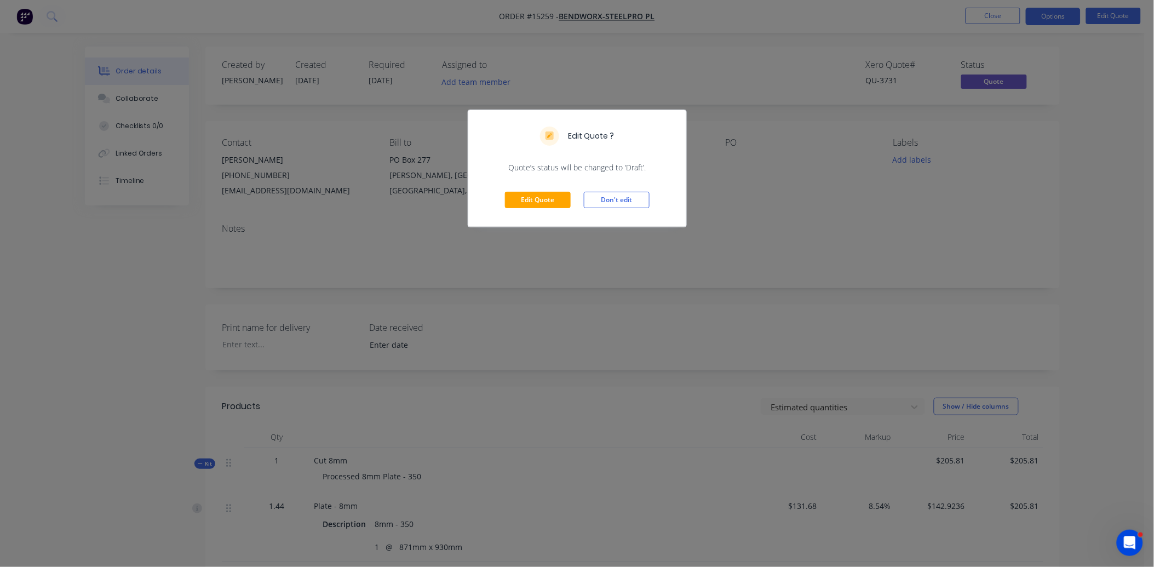
click at [760, 199] on div "Edit Quote ? Quote’s status will be changed to ‘Draft’. Edit Quote Don't edit" at bounding box center [577, 283] width 1154 height 567
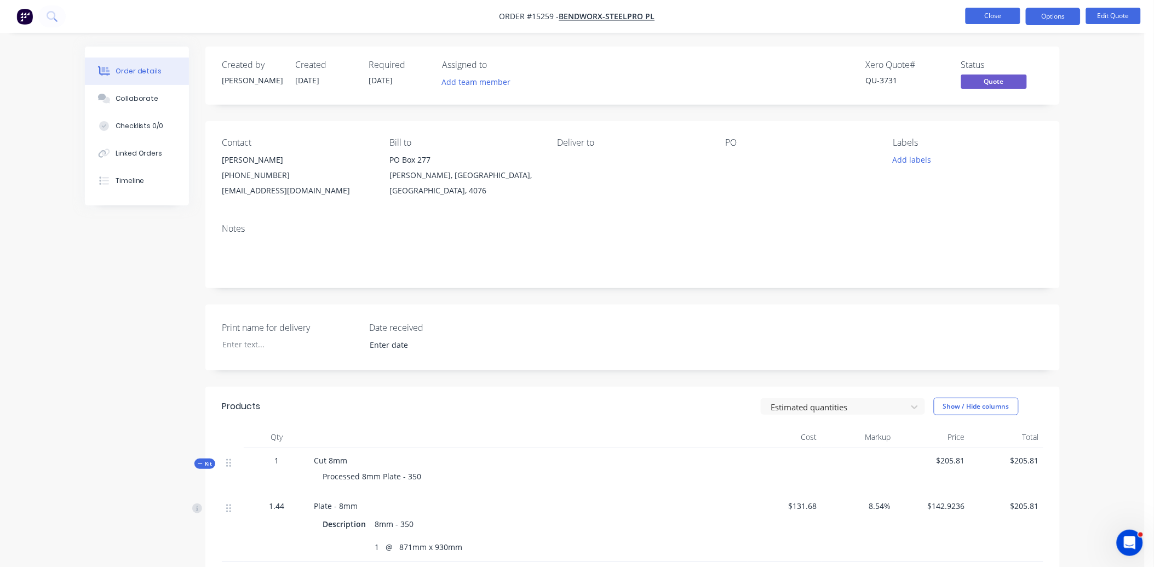
click at [983, 11] on button "Close" at bounding box center [993, 16] width 55 height 16
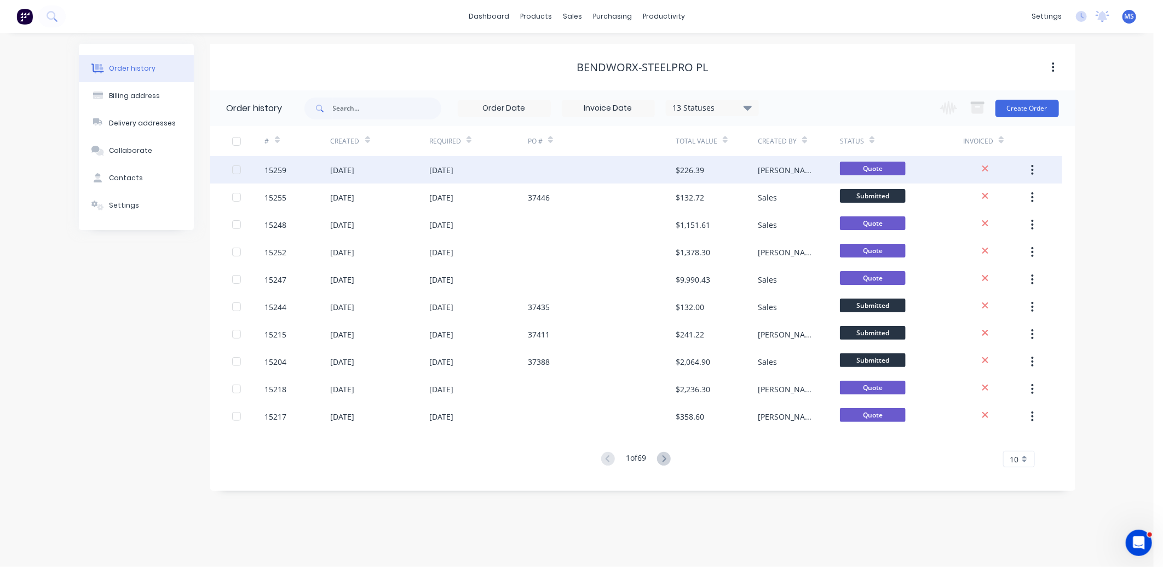
click at [652, 170] on div at bounding box center [602, 169] width 148 height 27
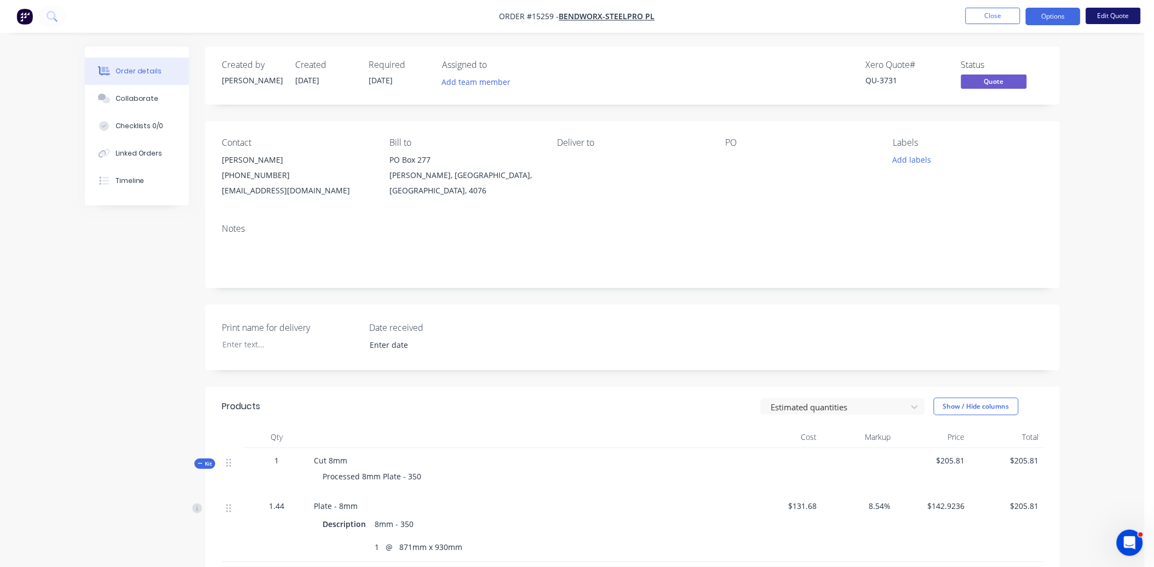
click at [1113, 14] on button "Edit Quote" at bounding box center [1113, 16] width 55 height 16
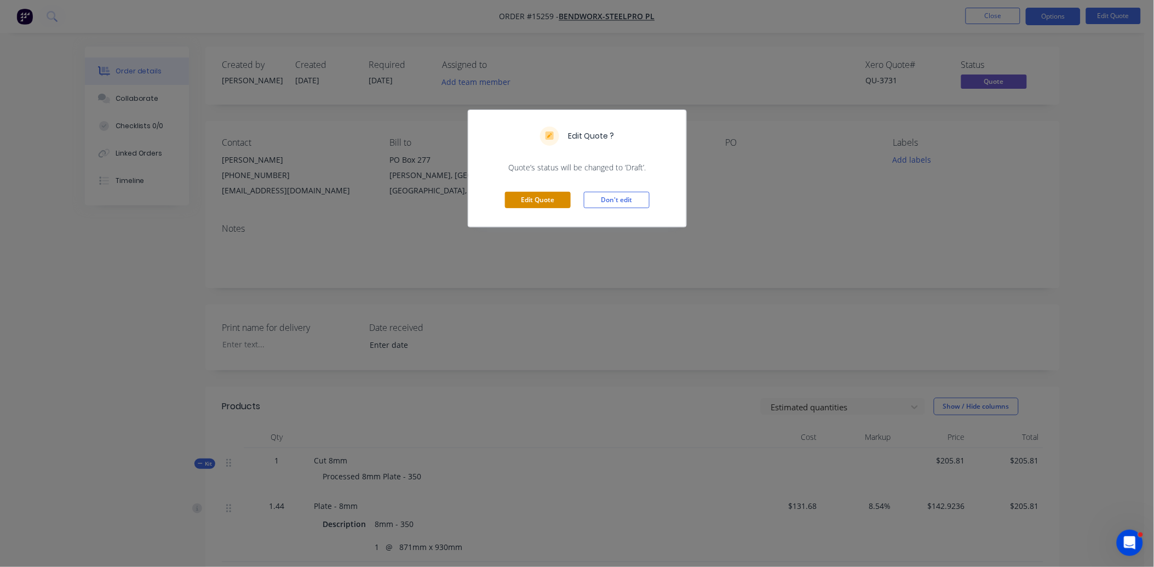
click at [550, 198] on button "Edit Quote" at bounding box center [538, 200] width 66 height 16
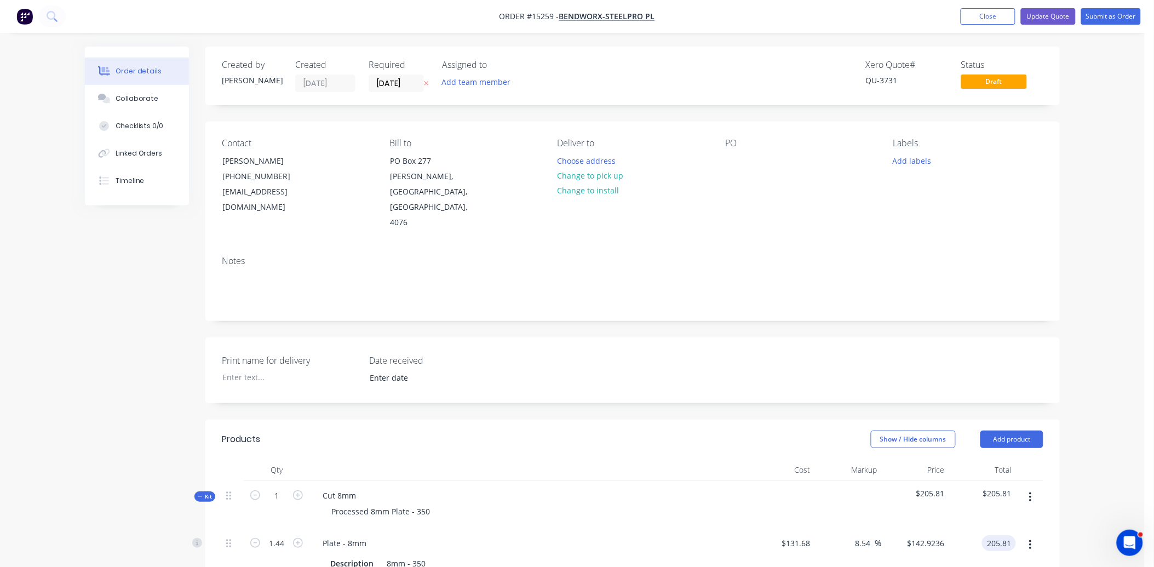
click at [1001, 535] on input "205.81" at bounding box center [1001, 543] width 30 height 16
type input "227.38"
type input "19.91"
type input "$157.9028"
type input "$227.38"
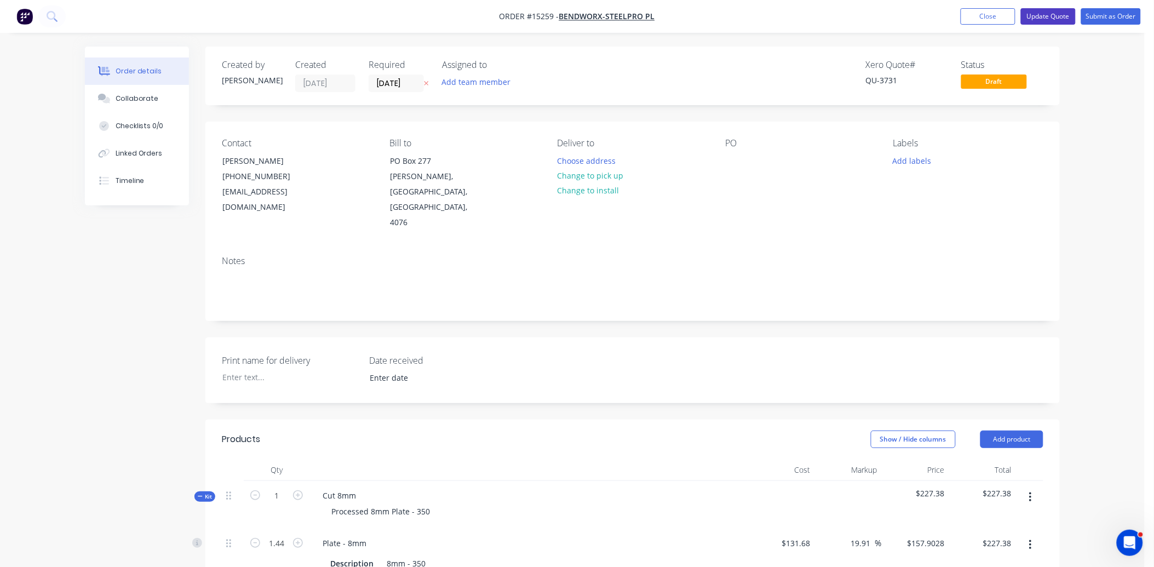
click at [1054, 17] on button "Update Quote" at bounding box center [1048, 16] width 55 height 16
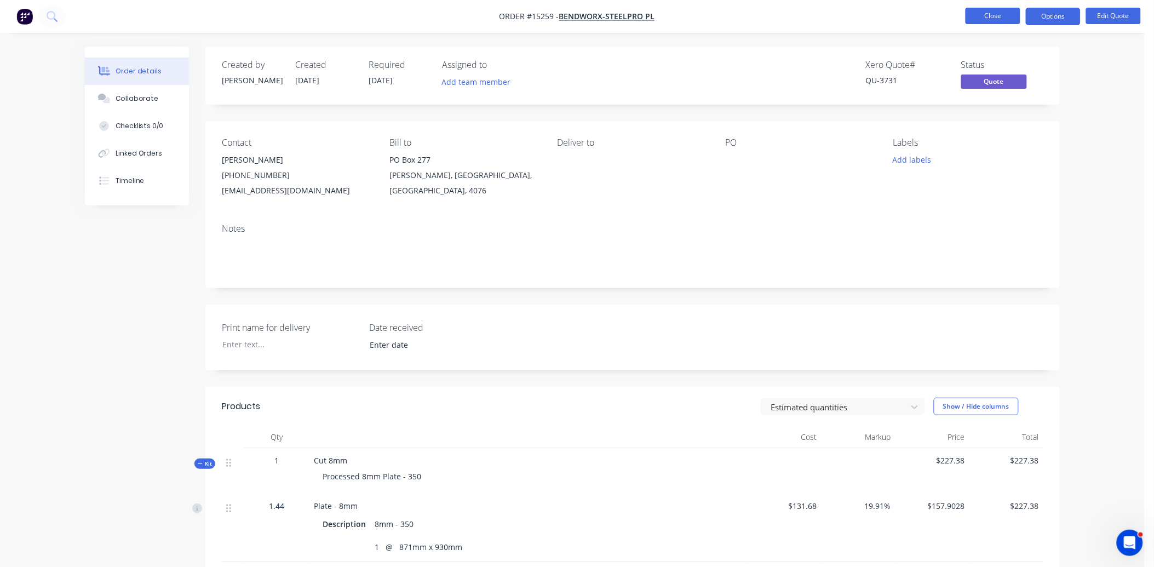
click at [994, 22] on button "Close" at bounding box center [993, 16] width 55 height 16
